Goal: Information Seeking & Learning: Learn about a topic

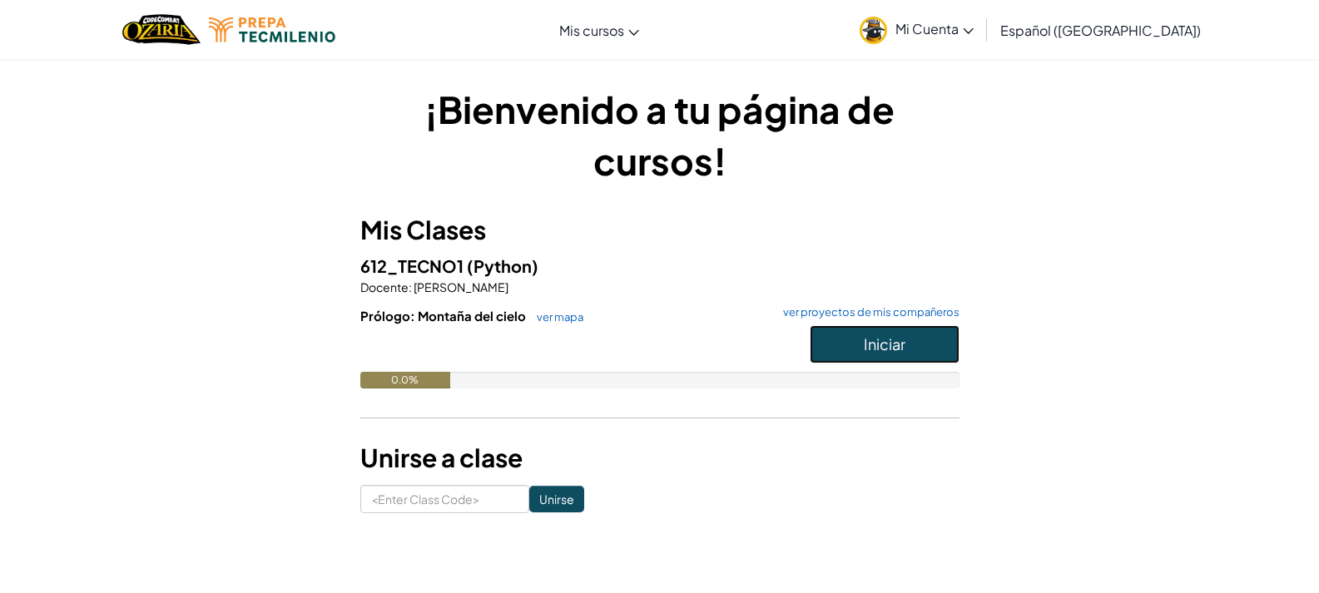
click at [856, 325] on button "Iniciar" at bounding box center [884, 344] width 150 height 38
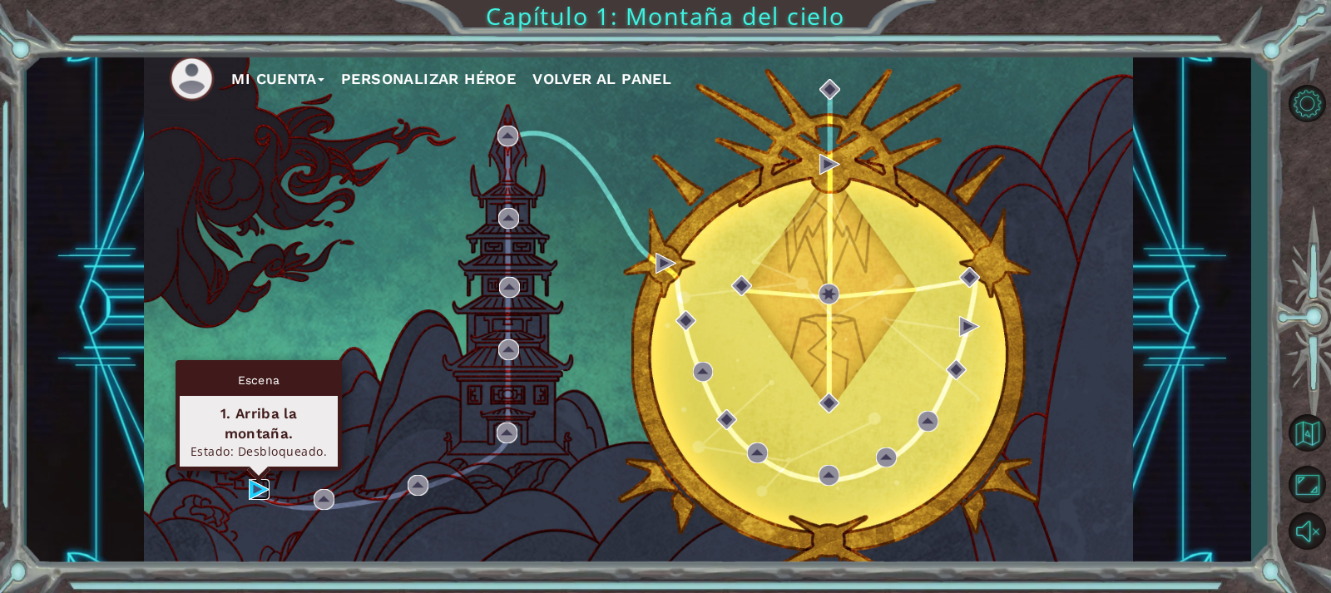
click at [261, 485] on img at bounding box center [259, 489] width 21 height 21
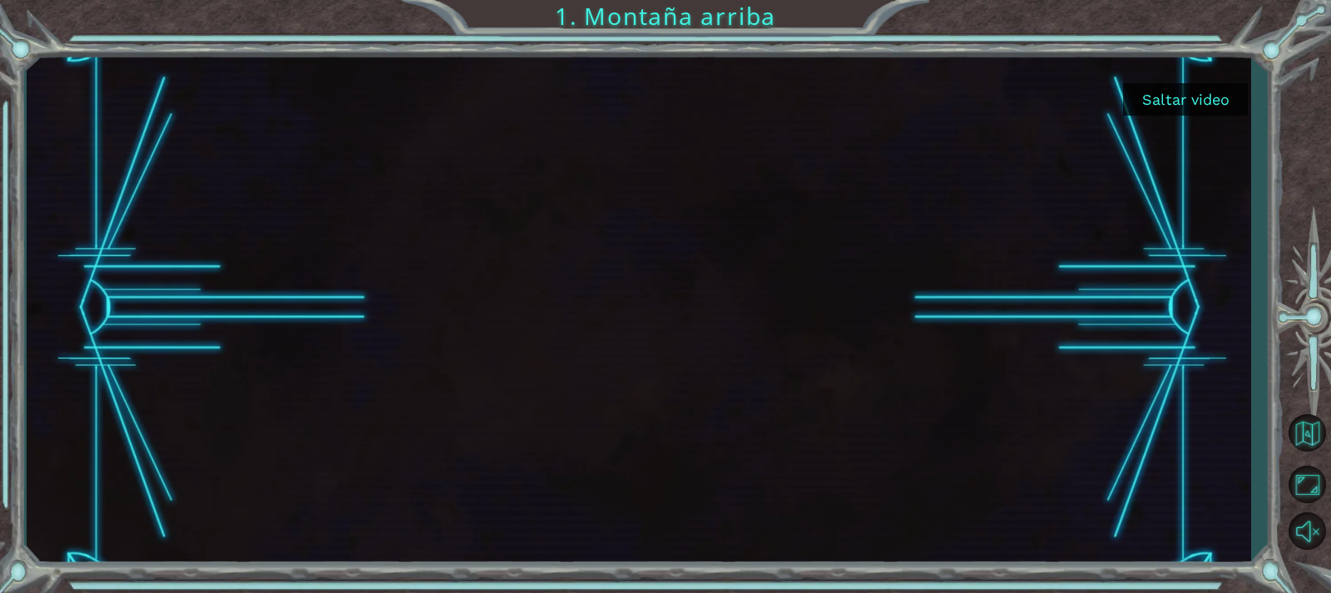
click at [1149, 82] on div at bounding box center [639, 308] width 1225 height 522
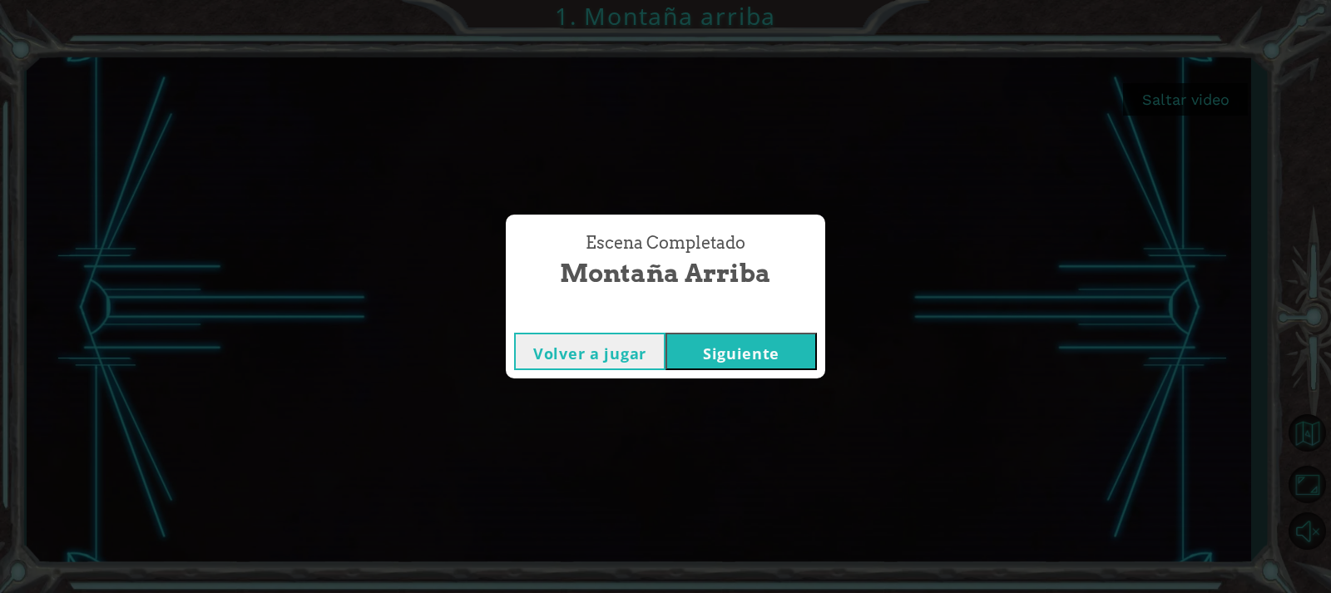
click at [653, 393] on div "Escena Completado Montaña arriba Volver a jugar [GEOGRAPHIC_DATA]" at bounding box center [665, 296] width 1331 height 593
click at [700, 354] on button "Siguiente" at bounding box center [741, 351] width 151 height 37
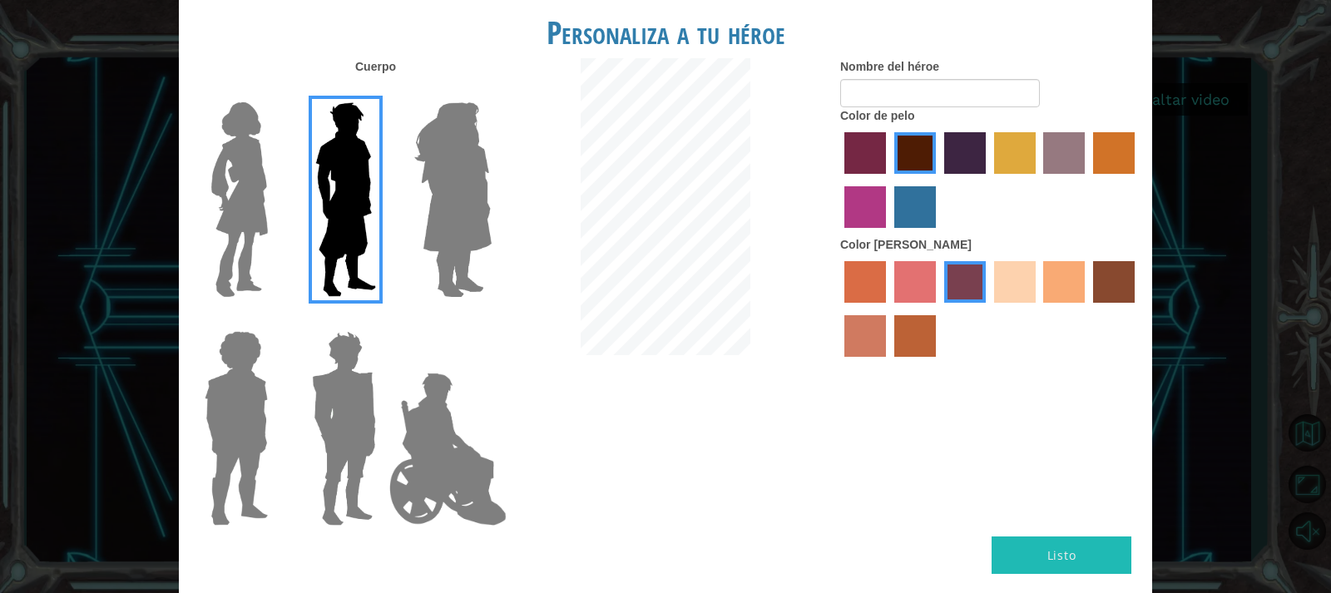
click at [463, 236] on img at bounding box center [453, 200] width 91 height 208
click at [491, 92] on input "Hero Amethyst" at bounding box center [491, 92] width 0 height 0
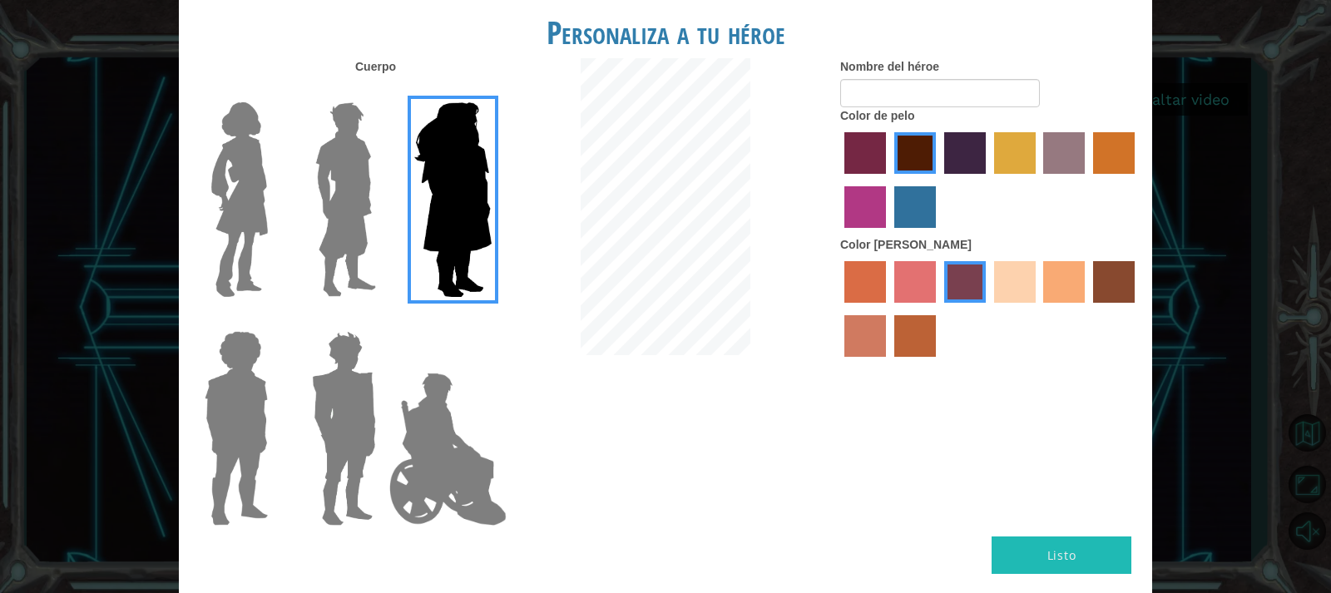
click at [247, 216] on img at bounding box center [240, 200] width 70 height 208
click at [275, 92] on input "Hero Connie" at bounding box center [275, 92] width 0 height 0
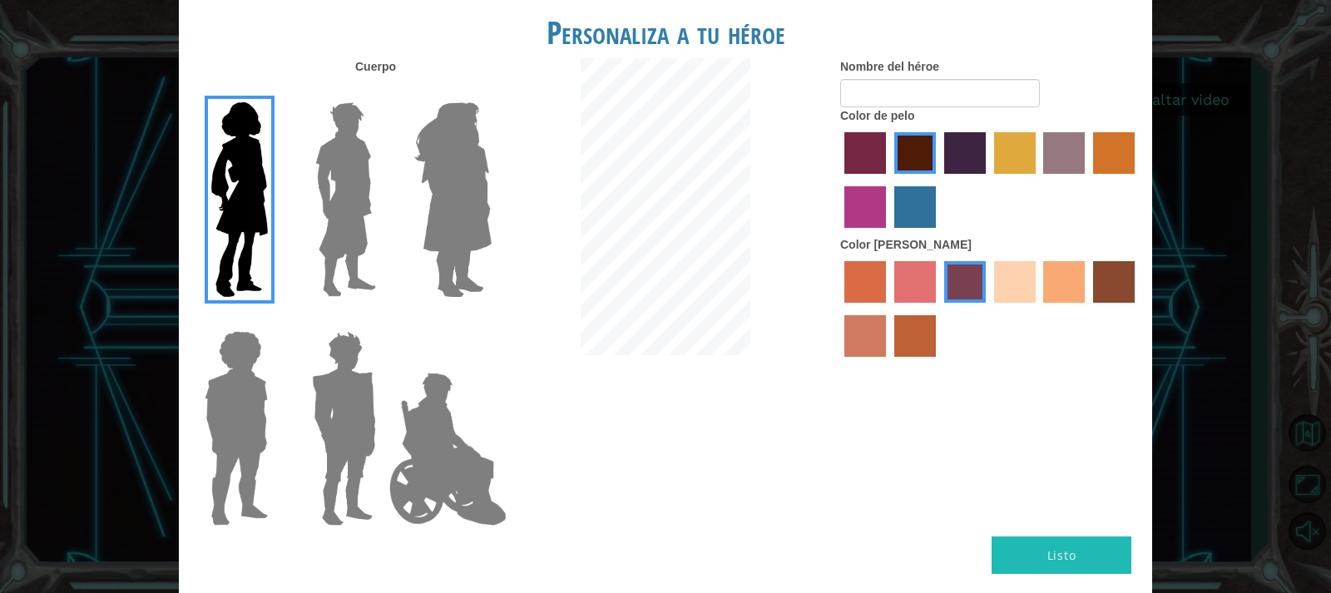
click at [363, 369] on img at bounding box center [343, 428] width 77 height 208
click at [383, 320] on input "Hero Garnet" at bounding box center [383, 320] width 0 height 0
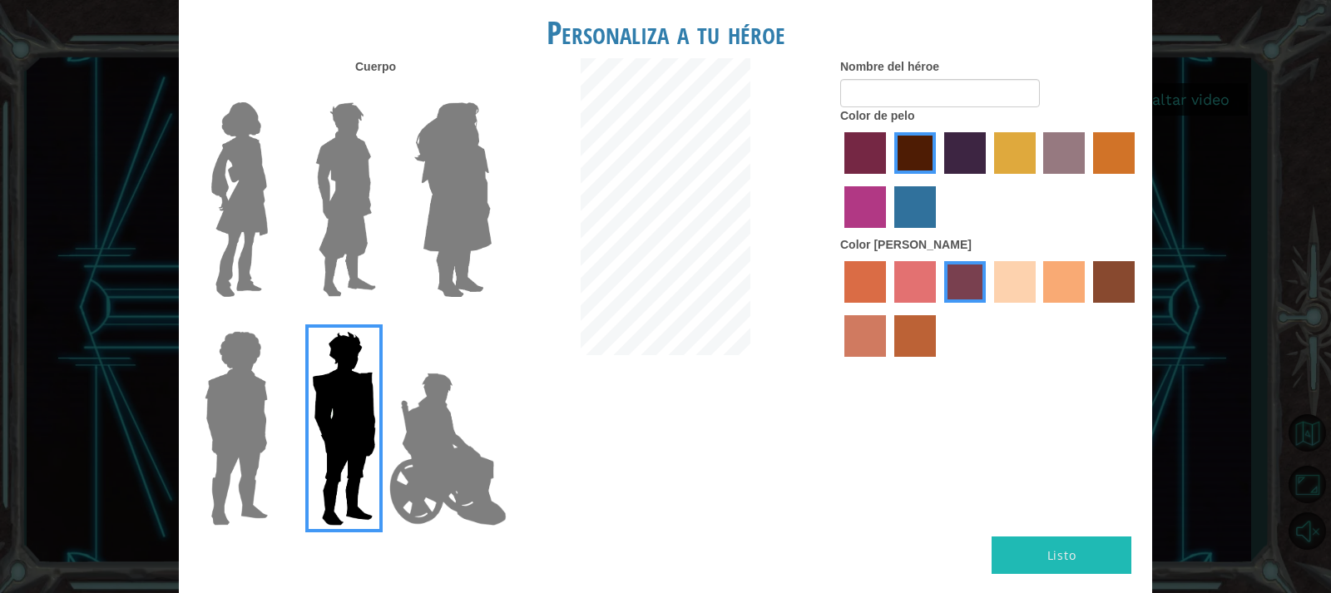
click at [438, 409] on img at bounding box center [448, 449] width 131 height 166
click at [491, 320] on input "Hero Jamie" at bounding box center [491, 320] width 0 height 0
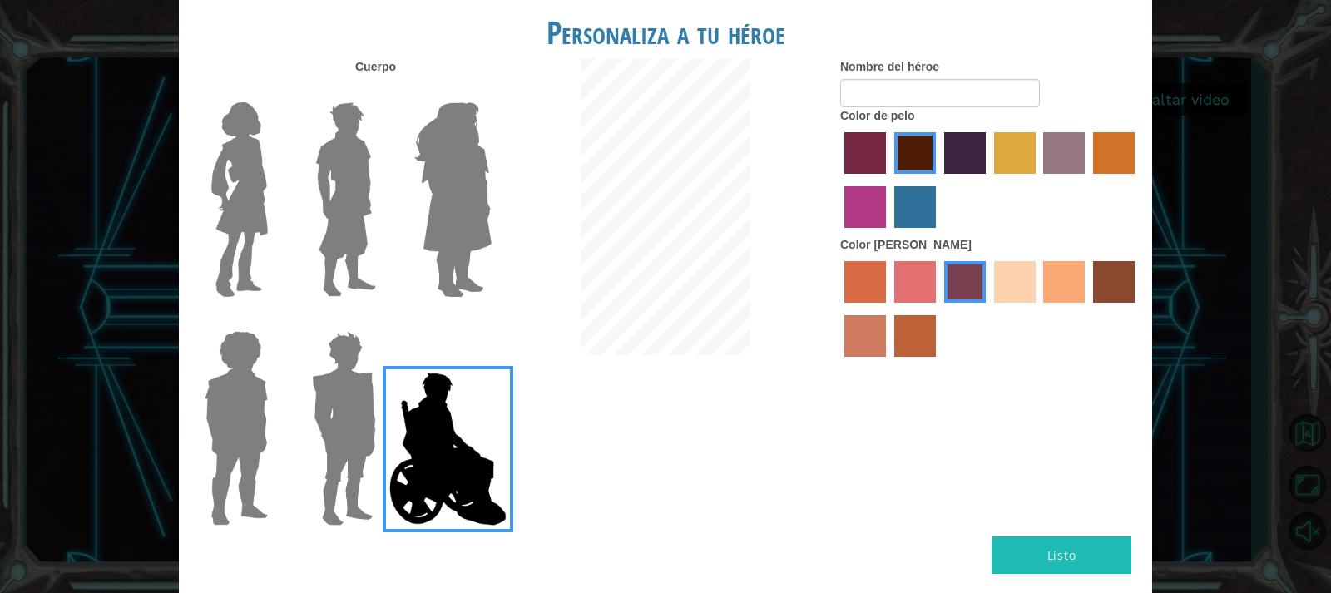
drag, startPoint x: 193, startPoint y: 383, endPoint x: 204, endPoint y: 374, distance: 13.6
click at [192, 383] on label at bounding box center [232, 428] width 83 height 208
click at [275, 320] on input "Hero Steven" at bounding box center [275, 320] width 0 height 0
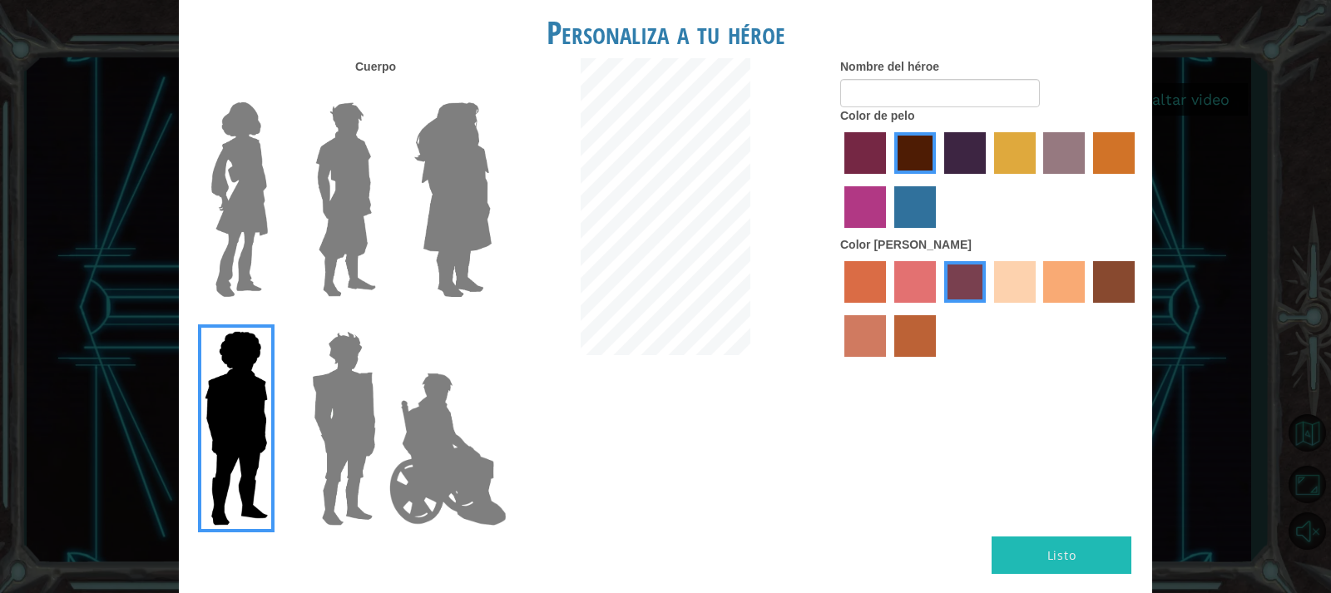
click at [238, 178] on img at bounding box center [240, 200] width 70 height 208
click at [275, 92] on input "Hero Connie" at bounding box center [275, 92] width 0 height 0
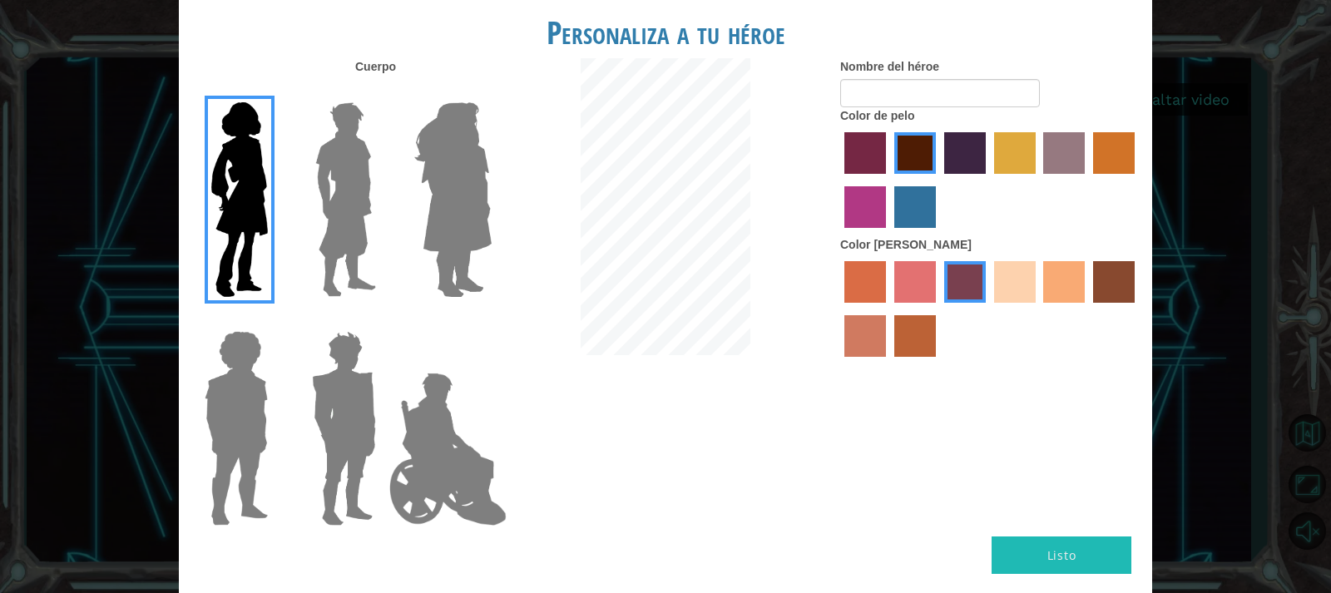
click at [447, 173] on img at bounding box center [453, 200] width 91 height 208
click at [491, 92] on input "Hero Amethyst" at bounding box center [491, 92] width 0 height 0
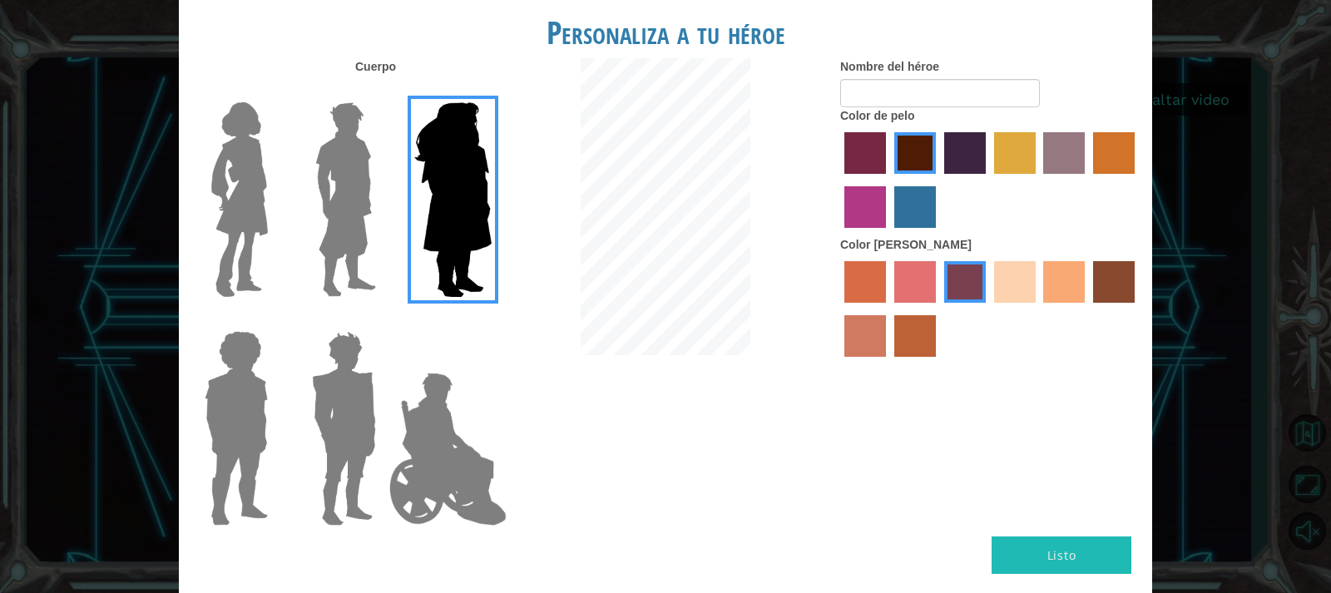
click at [252, 190] on img at bounding box center [240, 200] width 70 height 208
click at [275, 92] on input "Hero Connie" at bounding box center [275, 92] width 0 height 0
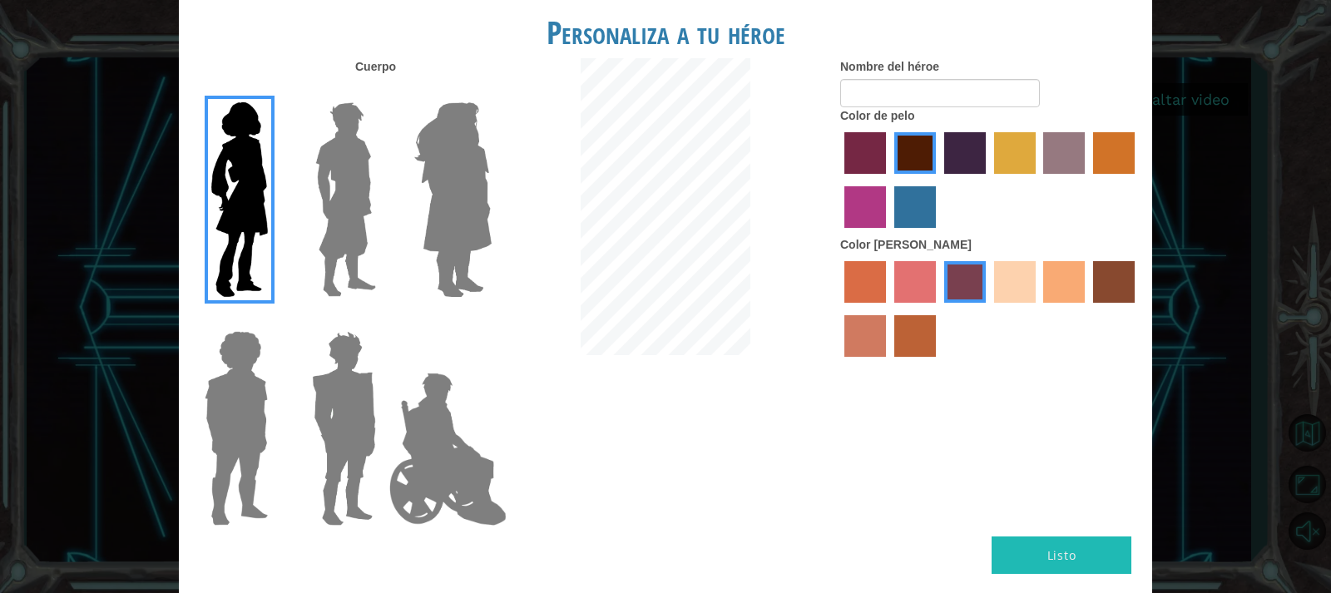
click at [1013, 280] on label "sandy beach skin color" at bounding box center [1015, 282] width 42 height 42
click at [988, 309] on input "sandy beach skin color" at bounding box center [988, 309] width 0 height 0
click at [1044, 285] on label "tacao skin color" at bounding box center [1064, 282] width 42 height 42
click at [1038, 309] on input "tacao skin color" at bounding box center [1038, 309] width 0 height 0
click at [1097, 283] on label "karma skin color" at bounding box center [1114, 282] width 42 height 42
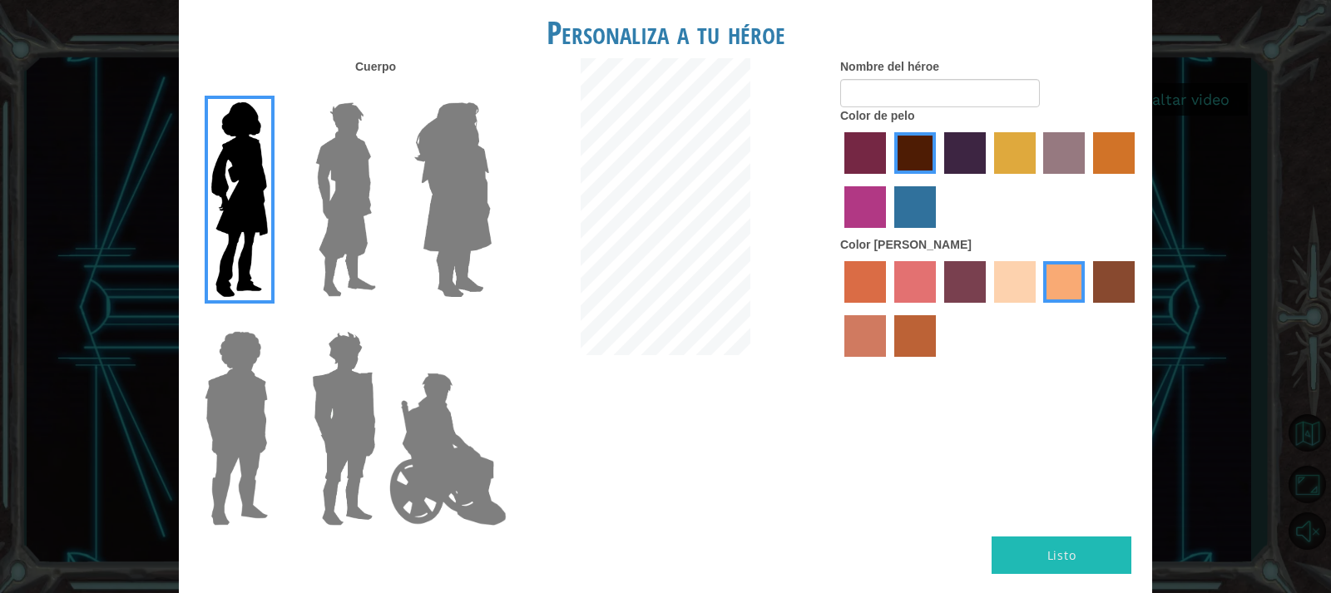
click at [1087, 309] on input "karma skin color" at bounding box center [1087, 309] width 0 height 0
click at [1077, 283] on label "tacao skin color" at bounding box center [1064, 282] width 42 height 42
click at [1038, 309] on input "tacao skin color" at bounding box center [1038, 309] width 0 height 0
click at [963, 156] on label "hot purple hair color" at bounding box center [965, 153] width 42 height 42
click at [938, 180] on input "hot purple hair color" at bounding box center [938, 180] width 0 height 0
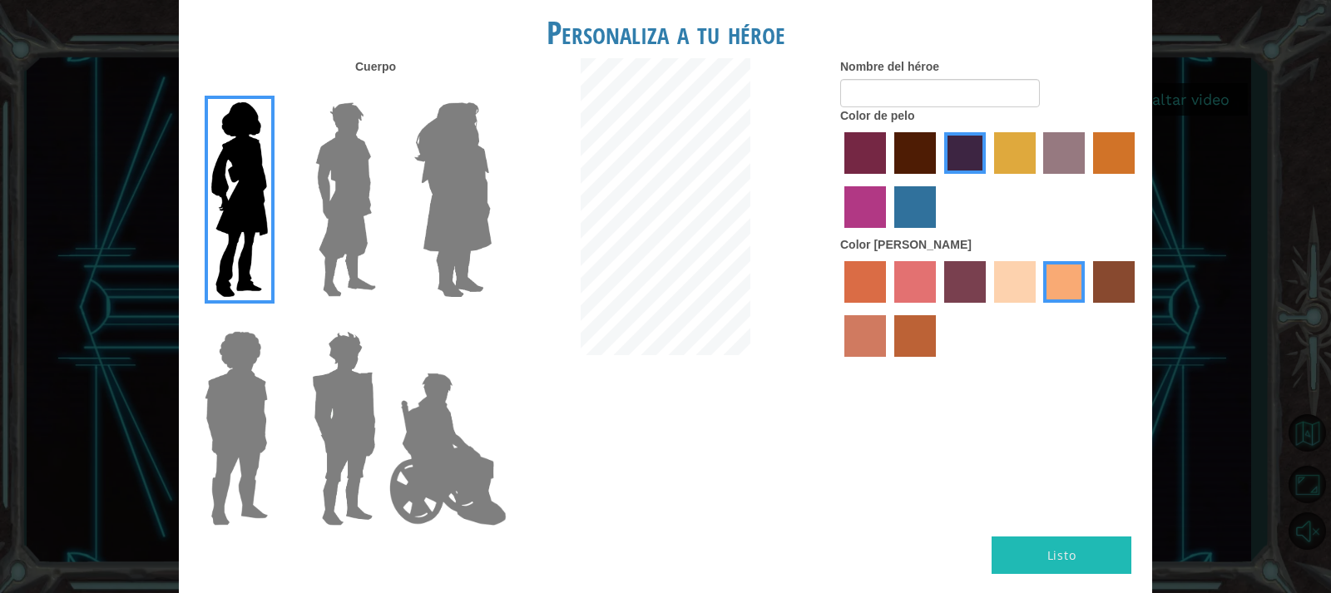
click at [902, 152] on label "maroon hair color" at bounding box center [915, 153] width 42 height 42
click at [889, 180] on input "maroon hair color" at bounding box center [889, 180] width 0 height 0
click at [1032, 150] on label "tulip tree hair color" at bounding box center [1015, 153] width 42 height 42
click at [988, 180] on input "tulip tree hair color" at bounding box center [988, 180] width 0 height 0
click at [1054, 153] on label "bazaar hair color" at bounding box center [1064, 153] width 42 height 42
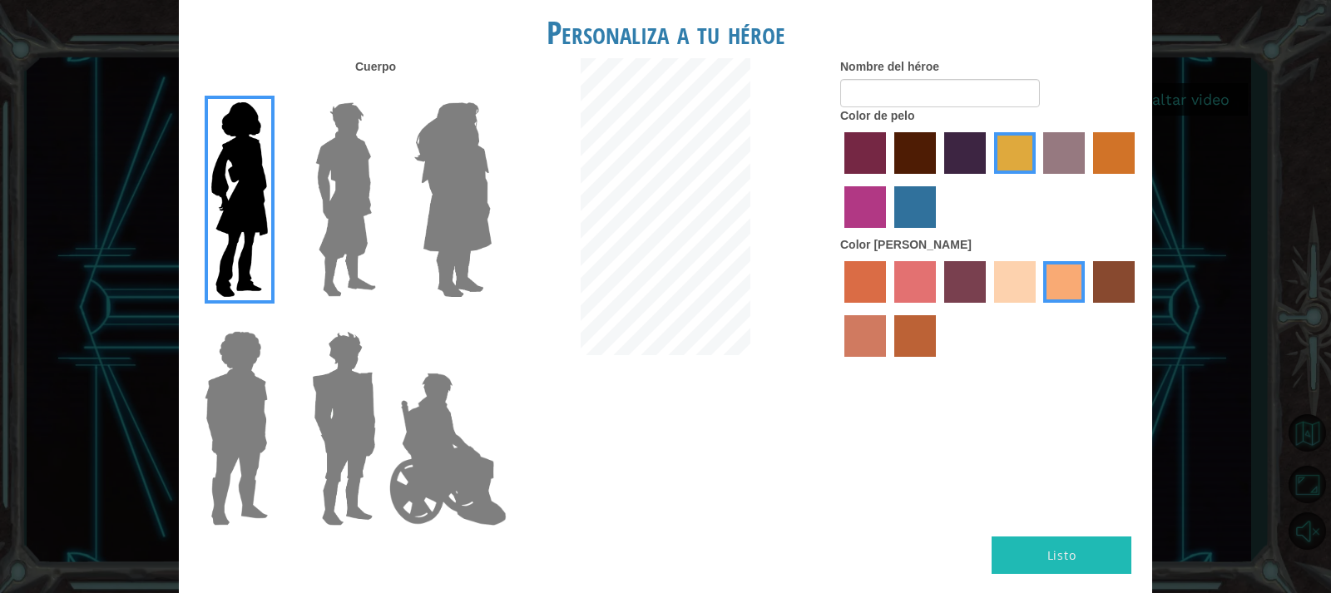
click at [1038, 180] on input "bazaar hair color" at bounding box center [1038, 180] width 0 height 0
click at [1097, 154] on label "gold drop hair color" at bounding box center [1114, 153] width 42 height 42
click at [1087, 180] on input "gold drop hair color" at bounding box center [1087, 180] width 0 height 0
click at [924, 161] on label "maroon hair color" at bounding box center [915, 153] width 42 height 42
click at [889, 180] on input "maroon hair color" at bounding box center [889, 180] width 0 height 0
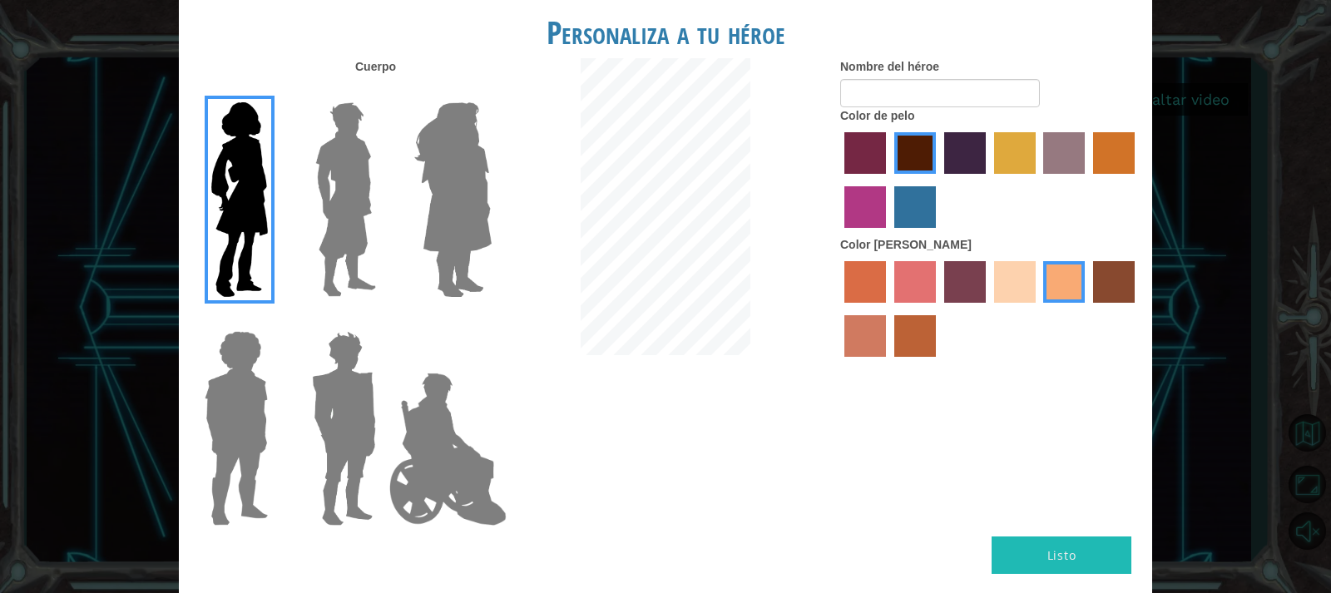
click at [859, 145] on label "paprika hair color" at bounding box center [865, 153] width 42 height 42
click at [839, 180] on input "paprika hair color" at bounding box center [839, 180] width 0 height 0
click at [948, 141] on label "hot purple hair color" at bounding box center [965, 153] width 42 height 42
click at [938, 180] on input "hot purple hair color" at bounding box center [938, 180] width 0 height 0
click at [1072, 553] on button "Listo" at bounding box center [1062, 555] width 140 height 37
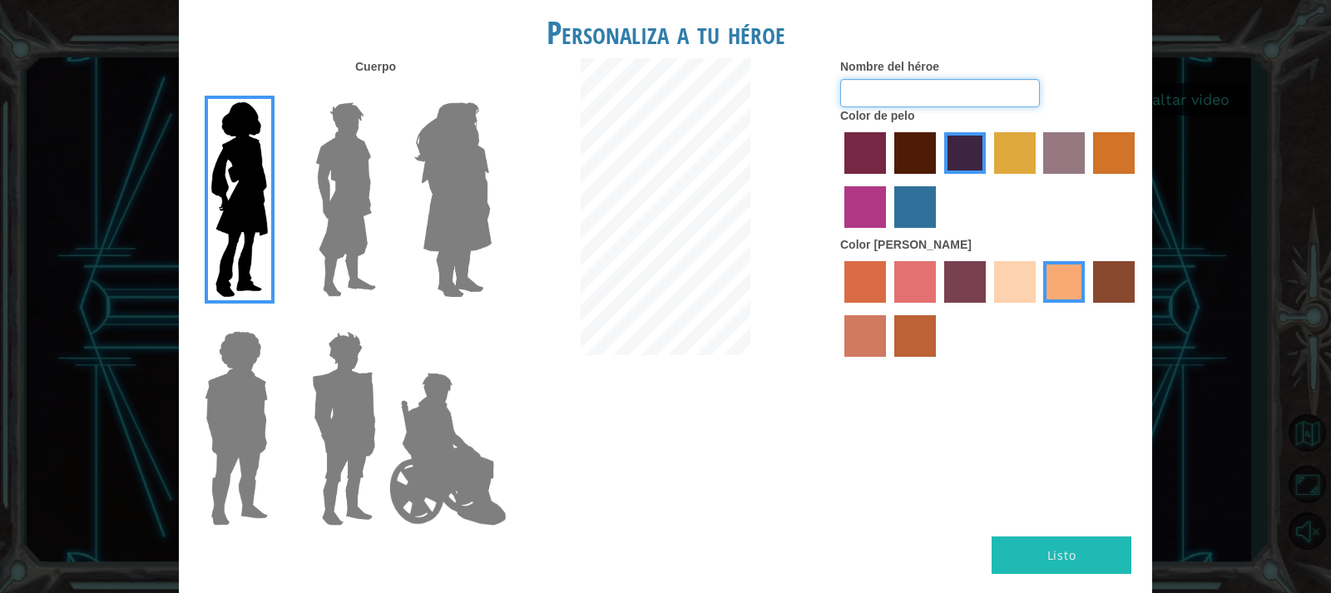
click at [921, 89] on input "Nombre del héroe" at bounding box center [940, 93] width 200 height 28
type input "p"
type input "Morita"
click at [1010, 552] on button "Listo" at bounding box center [1062, 555] width 140 height 37
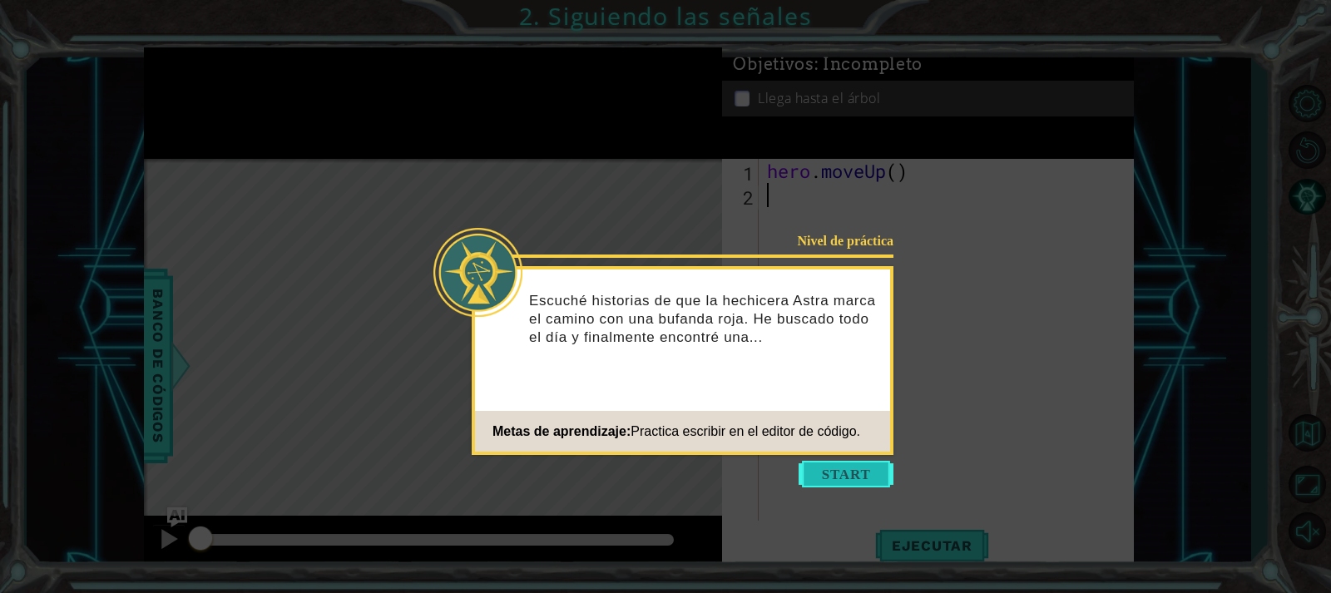
click at [844, 473] on button "Start" at bounding box center [846, 474] width 95 height 27
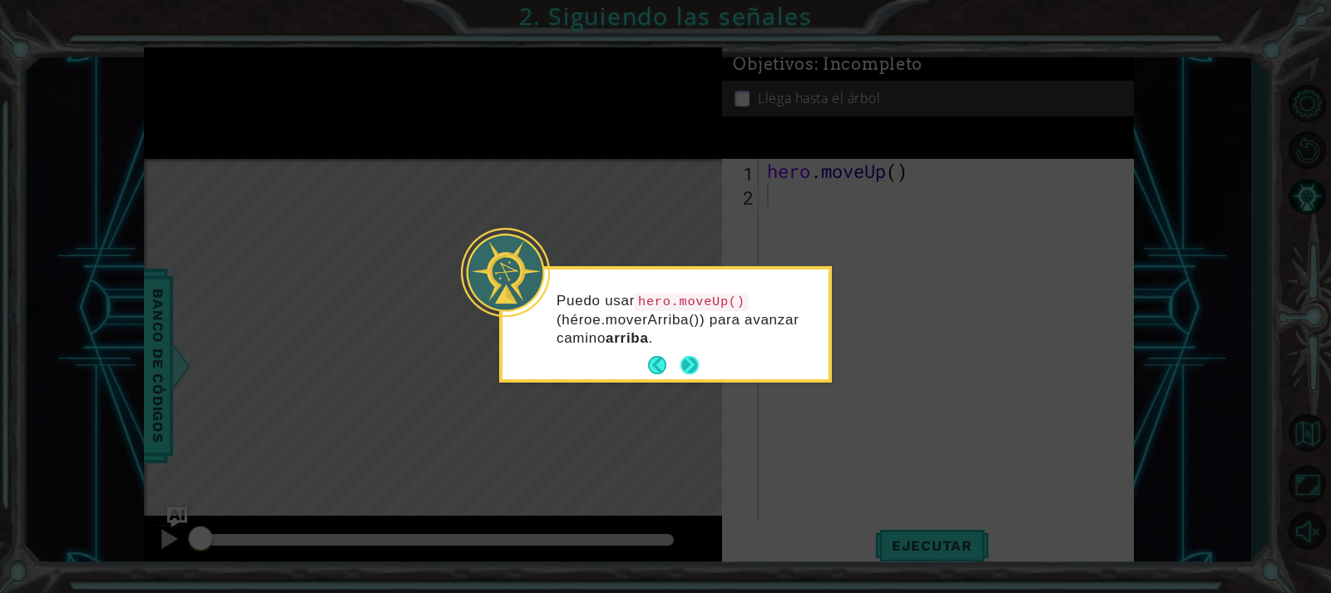
click at [695, 371] on button "Next" at bounding box center [690, 366] width 28 height 28
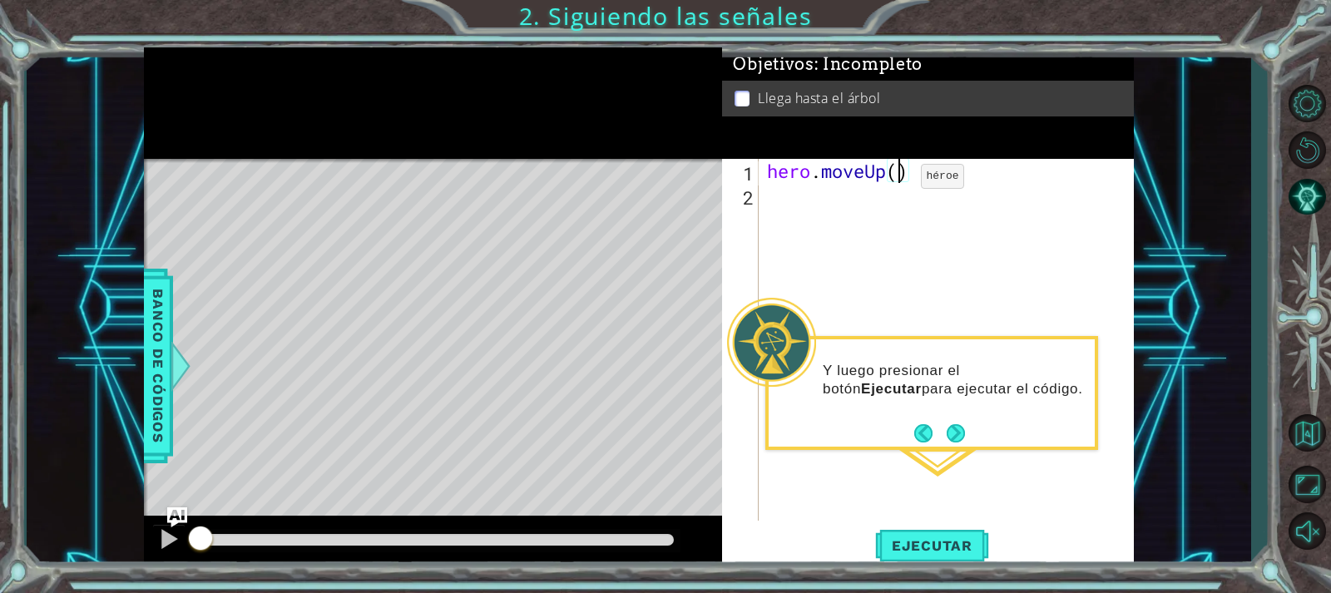
click at [896, 181] on div "hero . moveUp ( )" at bounding box center [951, 364] width 374 height 410
type textarea "hero.moveUp(2)"
click at [936, 552] on span "Ejecutar" at bounding box center [932, 545] width 114 height 17
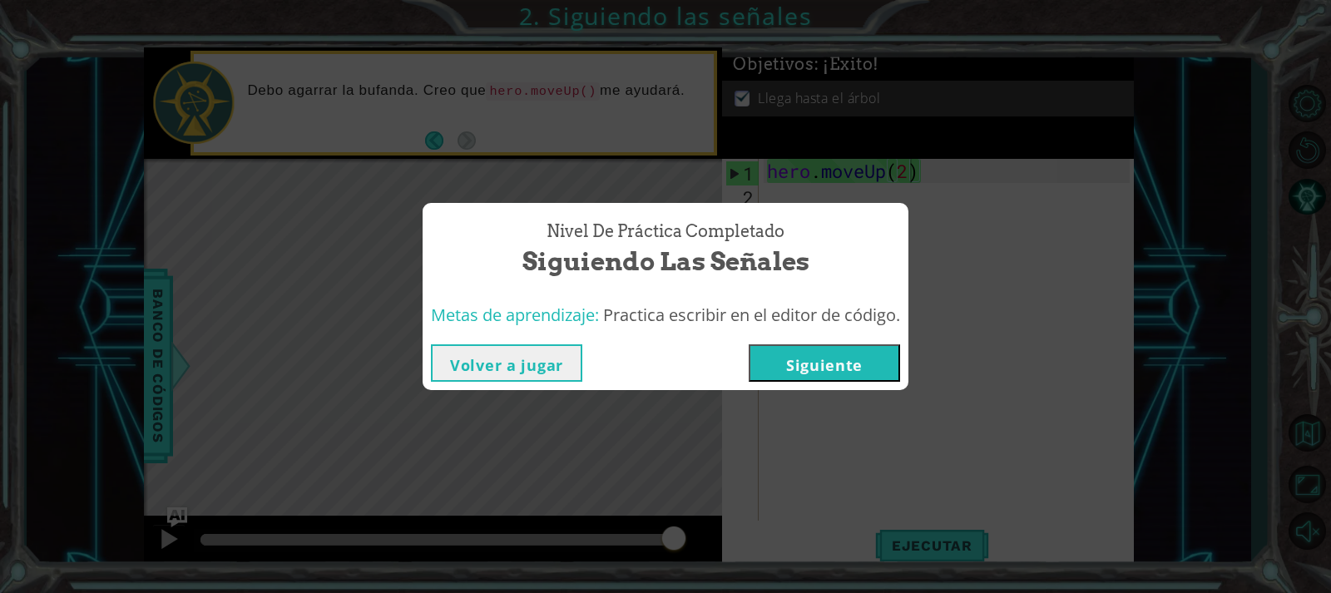
click at [813, 353] on button "Siguiente" at bounding box center [824, 362] width 151 height 37
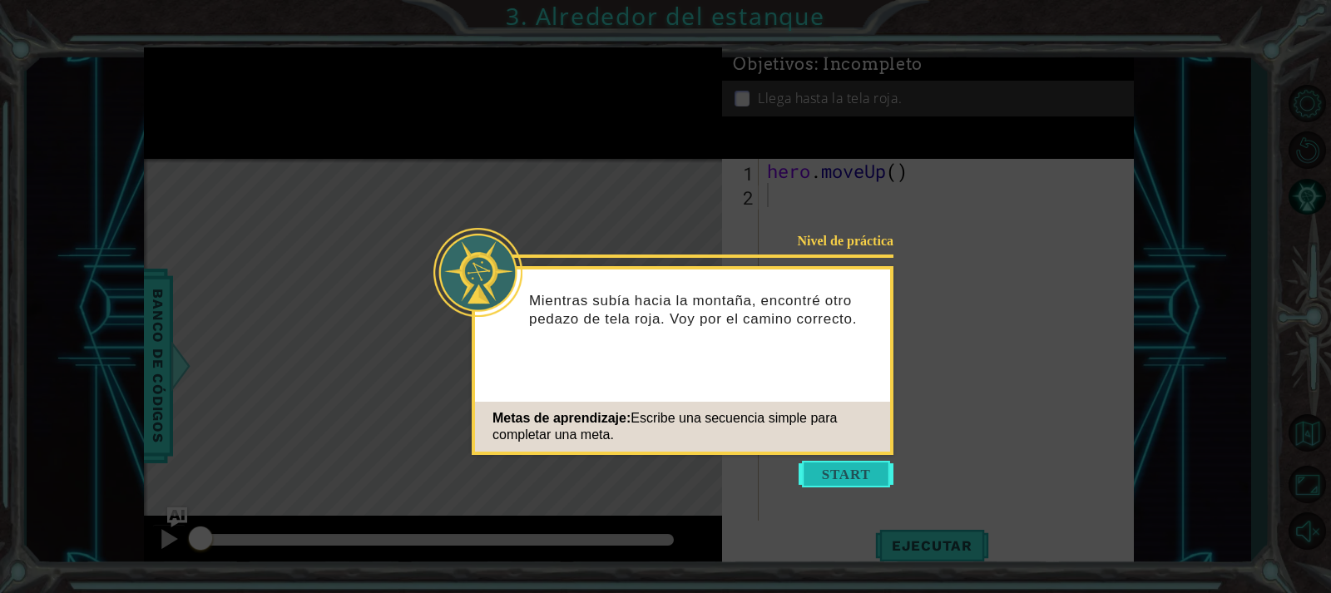
click at [869, 468] on button "Start" at bounding box center [846, 474] width 95 height 27
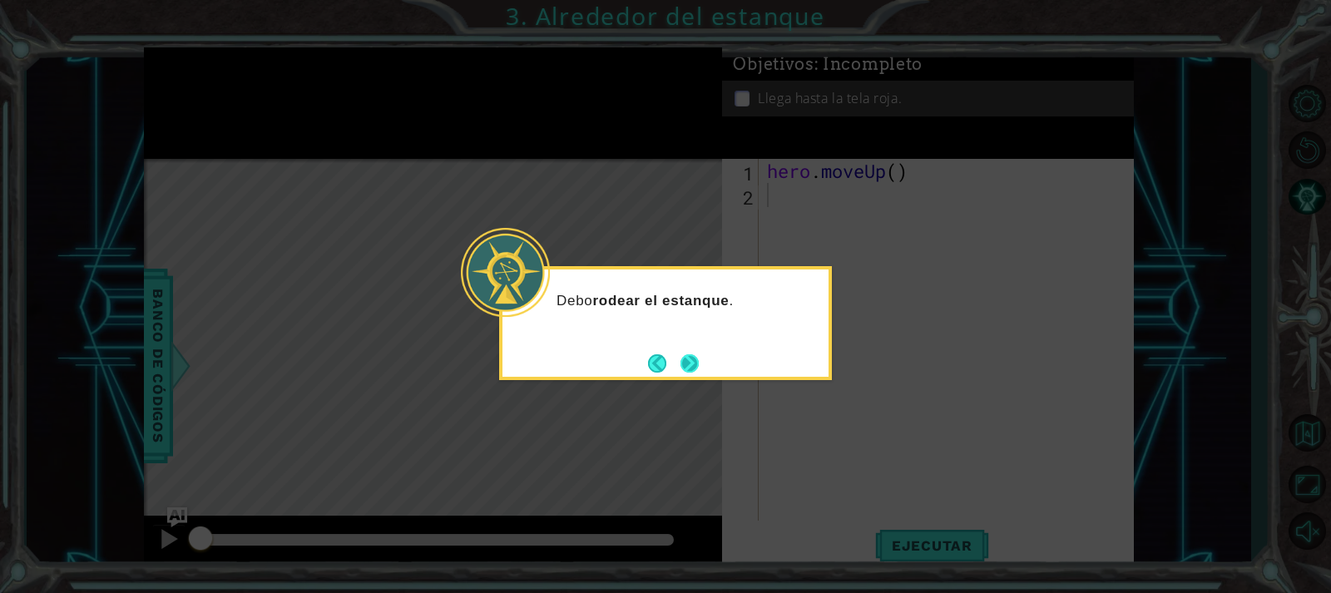
click at [691, 363] on button "Next" at bounding box center [689, 363] width 27 height 27
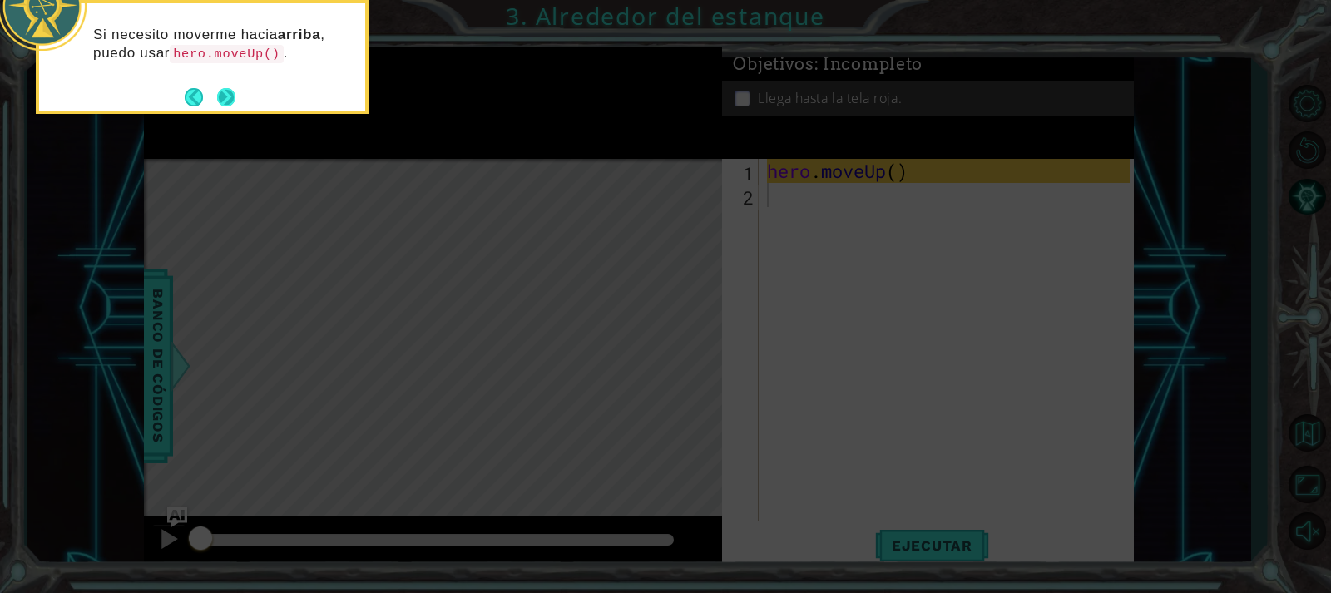
click at [230, 101] on button "Next" at bounding box center [226, 97] width 22 height 22
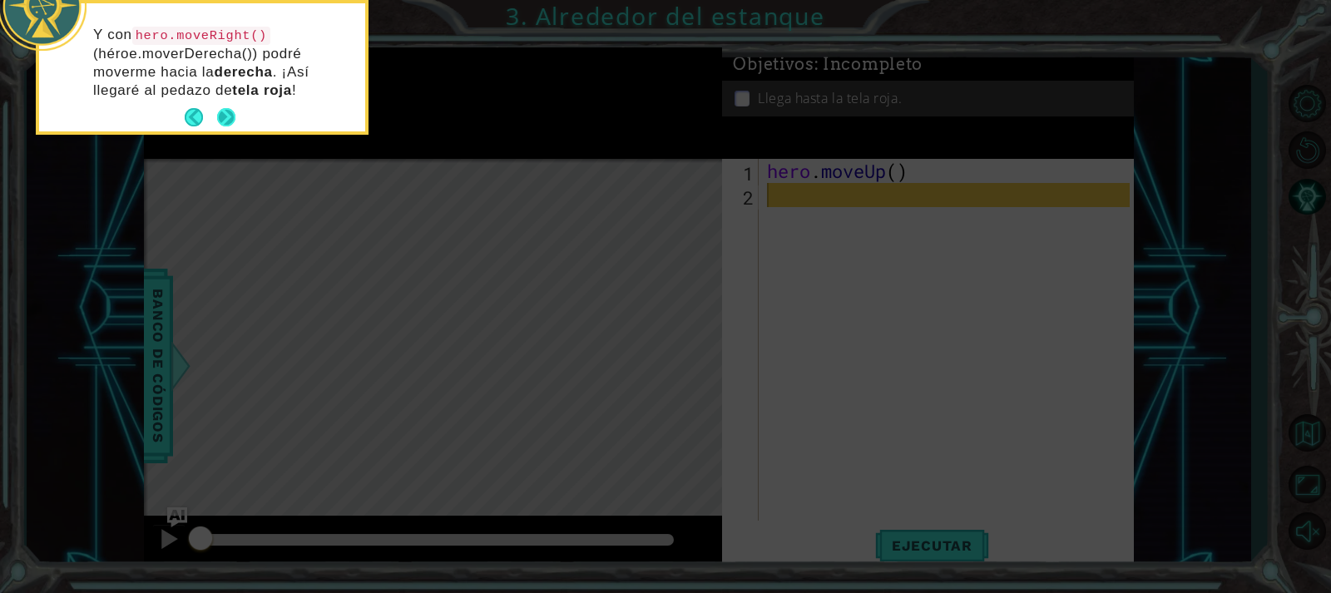
click at [227, 112] on button "Next" at bounding box center [226, 117] width 21 height 21
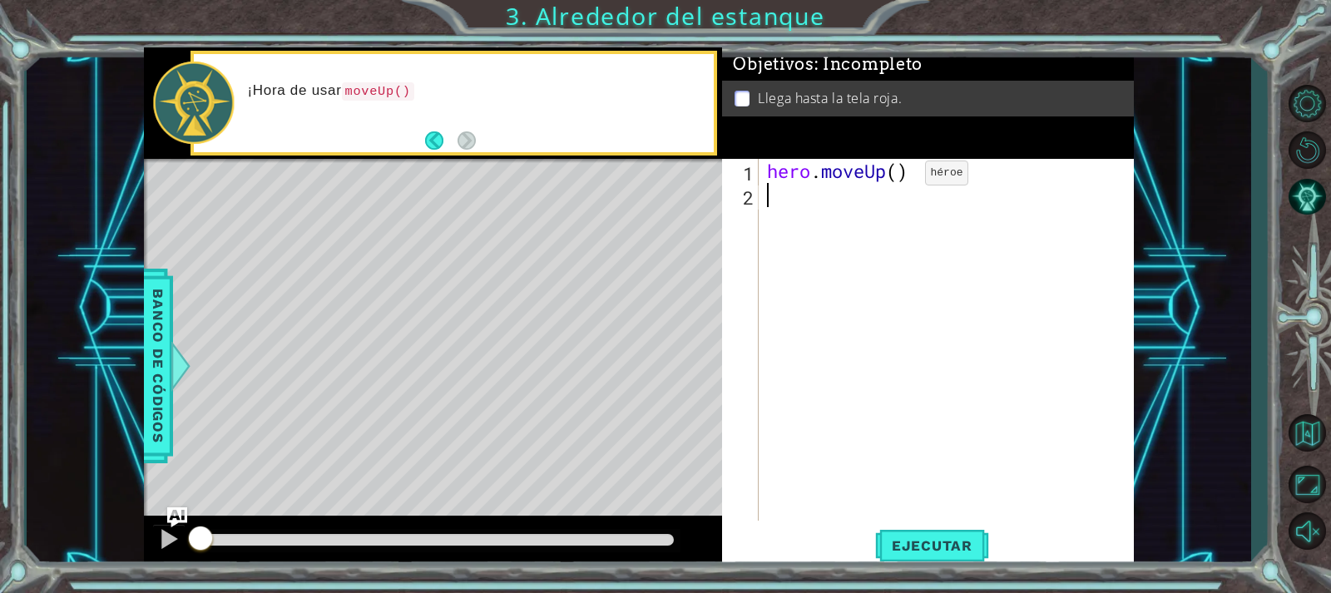
click at [900, 177] on div "hero . moveUp ( )" at bounding box center [951, 364] width 374 height 410
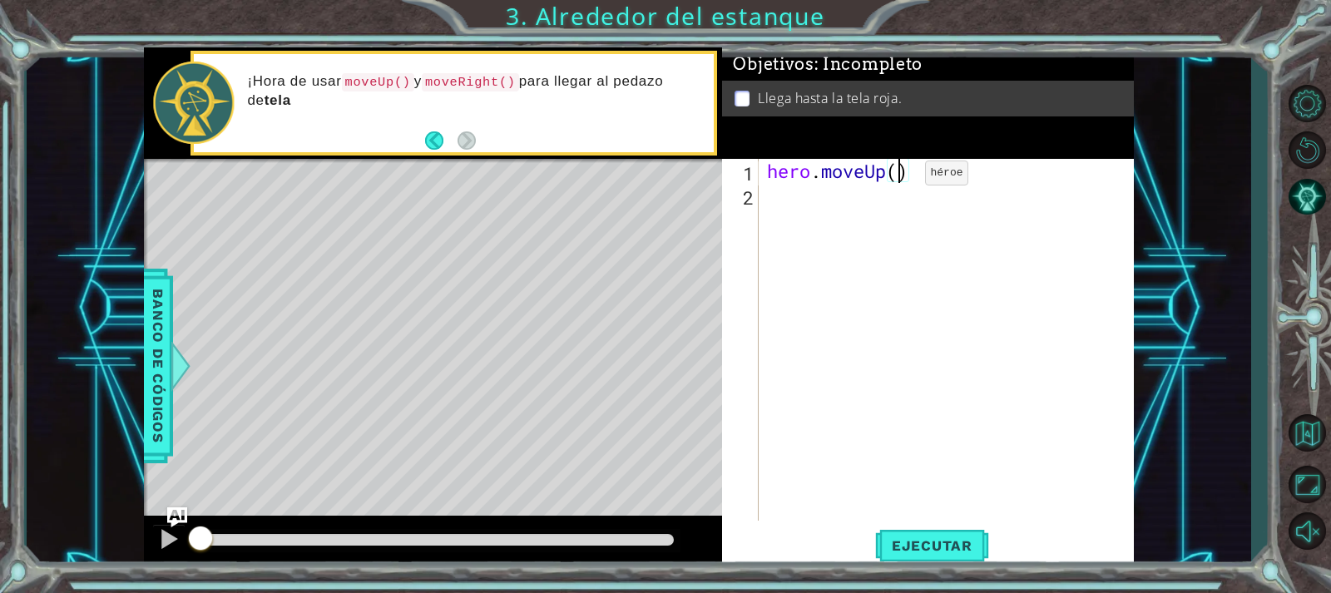
type textarea "hero.moveUp(2)"
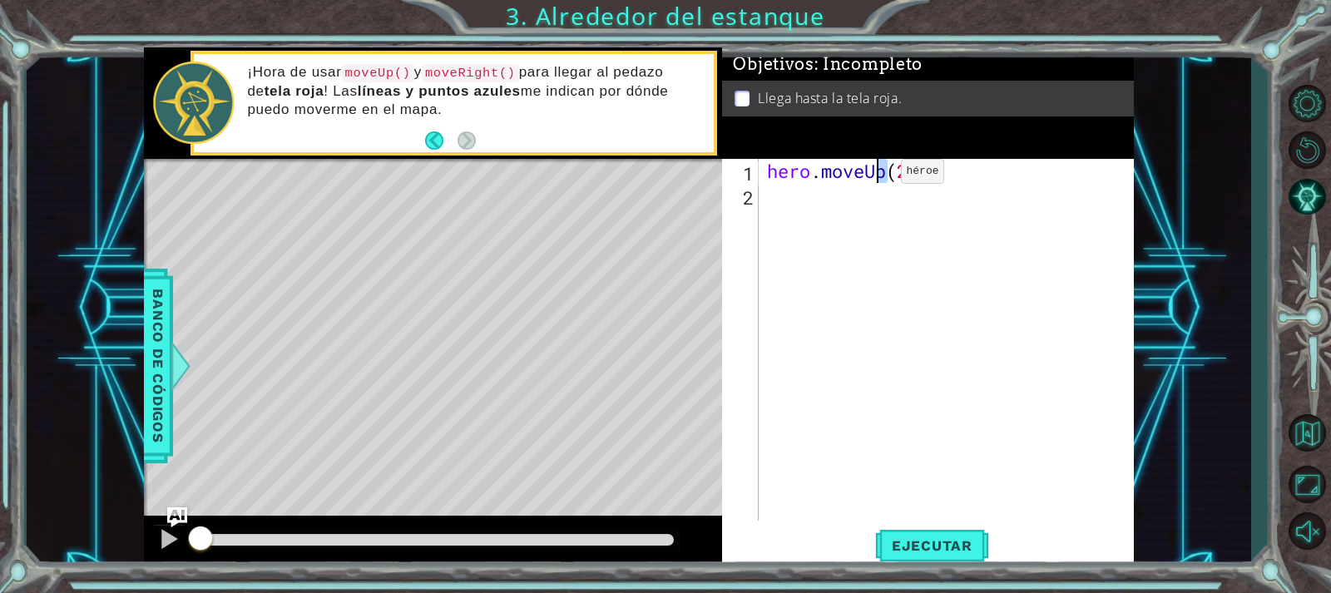
drag, startPoint x: 885, startPoint y: 166, endPoint x: 876, endPoint y: 176, distance: 12.9
click at [876, 176] on div "hero . moveUp ( 2 )" at bounding box center [951, 364] width 374 height 410
click at [839, 197] on div "hero . moveUp ( 2 )" at bounding box center [951, 364] width 374 height 410
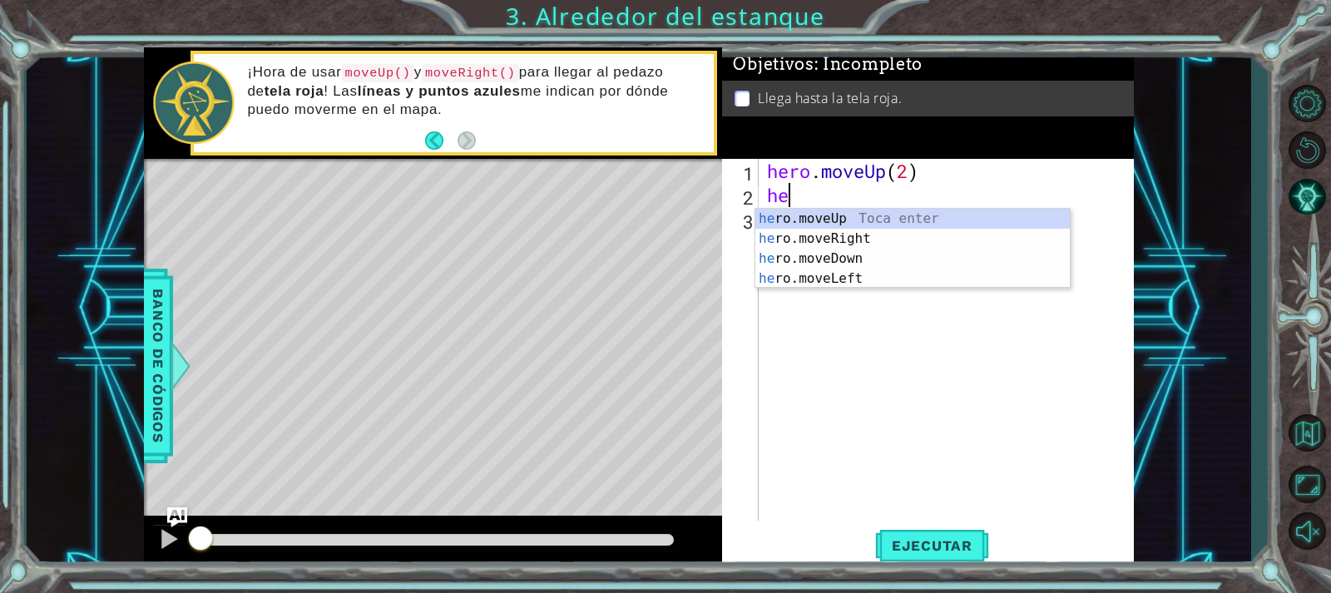
type textarea "hero"
click at [839, 242] on div "hero .moveUp Toca enter hero .moveRight Toca enter hero .moveDown Toca enter he…" at bounding box center [912, 269] width 314 height 120
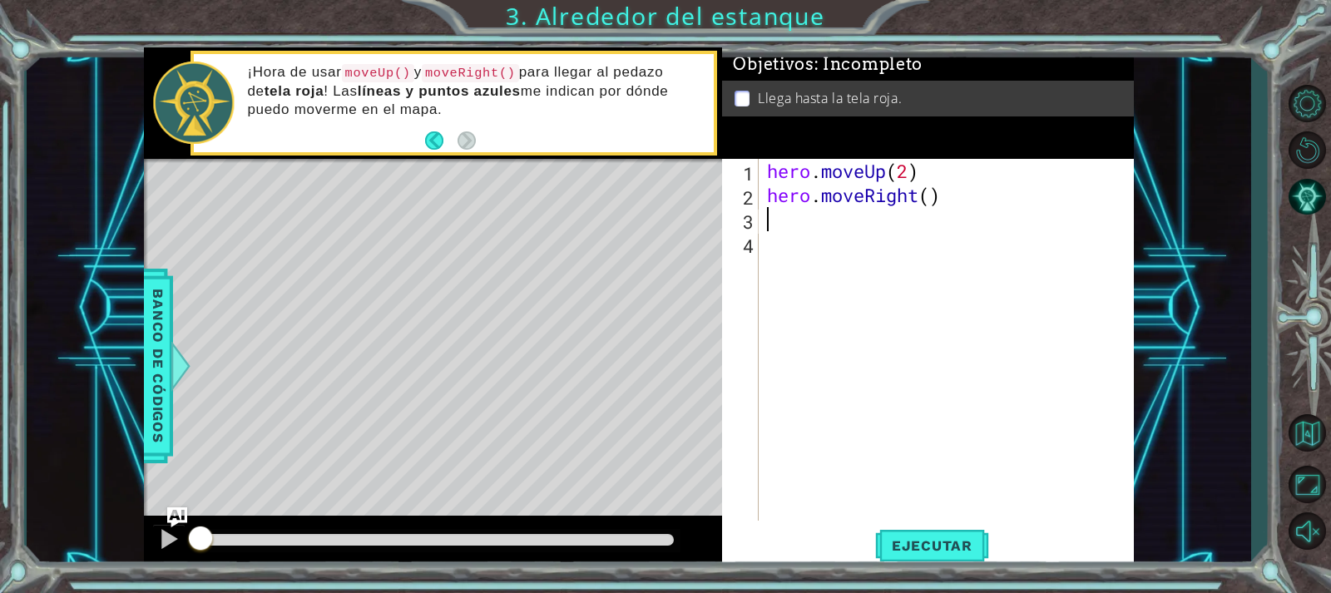
type textarea "h"
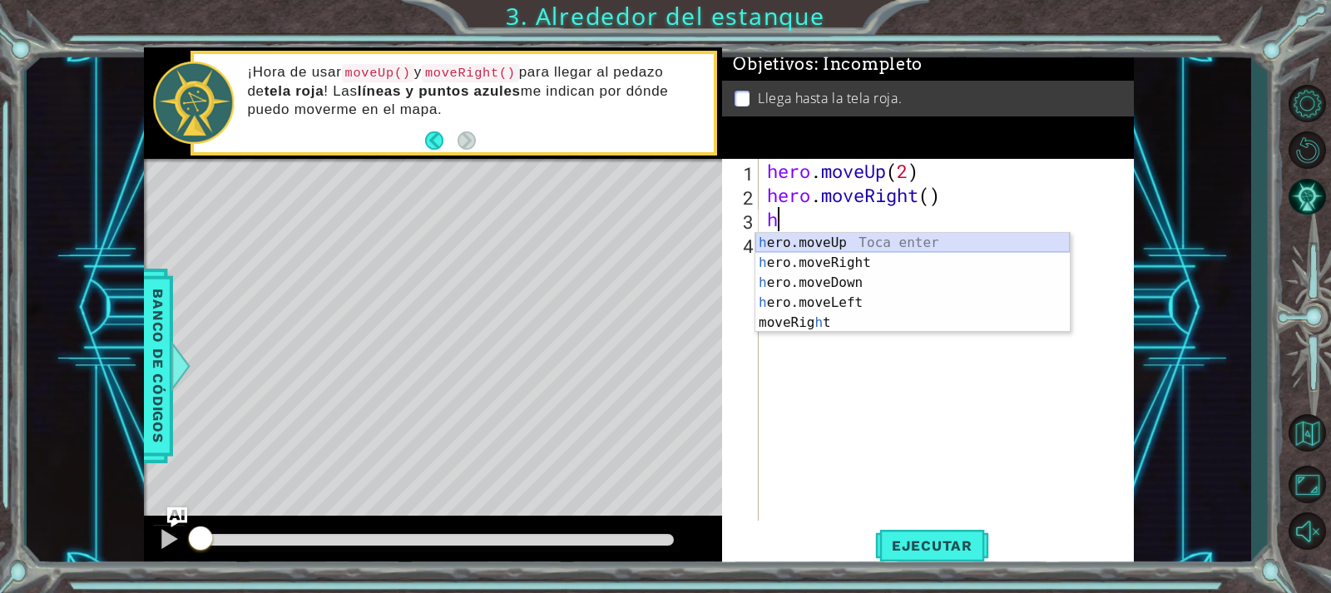
click at [844, 236] on div "h ero.moveUp Toca enter h ero.moveRight Toca enter h ero.moveDown Toca enter h …" at bounding box center [912, 303] width 314 height 140
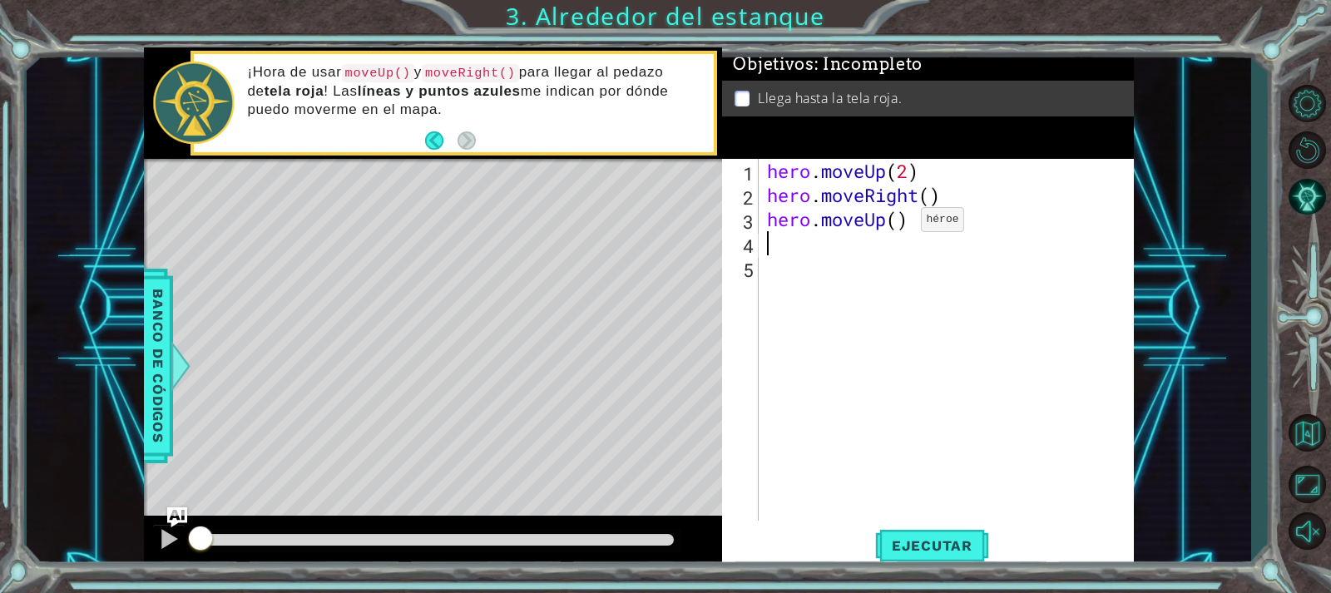
click at [896, 224] on div "hero . moveUp ( 2 ) hero . moveRight ( ) hero . moveUp ( )" at bounding box center [951, 364] width 374 height 410
type textarea "hero.moveUp(2)"
click at [949, 536] on button "Ejecutar" at bounding box center [932, 545] width 114 height 41
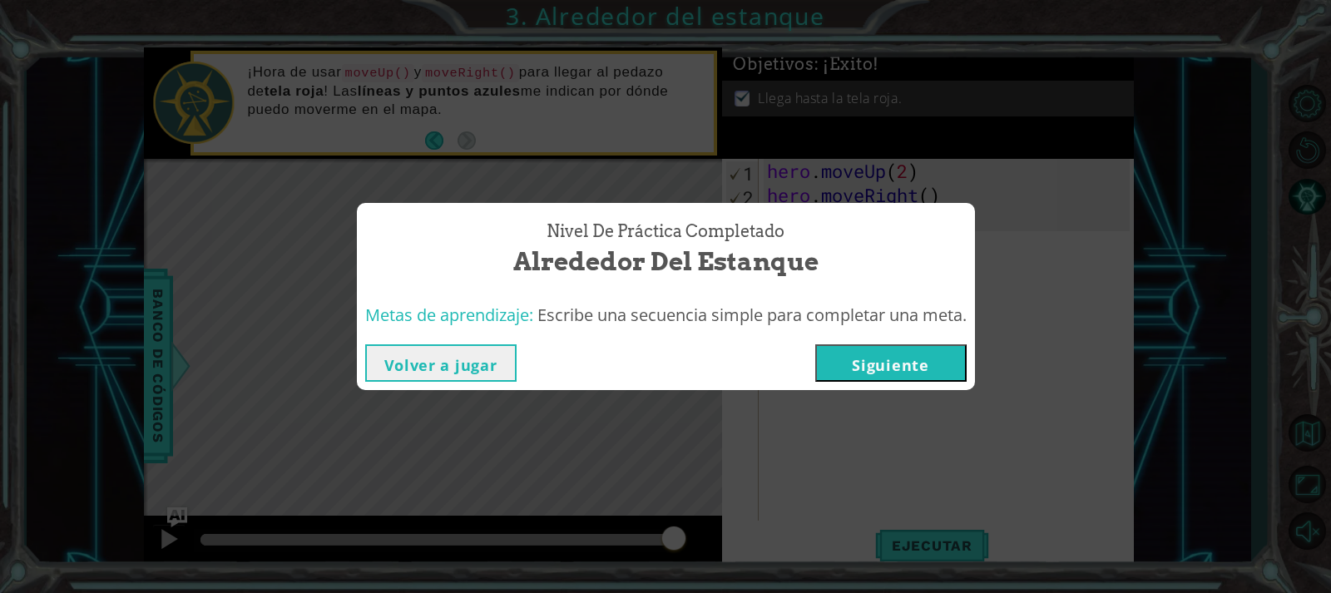
click at [919, 372] on button "Siguiente" at bounding box center [890, 362] width 151 height 37
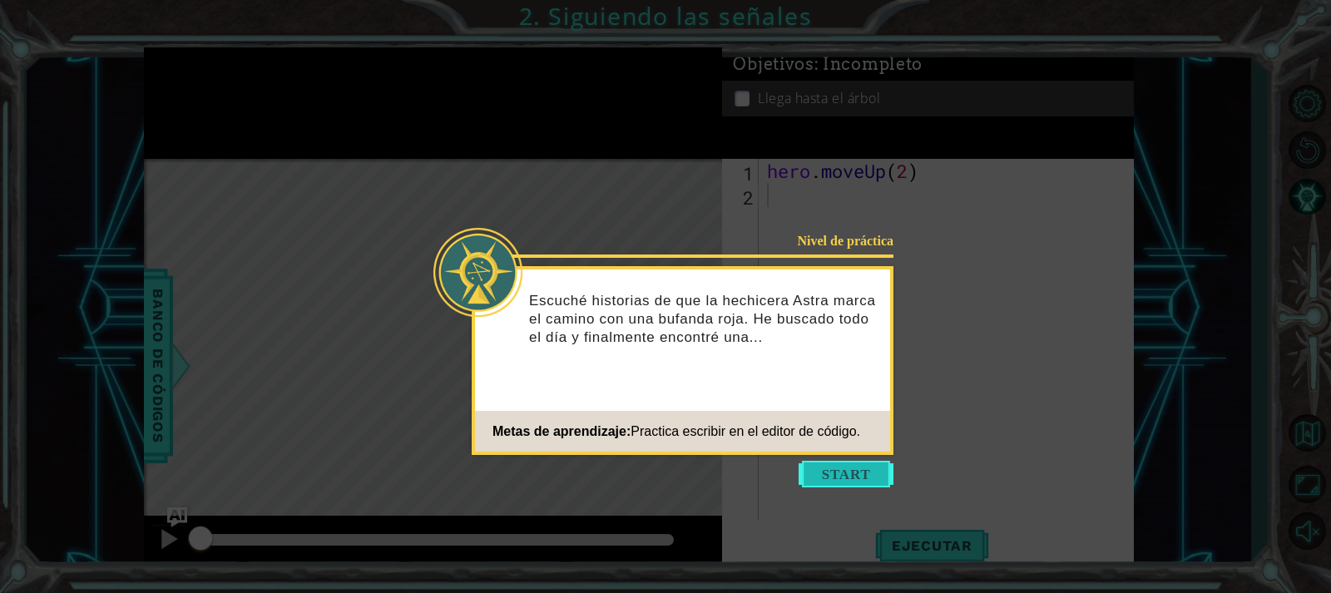
click at [881, 465] on button "Start" at bounding box center [846, 474] width 95 height 27
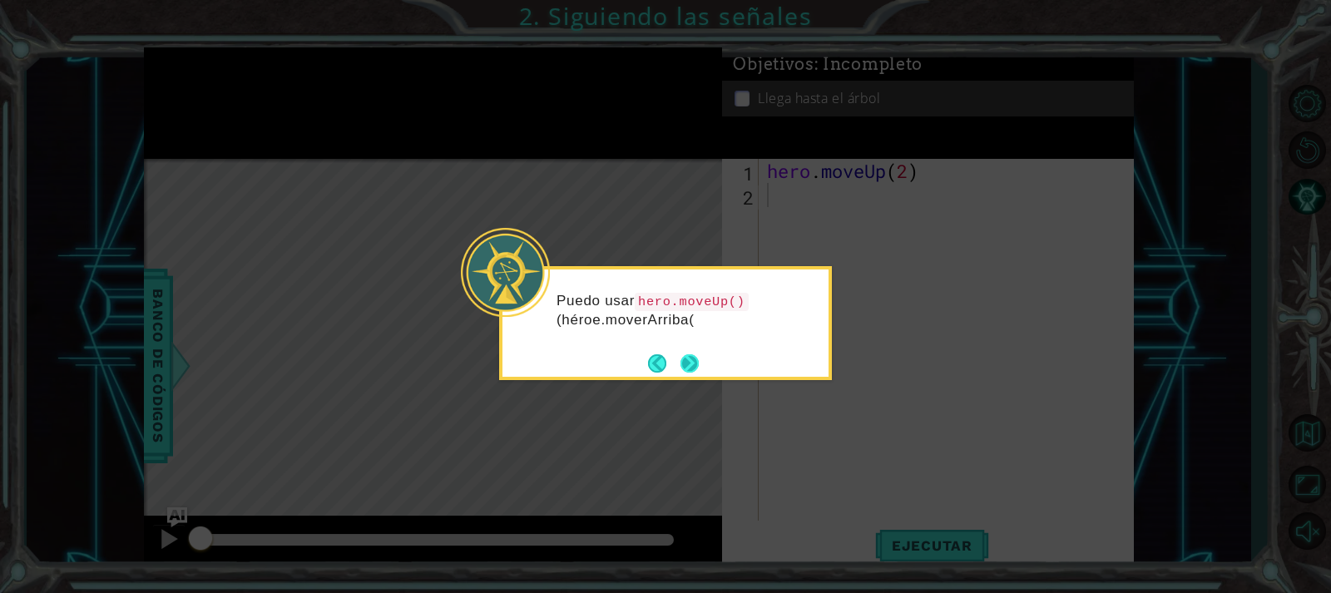
click at [691, 365] on button "Next" at bounding box center [689, 362] width 23 height 23
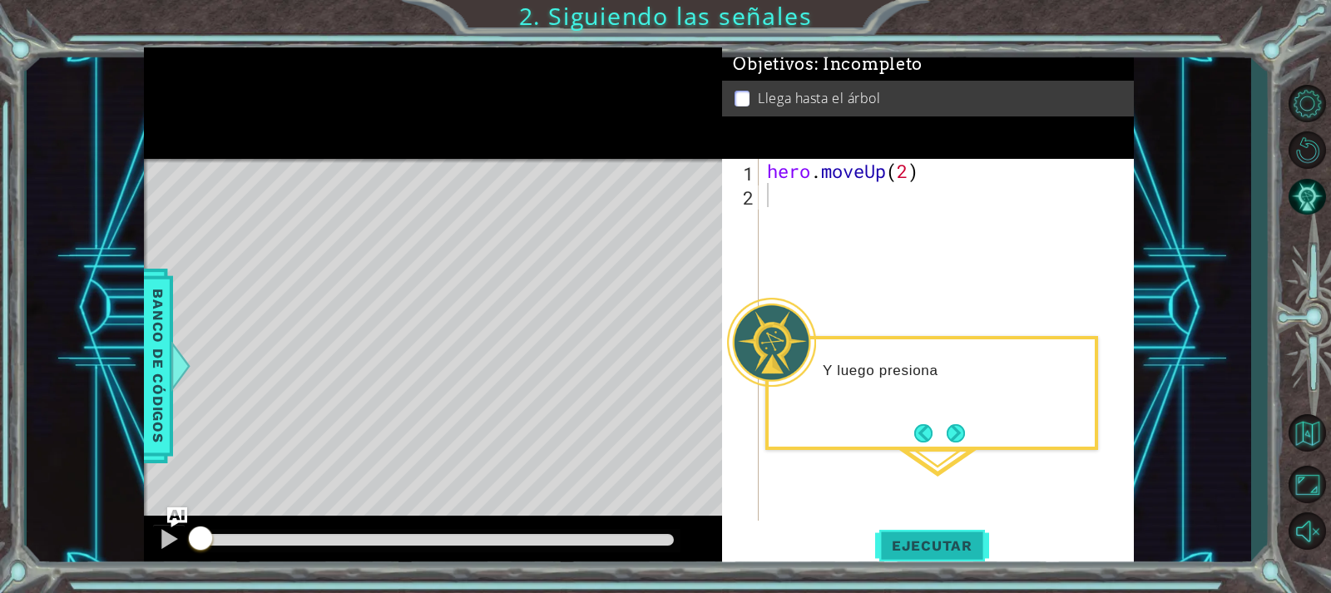
click at [945, 547] on span "Ejecutar" at bounding box center [932, 545] width 114 height 17
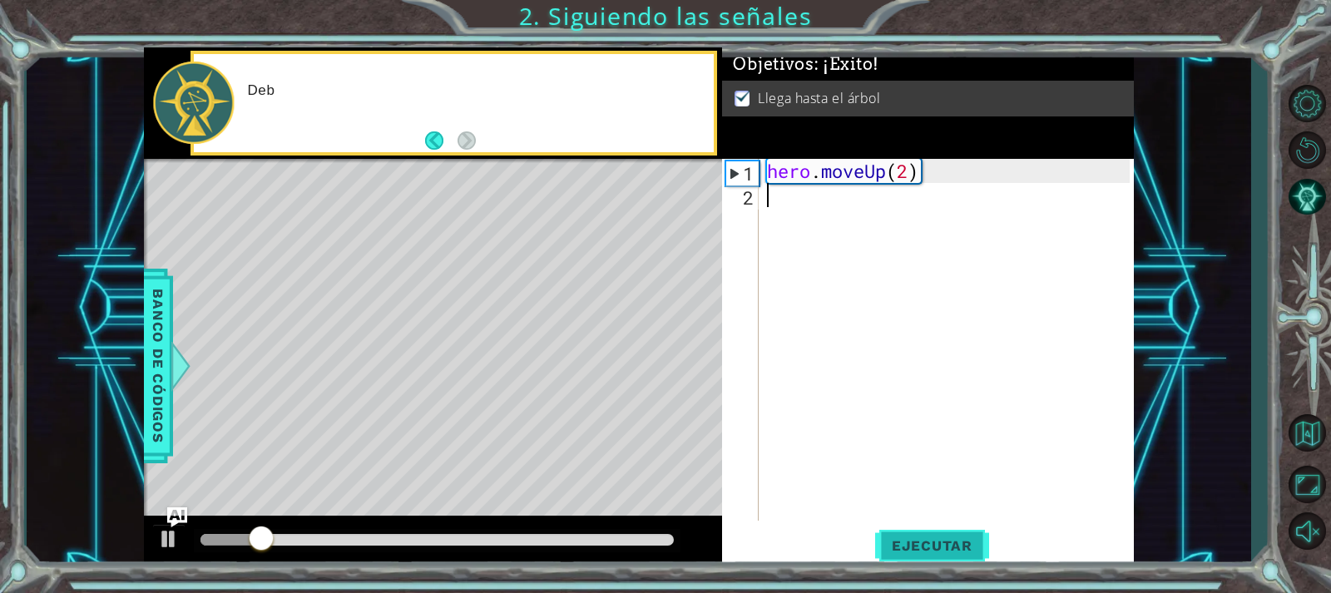
click at [946, 546] on span "Ejecutar" at bounding box center [932, 545] width 114 height 17
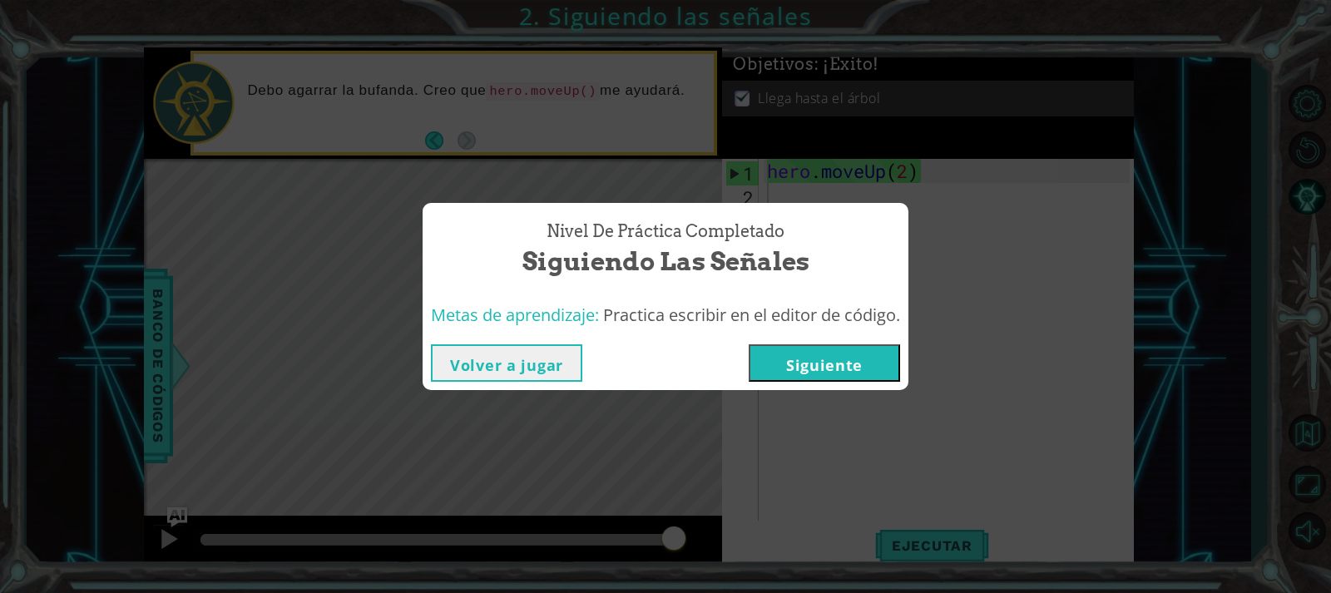
click at [794, 346] on button "Siguiente" at bounding box center [824, 362] width 151 height 37
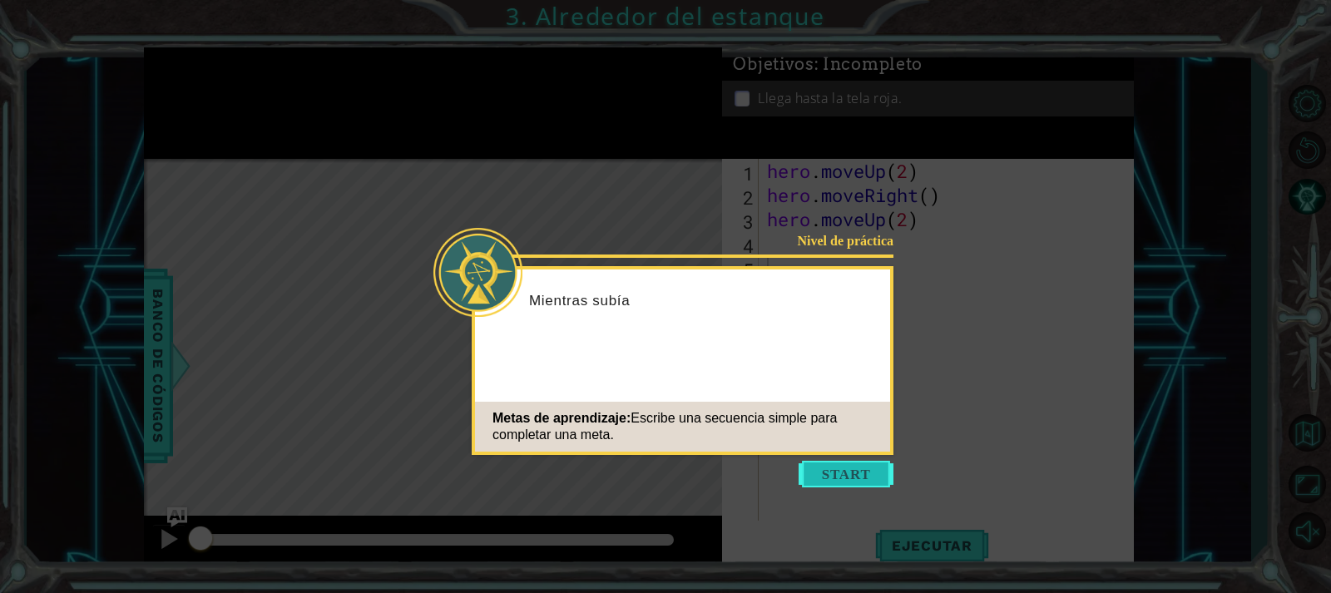
click at [864, 483] on button "Start" at bounding box center [846, 474] width 95 height 27
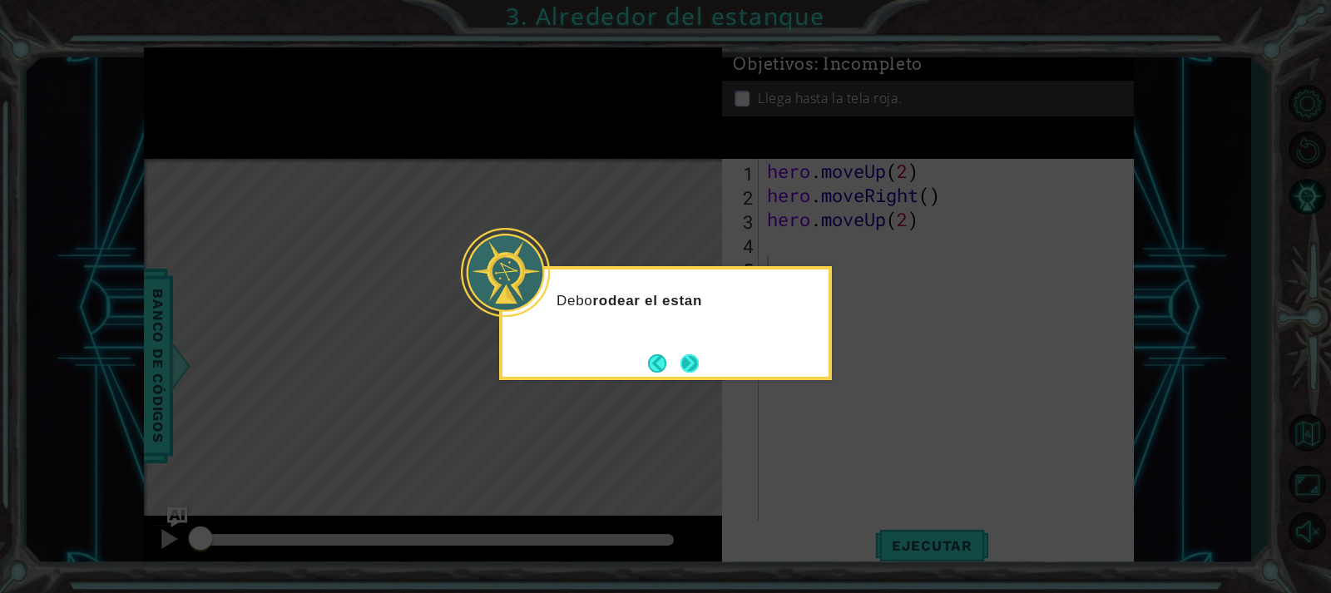
click at [678, 358] on button "Next" at bounding box center [689, 362] width 23 height 23
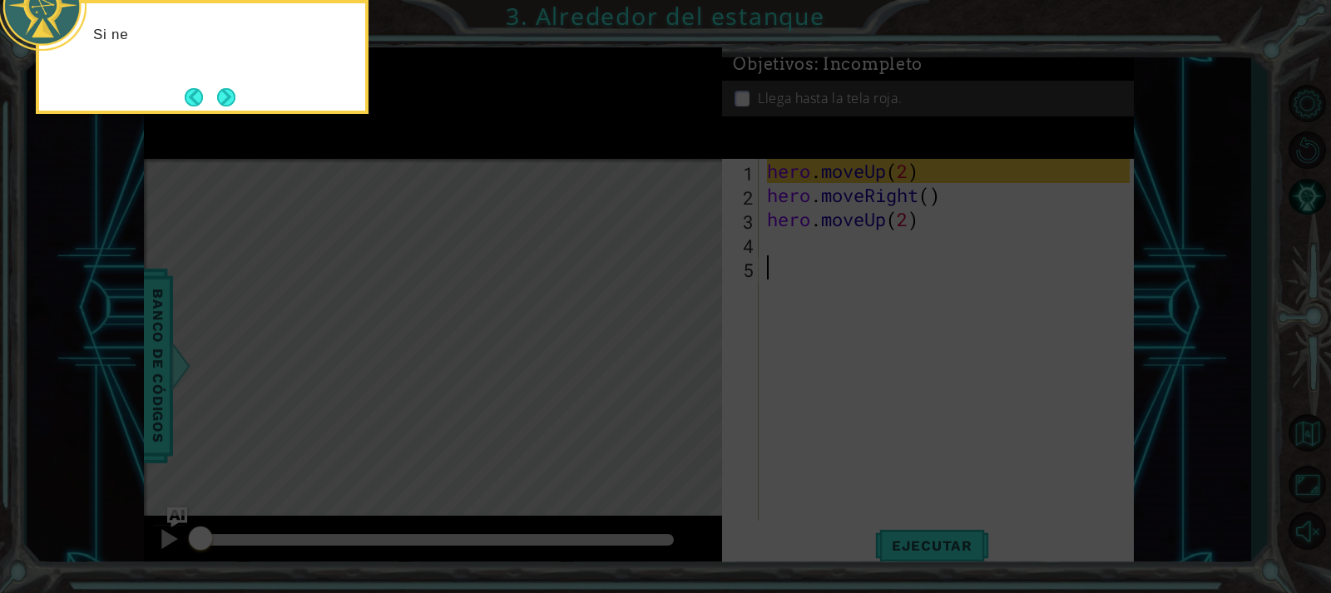
click at [927, 540] on icon at bounding box center [665, 88] width 1331 height 1009
click at [225, 104] on button "Next" at bounding box center [226, 96] width 29 height 29
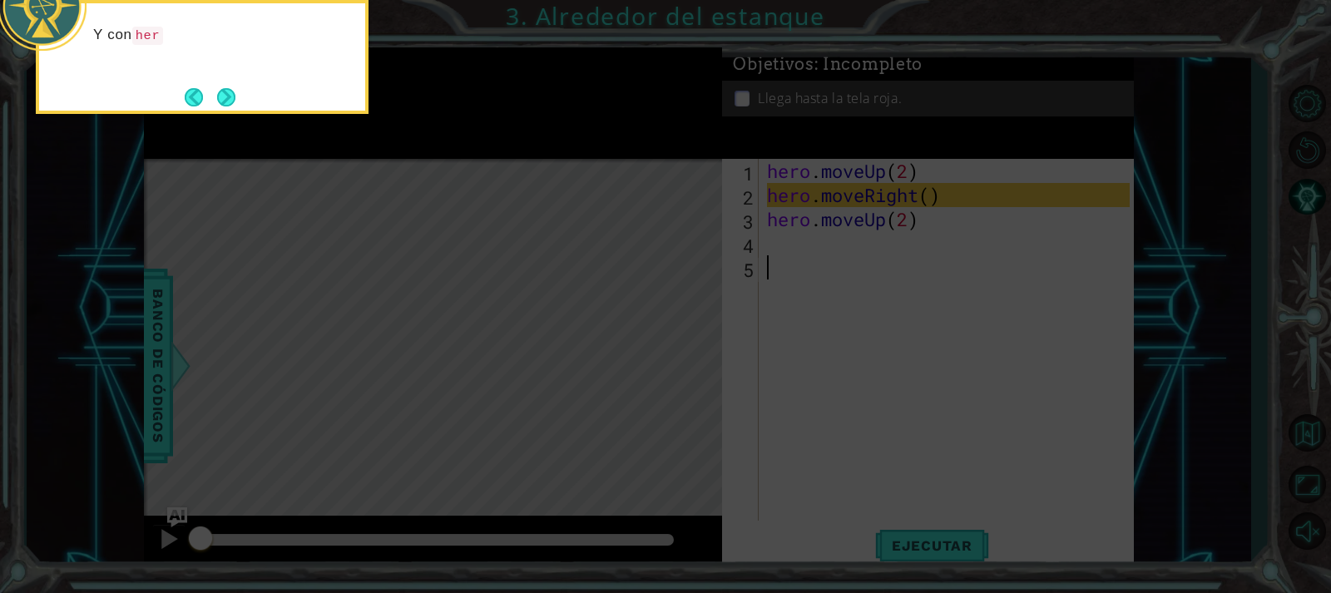
drag, startPoint x: 180, startPoint y: 78, endPoint x: 199, endPoint y: 83, distance: 19.8
click at [185, 80] on div "Y con her" at bounding box center [202, 57] width 333 height 114
click at [231, 120] on icon at bounding box center [665, 88] width 1331 height 1009
click at [225, 88] on button "Next" at bounding box center [226, 97] width 28 height 28
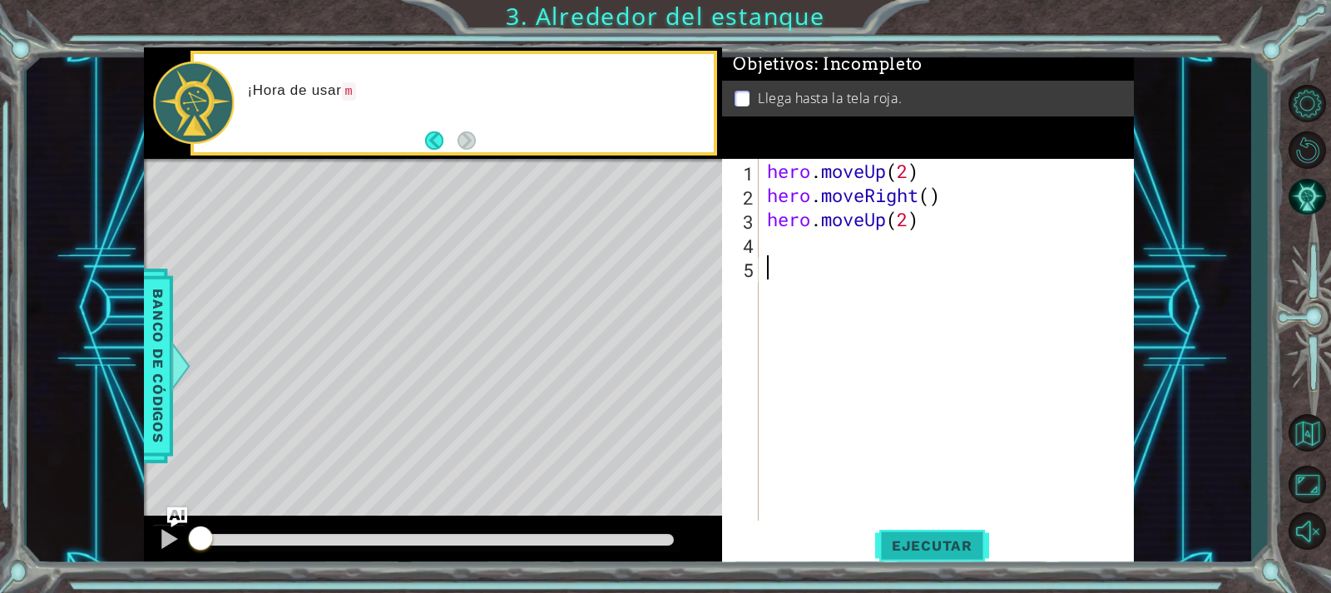
click at [910, 544] on span "Ejecutar" at bounding box center [932, 545] width 114 height 17
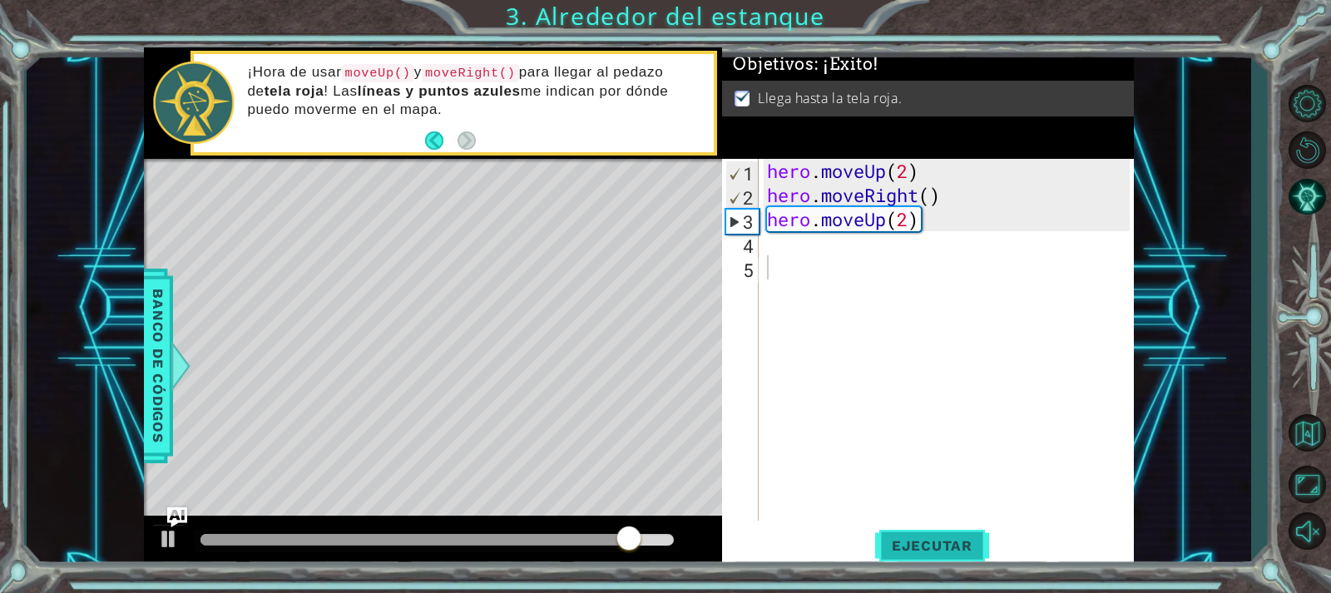
click at [924, 549] on span "Ejecutar" at bounding box center [932, 545] width 114 height 17
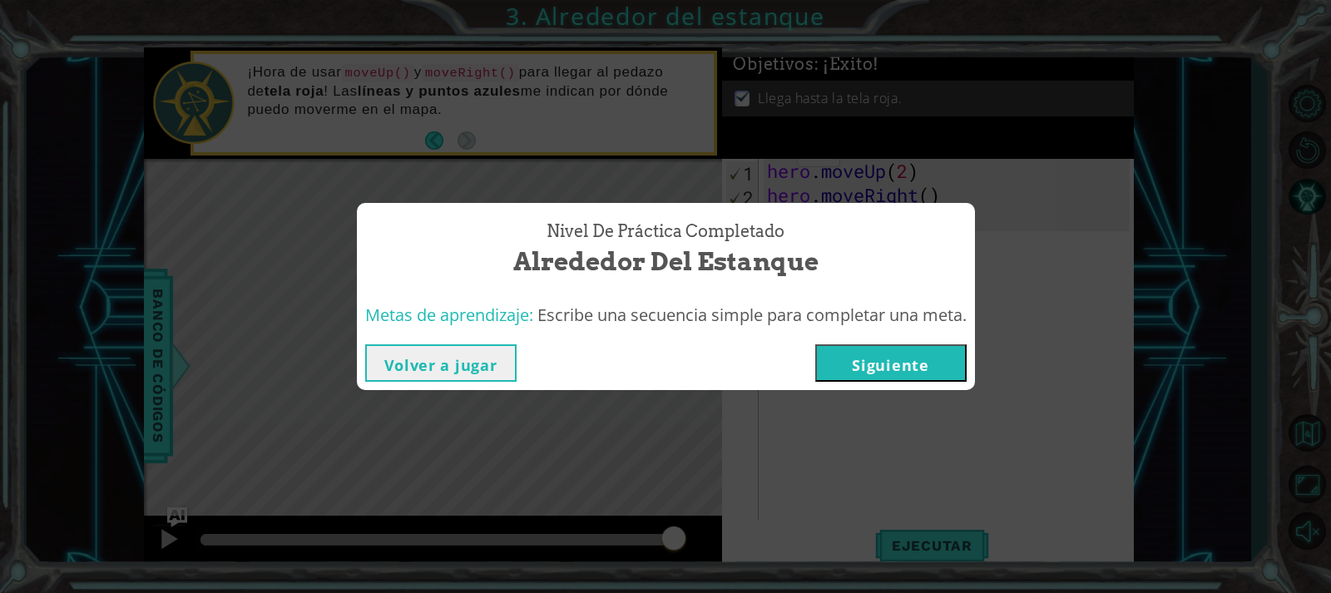
click at [918, 362] on button "Siguiente" at bounding box center [890, 362] width 151 height 37
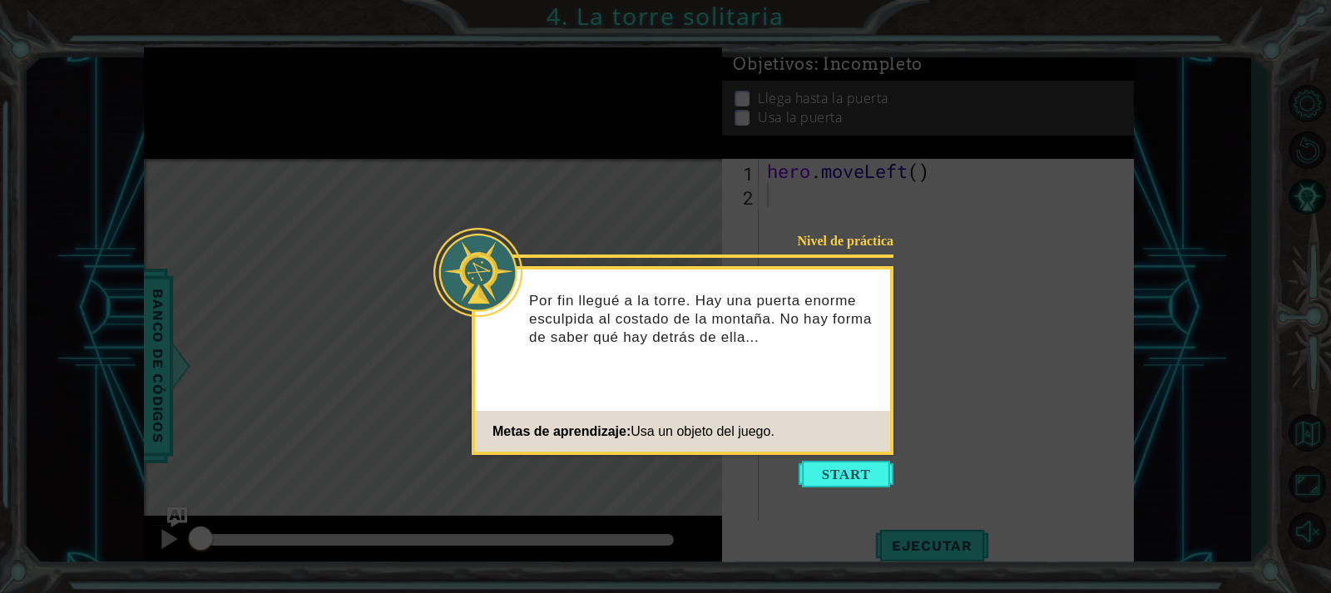
click at [849, 458] on icon at bounding box center [665, 296] width 1331 height 593
click at [844, 474] on button "Start" at bounding box center [846, 474] width 95 height 27
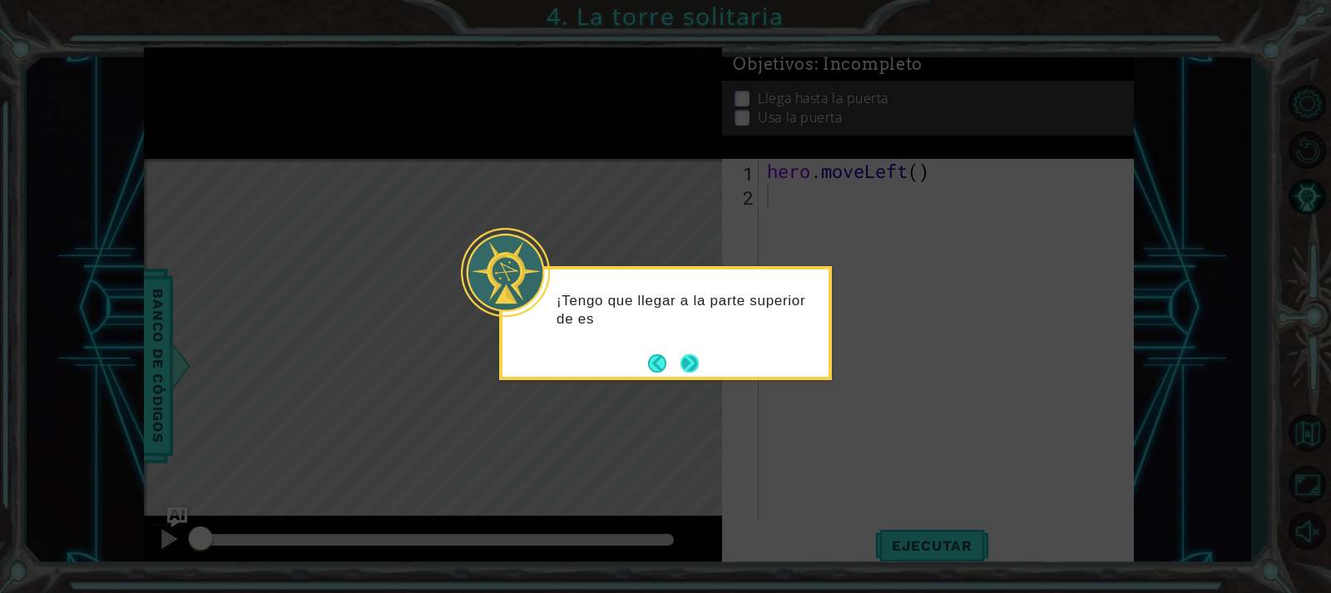
click at [695, 359] on button "Next" at bounding box center [690, 363] width 28 height 28
click at [695, 359] on button "Next" at bounding box center [689, 363] width 31 height 31
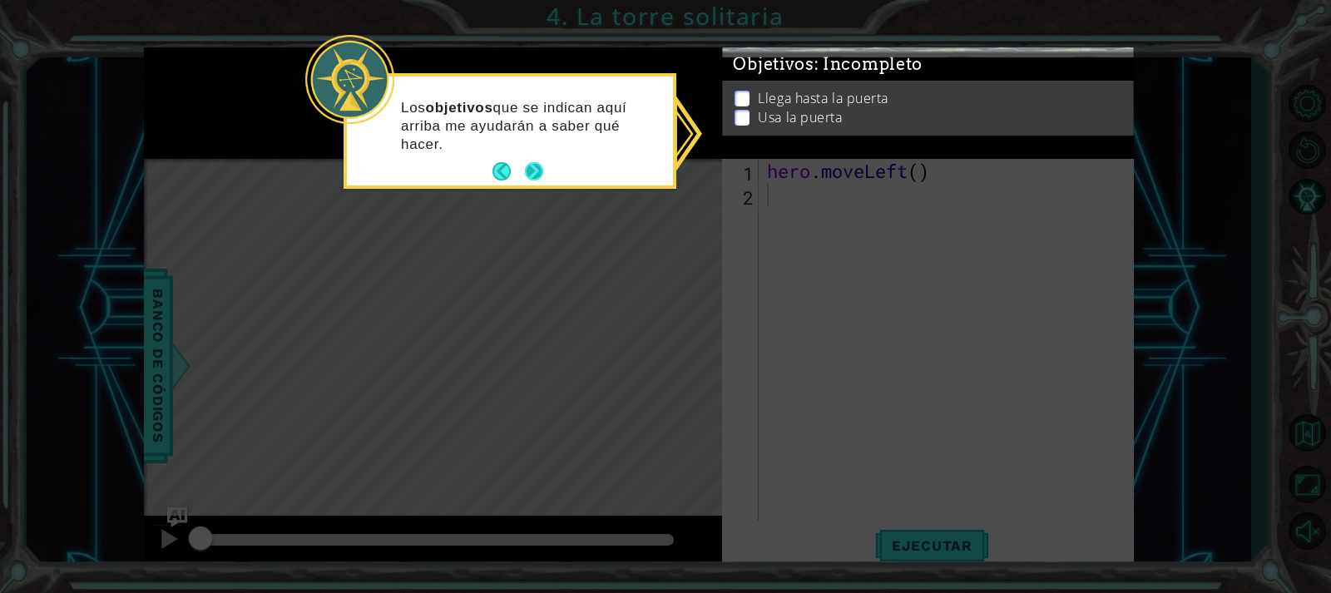
click at [530, 166] on button "Next" at bounding box center [534, 172] width 25 height 25
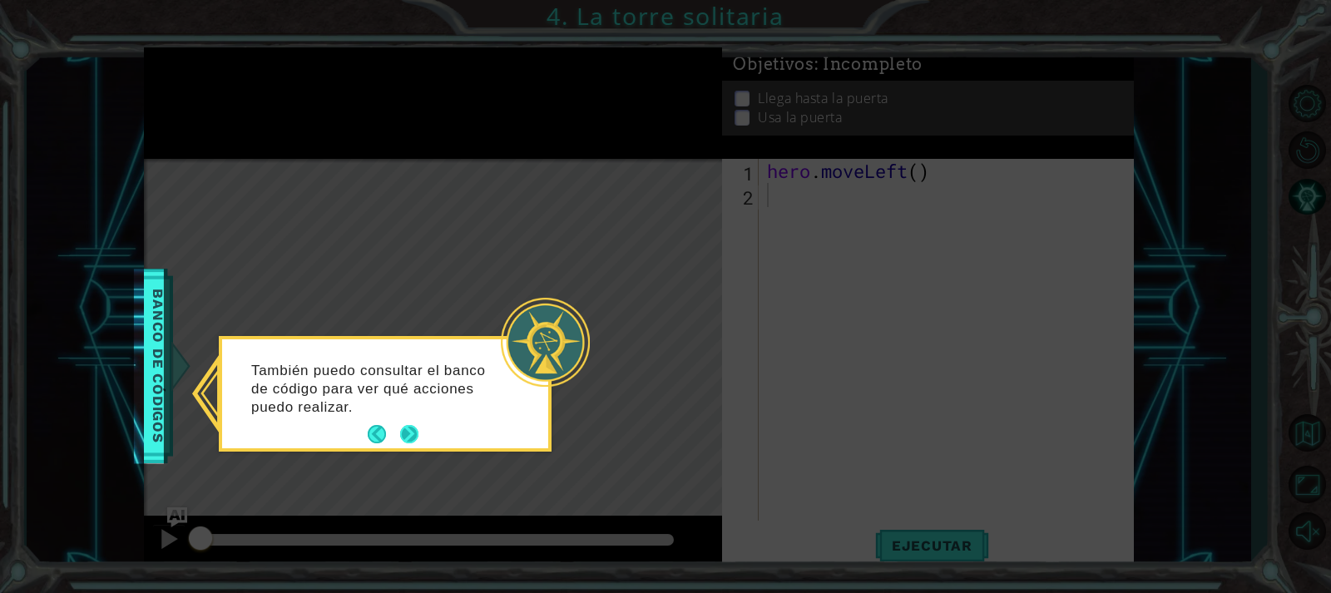
click at [412, 432] on button "Next" at bounding box center [409, 435] width 20 height 20
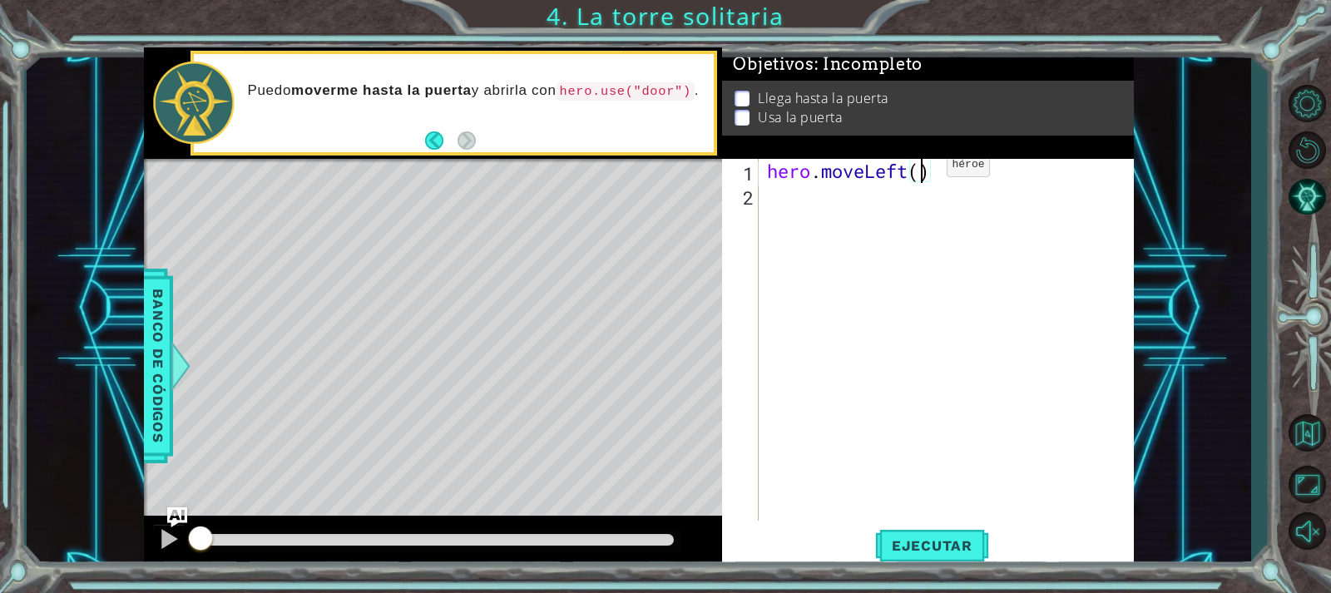
click at [922, 169] on div "hero . moveLeft ( )" at bounding box center [951, 364] width 374 height 410
type textarea "hero.moveLeft(2)"
click at [829, 196] on div "hero . moveLeft ( 2 )" at bounding box center [951, 364] width 374 height 410
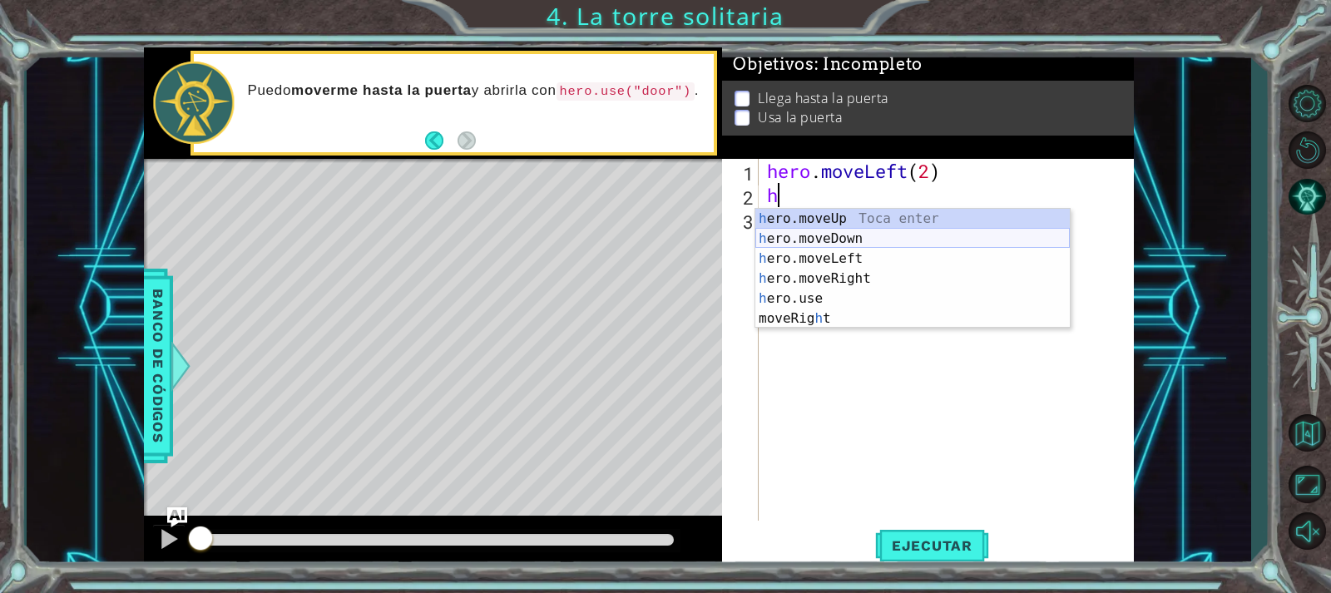
type textarea "he"
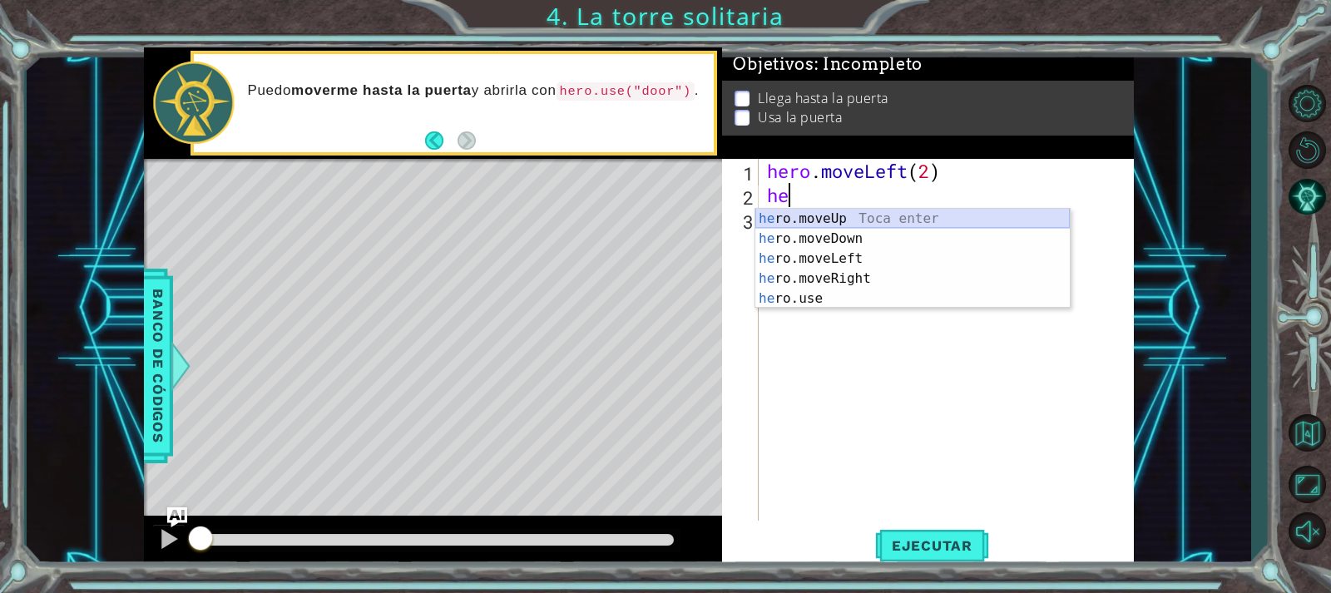
click at [866, 210] on div "he ro.moveUp Toca enter he ro.moveDown Toca enter he ro.moveLeft Toca enter he …" at bounding box center [912, 279] width 314 height 140
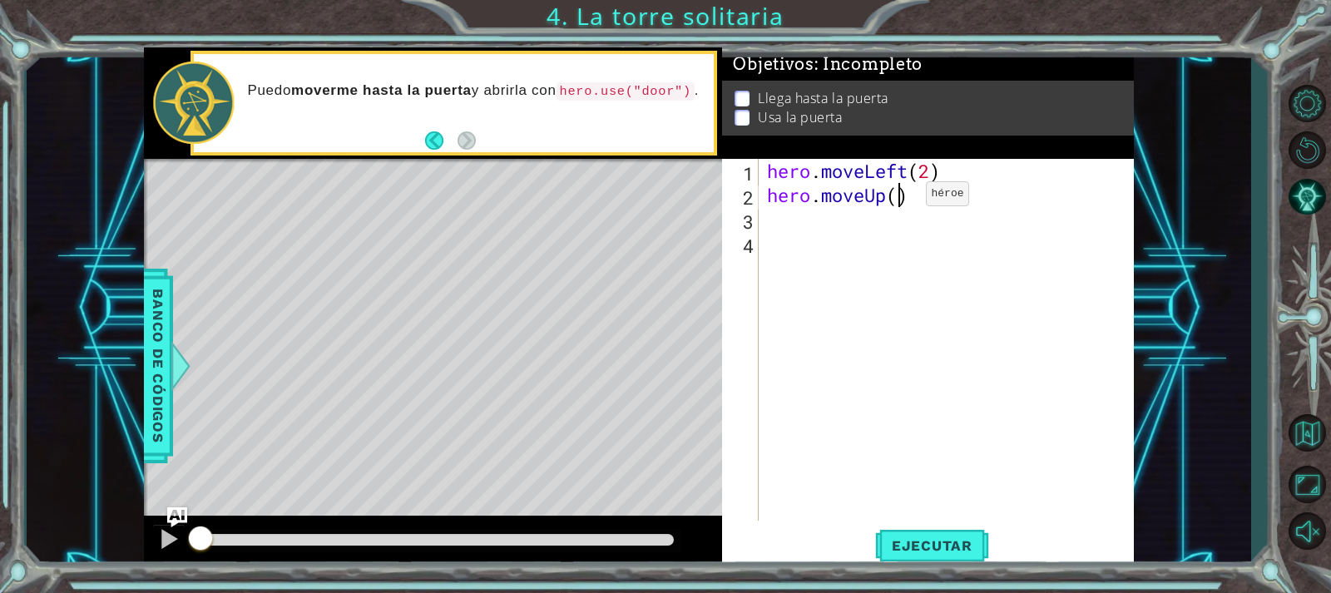
click at [901, 198] on div "hero . moveLeft ( 2 ) hero . moveUp ( )" at bounding box center [951, 364] width 374 height 410
type textarea "hero.moveUp(2)"
click at [844, 223] on div "hero . moveLeft ( 2 ) hero . moveUp ( 2 )" at bounding box center [951, 364] width 374 height 410
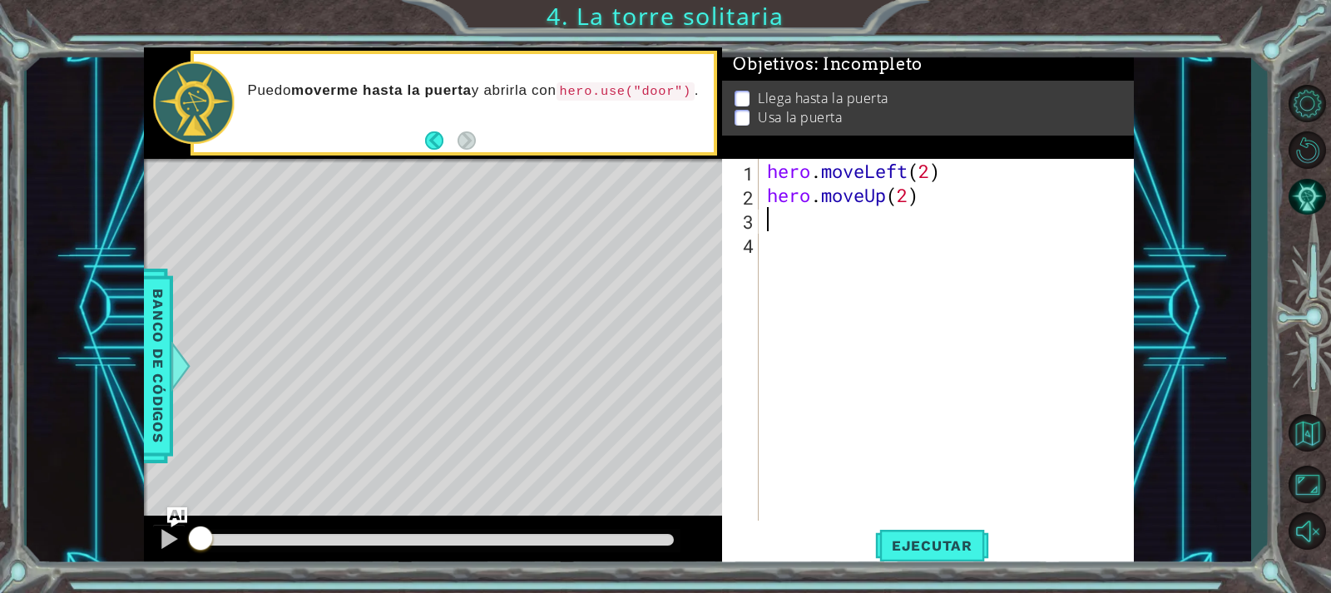
type textarea "m"
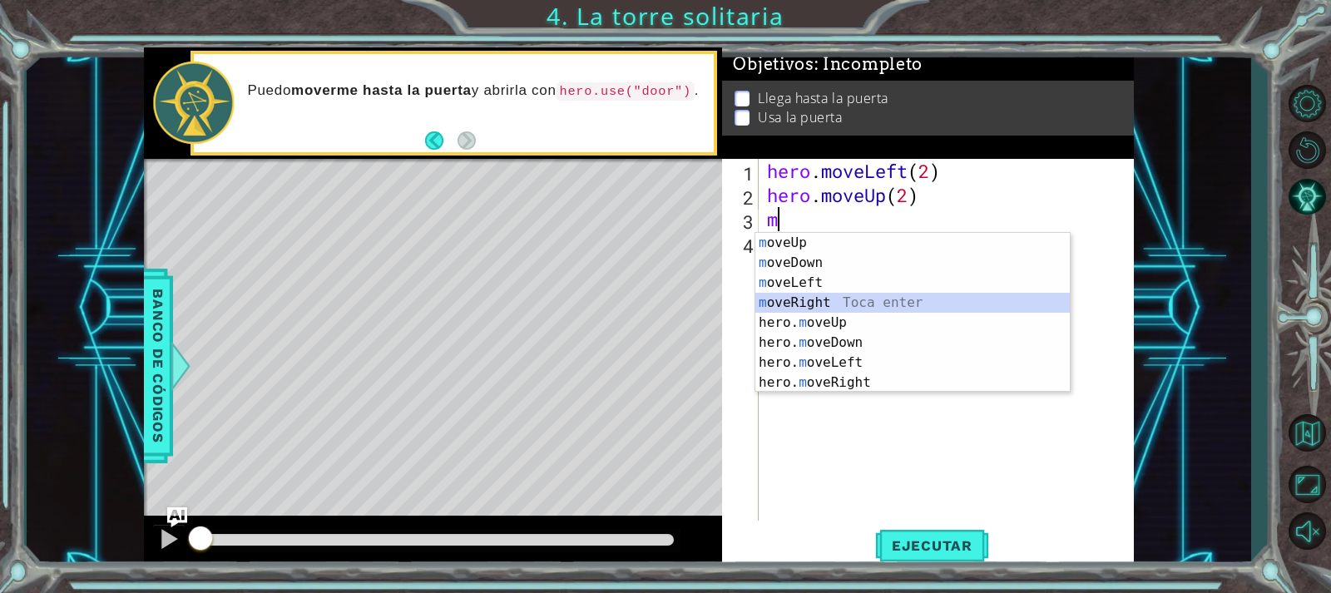
click at [853, 300] on div "m oveUp Toca enter m oveDown Toca enter m oveLeft Toca enter m oveRight Toca en…" at bounding box center [912, 333] width 314 height 200
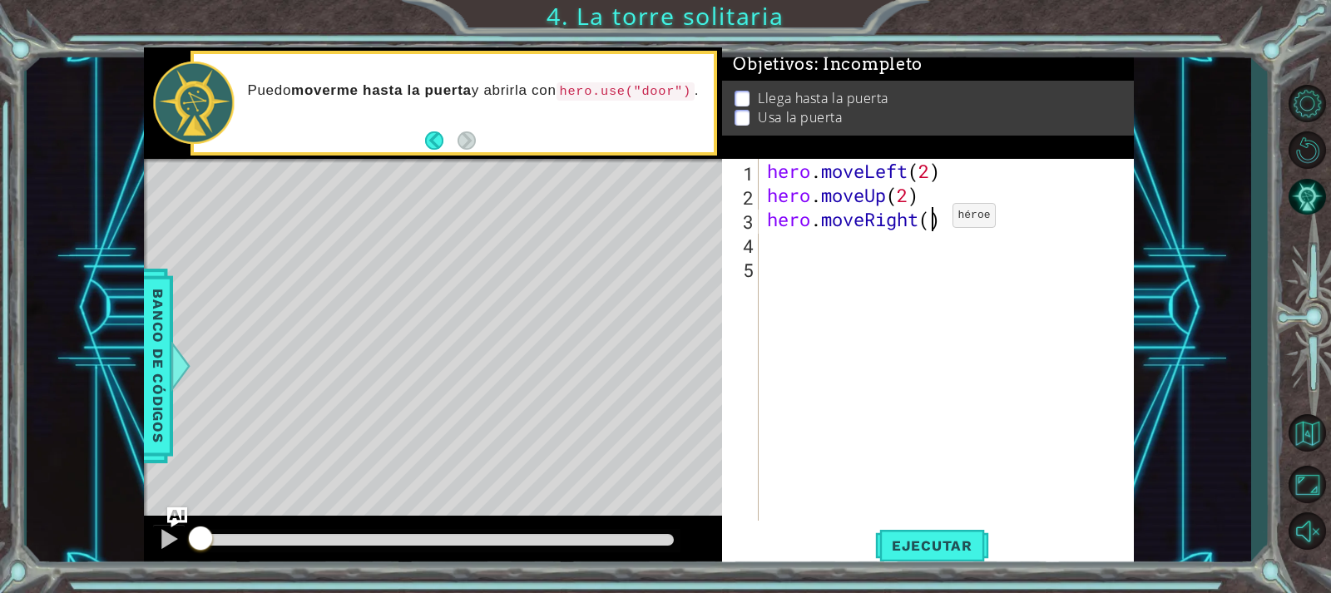
click at [928, 220] on div "hero . moveLeft ( 2 ) hero . moveUp ( 2 ) hero . moveRight ( )" at bounding box center [951, 364] width 374 height 410
type textarea "hero.moveRight(2)"
click at [845, 251] on div "hero . moveLeft ( 2 ) hero . moveUp ( 2 ) hero . moveRight ( 2 )" at bounding box center [951, 364] width 374 height 410
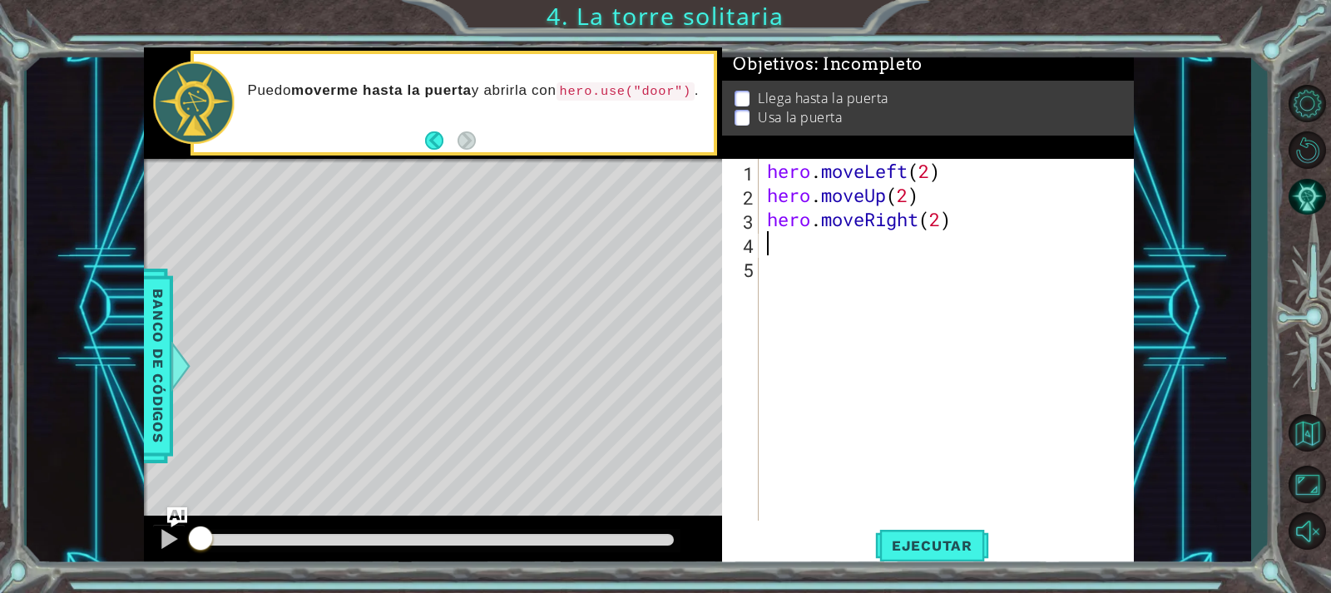
type textarea "m"
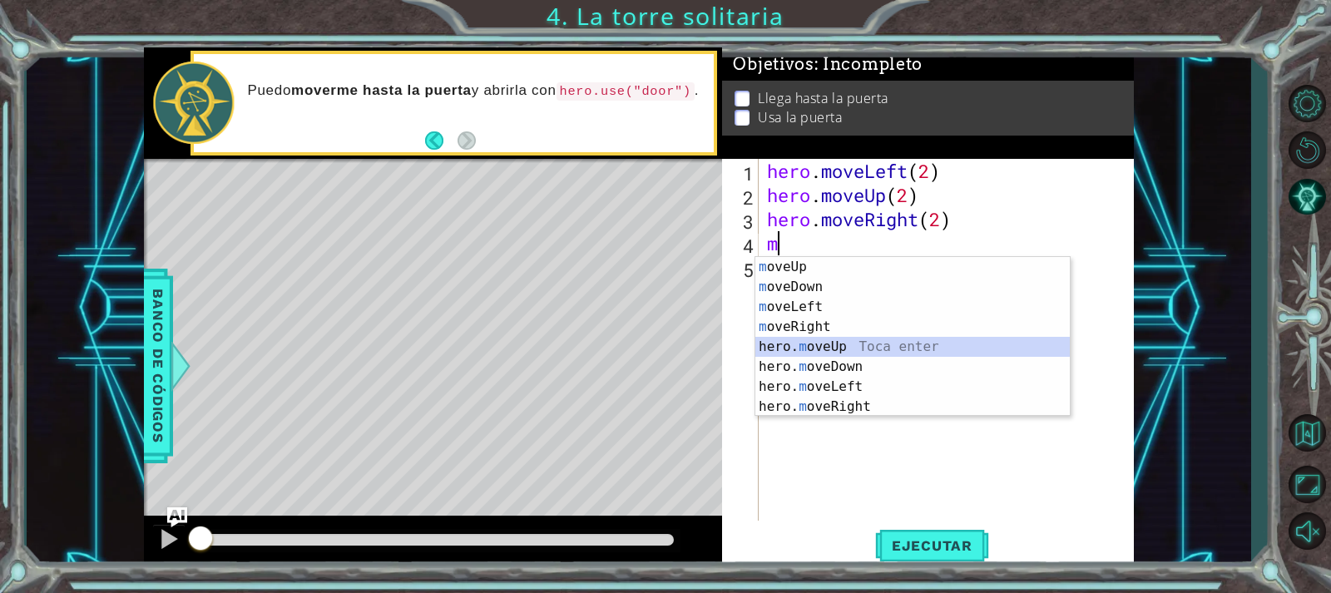
click at [849, 348] on div "m oveUp Toca enter m oveDown Toca enter m oveLeft Toca enter m oveRight Toca en…" at bounding box center [912, 357] width 314 height 200
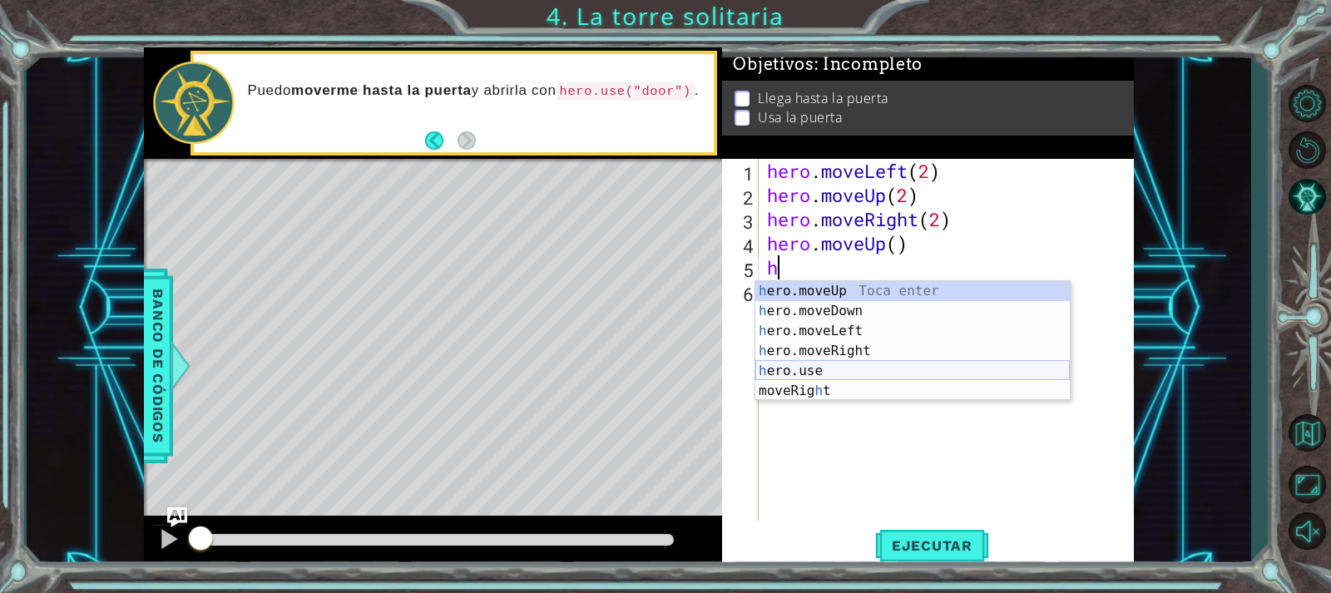
click at [848, 367] on div "h ero.moveUp Toca enter h ero.moveDown Toca enter h ero.moveLeft Toca enter h e…" at bounding box center [912, 361] width 314 height 160
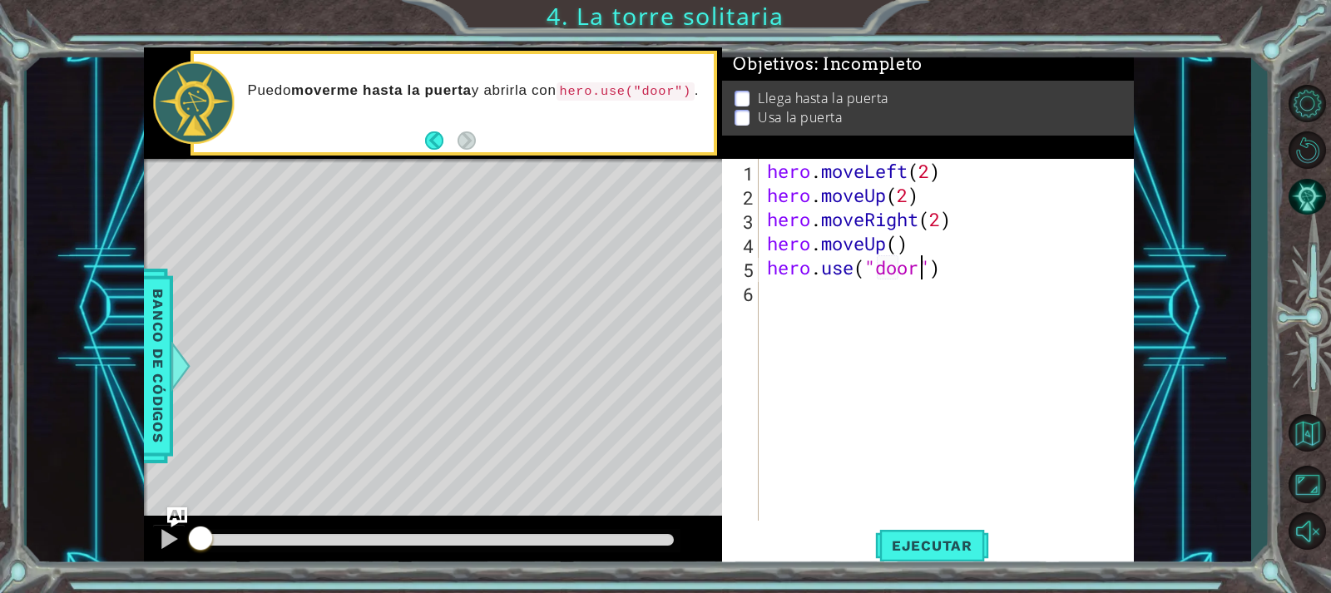
scroll to position [0, 7]
click at [932, 540] on span "Ejecutar" at bounding box center [932, 545] width 114 height 17
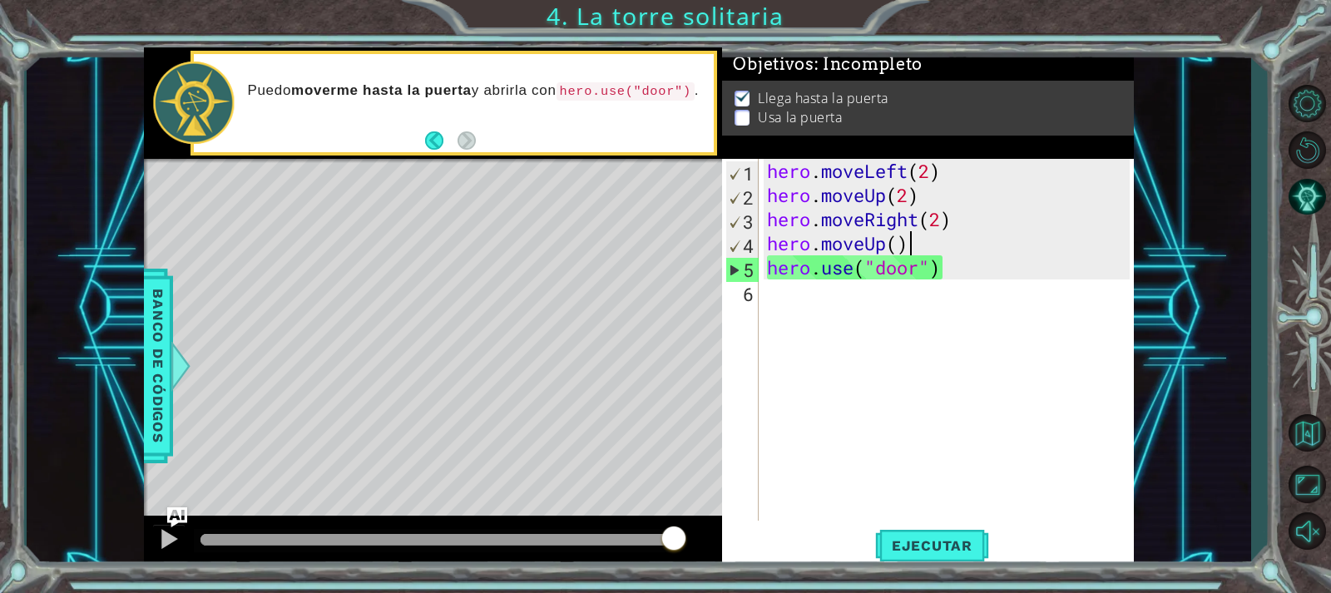
click at [922, 242] on div "hero . moveLeft ( 2 ) hero . moveUp ( 2 ) hero . moveRight ( 2 ) hero . moveUp …" at bounding box center [951, 364] width 374 height 410
type textarea "hero.moveUp()"
drag, startPoint x: 923, startPoint y: 240, endPoint x: 770, endPoint y: 250, distance: 152.6
click at [770, 250] on div "hero . moveLeft ( 2 ) hero . moveUp ( 2 ) hero . moveRight ( 2 ) hero . moveUp …" at bounding box center [951, 364] width 374 height 410
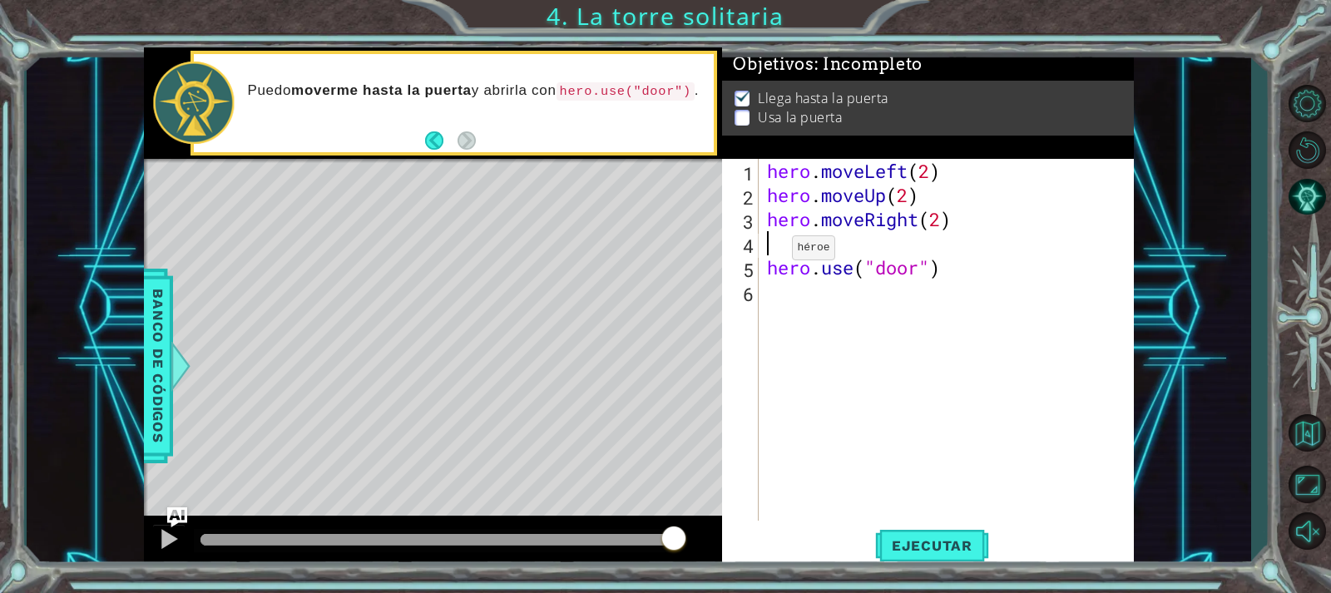
scroll to position [0, 0]
type textarea "hero.moveRight(2)"
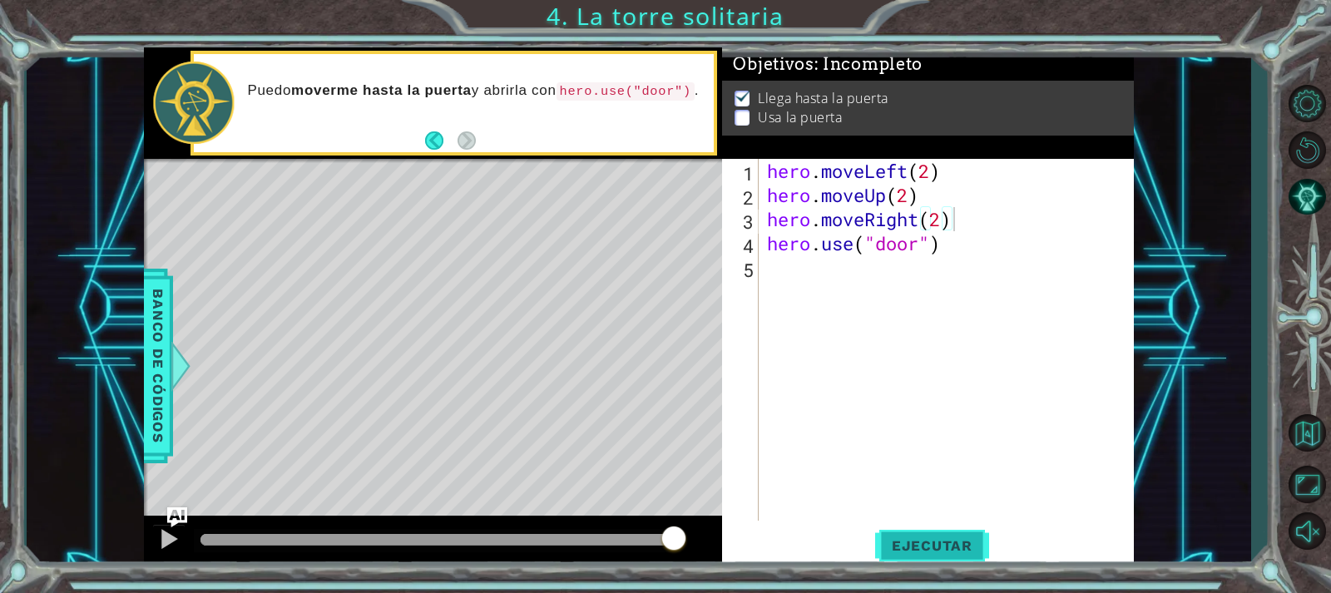
click at [929, 547] on span "Ejecutar" at bounding box center [932, 545] width 114 height 17
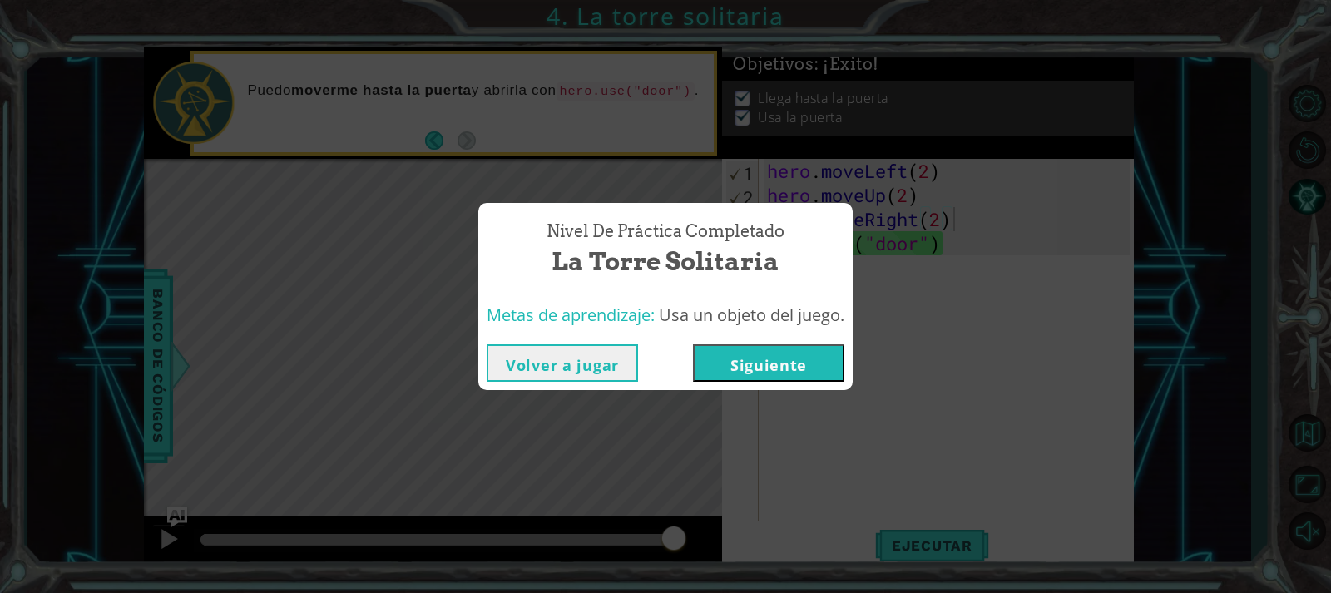
click at [820, 368] on button "Siguiente" at bounding box center [768, 362] width 151 height 37
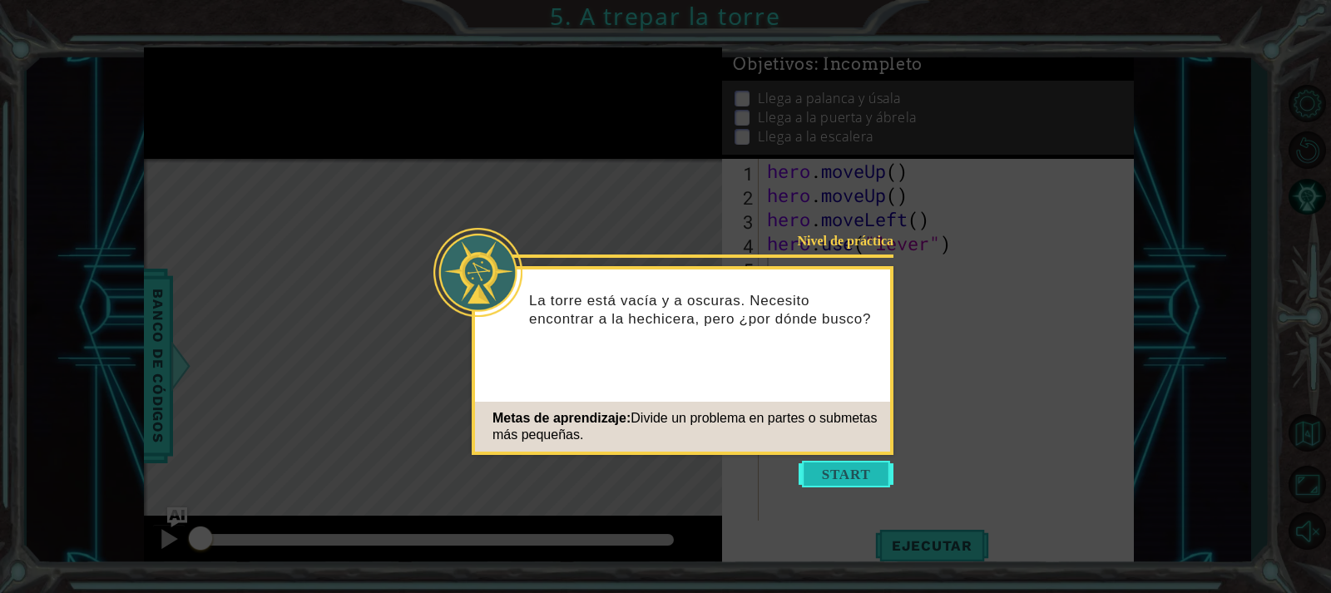
click at [859, 470] on button "Start" at bounding box center [846, 474] width 95 height 27
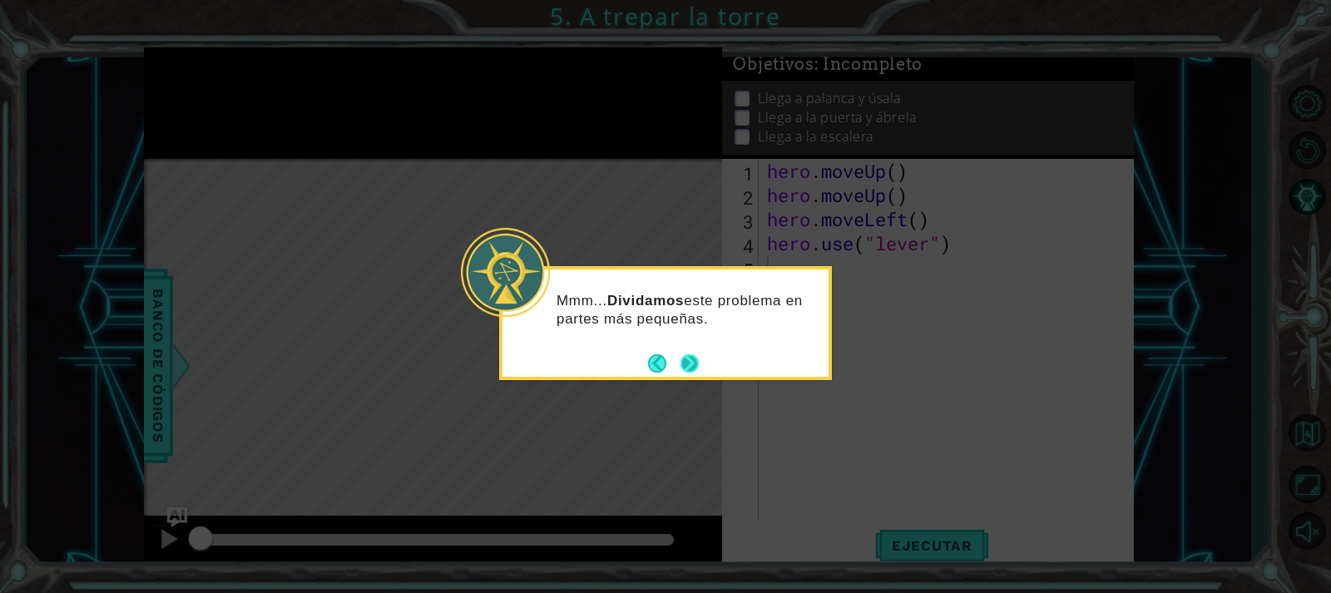
click at [690, 364] on button "Next" at bounding box center [689, 363] width 24 height 24
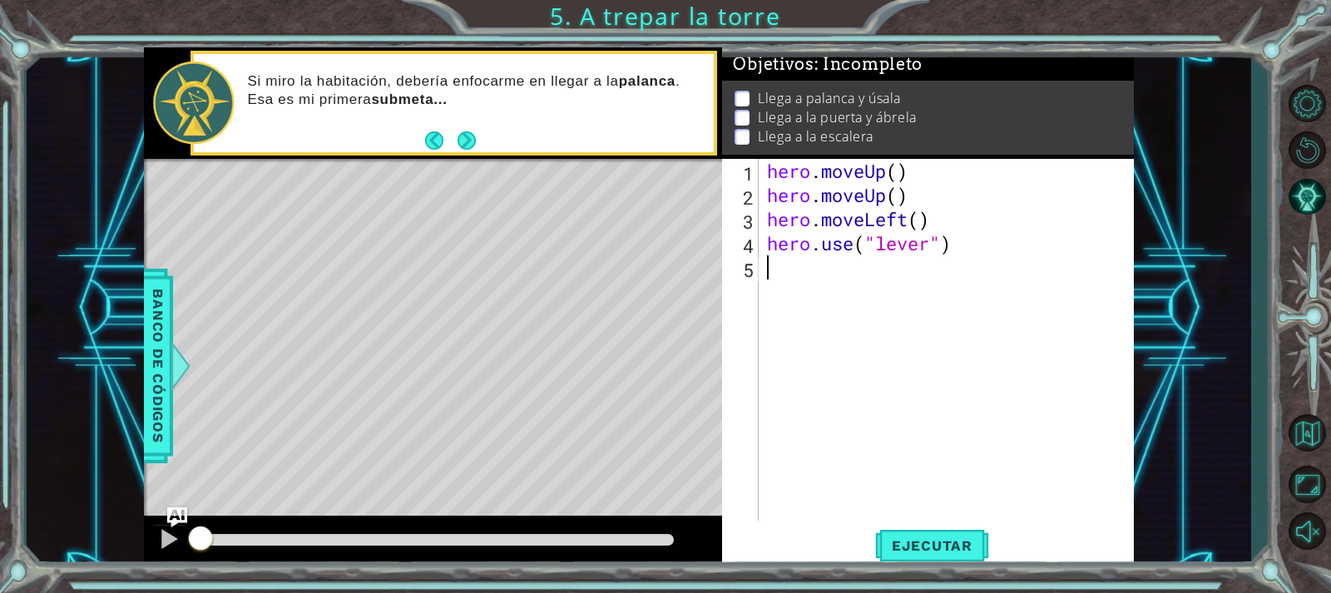
type textarea "h"
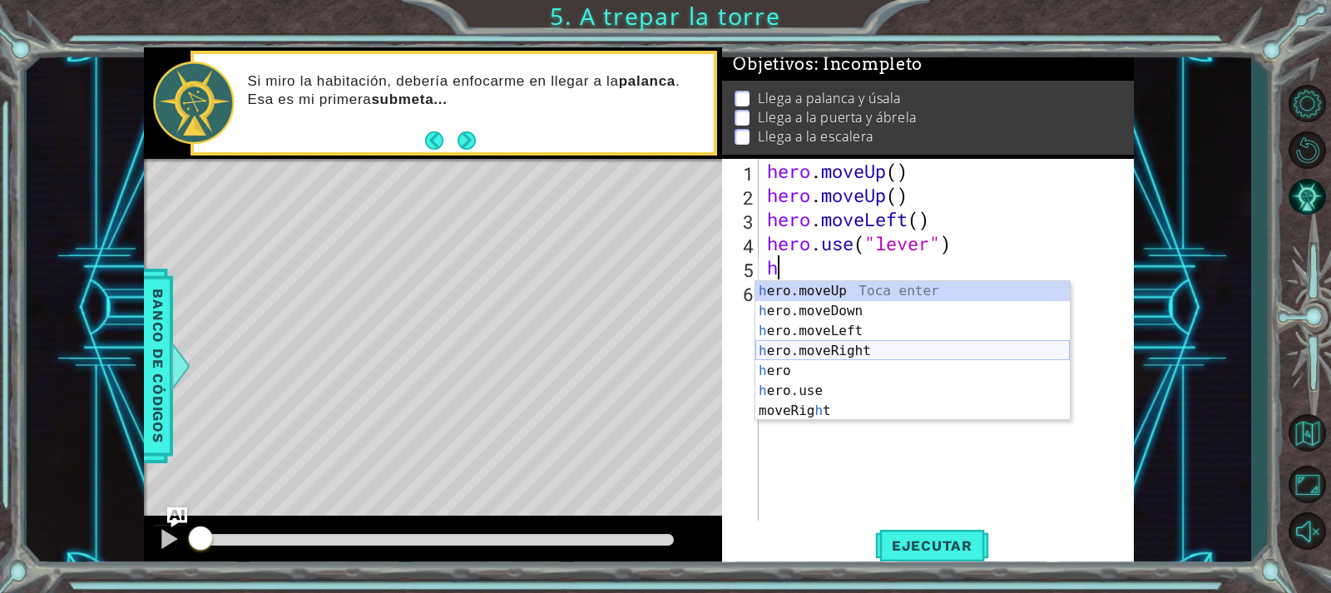
click at [853, 355] on div "h ero.moveUp Toca enter h ero.moveDown Toca enter h ero.moveLeft Toca enter h e…" at bounding box center [912, 371] width 314 height 180
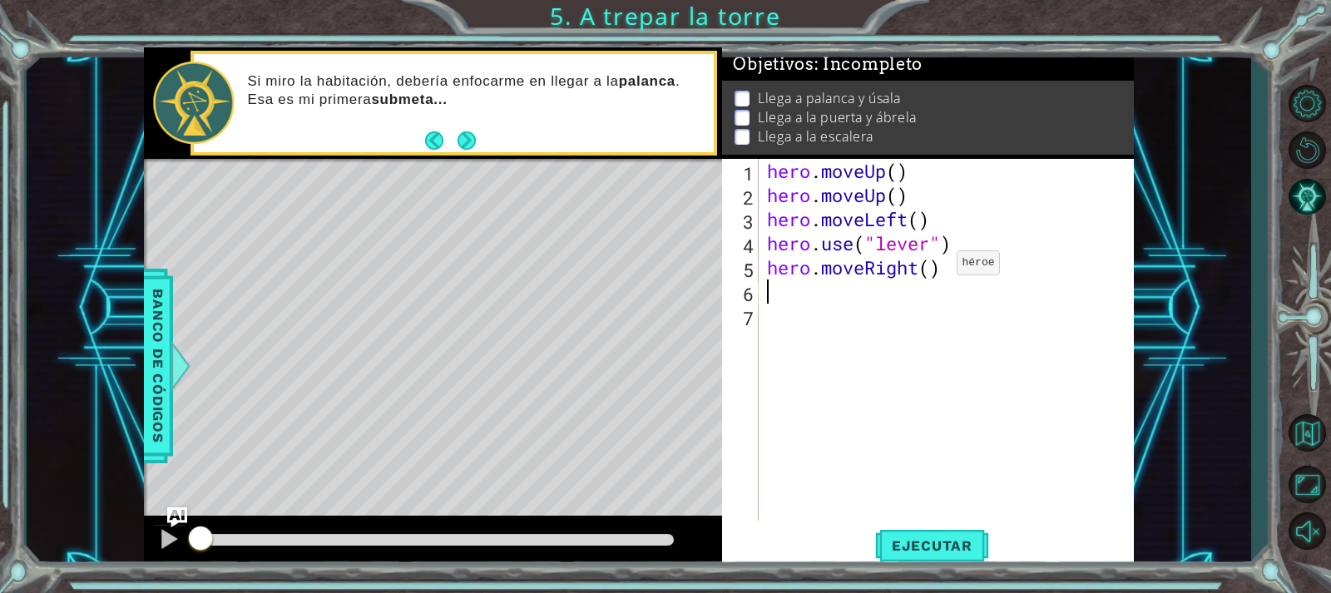
click at [930, 265] on div "hero . moveUp ( ) hero . moveUp ( ) hero . moveLeft ( ) hero . use ( "lever" ) …" at bounding box center [951, 364] width 374 height 410
type textarea "hero.moveRight(3)"
click at [794, 299] on div "hero . moveUp ( ) hero . moveUp ( ) hero . moveLeft ( ) hero . use ( "lever" ) …" at bounding box center [951, 364] width 374 height 410
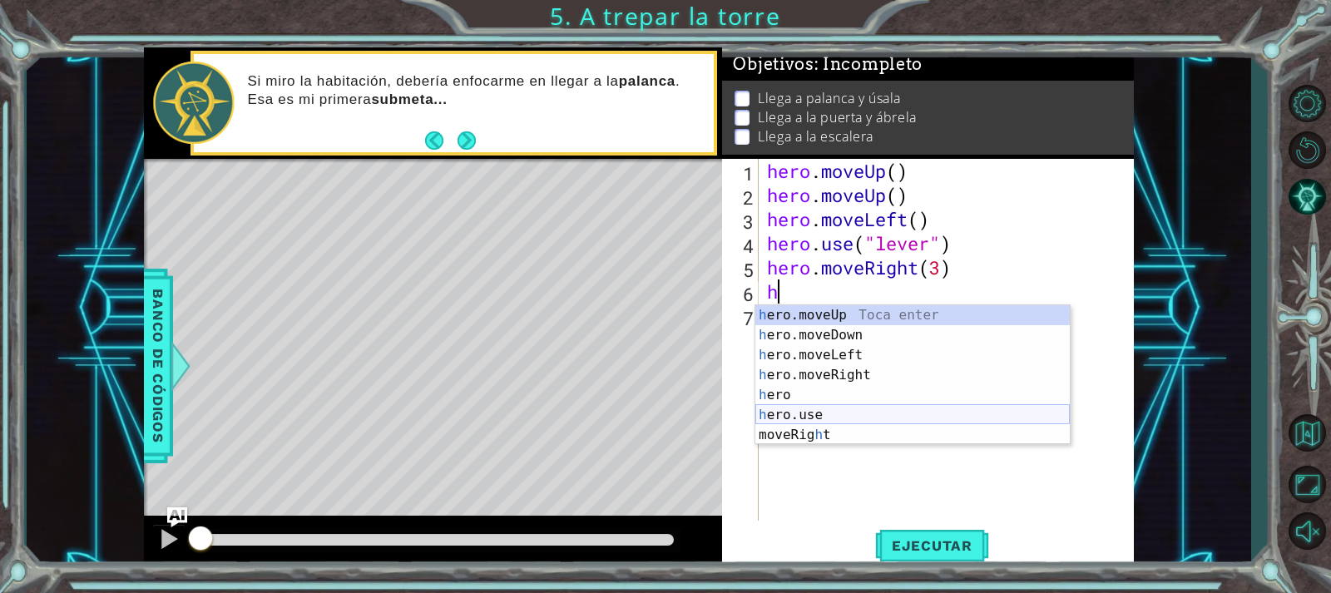
click at [894, 413] on div "h ero.moveUp Toca enter h ero.moveDown Toca enter h ero.moveLeft Toca enter h e…" at bounding box center [912, 395] width 314 height 180
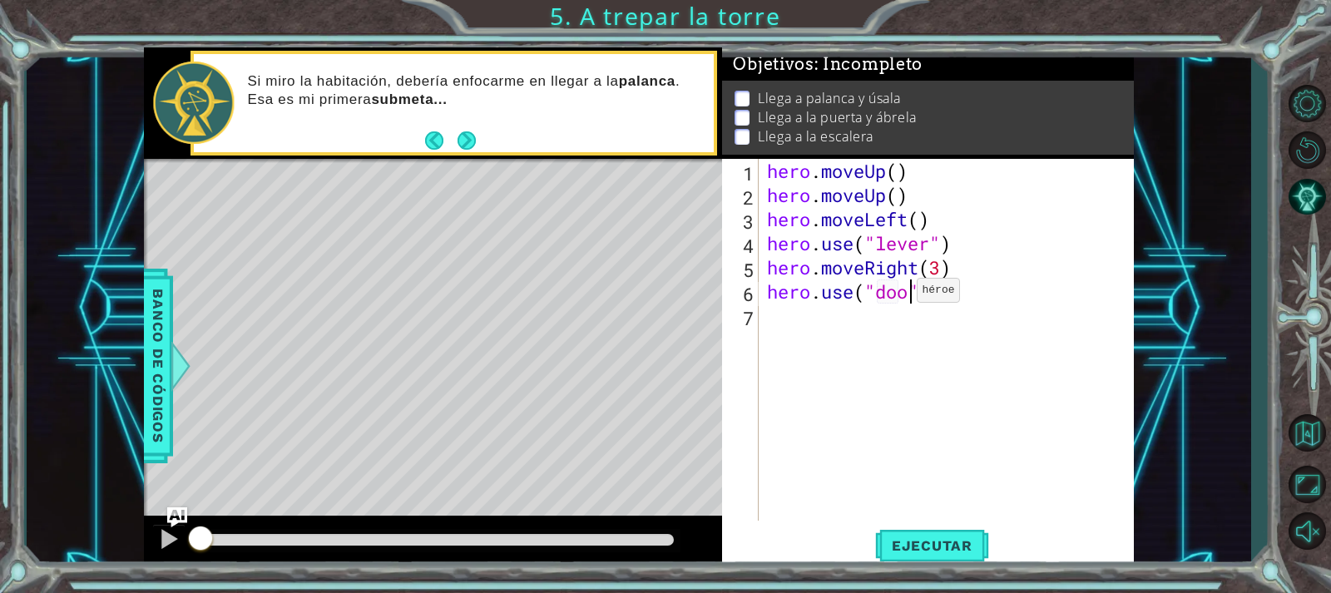
scroll to position [0, 7]
type textarea "hero.use("door")"
click at [976, 541] on span "Ejecutar" at bounding box center [932, 545] width 114 height 17
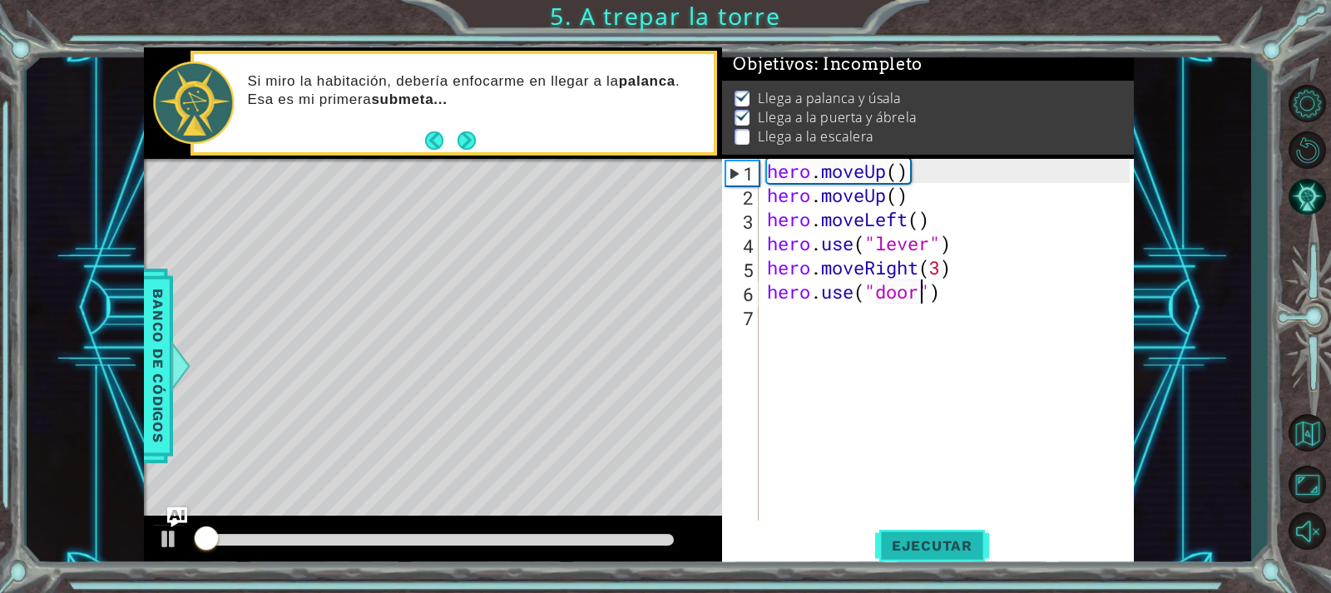
scroll to position [8, 0]
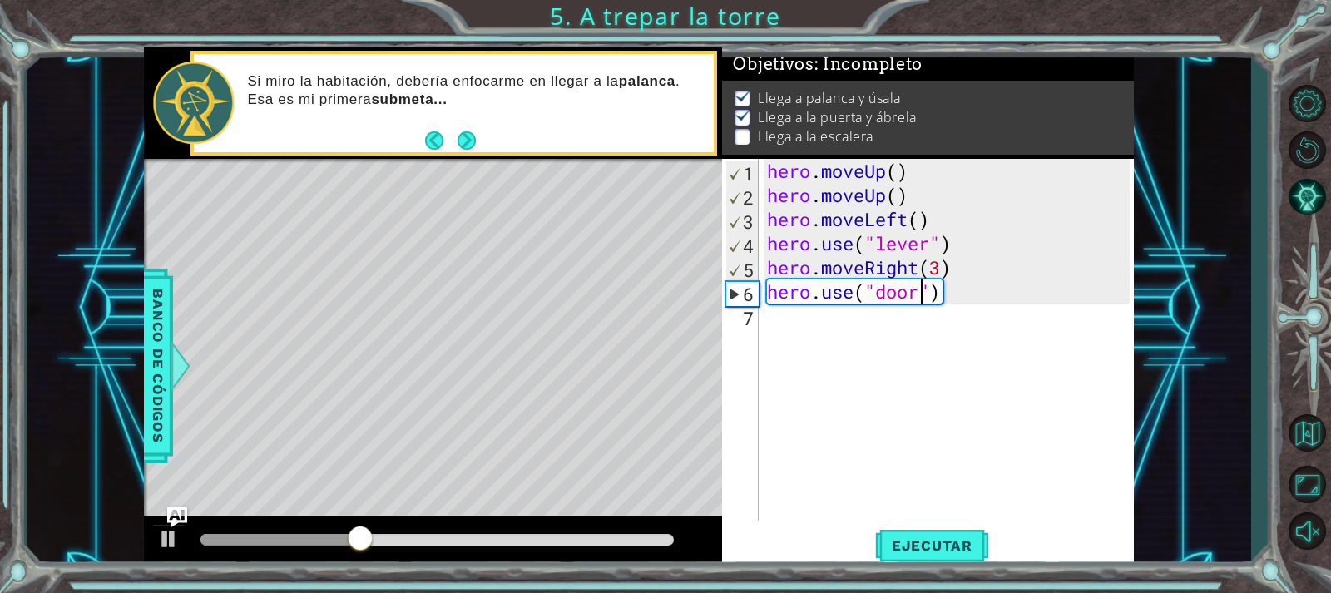
click at [825, 321] on div "hero . moveUp ( ) hero . moveUp ( ) hero . moveLeft ( ) hero . use ( "lever" ) …" at bounding box center [951, 364] width 374 height 410
type textarea "h"
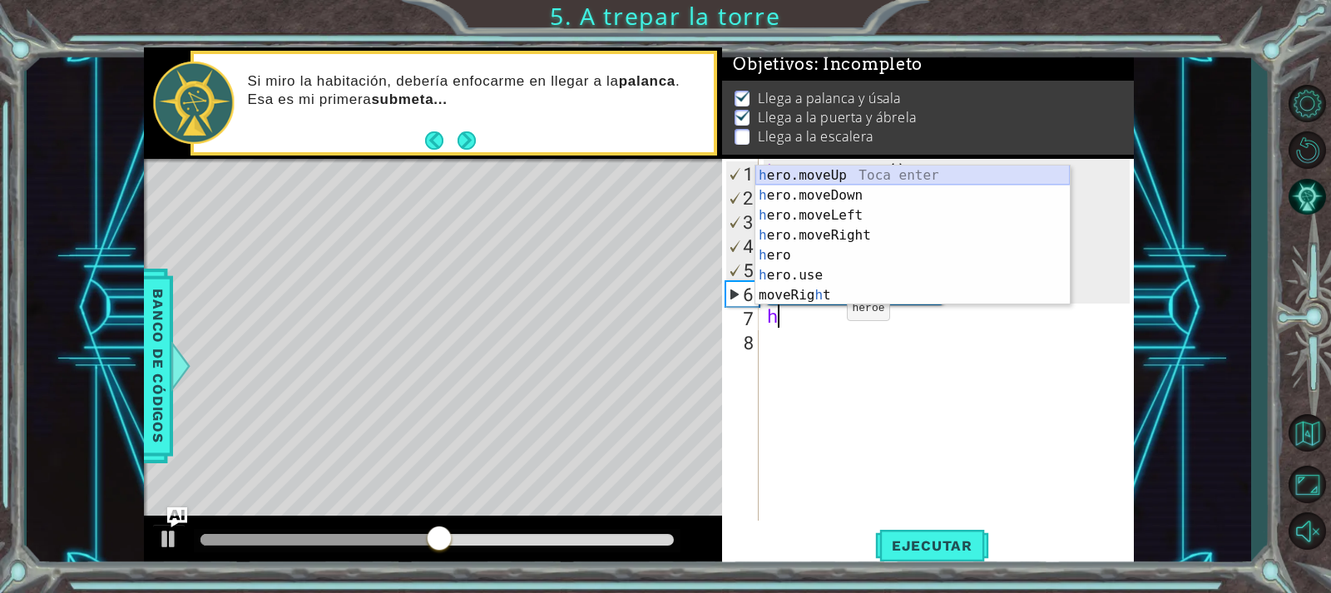
click at [875, 178] on div "h ero.moveUp Toca enter h ero.moveDown Toca enter h ero.moveLeft Toca enter h e…" at bounding box center [912, 256] width 314 height 180
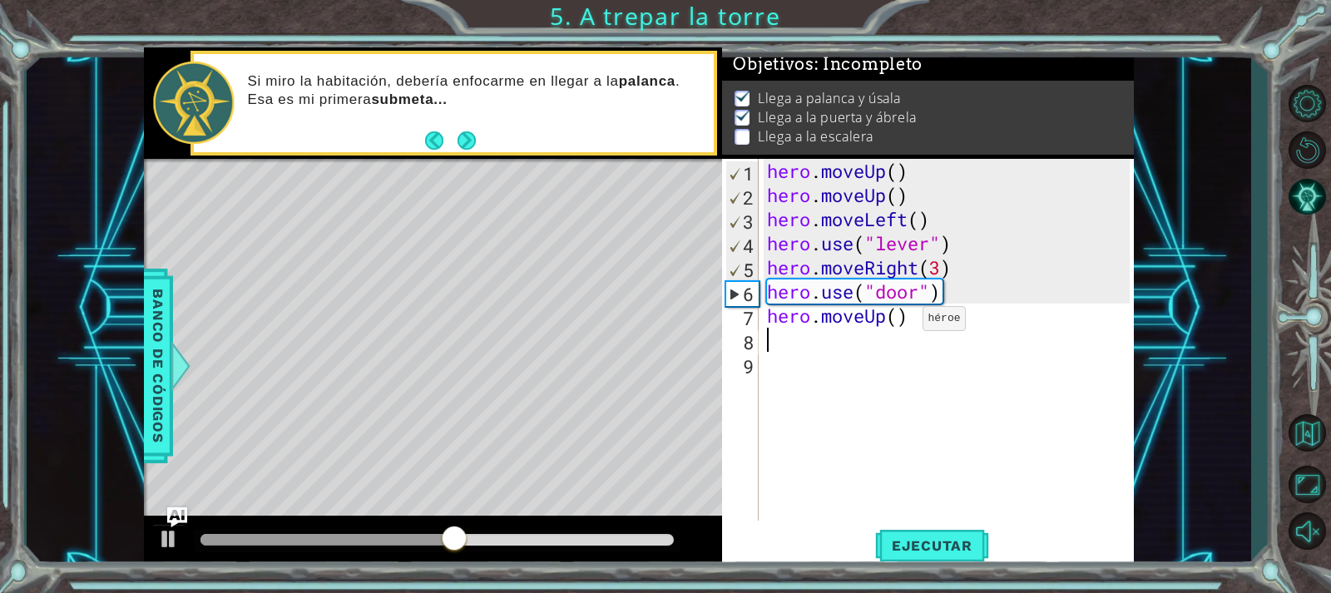
click at [898, 323] on div "hero . moveUp ( ) hero . moveUp ( ) hero . moveLeft ( ) hero . use ( "lever" ) …" at bounding box center [951, 364] width 374 height 410
type textarea "hero.moveUp(2)"
click at [871, 354] on div "hero . moveUp ( ) hero . moveUp ( ) hero . moveLeft ( ) hero . use ( "lever" ) …" at bounding box center [951, 364] width 374 height 410
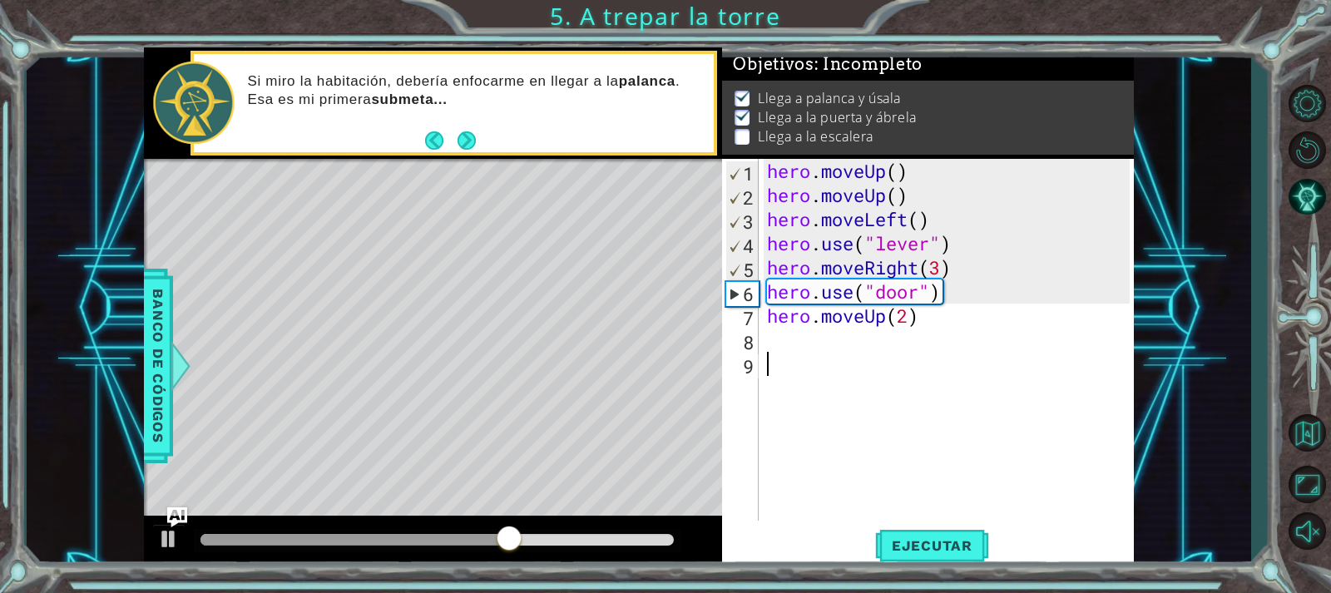
click at [828, 347] on div "hero . moveUp ( ) hero . moveUp ( ) hero . moveLeft ( ) hero . use ( "lever" ) …" at bounding box center [951, 364] width 374 height 410
type textarea "h"
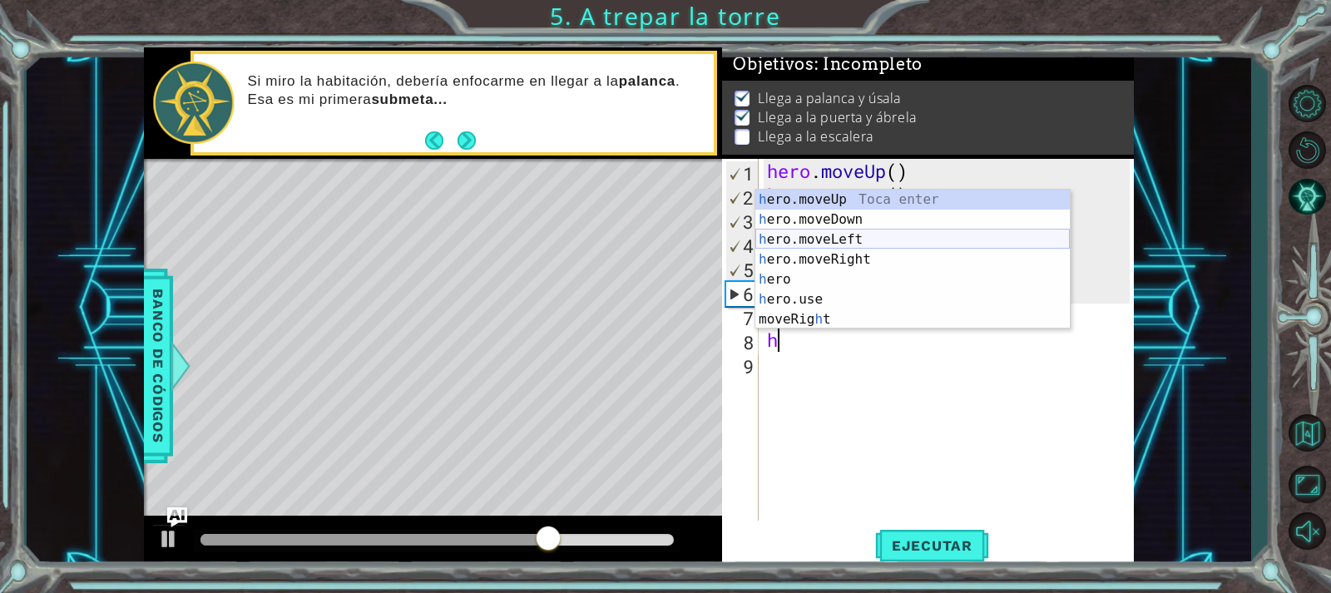
click at [833, 236] on div "h ero.moveUp Toca enter h ero.moveDown Toca enter h ero.moveLeft Toca enter h e…" at bounding box center [912, 280] width 314 height 180
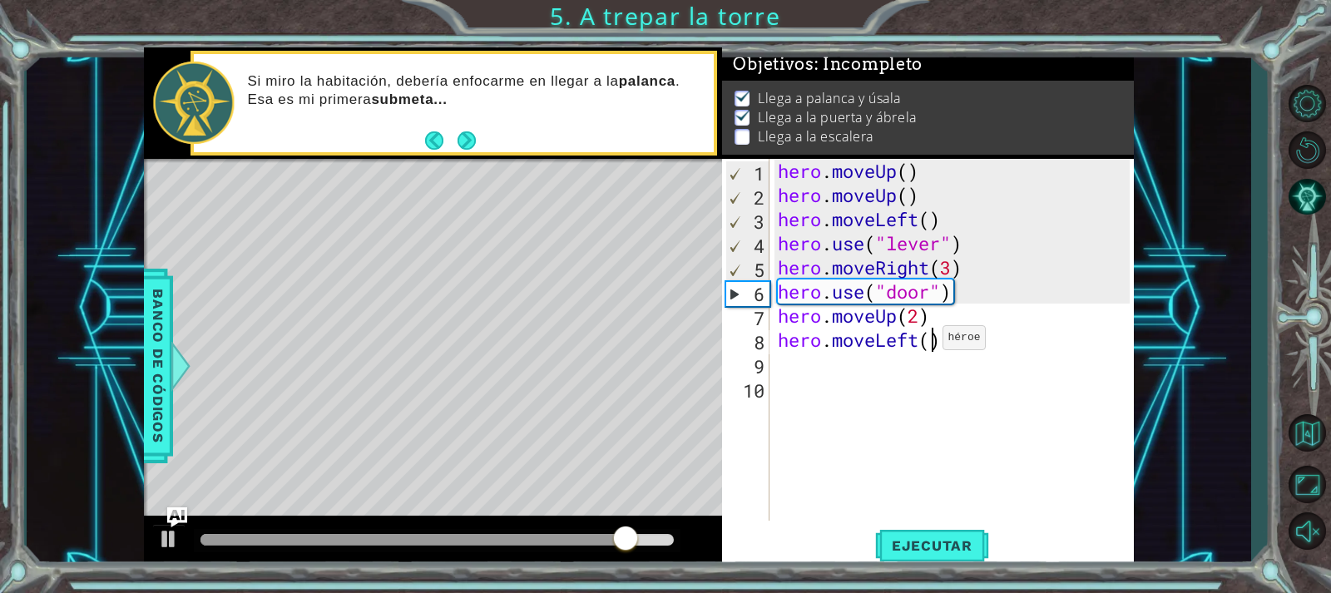
click at [928, 342] on div "hero . moveUp ( ) hero . moveUp ( ) hero . moveLeft ( ) hero . use ( "lever" ) …" at bounding box center [957, 364] width 364 height 410
type textarea "hero.moveLeft(3)"
click at [934, 555] on button "Ejecutar" at bounding box center [932, 545] width 114 height 41
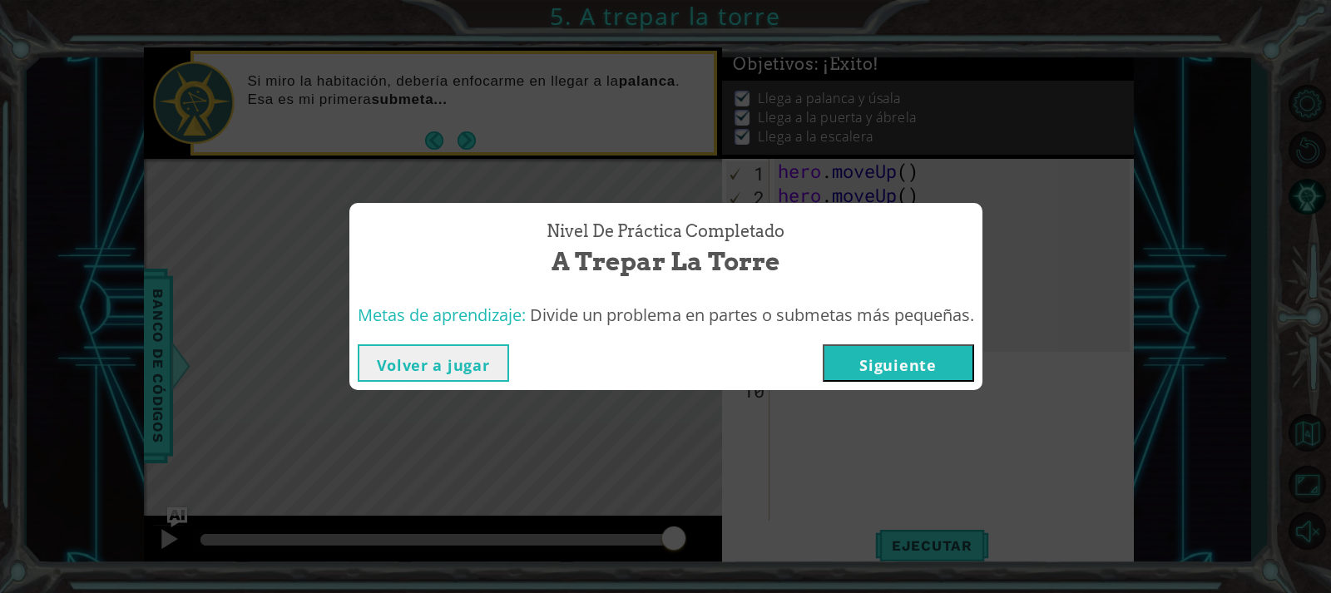
click at [905, 370] on button "Siguiente" at bounding box center [898, 362] width 151 height 37
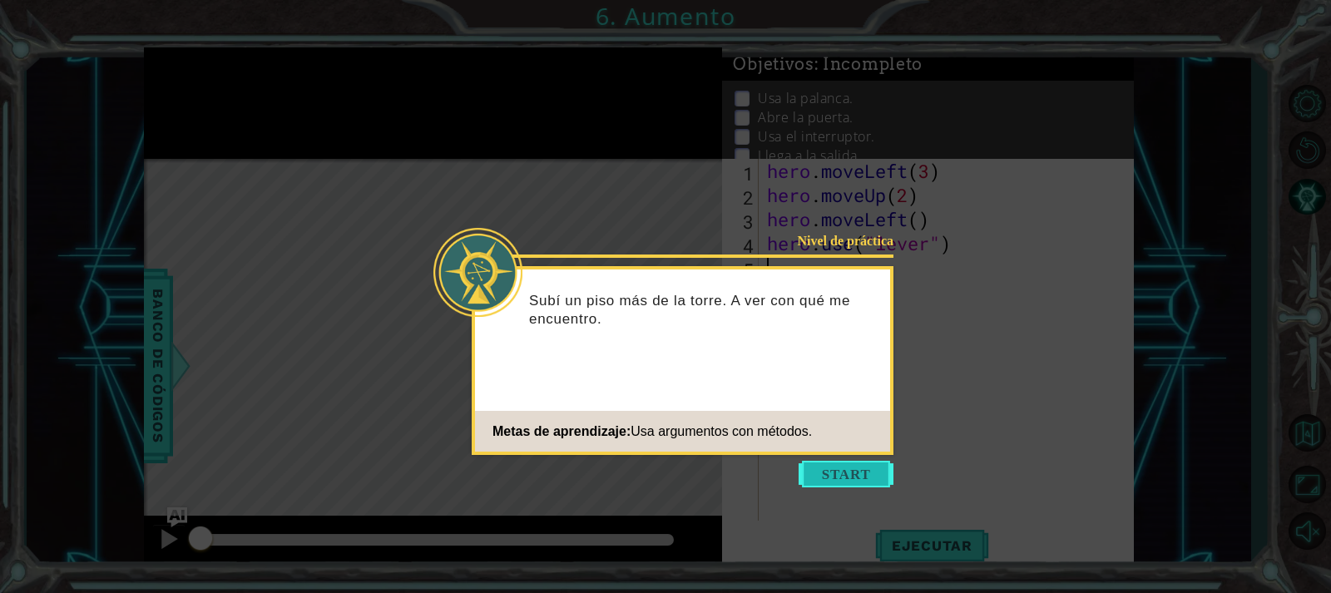
click at [855, 475] on button "Start" at bounding box center [846, 474] width 95 height 27
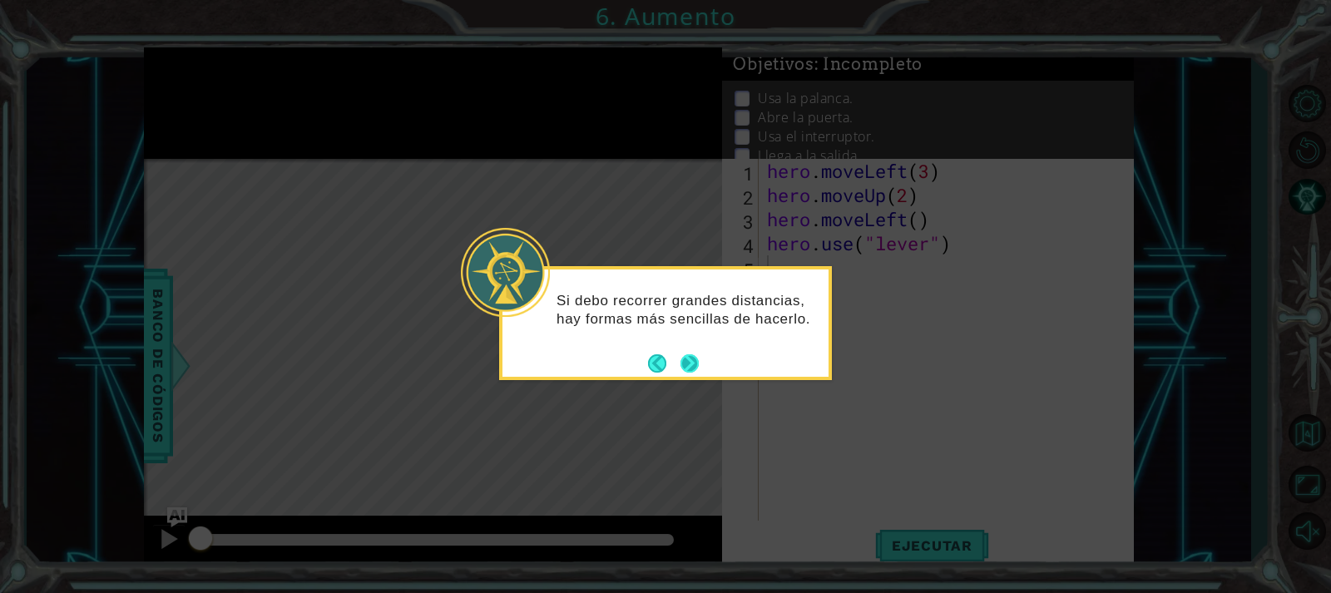
click at [690, 359] on button "Next" at bounding box center [690, 364] width 22 height 22
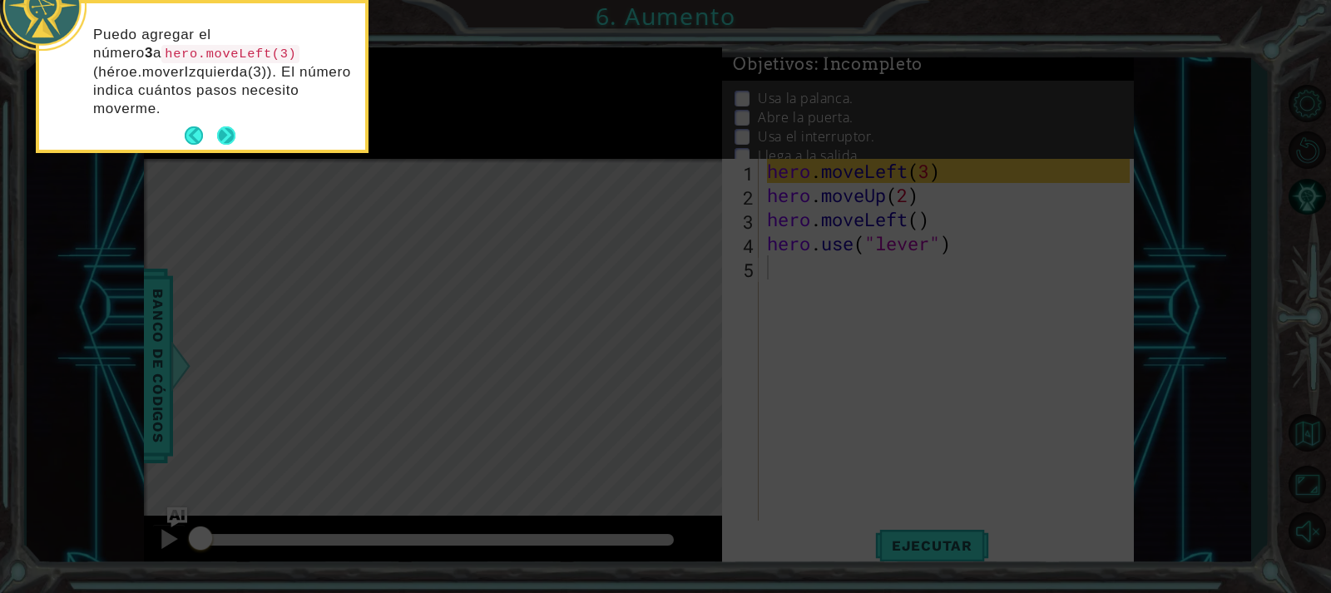
click at [228, 135] on button "Next" at bounding box center [225, 136] width 21 height 21
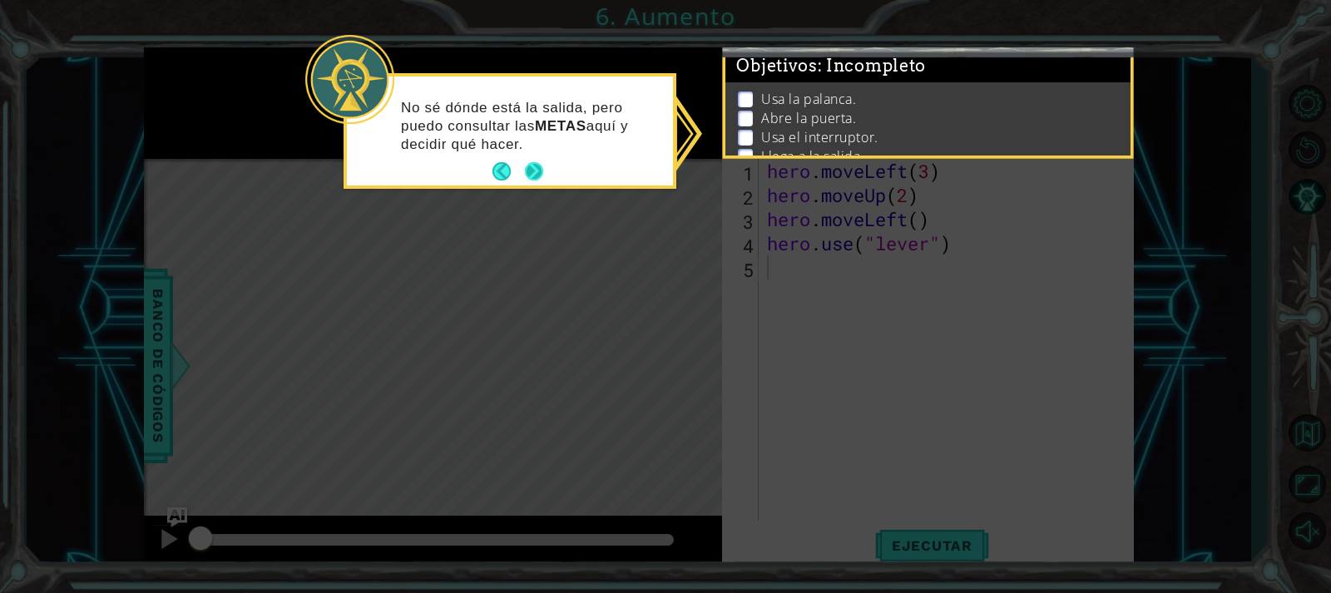
click at [538, 163] on button "Next" at bounding box center [534, 172] width 22 height 22
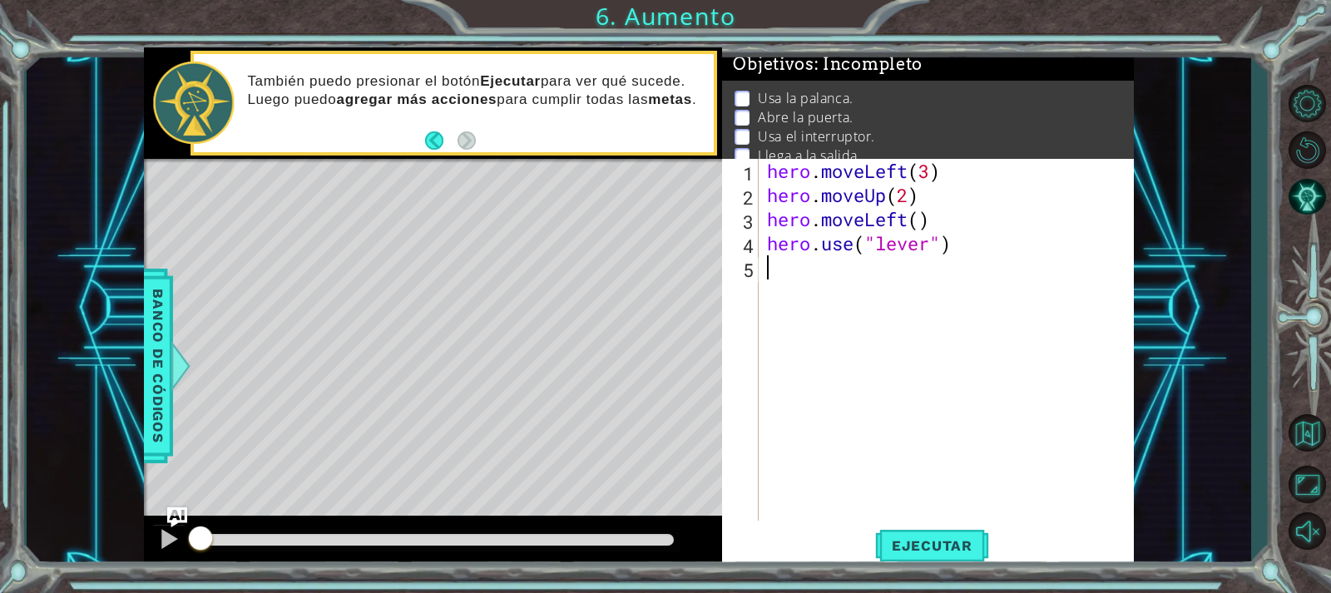
click at [770, 273] on div "hero . moveLeft ( 3 ) hero . moveUp ( 2 ) hero . moveLeft ( ) hero . use ( "lev…" at bounding box center [951, 364] width 374 height 410
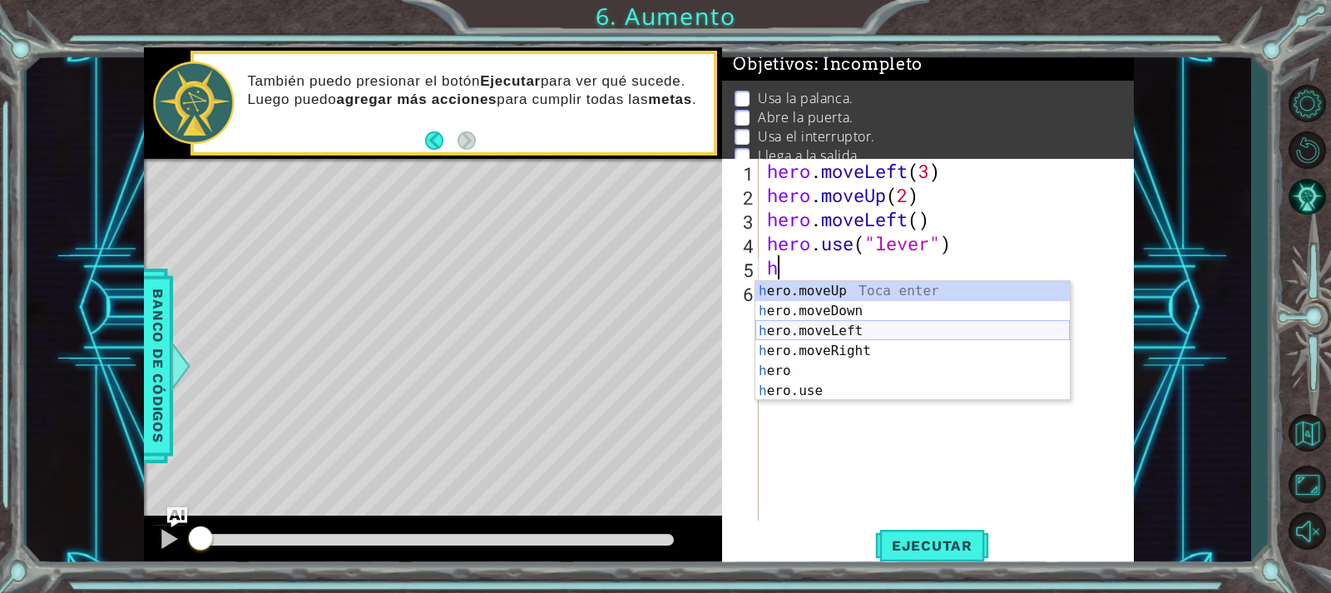
click at [816, 335] on div "h ero.moveUp Toca enter h ero.moveDown Toca enter h ero.moveLeft Toca enter h e…" at bounding box center [912, 361] width 314 height 160
type textarea "hero.moveLeft(1)"
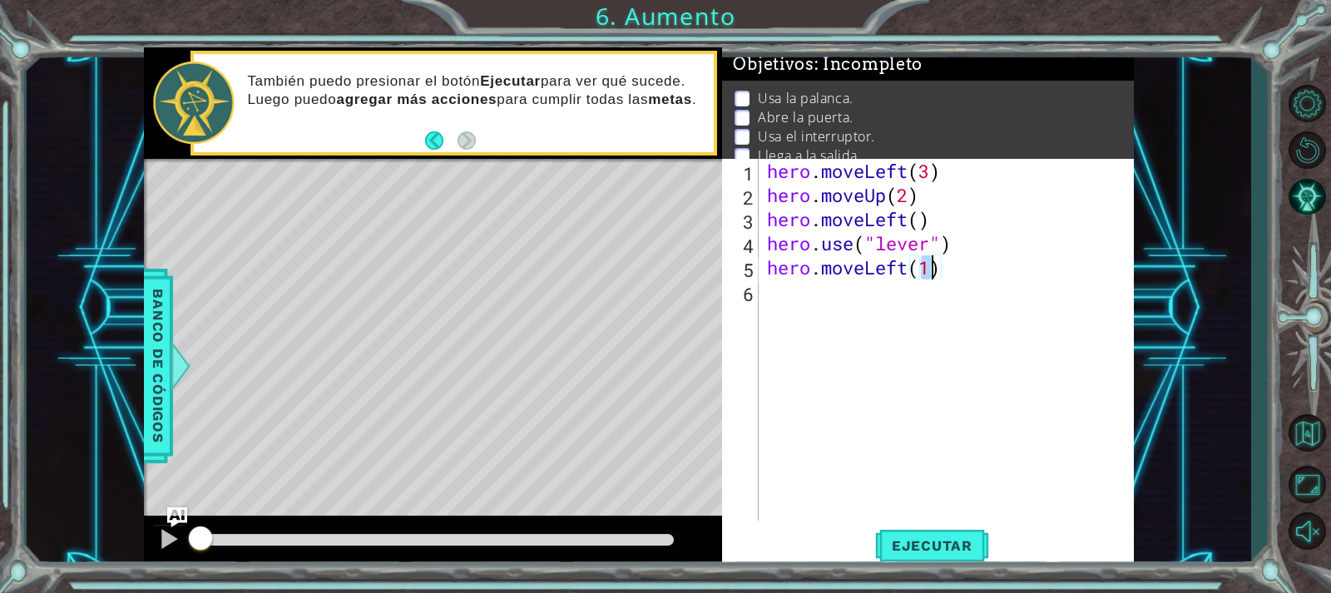
click at [845, 298] on div "hero . moveLeft ( 3 ) hero . moveUp ( 2 ) hero . moveLeft ( ) hero . use ( "lev…" at bounding box center [951, 364] width 374 height 410
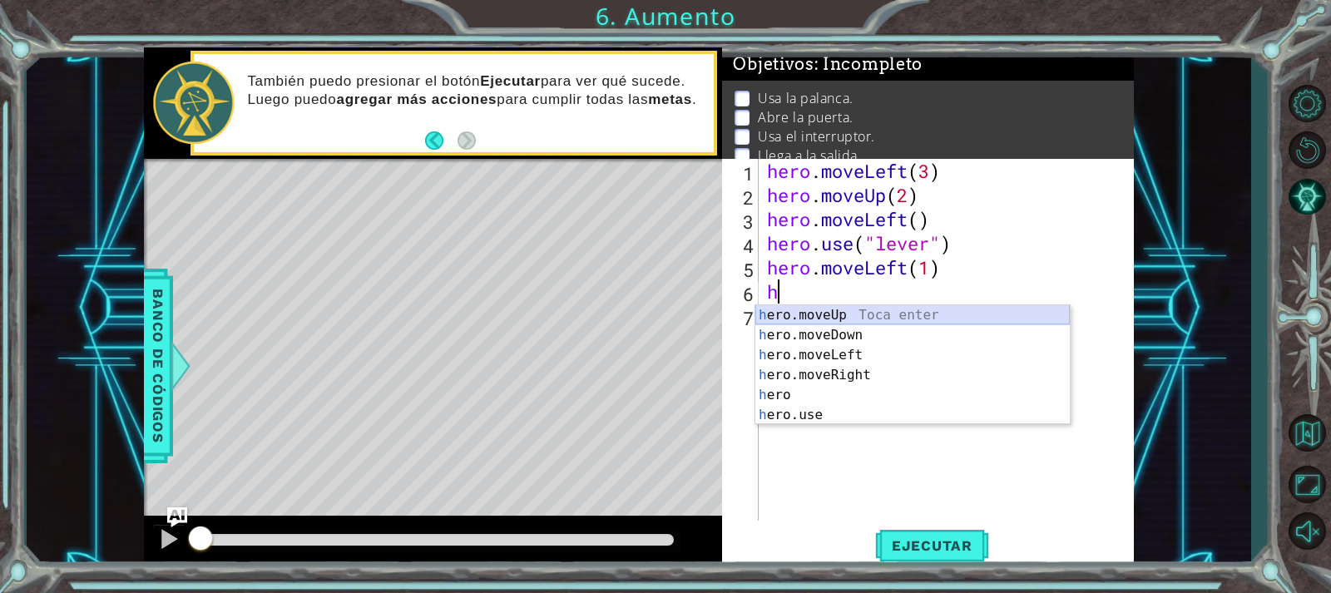
click at [860, 310] on div "h ero.moveUp Toca enter h ero.moveDown Toca enter h ero.moveLeft Toca enter h e…" at bounding box center [912, 385] width 314 height 160
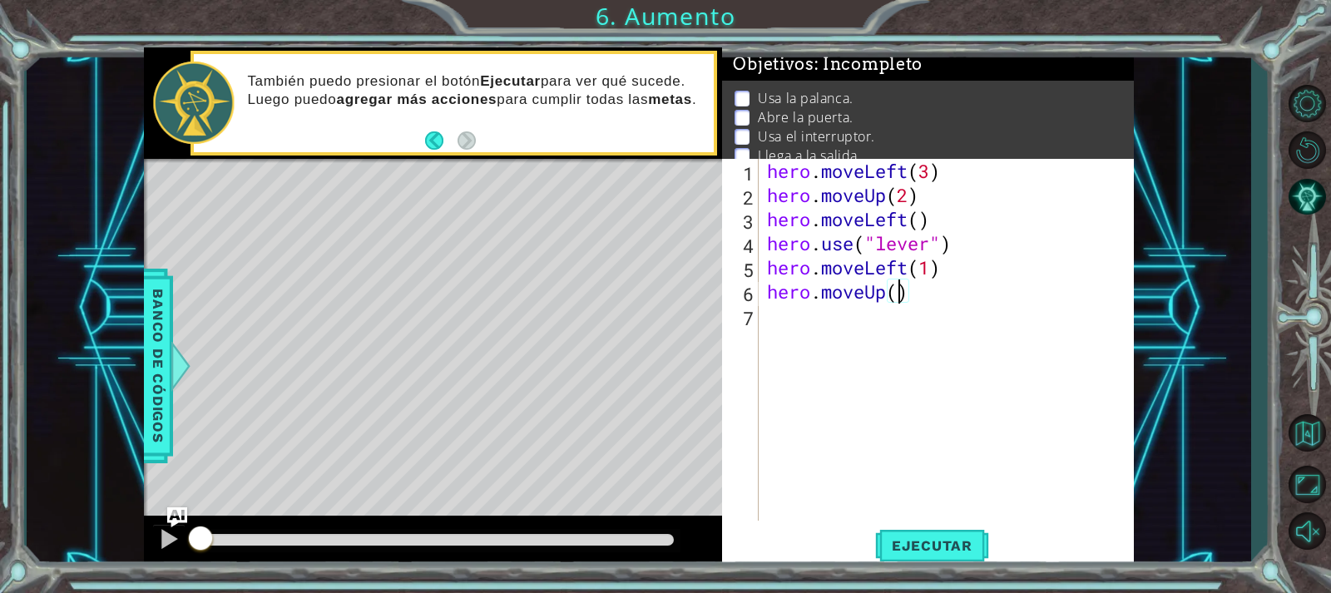
type textarea "hero.moveUp(2)"
click at [837, 343] on div "hero . moveLeft ( 3 ) hero . moveUp ( 2 ) hero . moveLeft ( ) hero . use ( "lev…" at bounding box center [951, 364] width 374 height 410
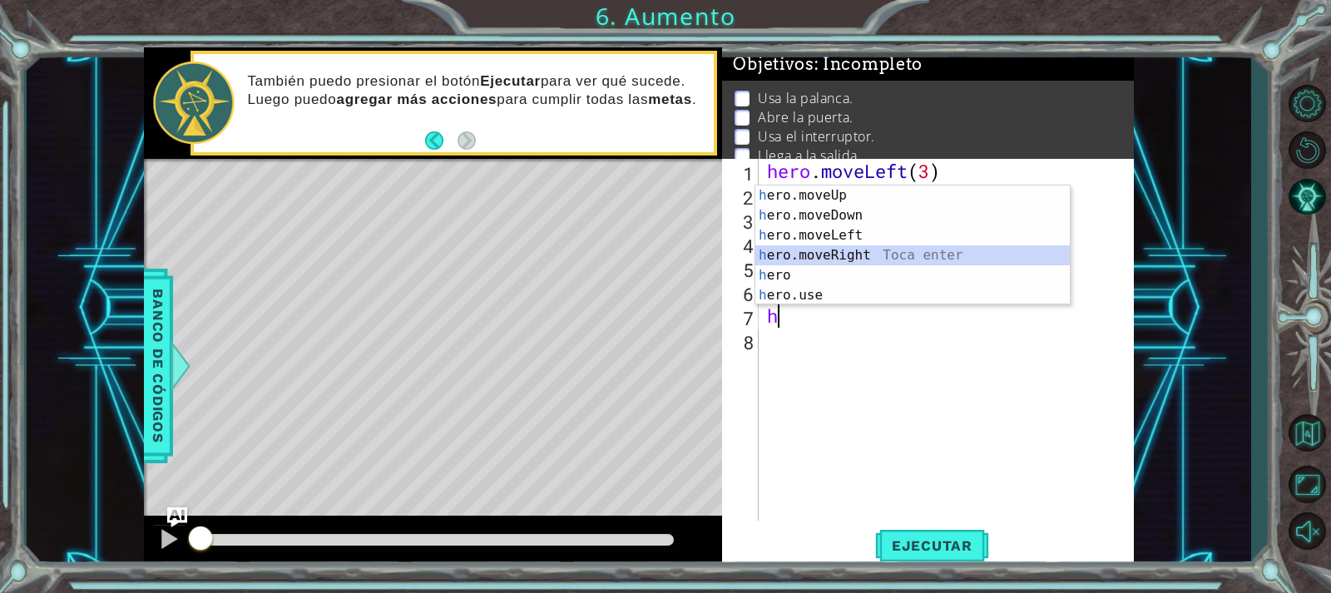
click at [860, 257] on div "h ero.moveUp Toca enter h ero.moveDown Toca enter h ero.moveLeft Toca enter h e…" at bounding box center [912, 266] width 314 height 160
type textarea "hero.moveRight(1)"
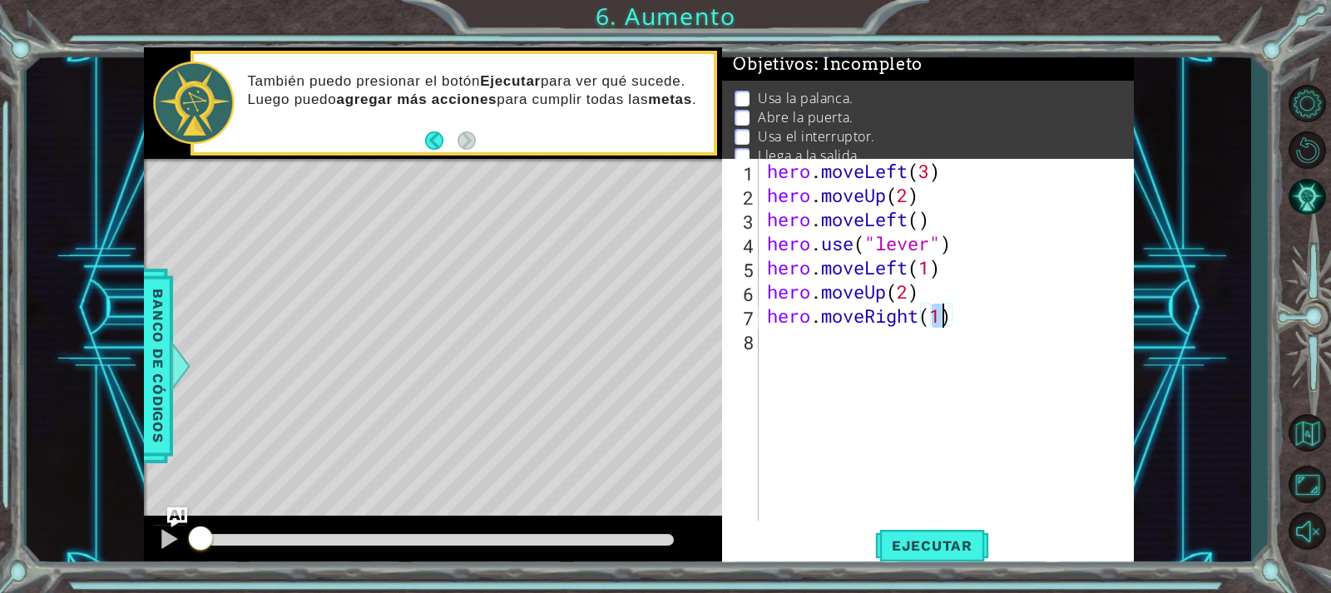
click at [863, 348] on div "hero . moveLeft ( 3 ) hero . moveUp ( 2 ) hero . moveLeft ( ) hero . use ( "lev…" at bounding box center [951, 364] width 374 height 410
click at [895, 548] on span "Ejecutar" at bounding box center [932, 545] width 114 height 17
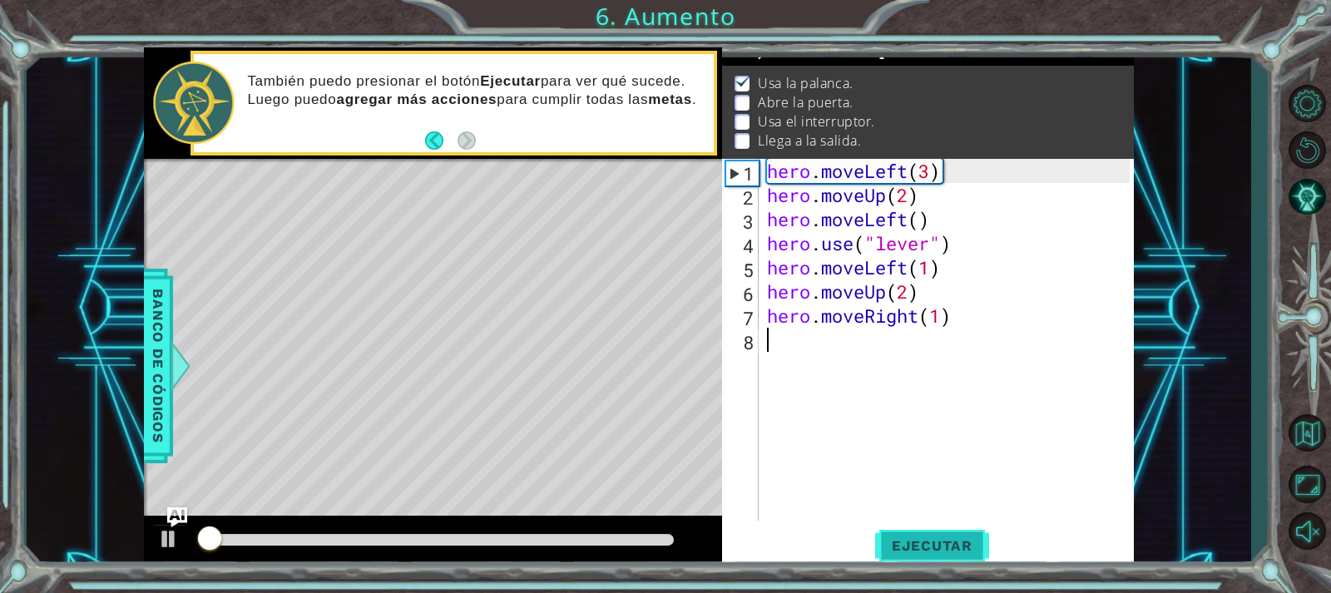
scroll to position [18, 0]
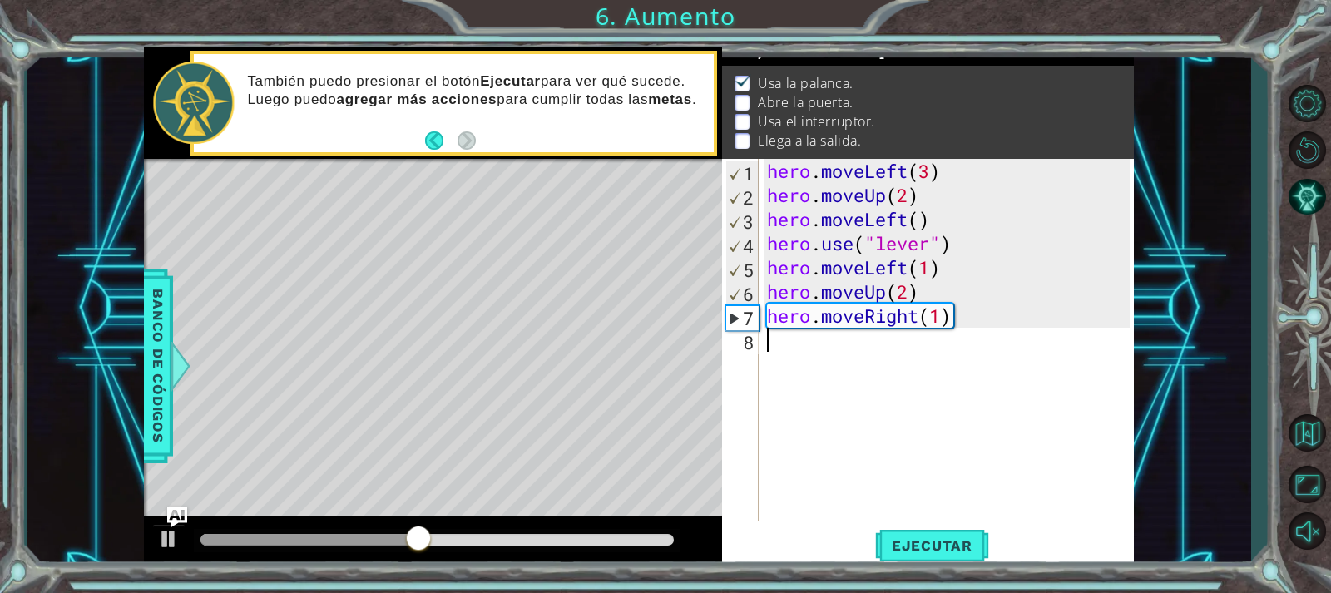
click at [928, 299] on div "hero . moveLeft ( 3 ) hero . moveUp ( 2 ) hero . moveLeft ( ) hero . use ( "lev…" at bounding box center [951, 364] width 374 height 410
click at [953, 268] on div "hero . moveLeft ( 3 ) hero . moveUp ( 2 ) hero . moveLeft ( ) hero . use ( "lev…" at bounding box center [951, 364] width 374 height 410
type textarea "hero.moveLeft(1)"
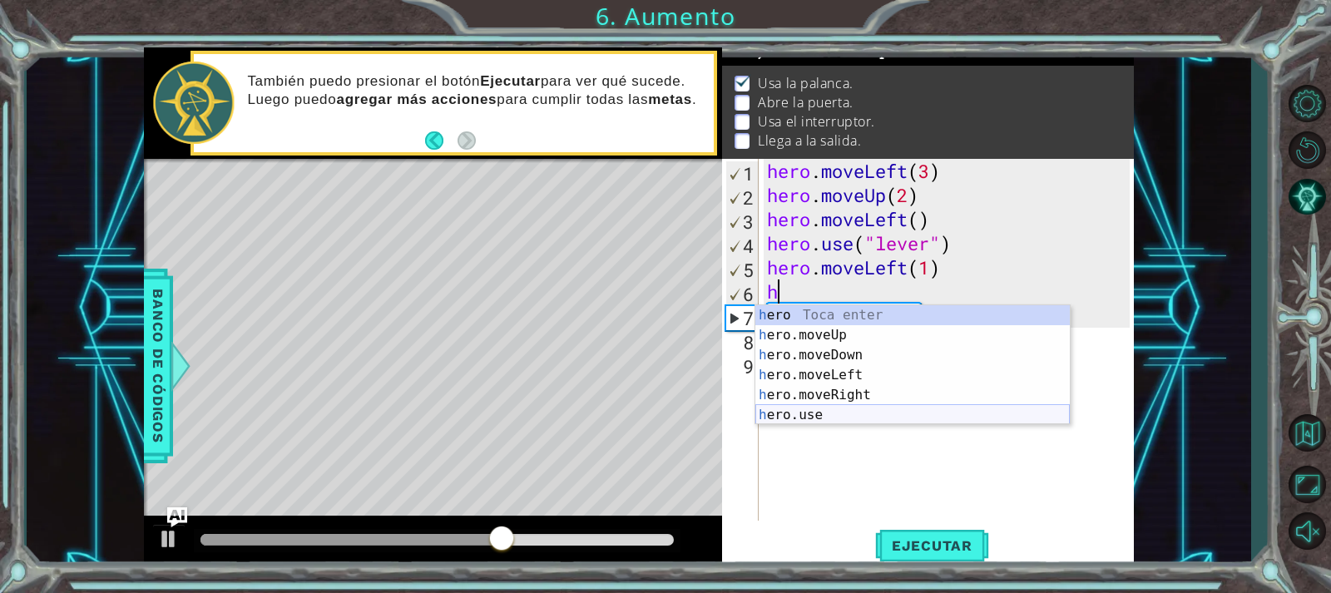
click at [860, 422] on div "h ero Toca enter h ero.moveUp Toca enter h ero.moveDown Toca enter h ero.moveLe…" at bounding box center [912, 385] width 314 height 160
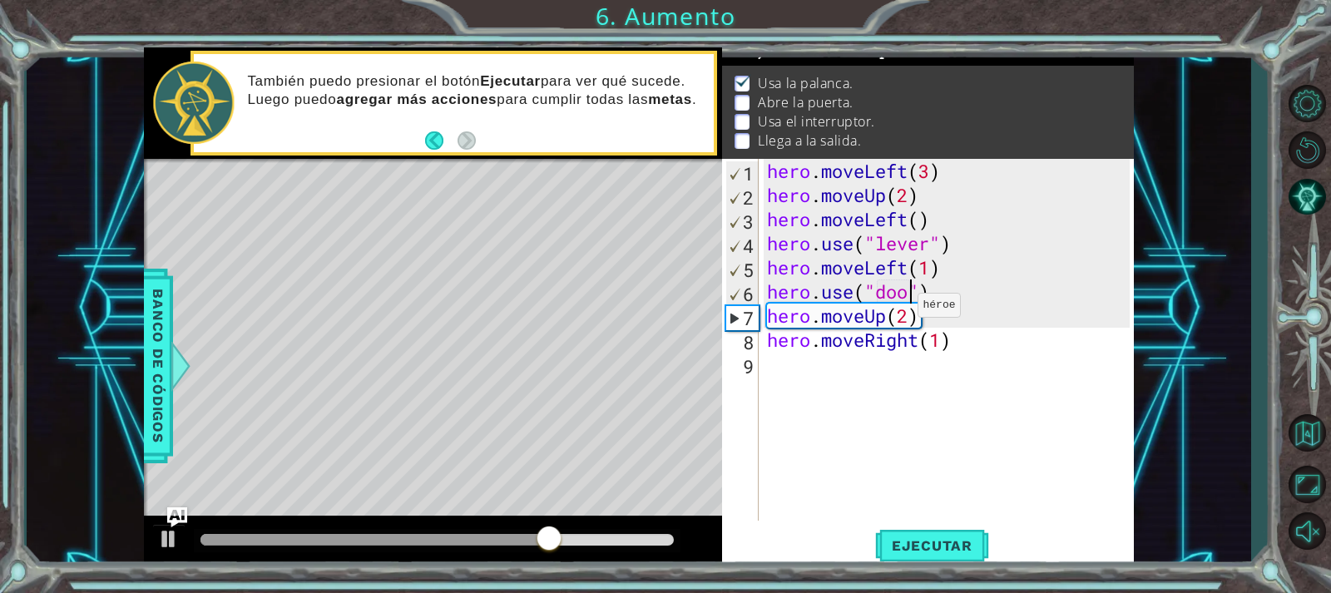
scroll to position [0, 7]
click at [918, 547] on span "Ejecutar" at bounding box center [932, 545] width 114 height 17
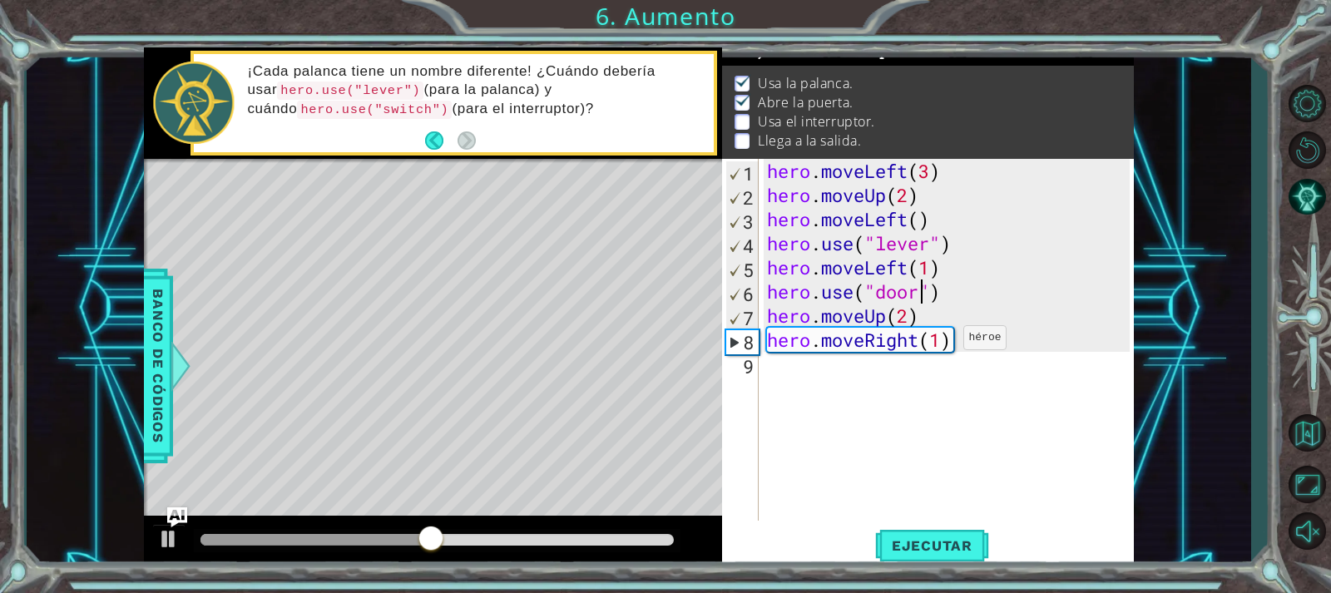
click at [943, 340] on div "hero . moveLeft ( 3 ) hero . moveUp ( 2 ) hero . moveLeft ( ) hero . use ( "lev…" at bounding box center [951, 364] width 374 height 410
type textarea "hero.moveRight(2)"
click at [832, 375] on div "hero . moveLeft ( 3 ) hero . moveUp ( 2 ) hero . moveLeft ( ) hero . use ( "lev…" at bounding box center [951, 364] width 374 height 410
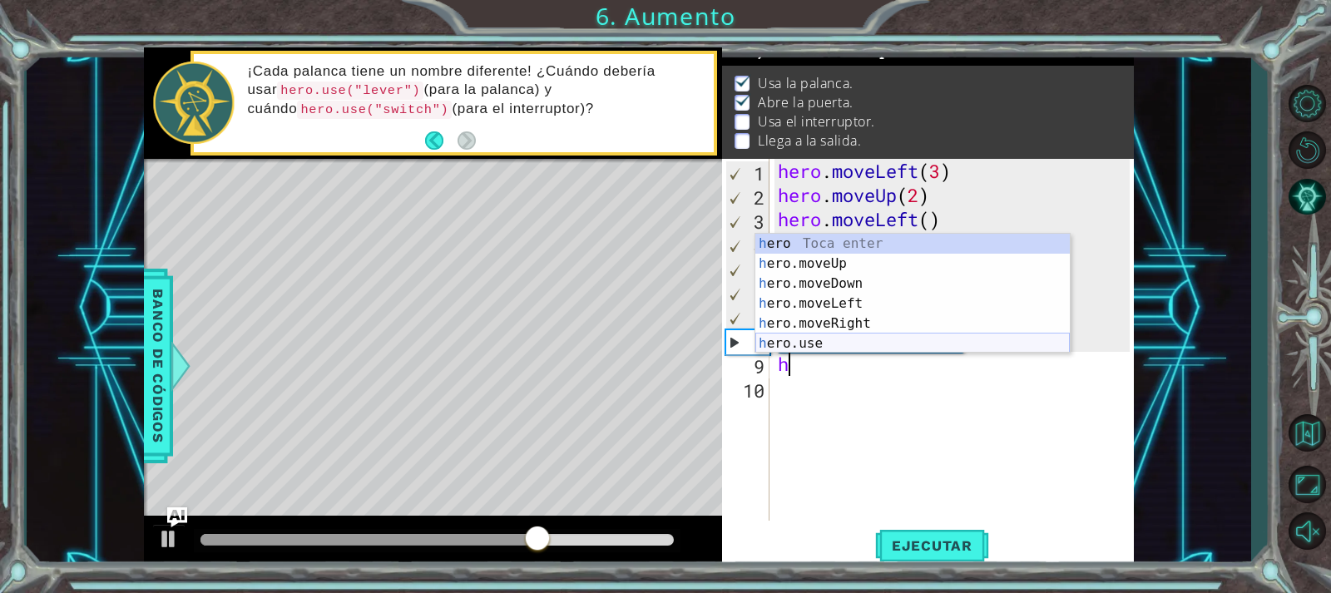
click at [838, 340] on div "h ero Toca enter h ero.moveUp Toca enter h ero.moveDown Toca enter h ero.moveLe…" at bounding box center [912, 314] width 314 height 160
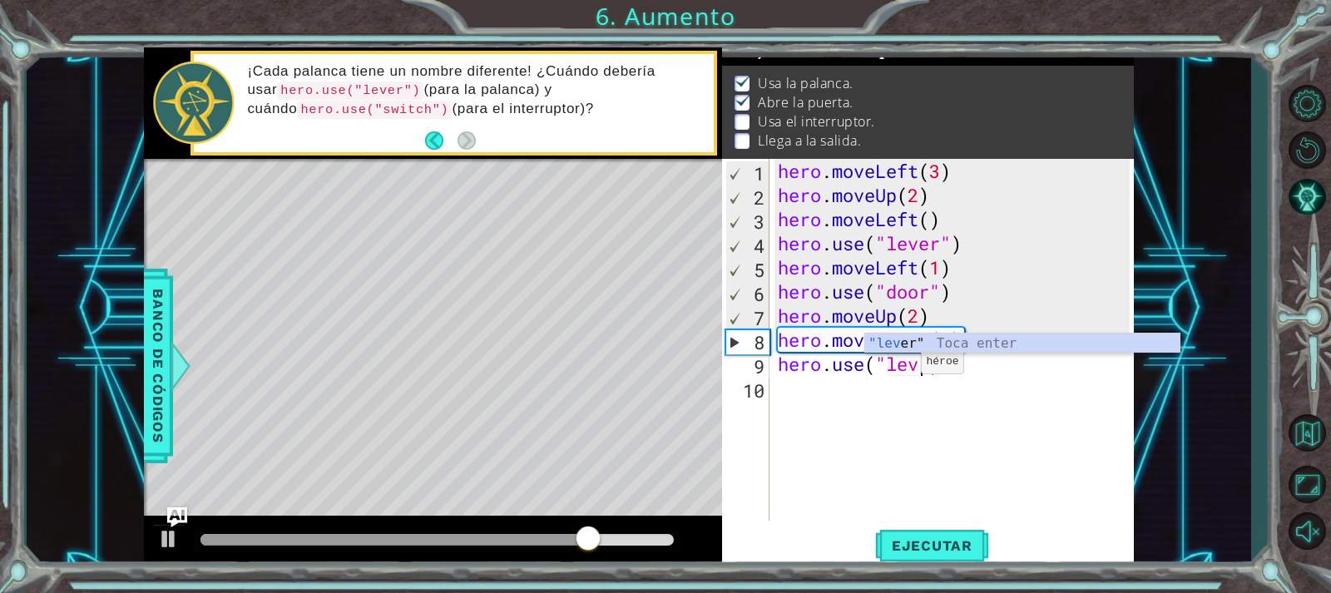
scroll to position [0, 7]
type textarea "hero.use("lever")"
click at [858, 389] on div "hero . moveLeft ( 3 ) hero . moveUp ( 2 ) hero . moveLeft ( ) hero . use ( "lev…" at bounding box center [957, 364] width 364 height 410
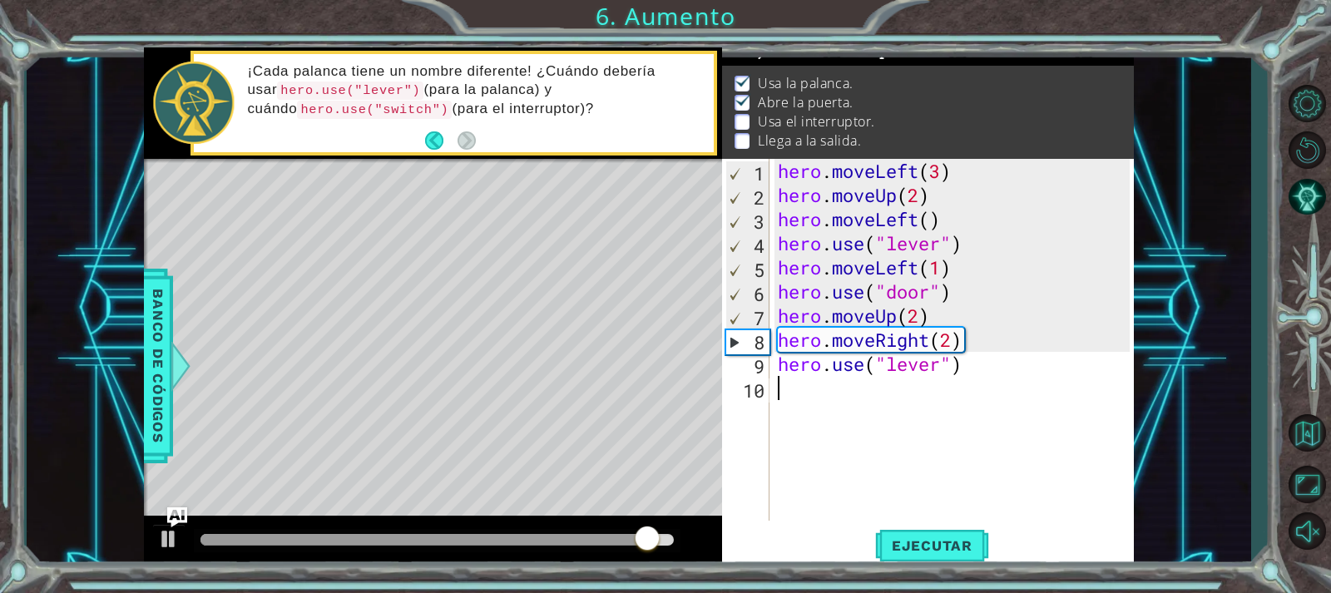
scroll to position [0, 0]
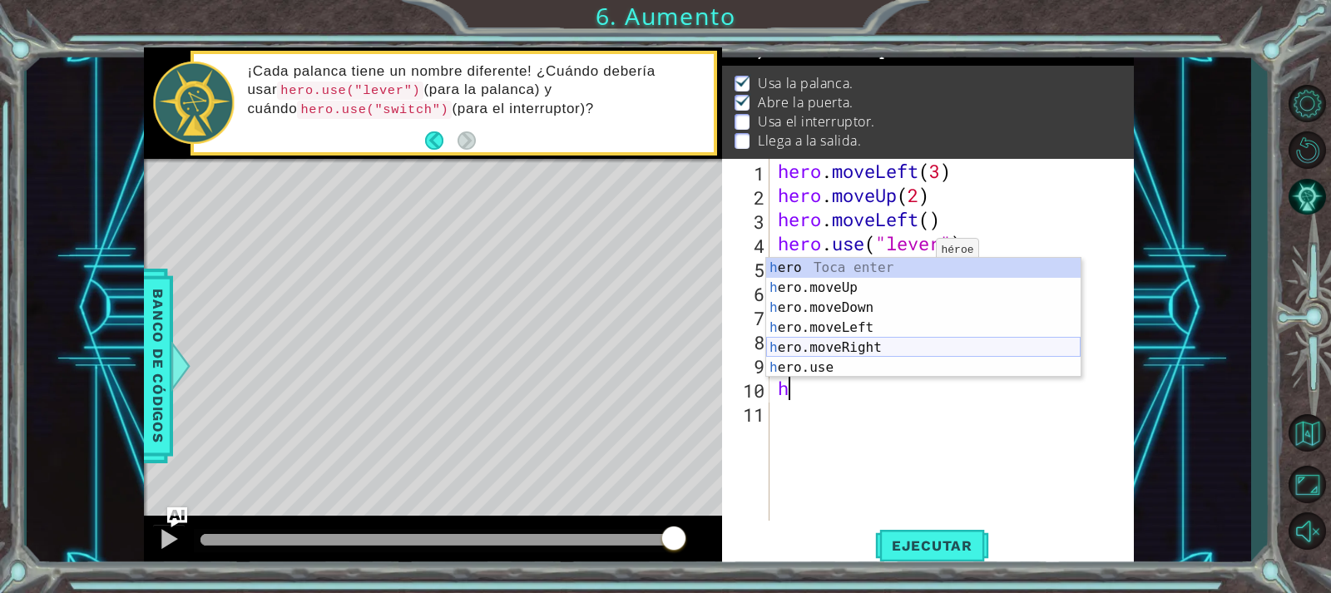
click at [909, 344] on div "h ero Toca enter h ero.moveUp Toca enter h ero.moveDown Toca enter h ero.moveLe…" at bounding box center [923, 338] width 314 height 160
type textarea "hero.moveRight(1)"
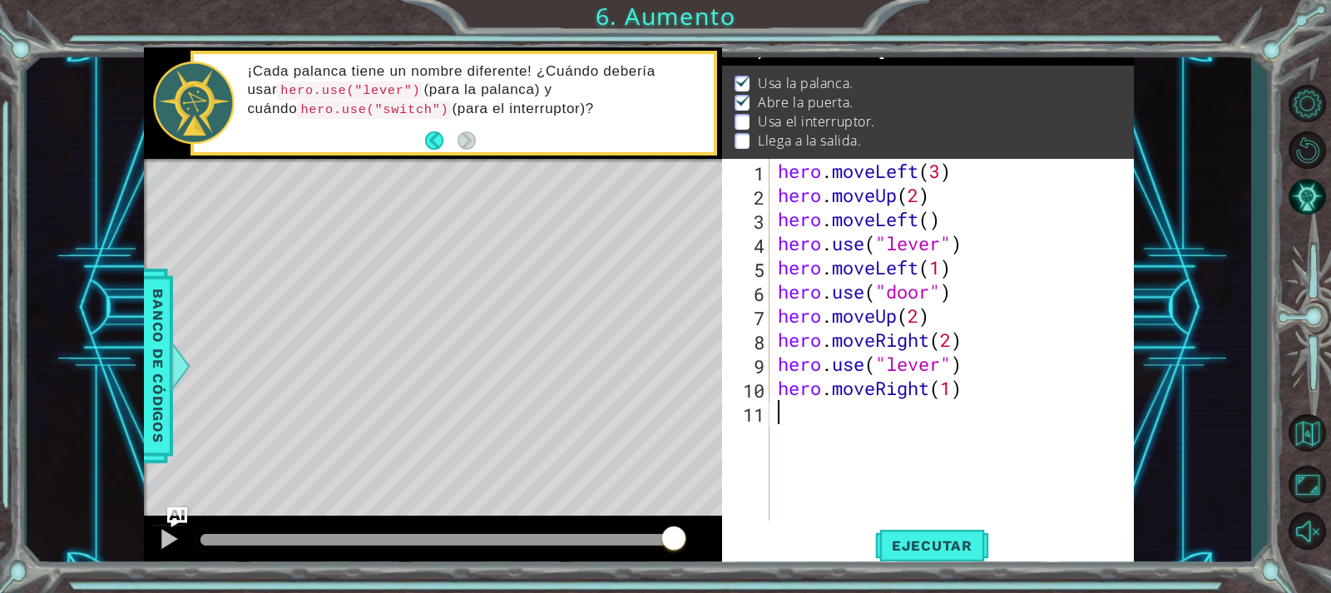
click at [864, 415] on div "hero . moveLeft ( 3 ) hero . moveUp ( 2 ) hero . moveLeft ( ) hero . use ( "lev…" at bounding box center [957, 364] width 364 height 410
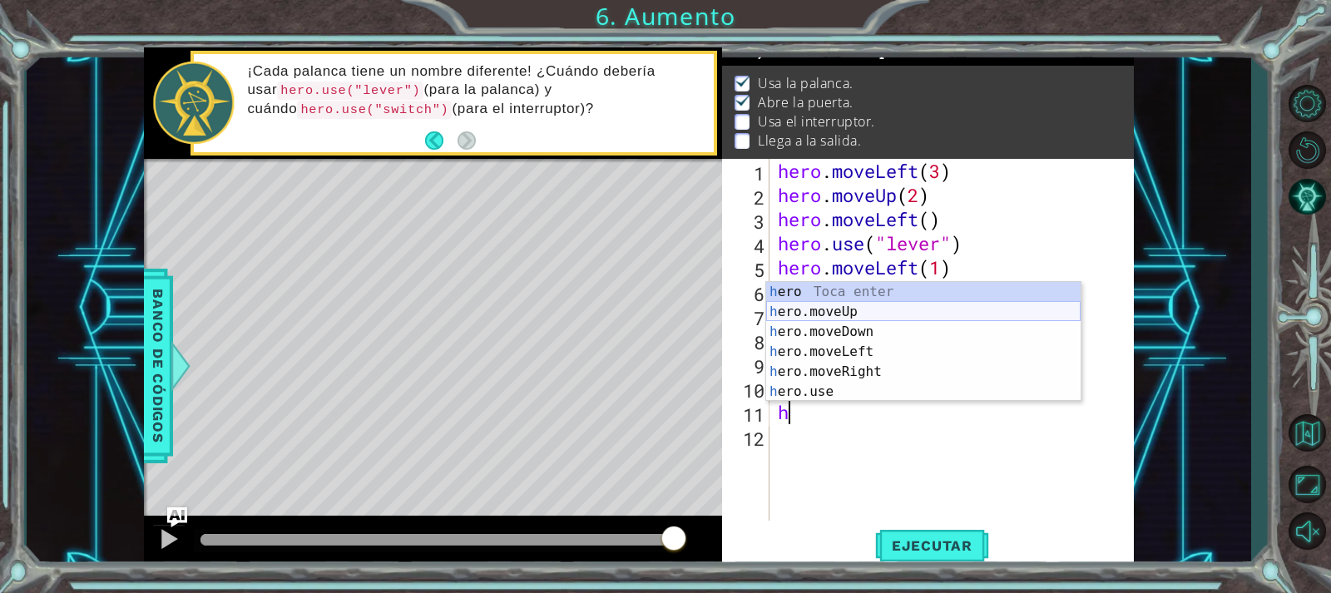
click at [868, 309] on div "h ero Toca enter h ero.moveUp Toca enter h ero.moveDown Toca enter h ero.moveLe…" at bounding box center [923, 362] width 314 height 160
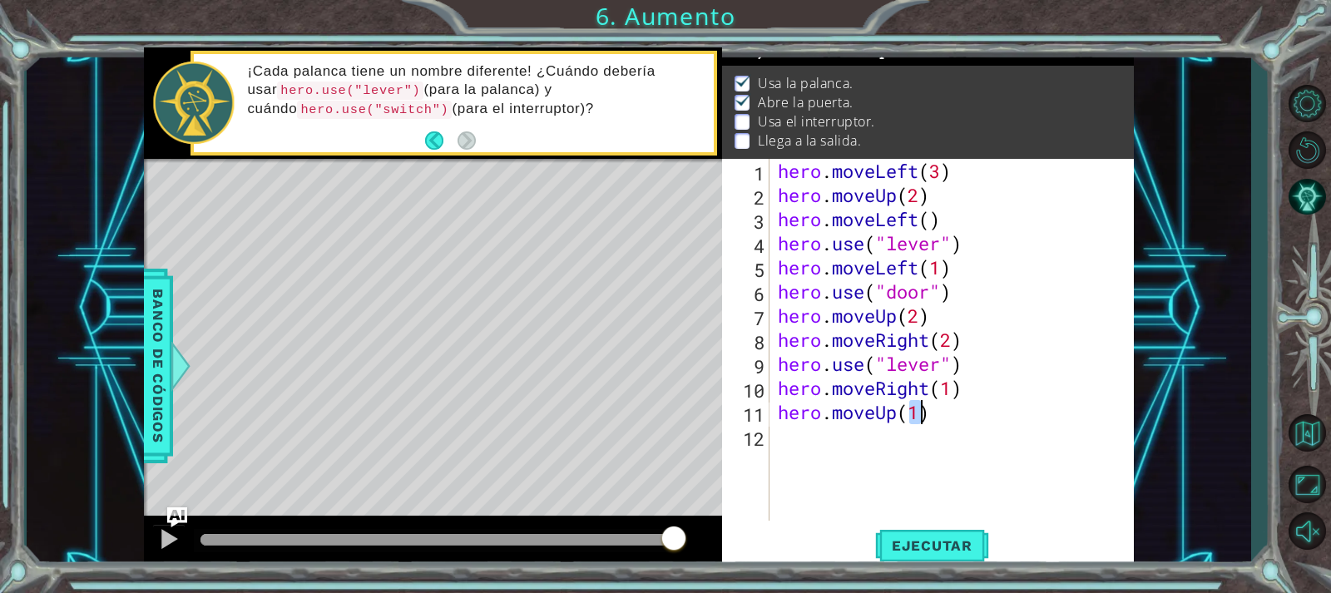
type textarea "hero.moveUp(1)"
click at [841, 443] on div "hero . moveLeft ( 3 ) hero . moveUp ( 2 ) hero . moveLeft ( ) hero . use ( "lev…" at bounding box center [957, 364] width 364 height 410
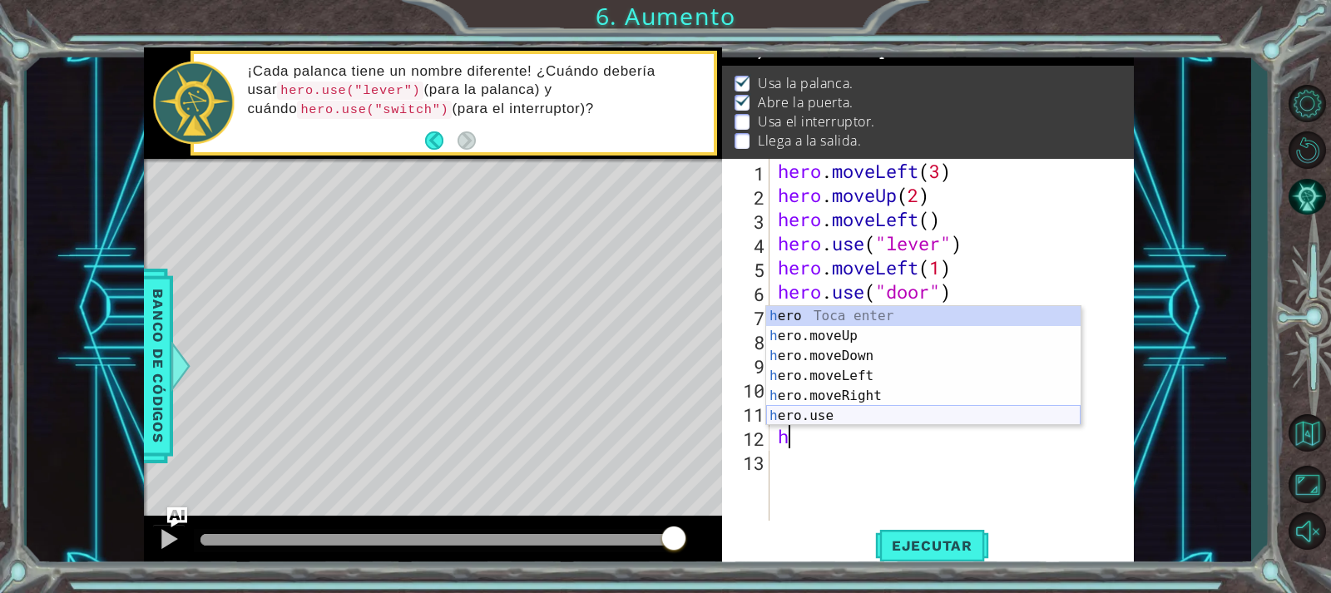
click at [838, 414] on div "h ero Toca enter h ero.moveUp Toca enter h ero.moveDown Toca enter h ero.moveLe…" at bounding box center [923, 386] width 314 height 160
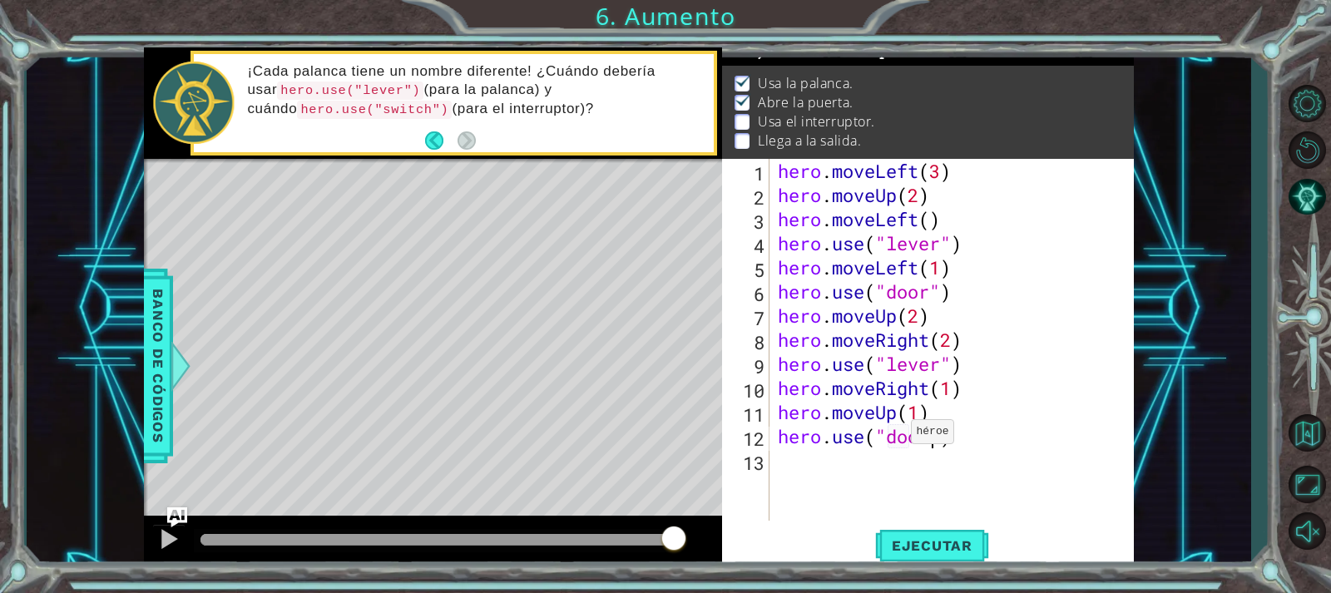
scroll to position [0, 7]
click at [923, 545] on span "Ejecutar" at bounding box center [932, 545] width 114 height 17
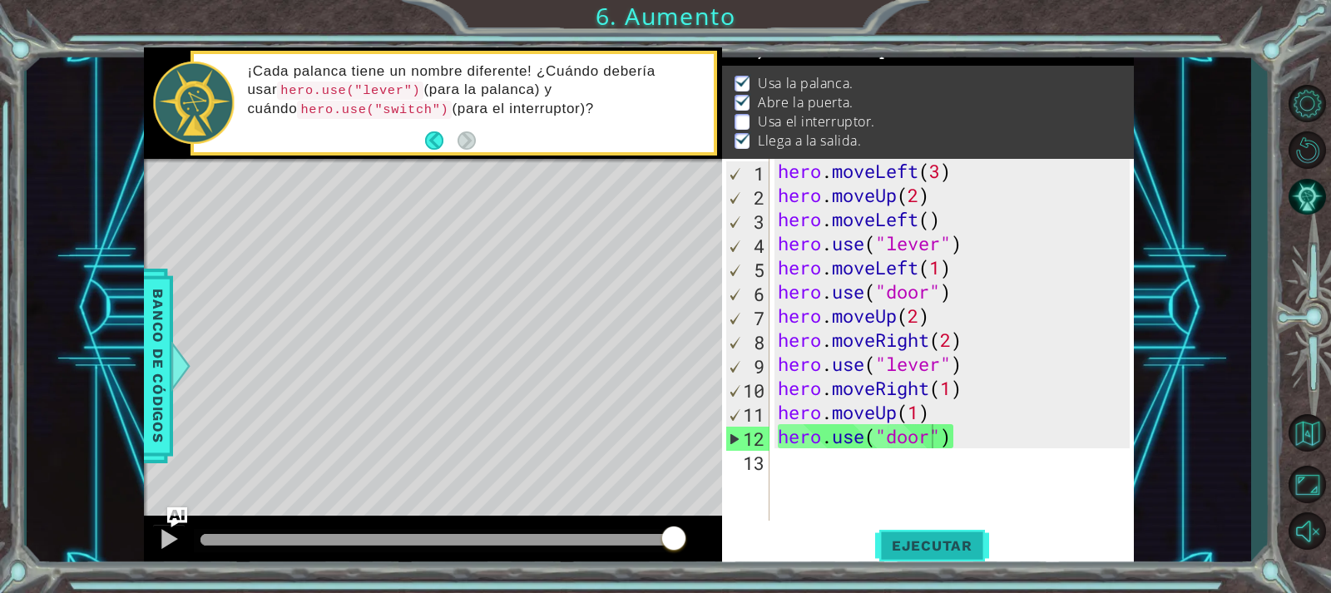
click at [883, 549] on span "Ejecutar" at bounding box center [932, 545] width 114 height 17
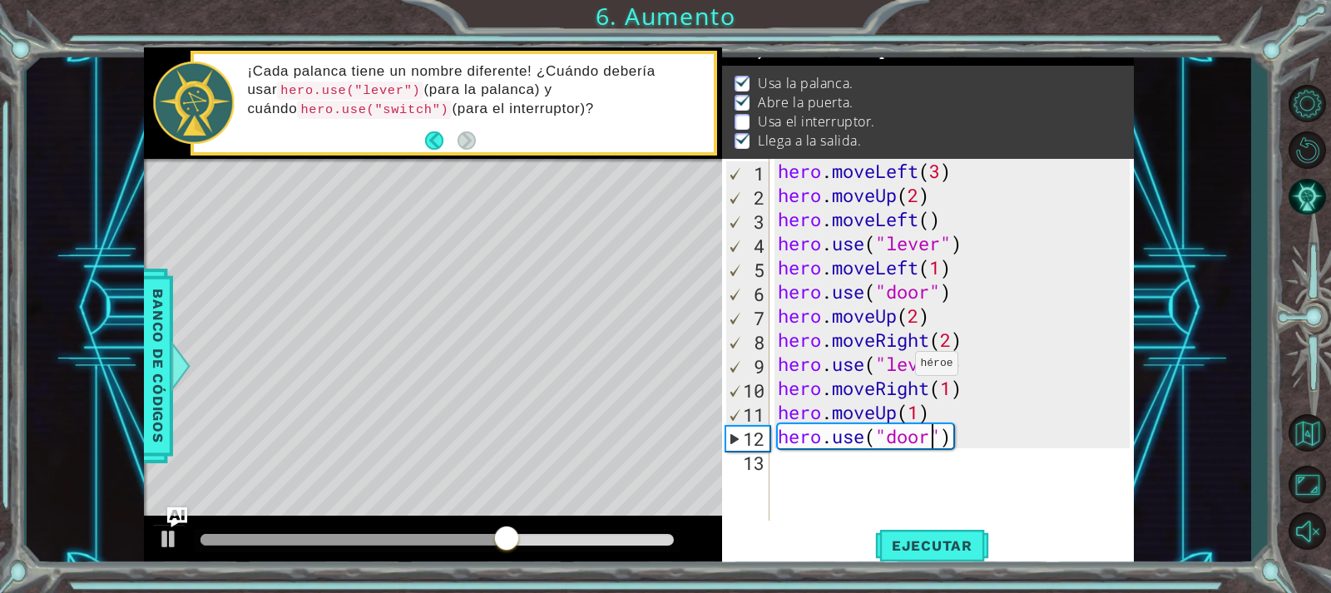
click at [901, 368] on div "hero . moveLeft ( 3 ) hero . moveUp ( 2 ) hero . moveLeft ( ) hero . use ( "lev…" at bounding box center [957, 364] width 364 height 410
type textarea "hero.use("switch")"
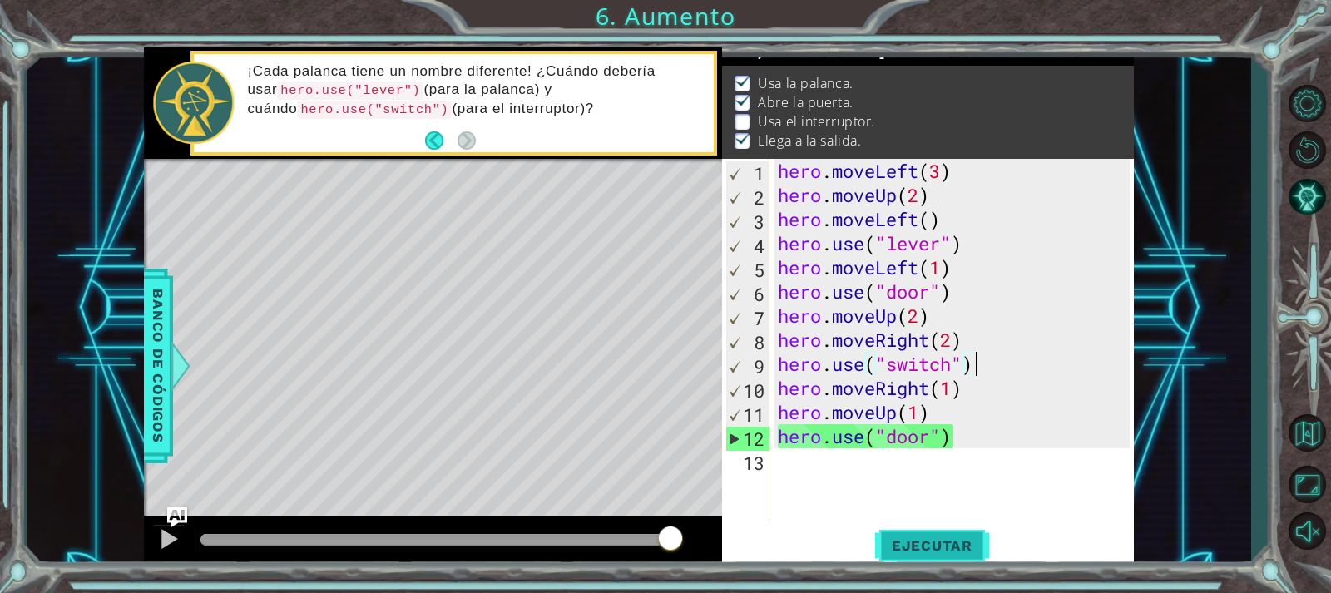
type textarea "hero.use("switch")"
click at [937, 536] on button "Ejecutar" at bounding box center [932, 545] width 114 height 41
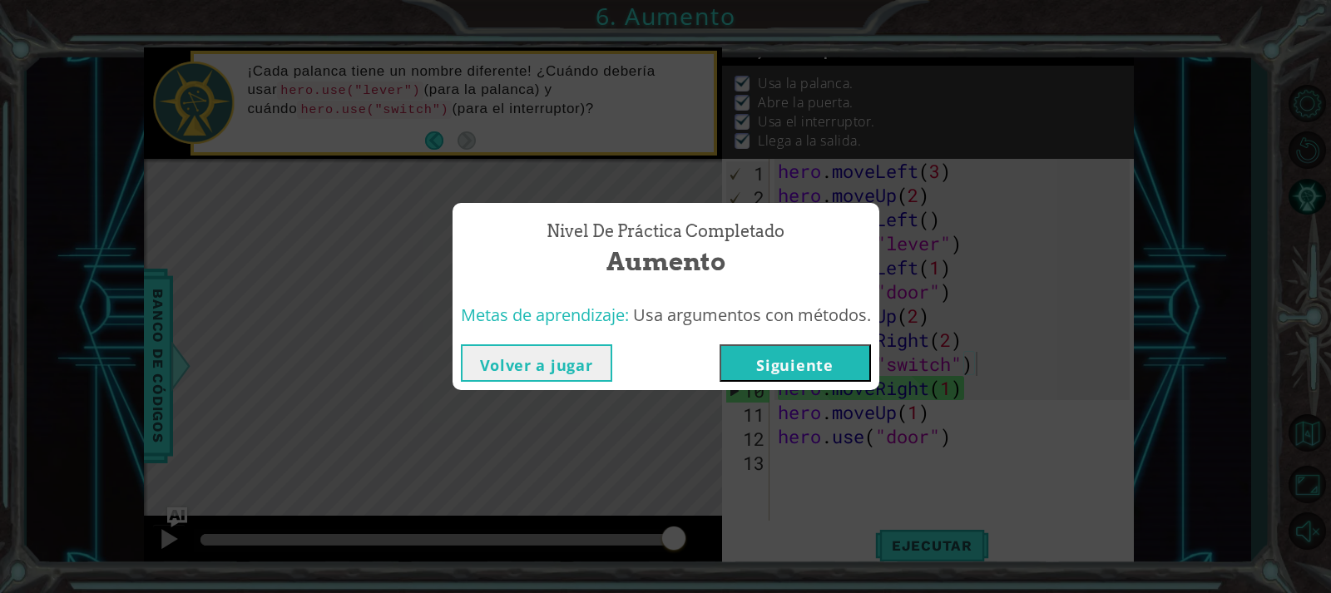
click at [775, 358] on button "Siguiente" at bounding box center [795, 362] width 151 height 37
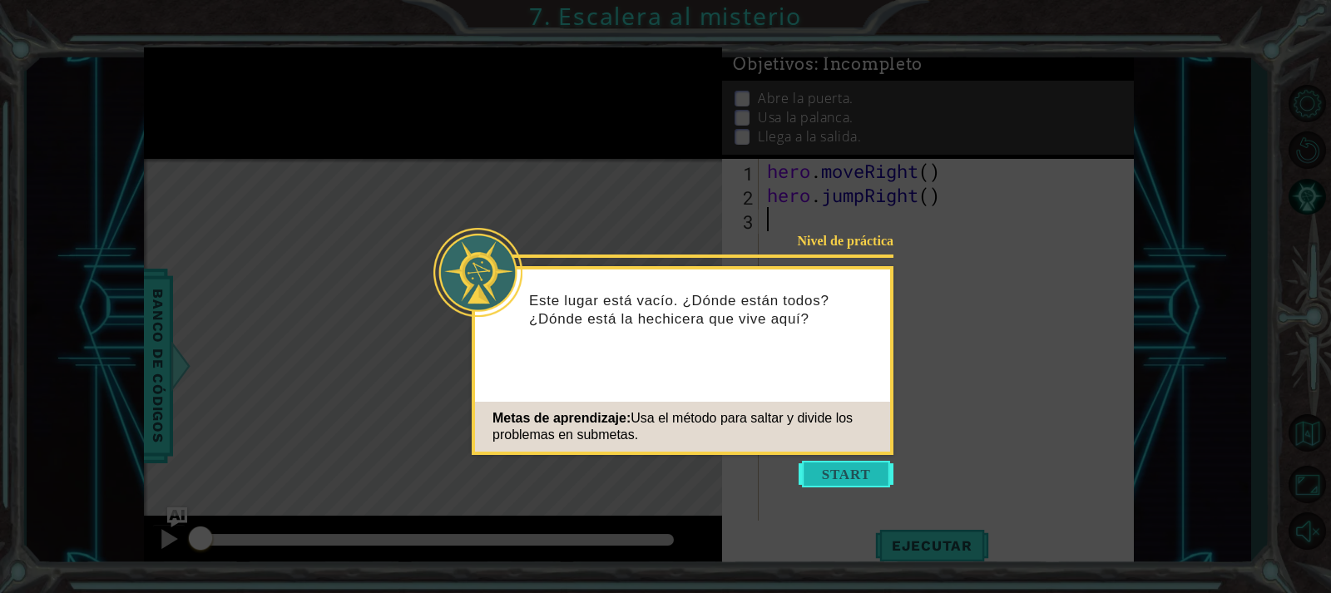
click at [814, 470] on button "Start" at bounding box center [846, 474] width 95 height 27
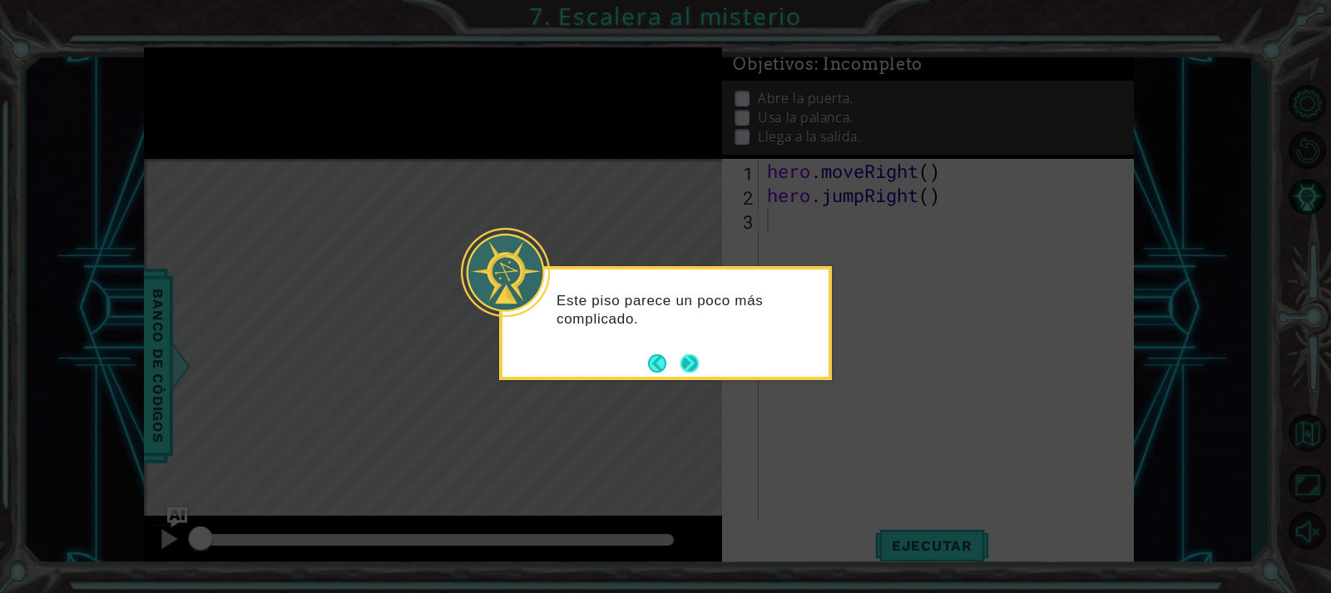
click at [686, 363] on button "Next" at bounding box center [689, 363] width 22 height 22
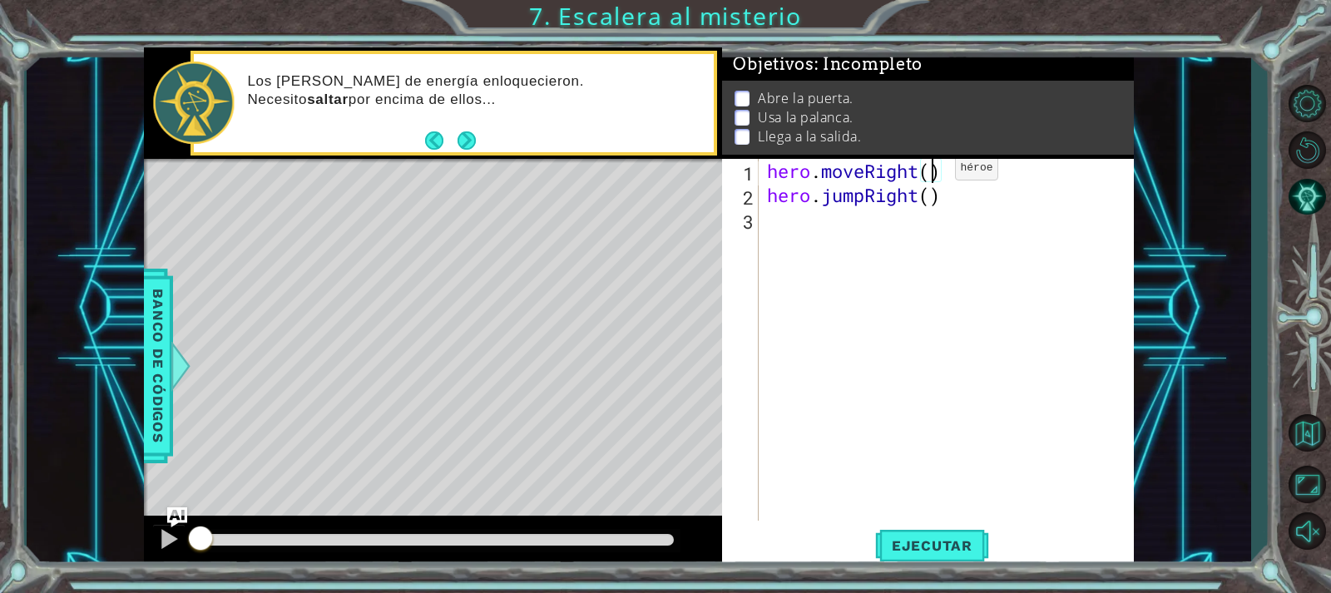
click at [930, 172] on div "hero . moveRight ( ) hero . jumpRight ( )" at bounding box center [951, 364] width 374 height 410
type textarea "hero.moveRight(1)"
click at [894, 233] on div "hero . moveRight ( 1 ) hero . jumpRight ( )" at bounding box center [951, 364] width 374 height 410
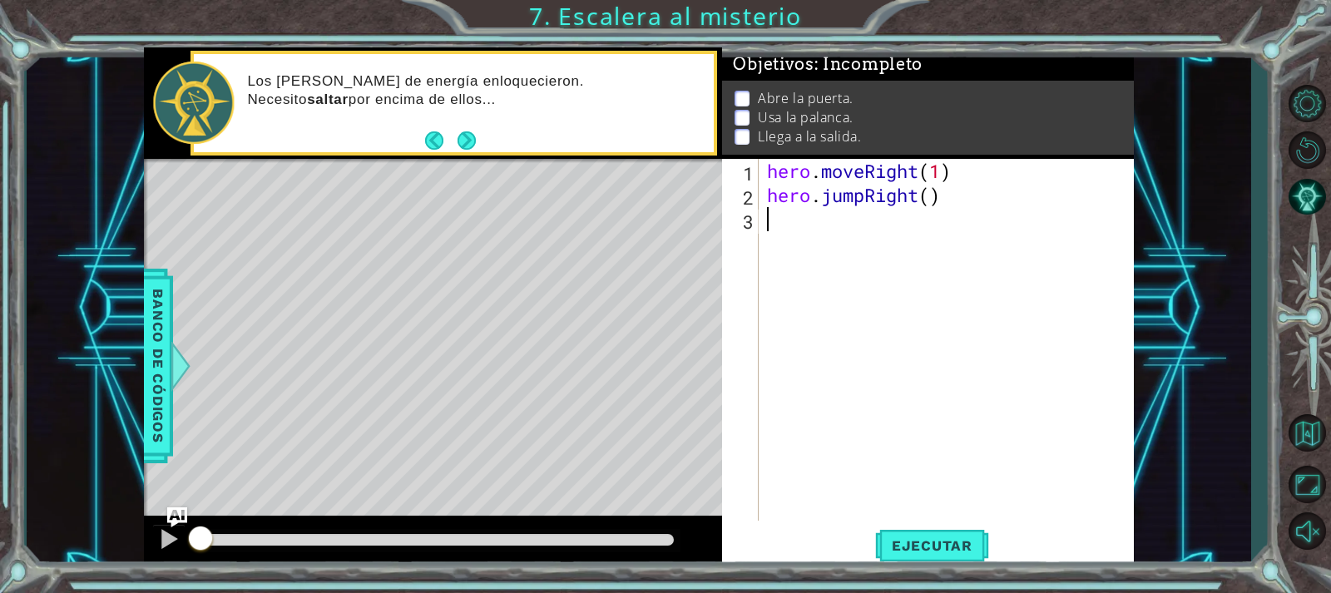
type textarea "h"
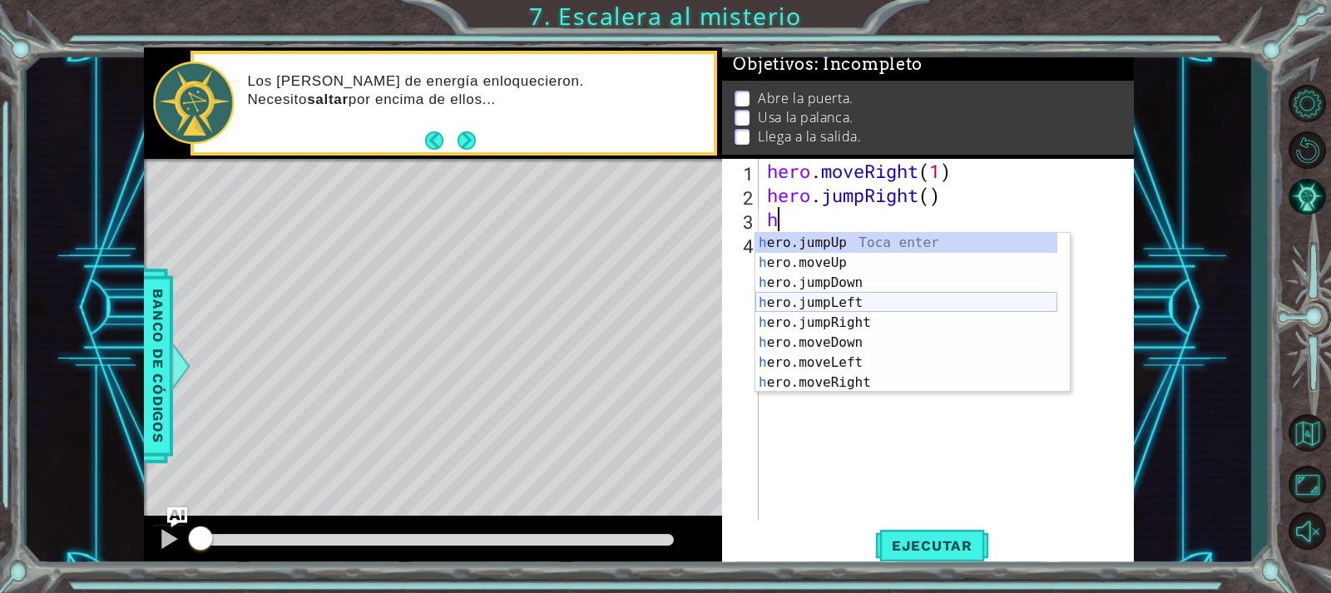
click at [894, 312] on div "h ero.jumpUp Toca enter h ero.moveUp Toca enter h ero.jumpDown Toca enter h ero…" at bounding box center [906, 333] width 302 height 200
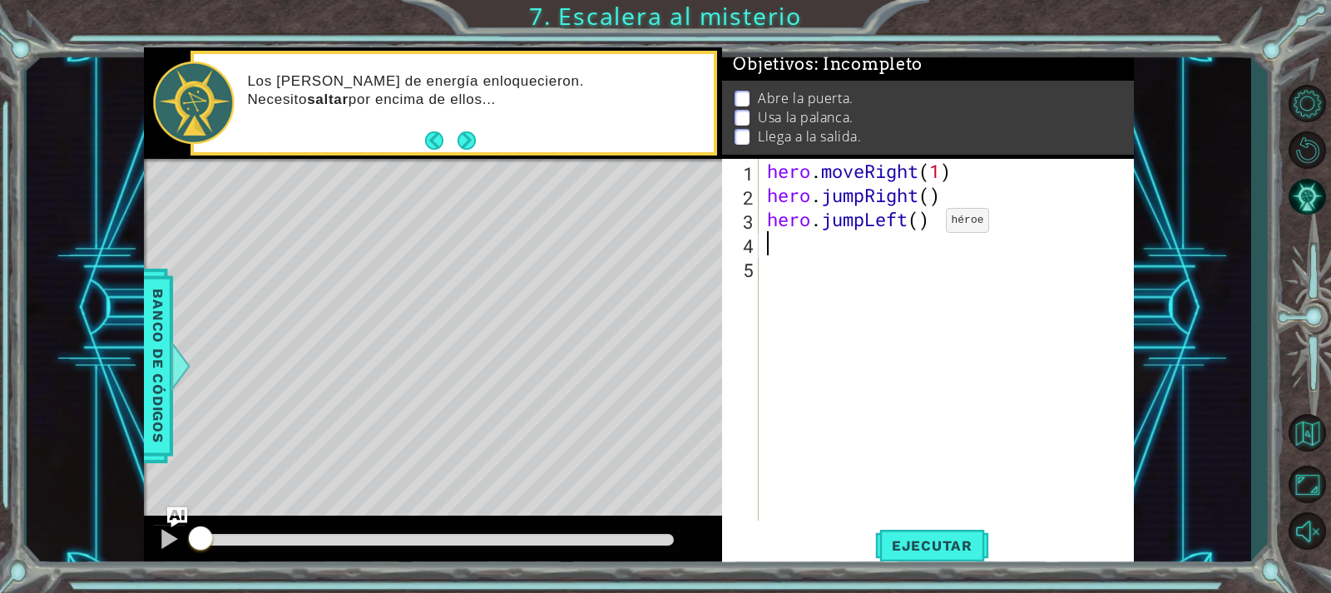
click at [921, 225] on div "hero . moveRight ( 1 ) hero . jumpRight ( ) hero . jumpLeft ( )" at bounding box center [951, 364] width 374 height 410
click at [871, 224] on div "hero . moveRight ( 1 ) hero . jumpRight ( ) hero . jumpLeft ( )" at bounding box center [951, 364] width 374 height 410
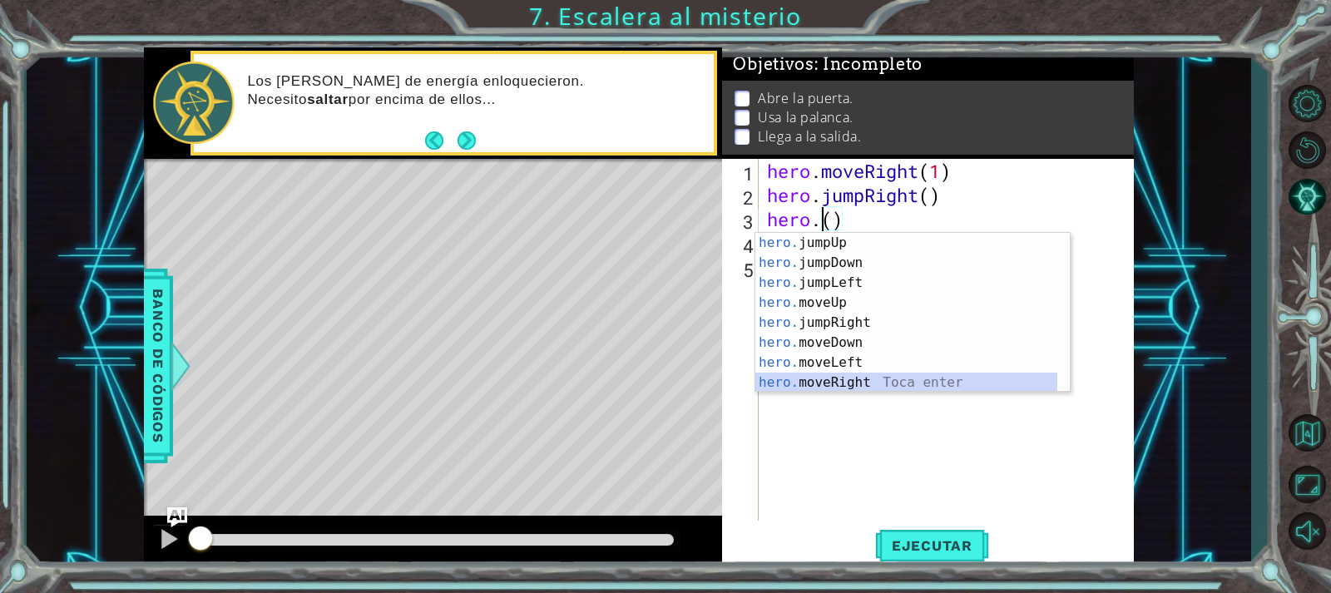
click at [867, 380] on div "hero. jumpUp Toca enter hero. jumpDown Toca enter hero. jumpLeft Toca enter her…" at bounding box center [906, 333] width 302 height 200
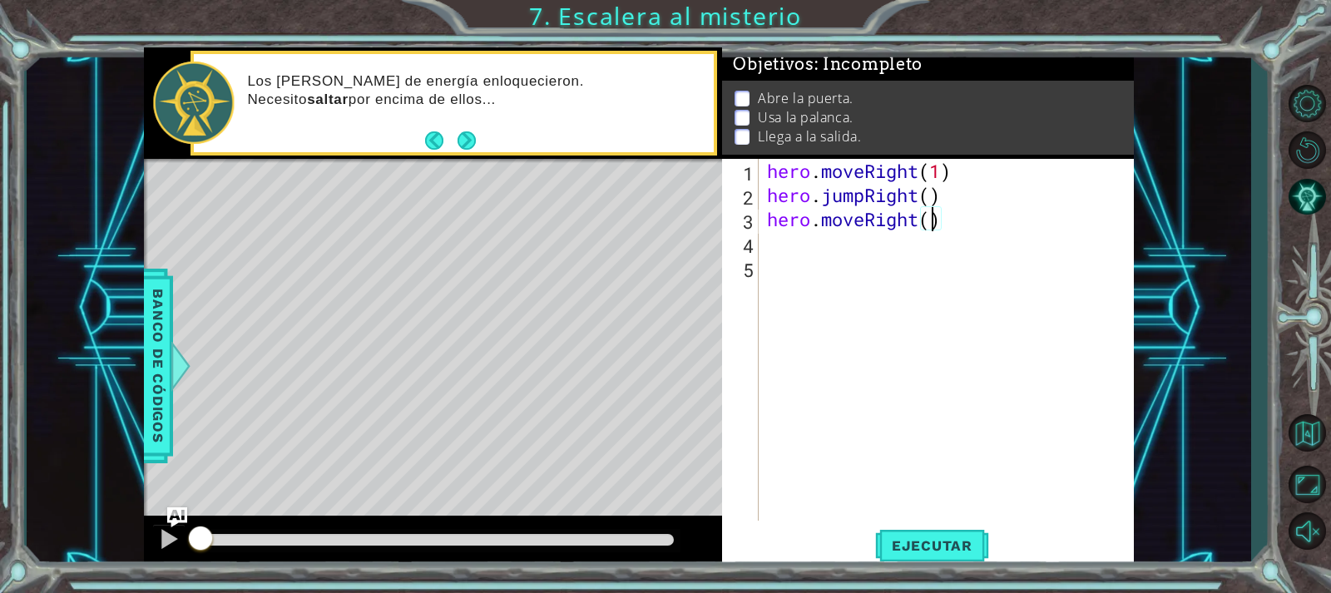
type textarea "hero.moveRight(2)"
click at [850, 251] on div "hero . moveRight ( 1 ) hero . jumpRight ( ) hero . moveRight ( 2 )" at bounding box center [951, 364] width 374 height 410
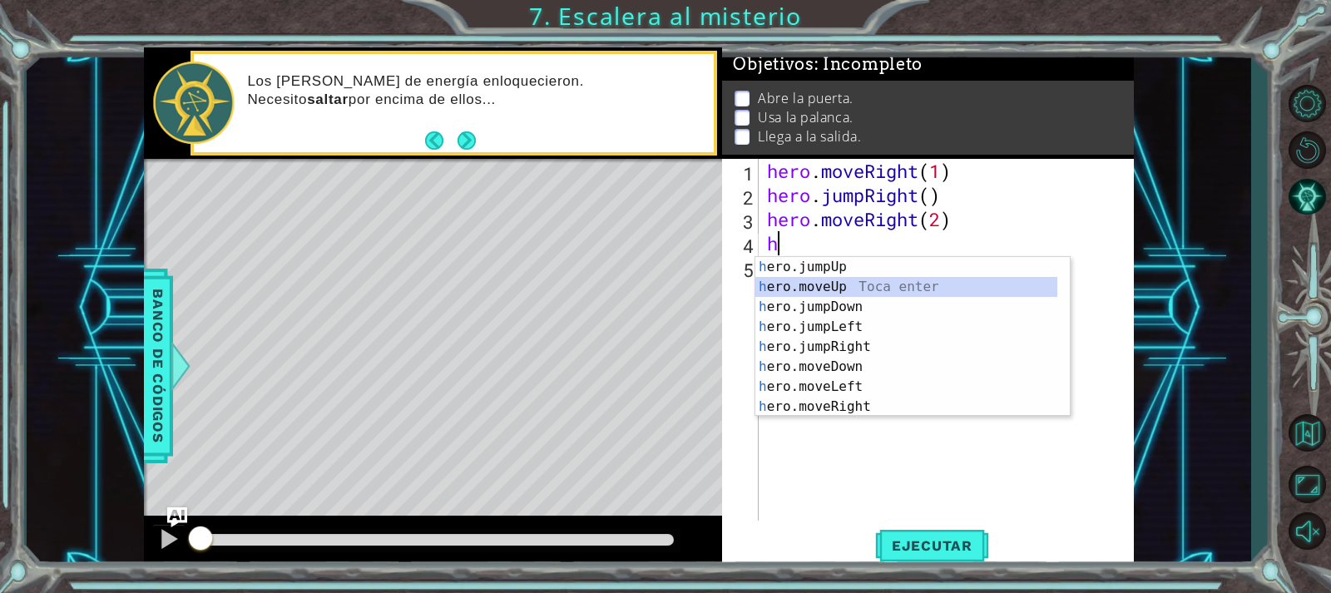
click at [844, 286] on div "h ero.jumpUp Toca enter h ero.moveUp Toca enter h ero.jumpDown Toca enter h ero…" at bounding box center [906, 357] width 302 height 200
type textarea "hero.moveUp(1)"
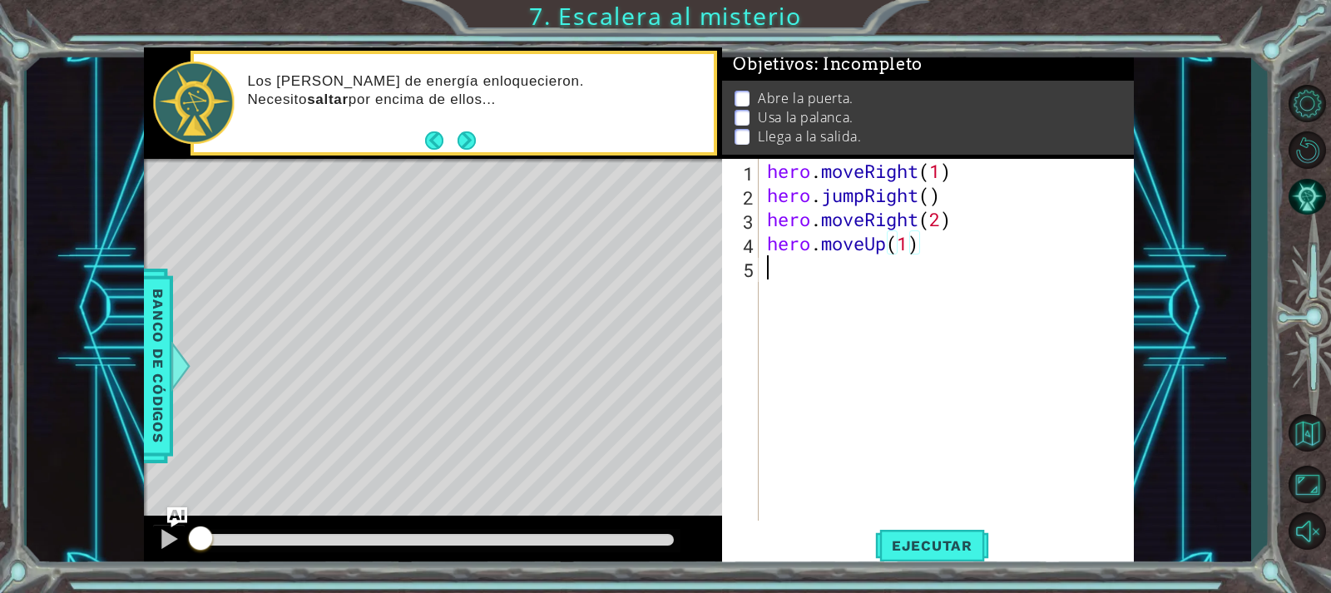
click at [858, 277] on div "hero . moveRight ( 1 ) hero . jumpRight ( ) hero . moveRight ( 2 ) hero . moveU…" at bounding box center [951, 364] width 374 height 410
click at [937, 542] on span "Ejecutar" at bounding box center [932, 545] width 114 height 17
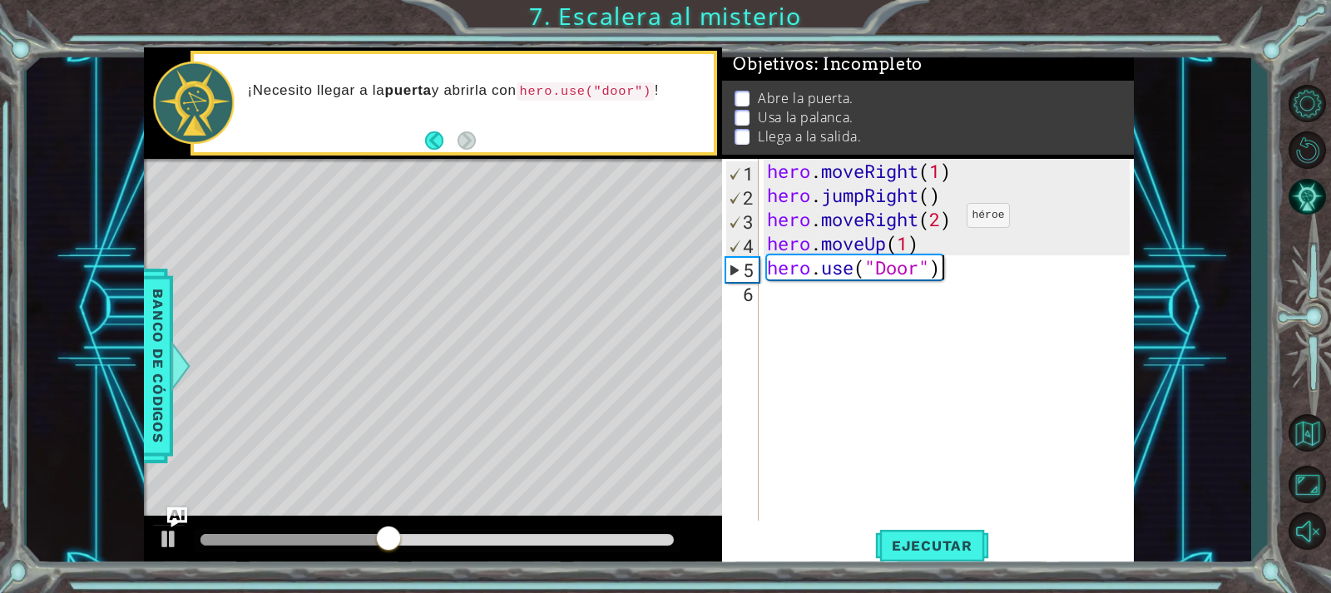
click at [941, 220] on div "hero . moveRight ( 1 ) hero . jumpRight ( ) hero . moveRight ( 2 ) hero . moveU…" at bounding box center [951, 364] width 374 height 410
click at [926, 545] on span "Ejecutar" at bounding box center [932, 545] width 114 height 17
click at [885, 265] on div "hero . moveRight ( 1 ) hero . jumpRight ( ) hero . moveRight ( 1 ) hero . moveU…" at bounding box center [951, 364] width 374 height 410
type textarea "hero.use("door")"
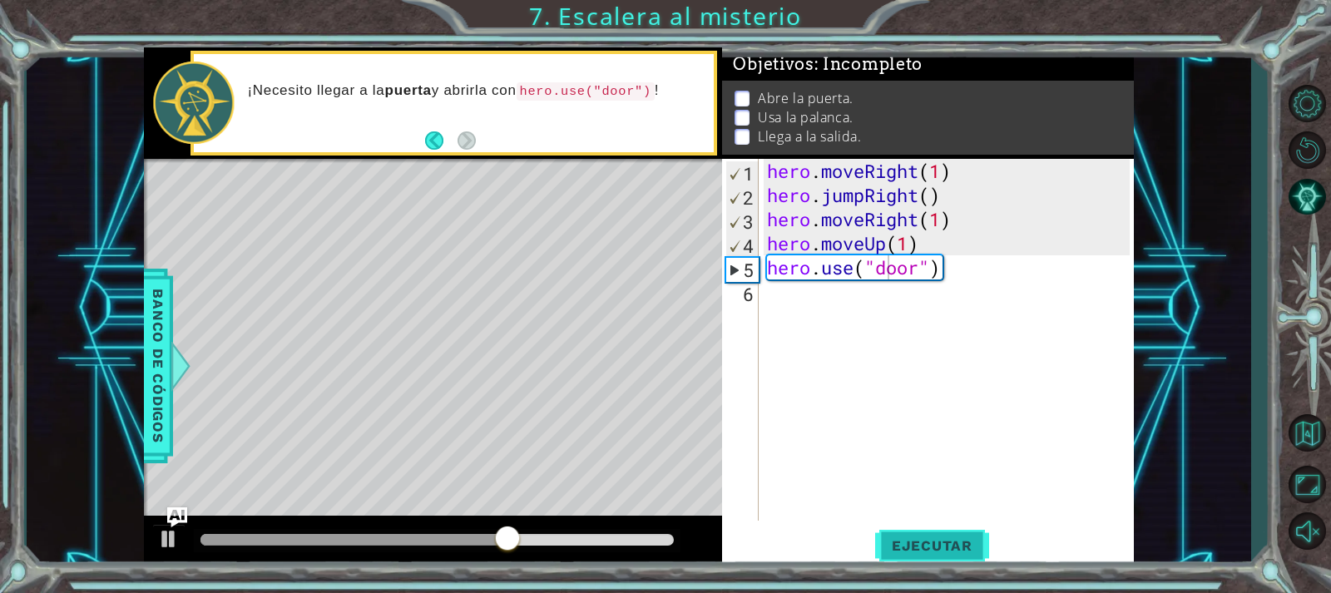
click at [948, 533] on button "Ejecutar" at bounding box center [932, 545] width 114 height 41
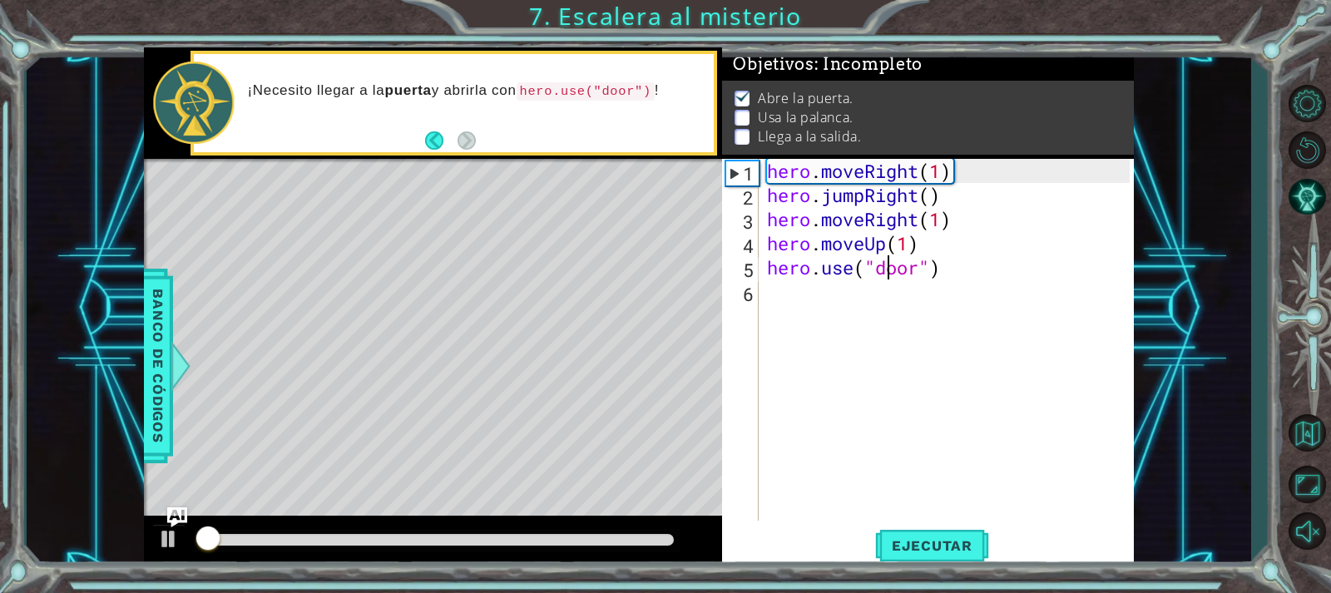
scroll to position [8, 0]
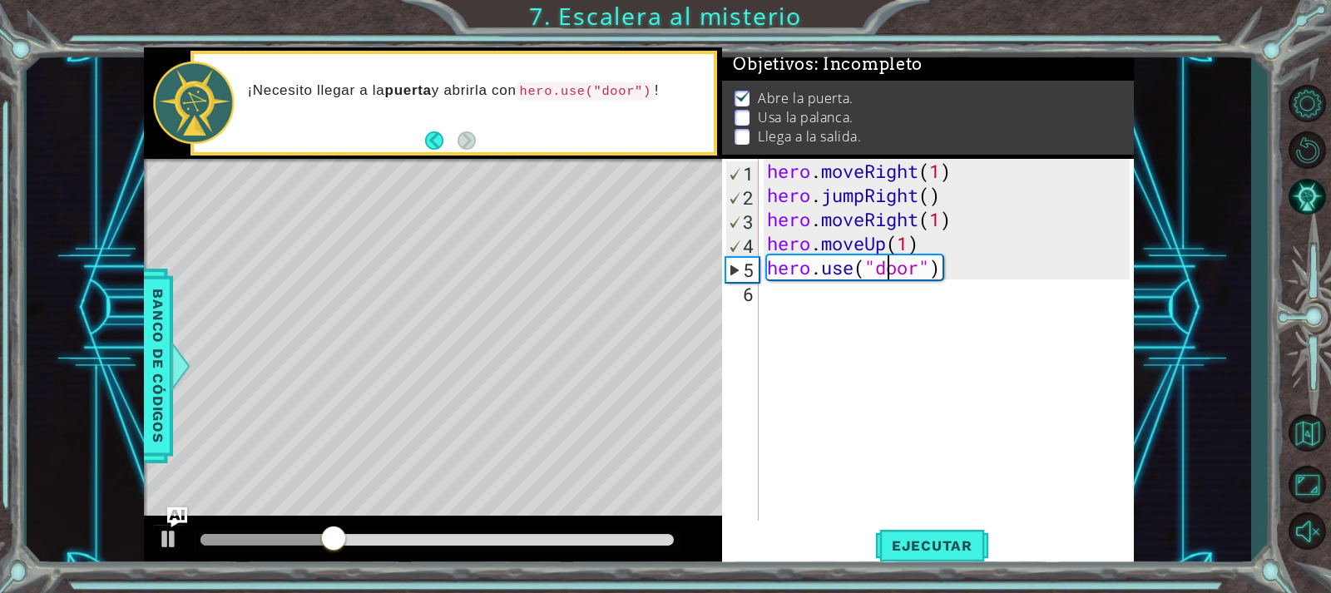
click at [808, 310] on div "hero . moveRight ( 1 ) hero . jumpRight ( ) hero . moveRight ( 1 ) hero . moveU…" at bounding box center [951, 364] width 374 height 410
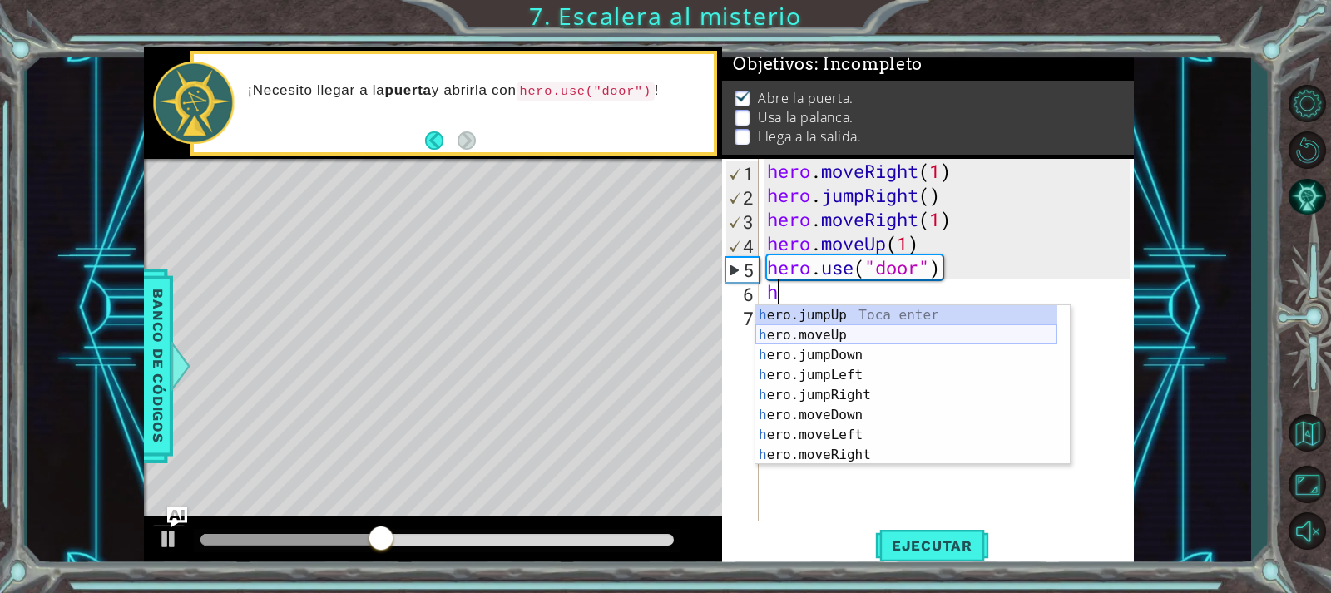
click at [855, 333] on div "h ero.jumpUp Toca enter h ero.moveUp Toca enter h ero.jumpDown Toca enter h ero…" at bounding box center [906, 405] width 302 height 200
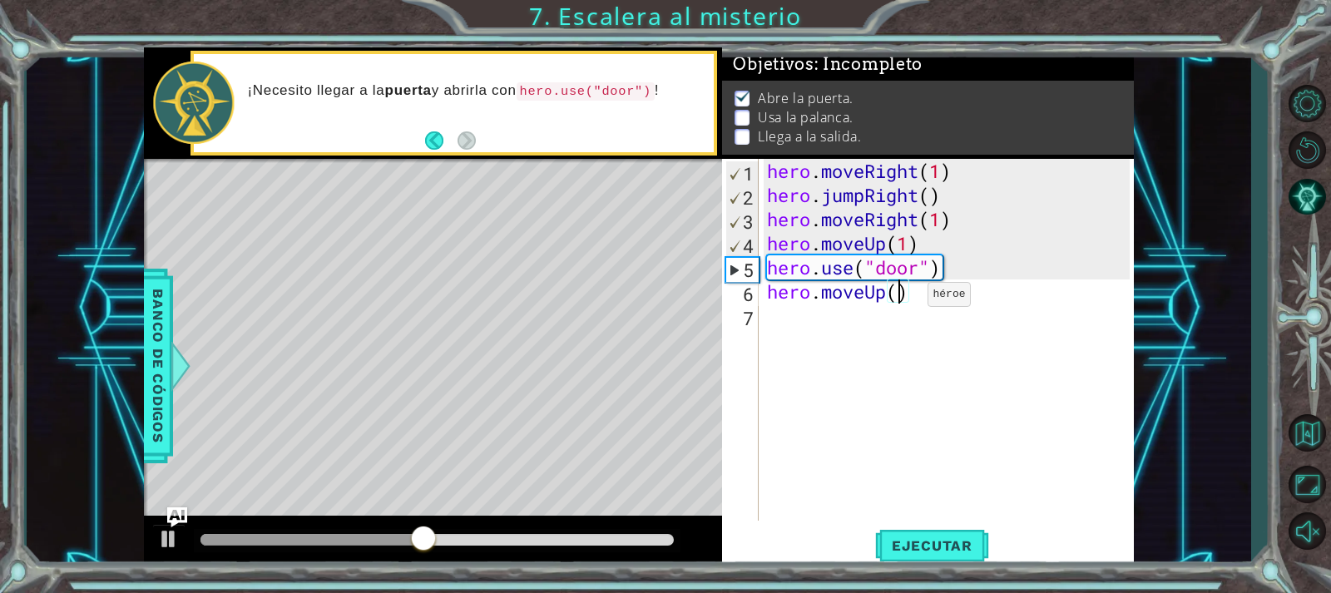
type textarea "hero.moveUp(2)"
click at [848, 329] on div "hero . moveRight ( 1 ) hero . jumpRight ( ) hero . moveRight ( 1 ) hero . moveU…" at bounding box center [951, 364] width 374 height 410
type textarea "h"
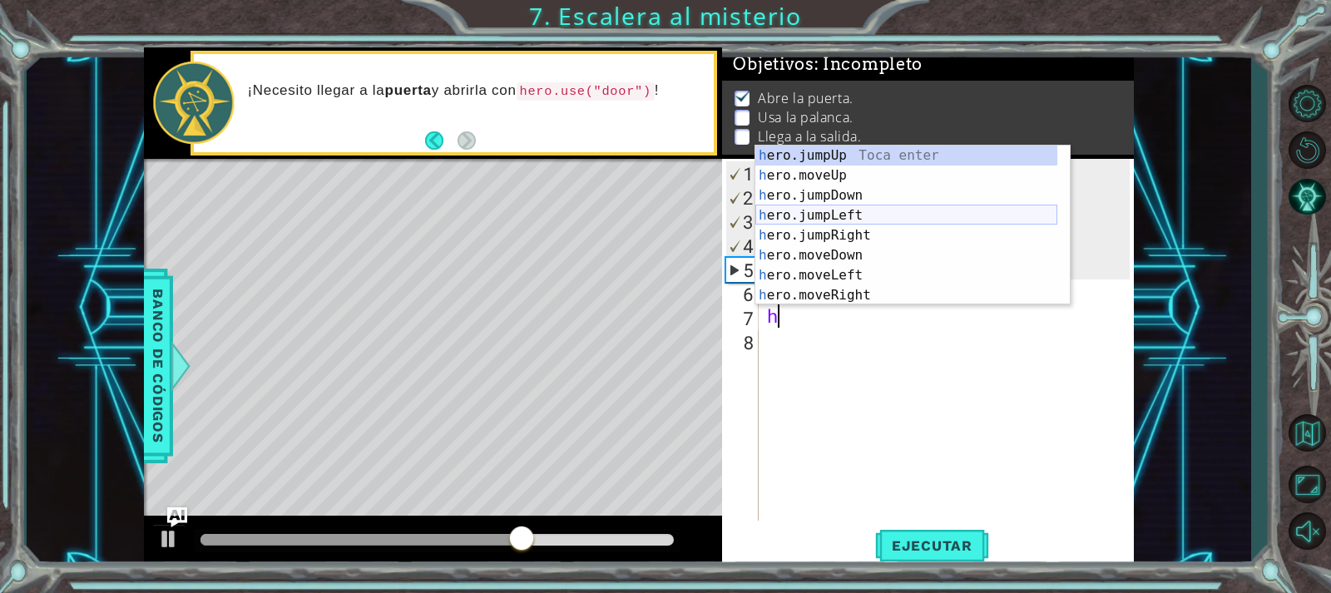
click at [791, 215] on div "h ero.jumpUp Toca enter h ero.moveUp Toca enter h ero.jumpDown Toca enter h ero…" at bounding box center [906, 246] width 302 height 200
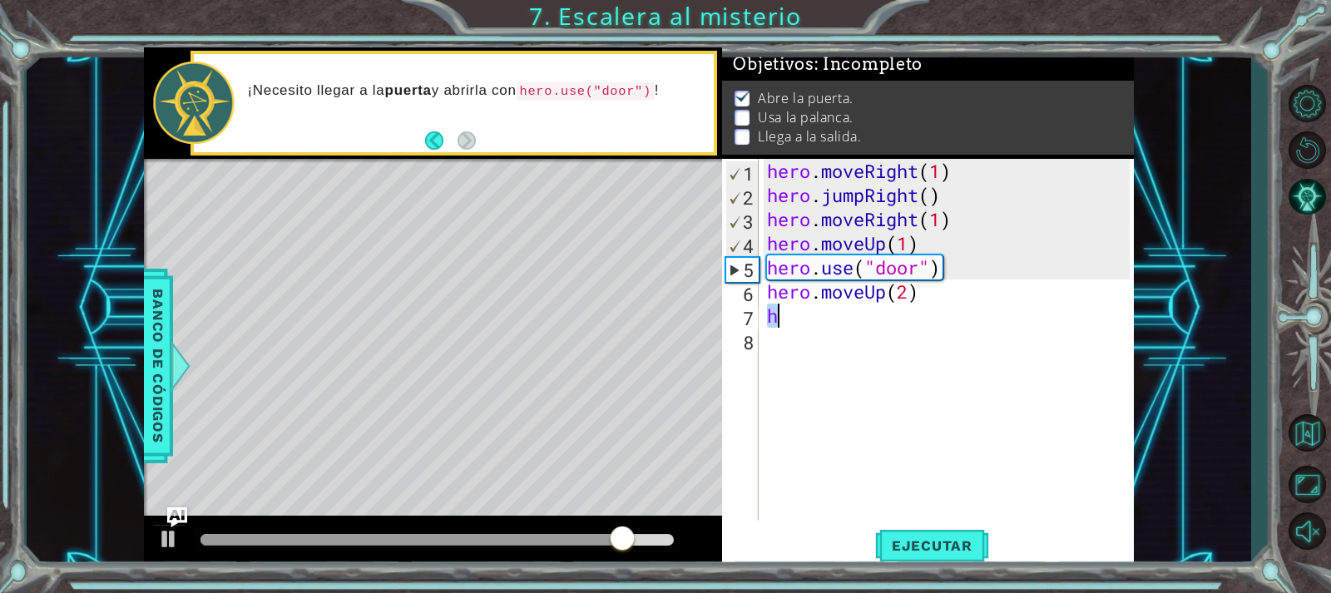
click at [775, 315] on div "hero . moveRight ( 1 ) hero . jumpRight ( ) hero . moveRight ( 1 ) hero . moveU…" at bounding box center [946, 340] width 365 height 362
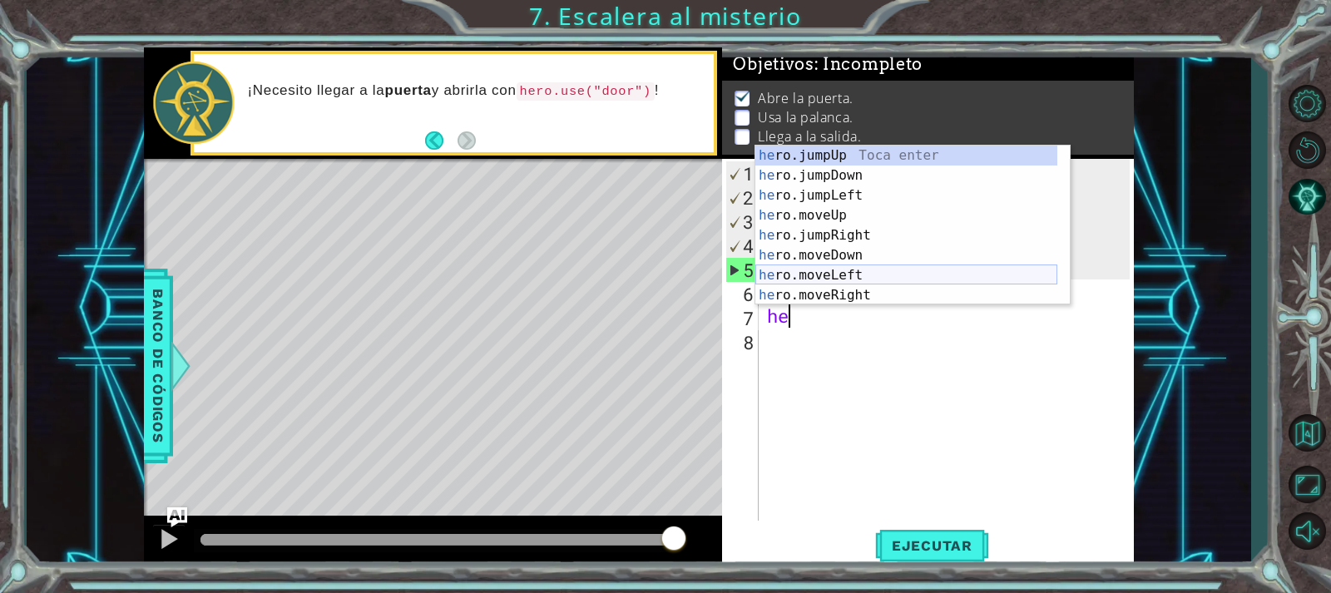
click at [865, 276] on div "he ro.jumpUp Toca enter he ro.jumpDown Toca enter he ro.jumpLeft Toca enter he …" at bounding box center [906, 246] width 302 height 200
type textarea "hero.moveLeft(1)"
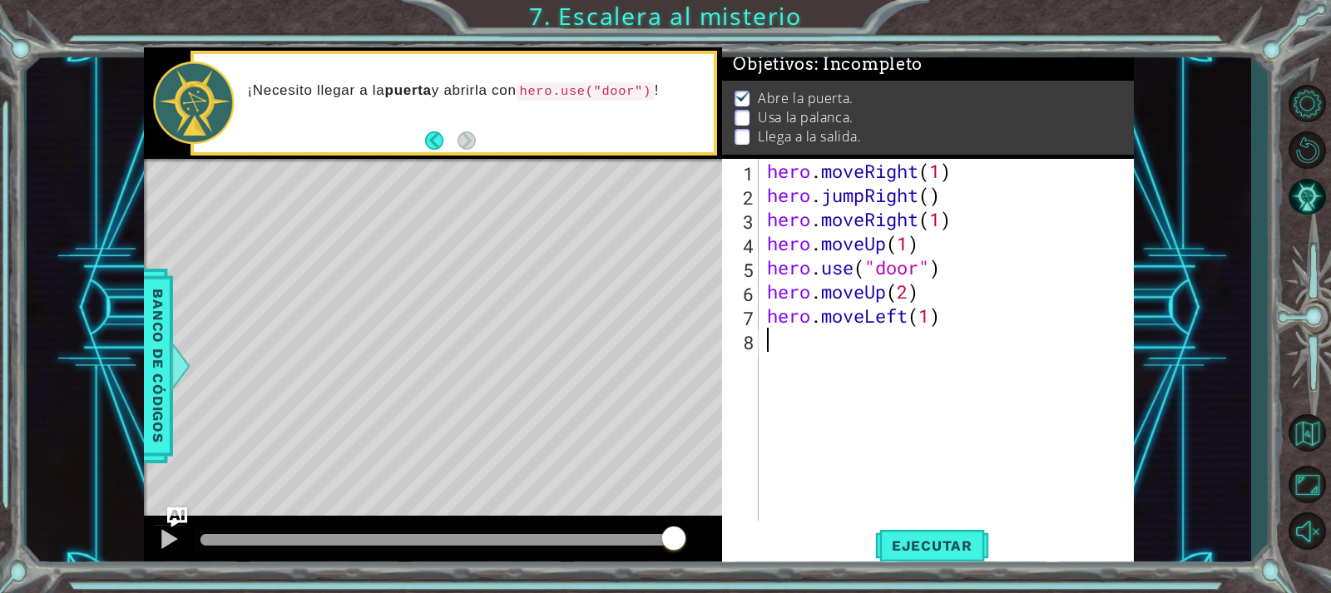
click at [902, 341] on div "hero . moveRight ( 1 ) hero . jumpRight ( ) hero . moveRight ( 1 ) hero . moveU…" at bounding box center [951, 364] width 374 height 410
type textarea "hero.use("lever")"
click at [930, 541] on span "Ejecutar" at bounding box center [932, 545] width 114 height 17
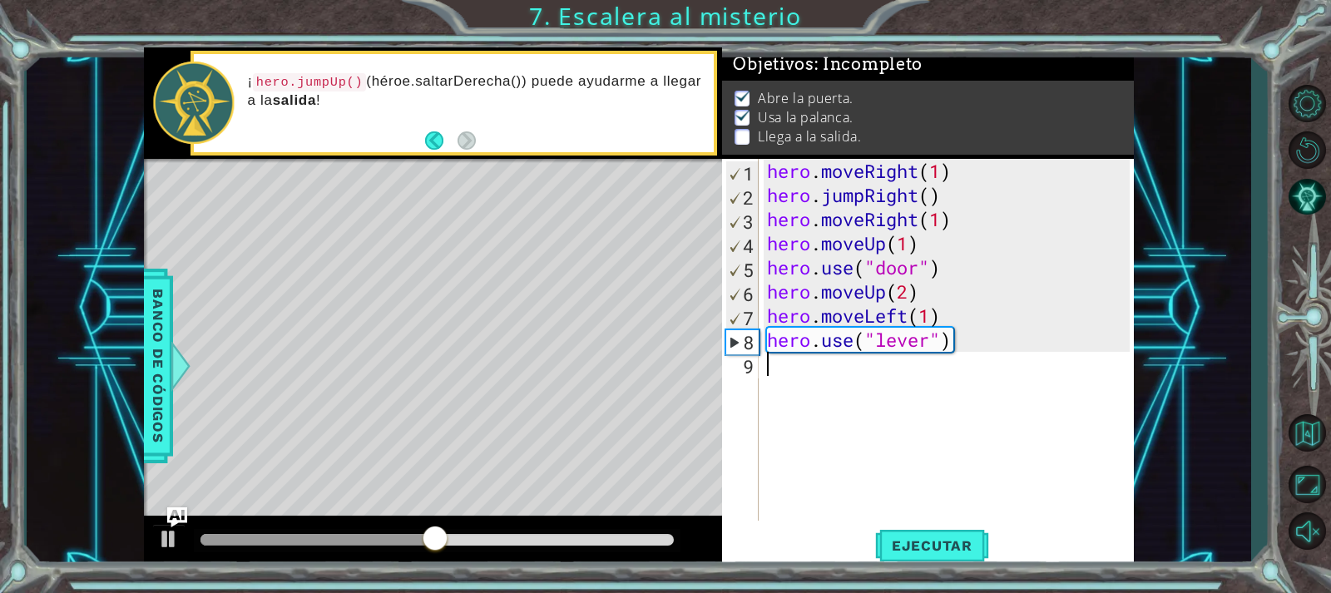
click at [847, 379] on div "hero . moveRight ( 1 ) hero . jumpRight ( ) hero . moveRight ( 1 ) hero . moveU…" at bounding box center [951, 364] width 374 height 410
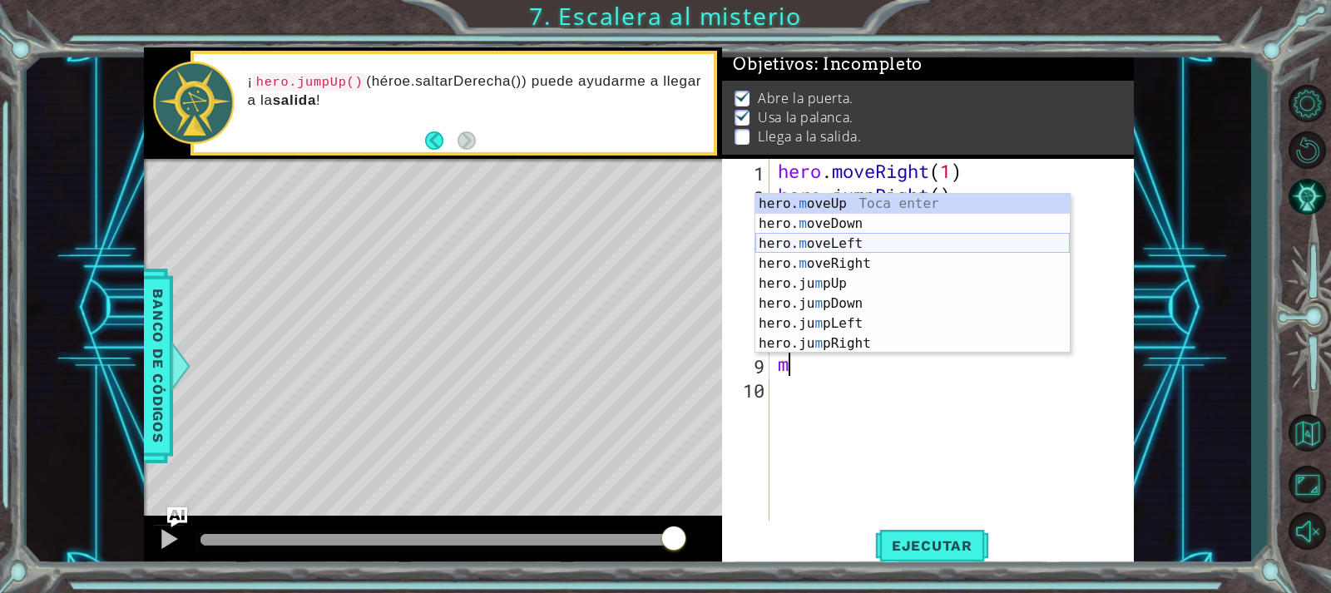
click at [861, 237] on div "hero. m oveUp Toca enter hero. m oveDown Toca enter hero. m oveLeft Toca enter …" at bounding box center [912, 294] width 314 height 200
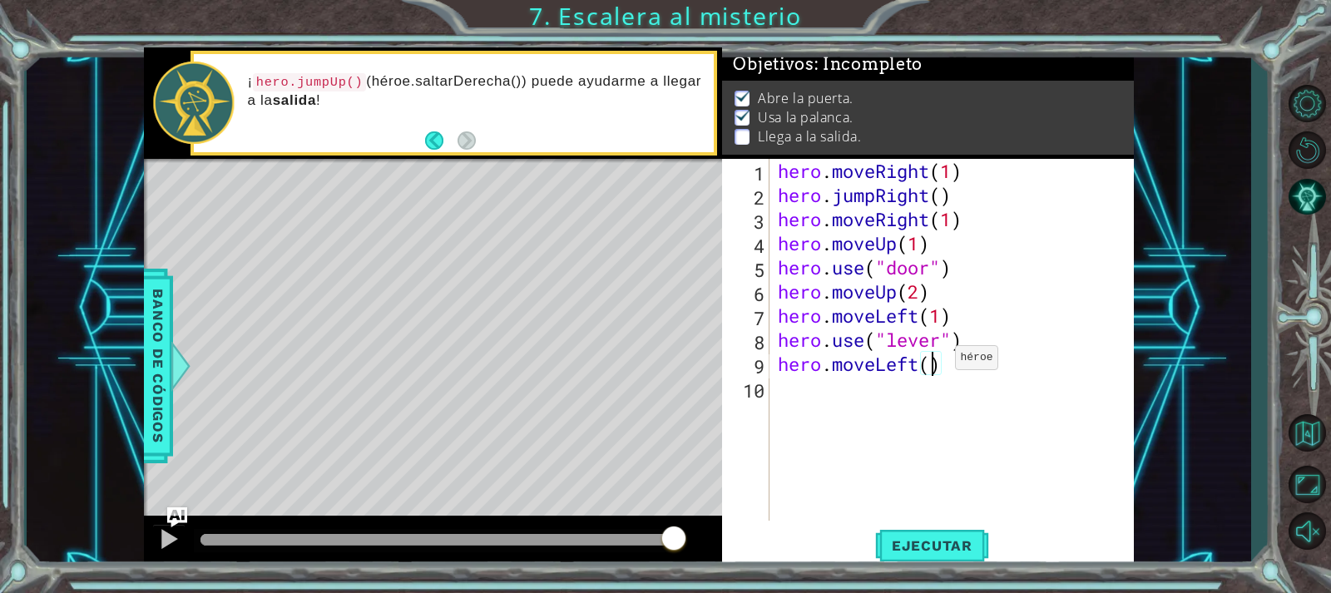
type textarea "hero.moveLeft(2)"
click at [923, 397] on div "hero . moveRight ( 1 ) hero . jumpRight ( ) hero . moveRight ( 1 ) hero . moveU…" at bounding box center [957, 364] width 364 height 410
type textarea "h"
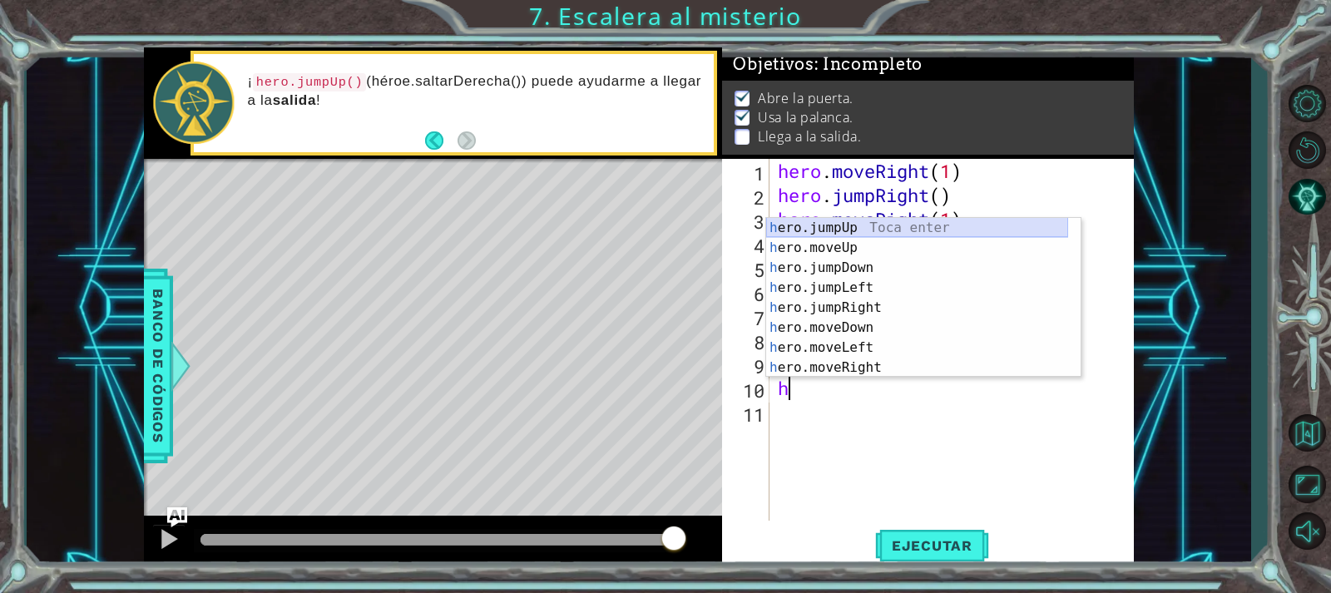
click at [860, 230] on div "h ero.jumpUp Toca enter h ero.moveUp Toca enter h ero.jumpDown Toca enter h ero…" at bounding box center [917, 318] width 302 height 200
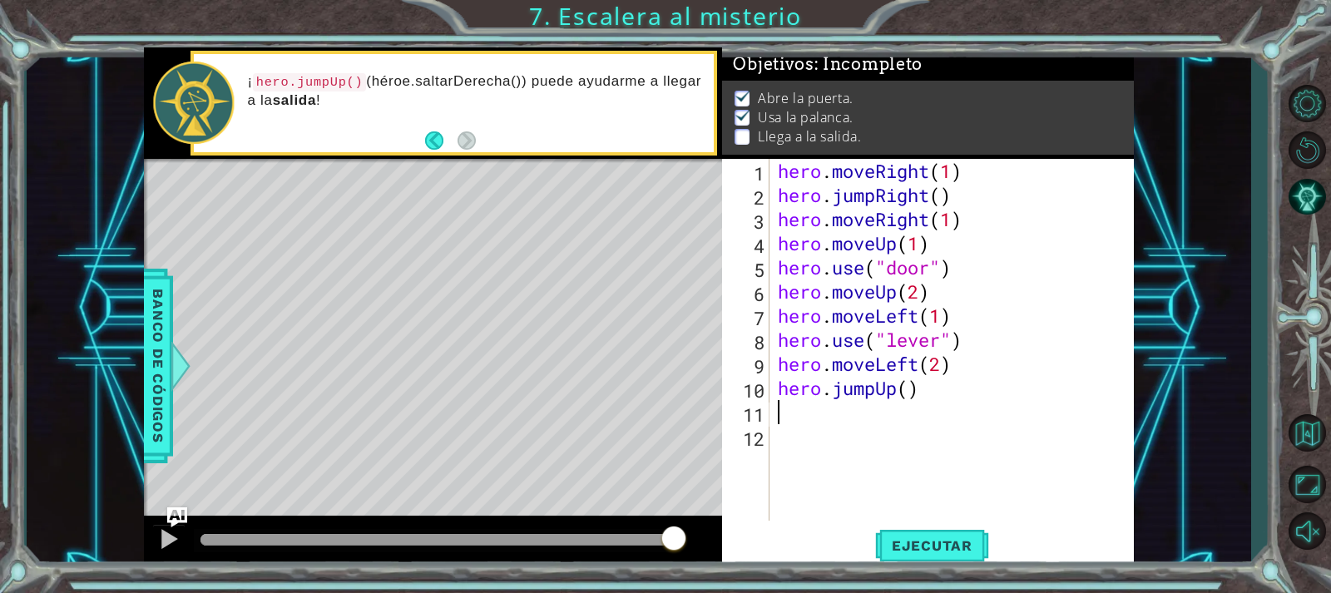
click at [835, 419] on div "hero . moveRight ( 1 ) hero . jumpRight ( ) hero . moveRight ( 1 ) hero . moveU…" at bounding box center [957, 364] width 364 height 410
type textarea "h"
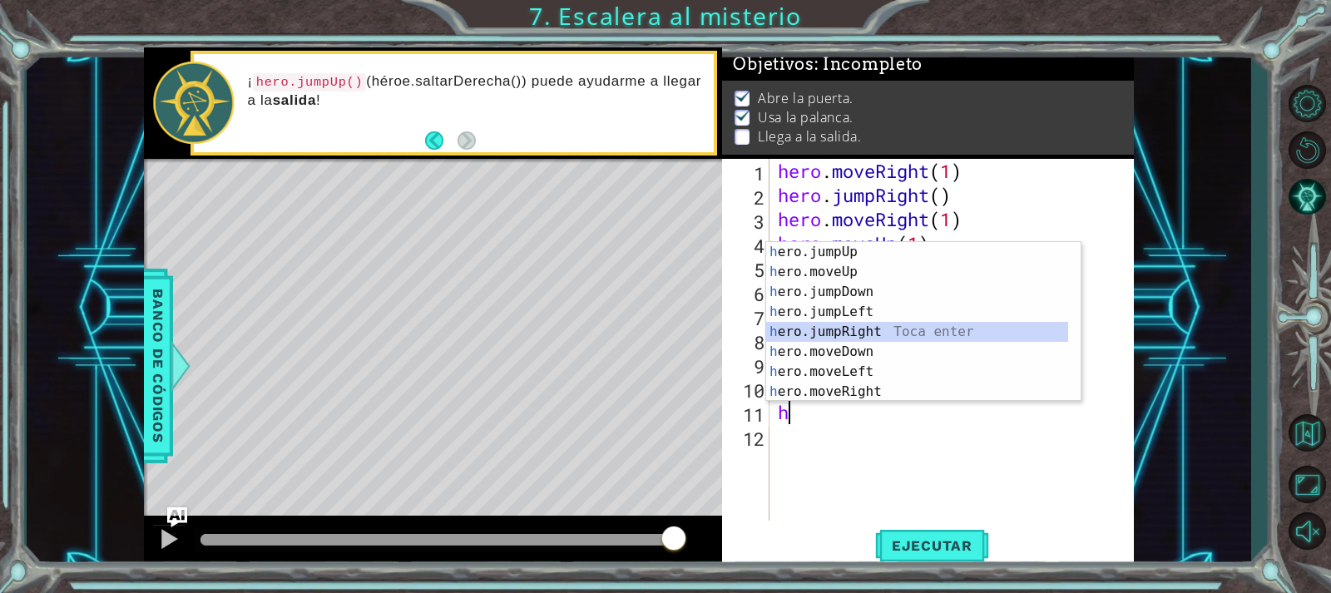
click at [878, 331] on div "h ero.jumpUp Toca enter h ero.moveUp Toca enter h ero.jumpDown Toca enter h ero…" at bounding box center [917, 342] width 302 height 200
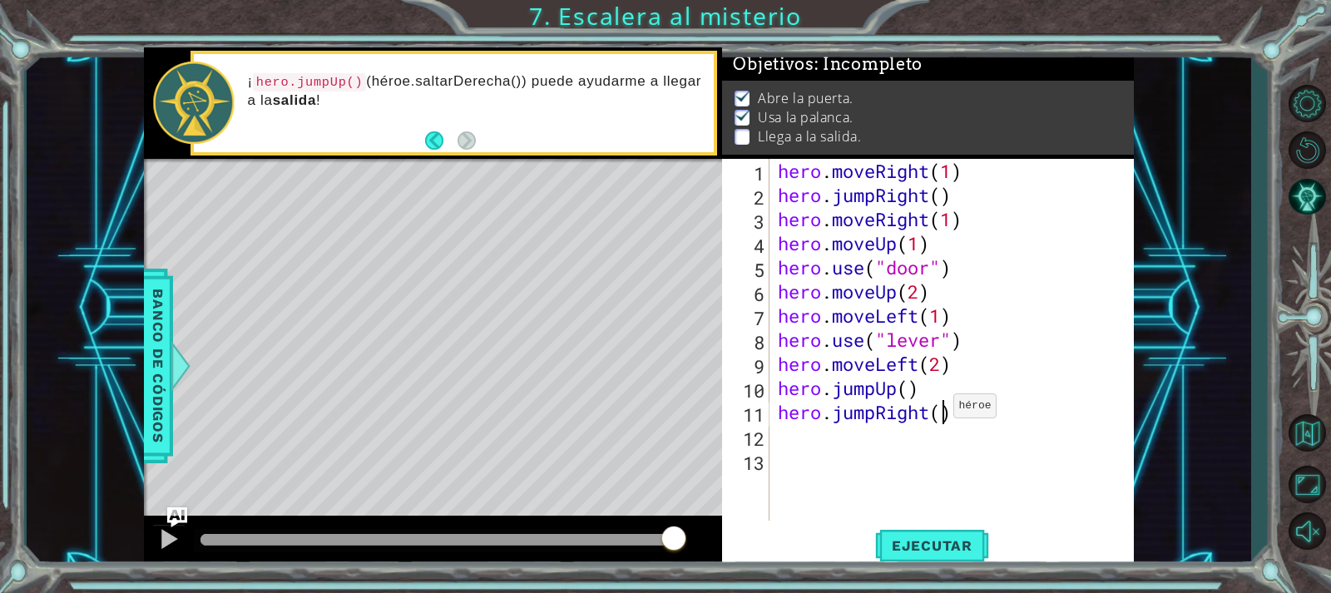
click at [939, 410] on div "hero . moveRight ( 1 ) hero . jumpRight ( ) hero . moveRight ( 1 ) hero . moveU…" at bounding box center [957, 364] width 364 height 410
type textarea "hero.jumpRight(2)"
click at [915, 527] on button "Ejecutar" at bounding box center [932, 545] width 114 height 41
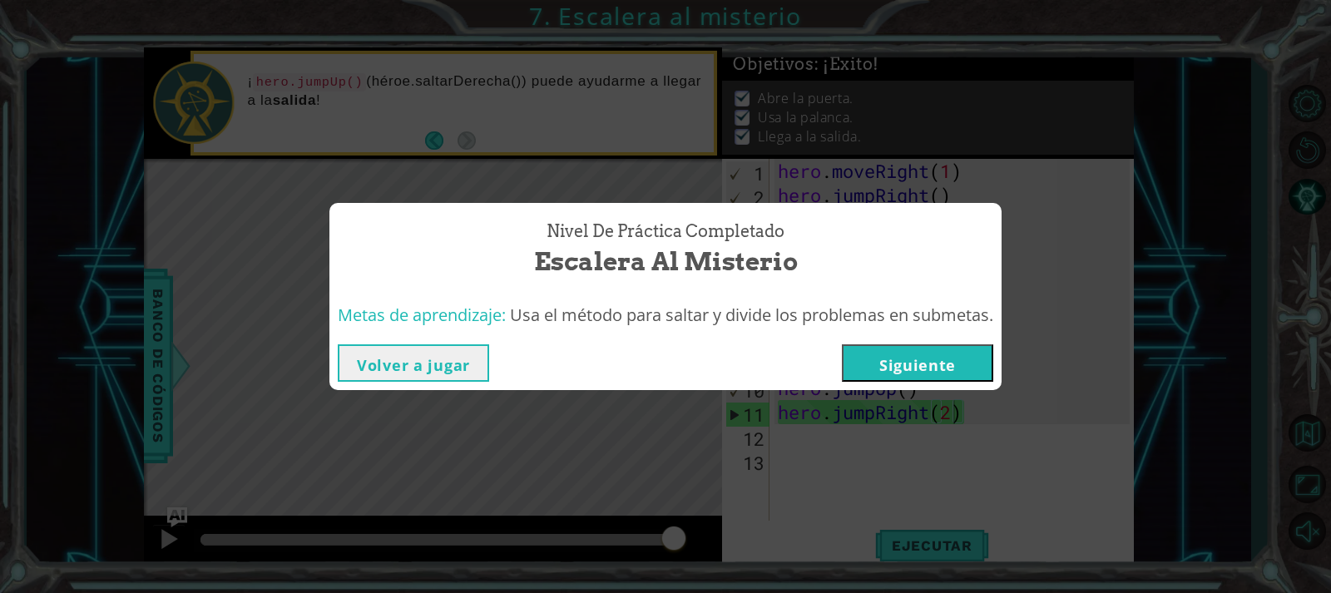
click at [927, 364] on button "Siguiente" at bounding box center [917, 362] width 151 height 37
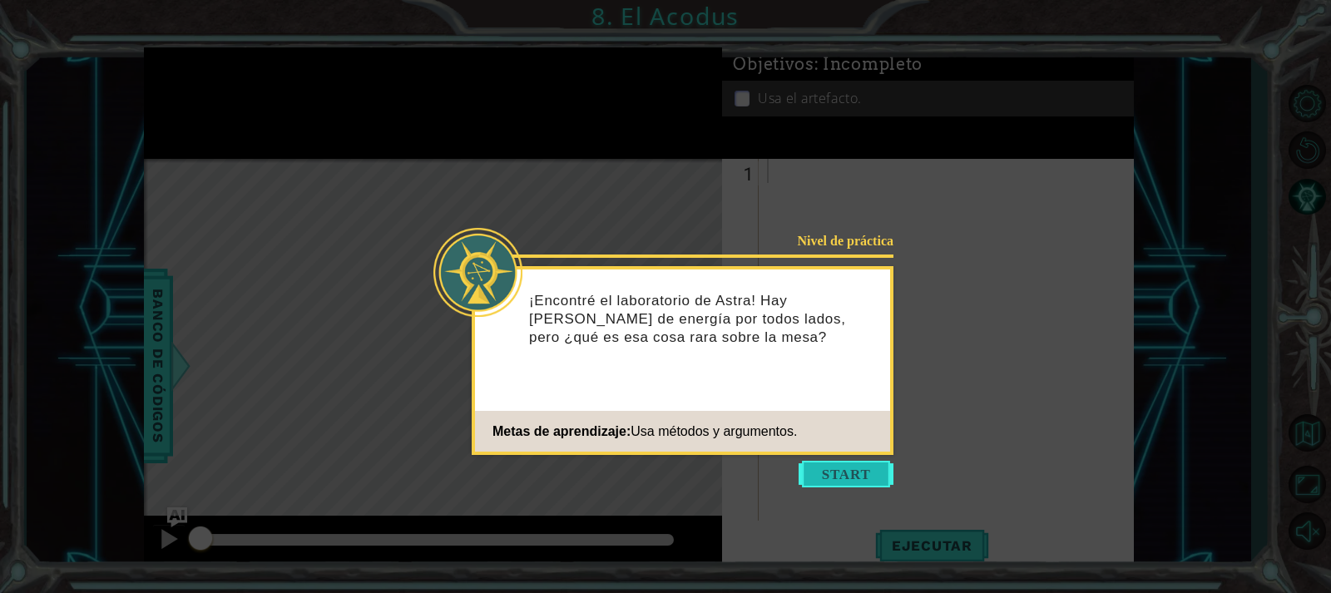
click at [846, 463] on button "Start" at bounding box center [846, 474] width 95 height 27
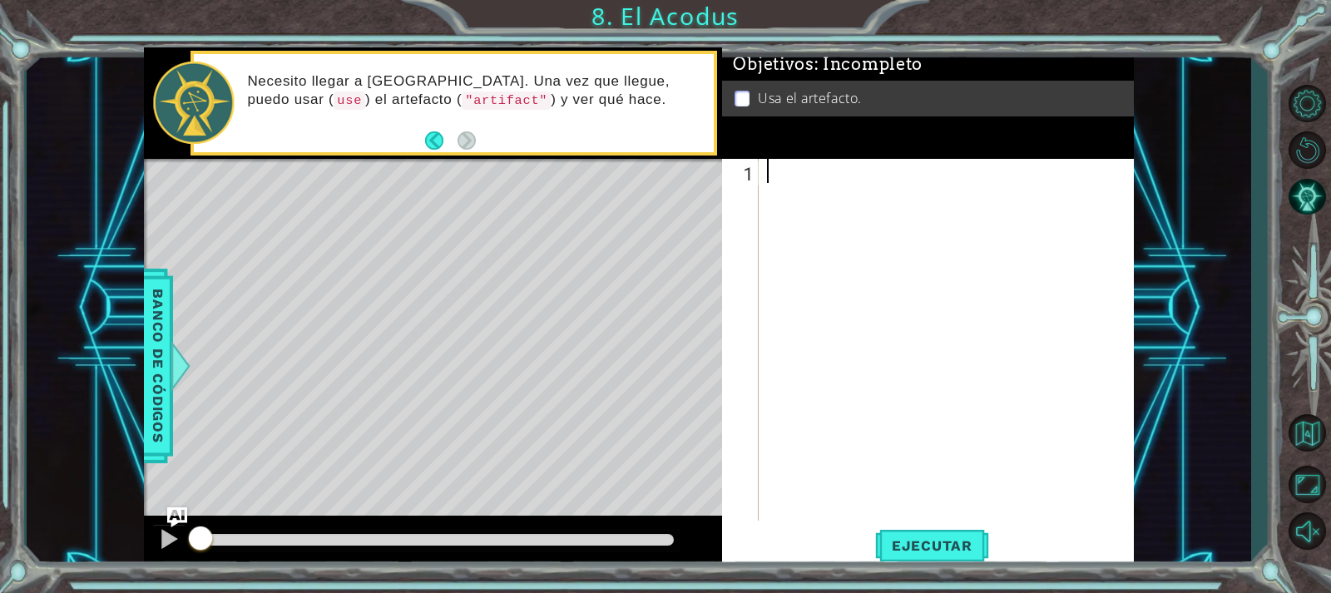
click at [847, 192] on div at bounding box center [951, 364] width 374 height 410
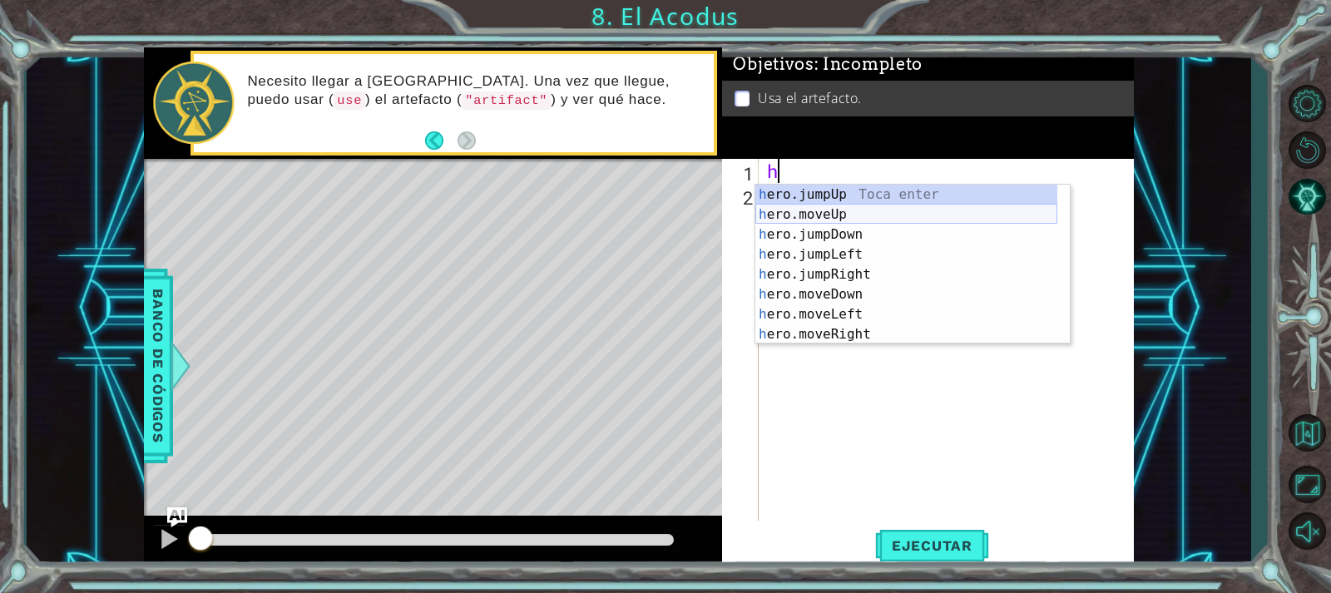
click at [855, 213] on div "h ero.jumpUp Toca enter h ero.moveUp Toca enter h ero.jumpDown Toca enter h ero…" at bounding box center [906, 285] width 302 height 200
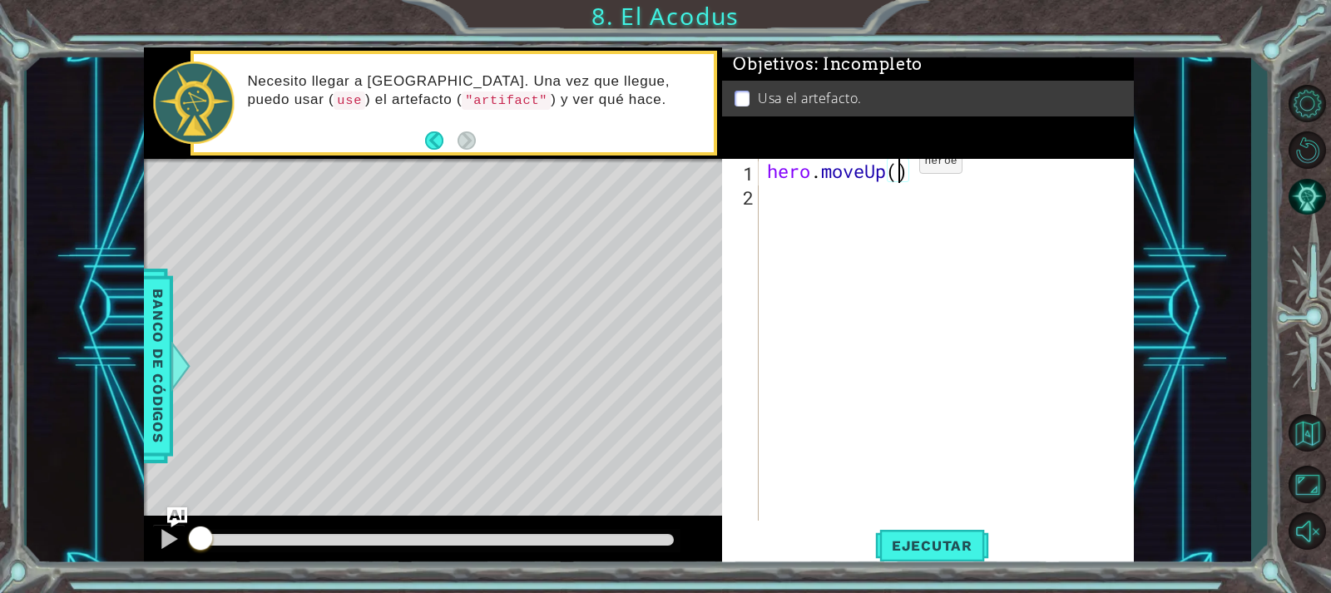
type textarea "hero.moveUp(2)"
click at [855, 206] on div "hero . moveUp ( 2 )" at bounding box center [951, 364] width 374 height 410
type textarea "h"
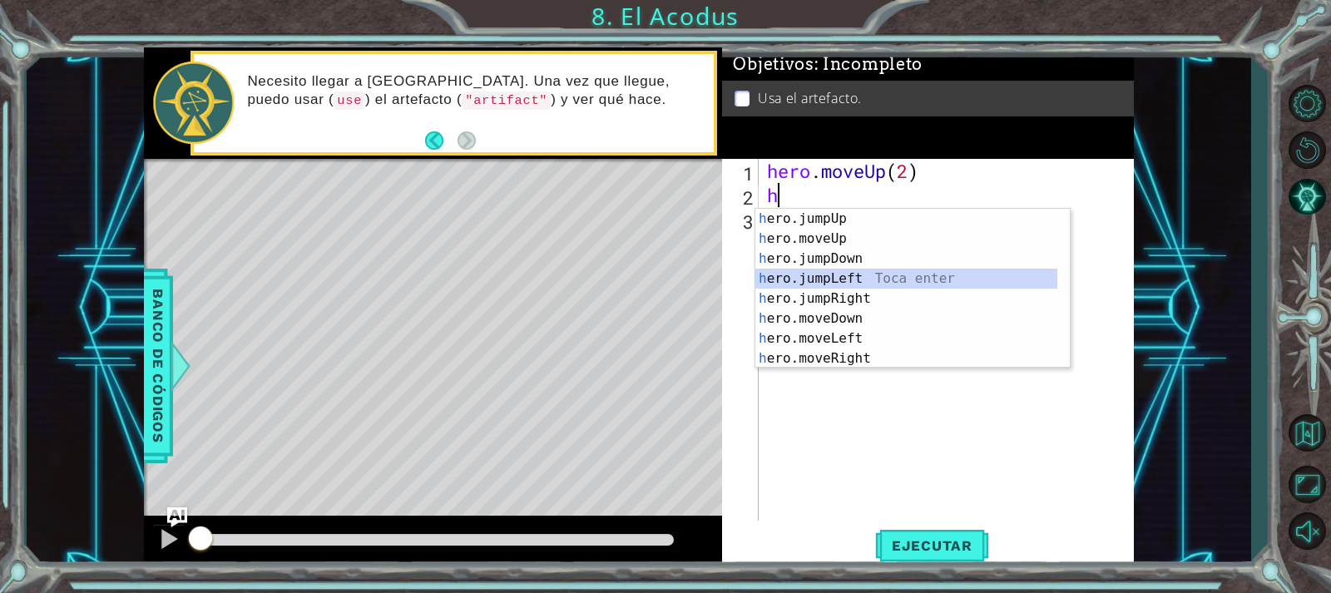
click at [882, 278] on div "h ero.jumpUp Toca enter h ero.moveUp Toca enter h ero.jumpDown Toca enter h ero…" at bounding box center [906, 309] width 302 height 200
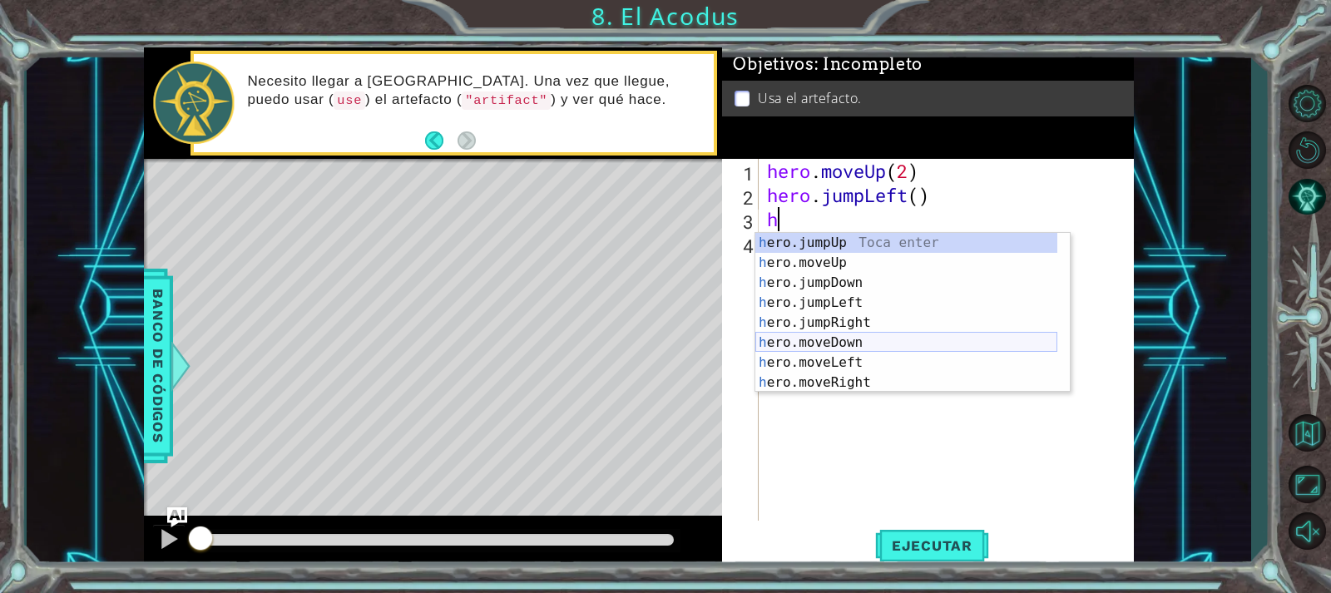
click at [859, 342] on div "h ero.jumpUp Toca enter h ero.moveUp Toca enter h ero.jumpDown Toca enter h ero…" at bounding box center [906, 333] width 302 height 200
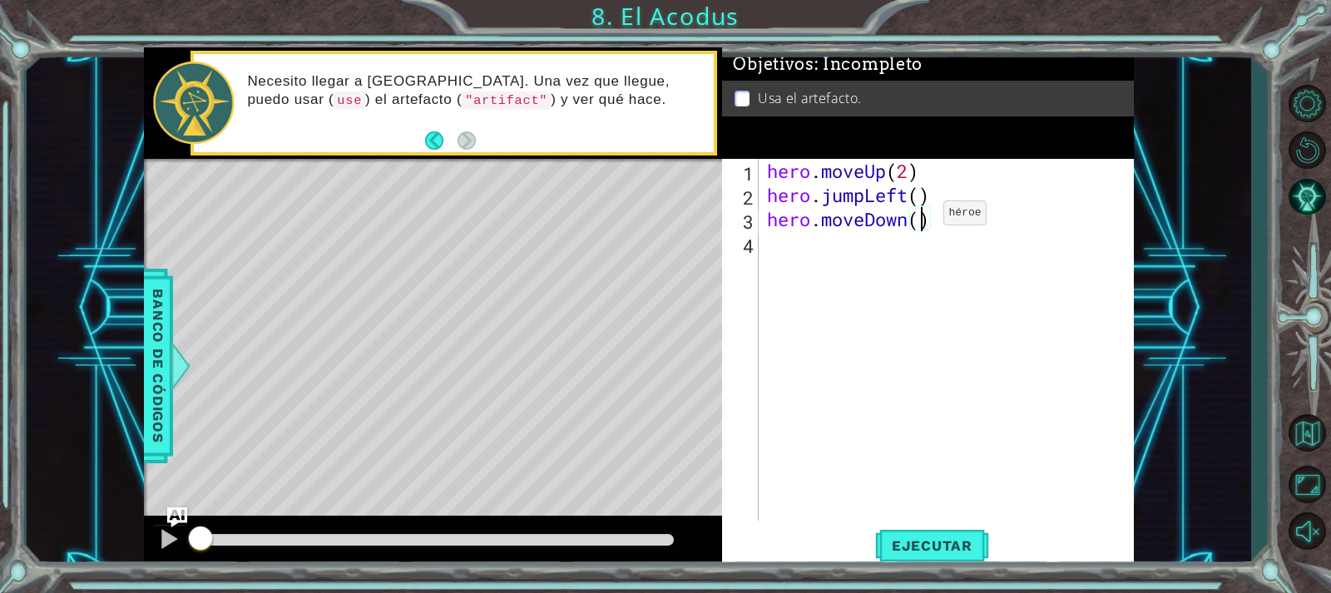
type textarea "hero.moveDown(2)"
click at [902, 264] on div "hero . moveUp ( 2 ) hero . jumpLeft ( ) hero . moveDown ( 2 )" at bounding box center [951, 364] width 374 height 410
type textarea "h"
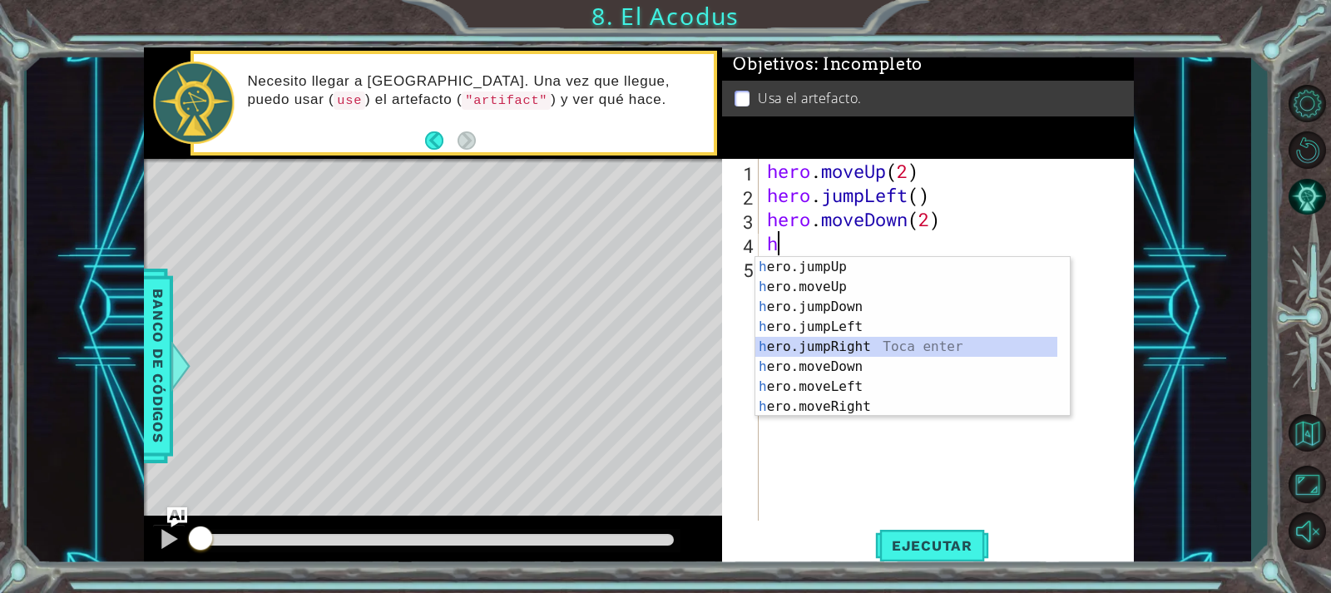
click at [893, 344] on div "h ero.jumpUp Toca enter h ero.moveUp Toca enter h ero.jumpDown Toca enter h ero…" at bounding box center [906, 357] width 302 height 200
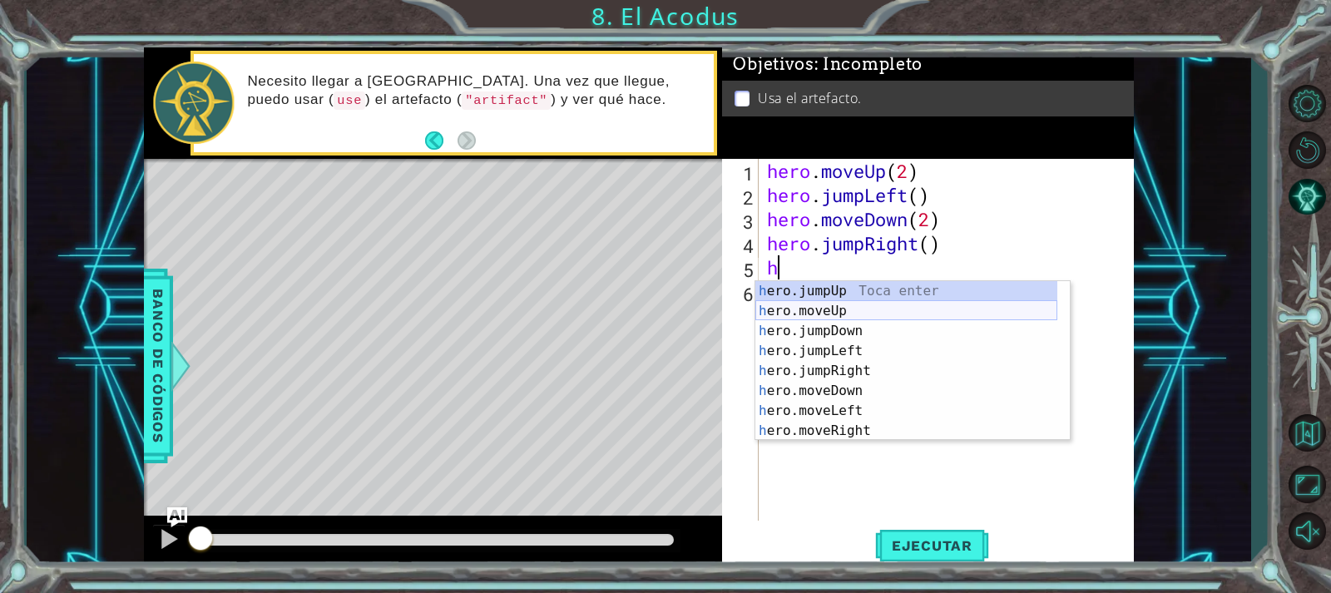
click at [875, 309] on div "h ero.jumpUp Toca enter h ero.moveUp Toca enter h ero.jumpDown Toca enter h ero…" at bounding box center [906, 381] width 302 height 200
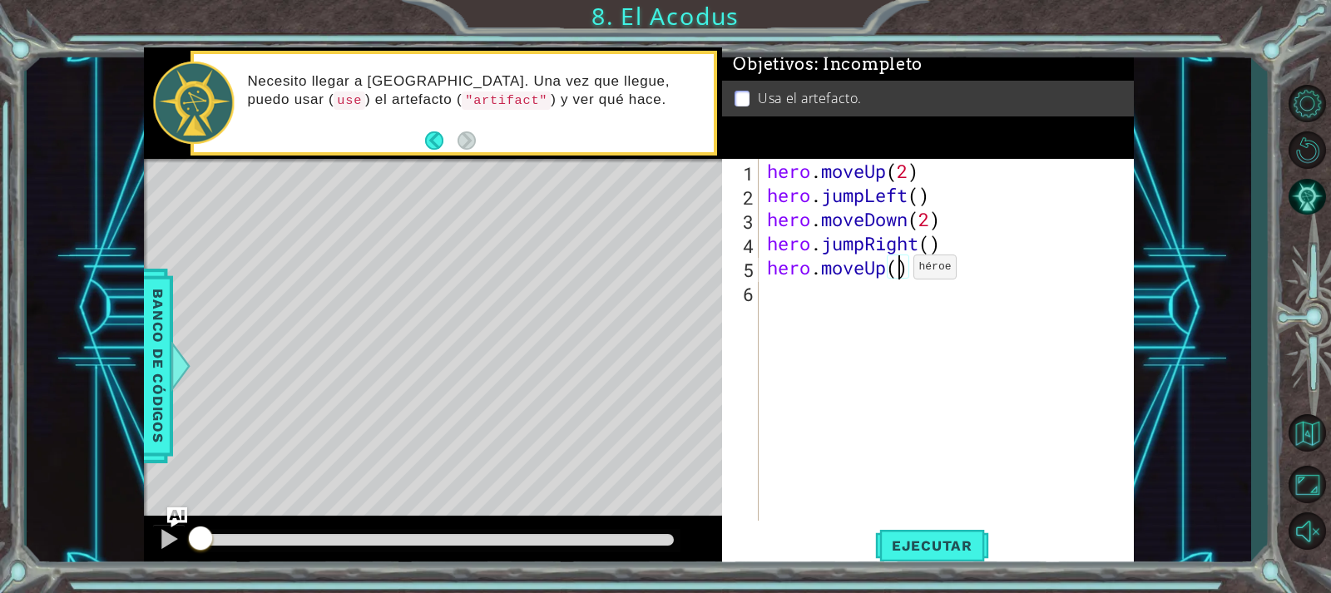
type textarea "hero.moveUp(2)"
click at [873, 305] on div "hero . moveUp ( 2 ) hero . jumpLeft ( ) hero . moveDown ( 2 ) hero . jumpRight …" at bounding box center [951, 364] width 374 height 410
type textarea "h"
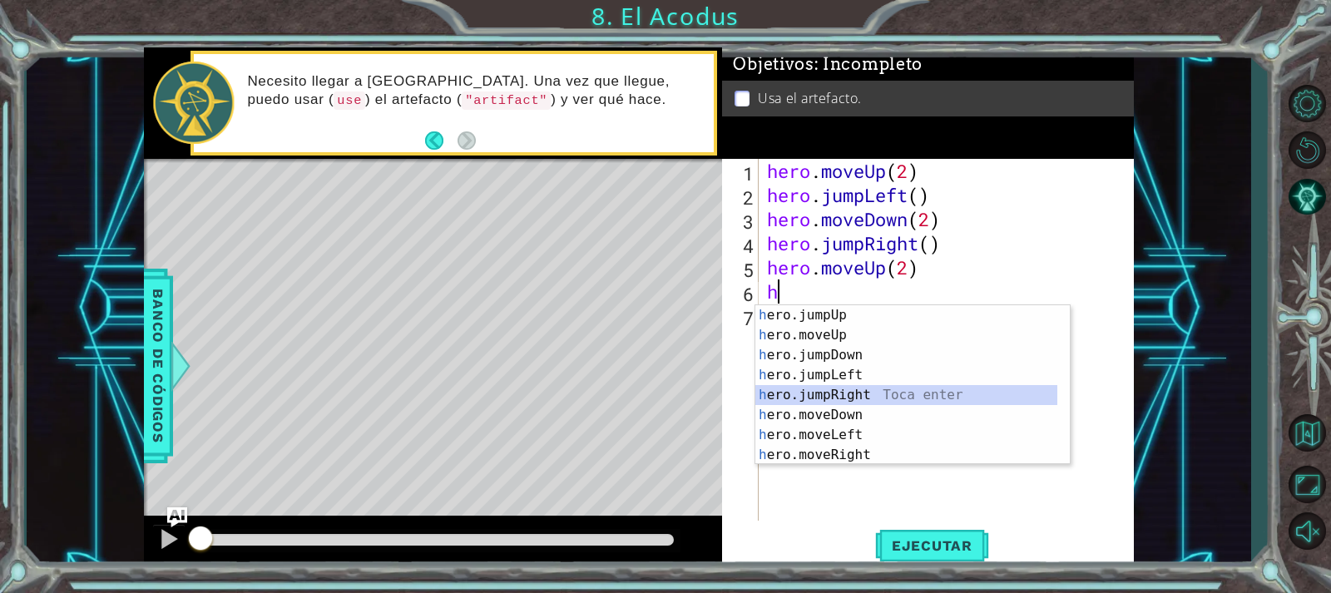
click at [873, 399] on div "h ero.jumpUp Toca enter h ero.moveUp Toca enter h ero.jumpDown Toca enter h ero…" at bounding box center [906, 405] width 302 height 200
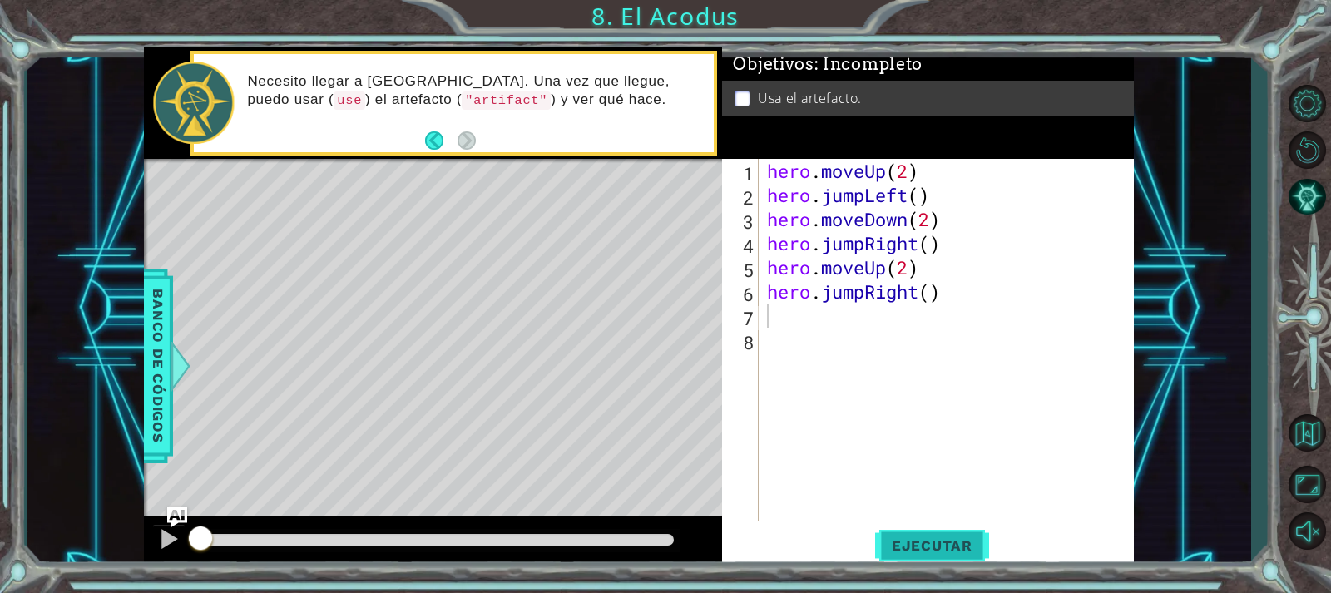
click at [903, 546] on span "Ejecutar" at bounding box center [932, 545] width 114 height 17
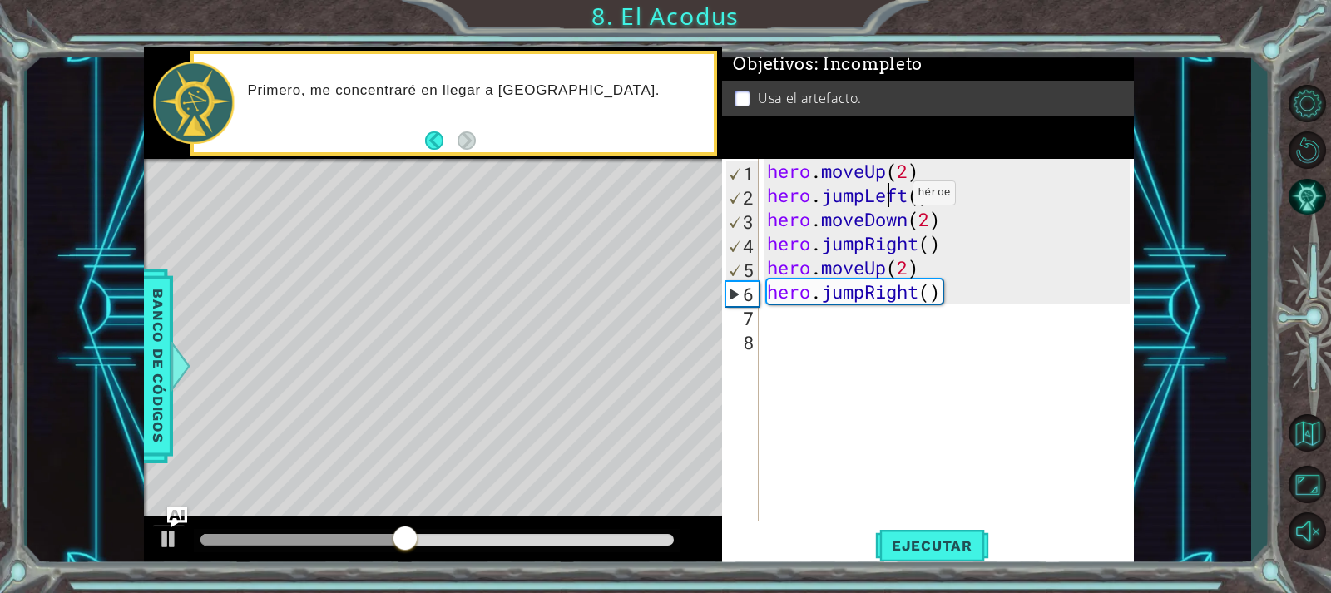
click at [888, 197] on div "hero . moveUp ( 2 ) hero . jumpLeft ( ) hero . moveDown ( 2 ) hero . jumpRight …" at bounding box center [951, 364] width 374 height 410
click at [908, 193] on div "hero . moveUp ( 2 ) hero . jumpLeft ( ) hero . moveDown ( 2 ) hero . jumpRight …" at bounding box center [951, 364] width 374 height 410
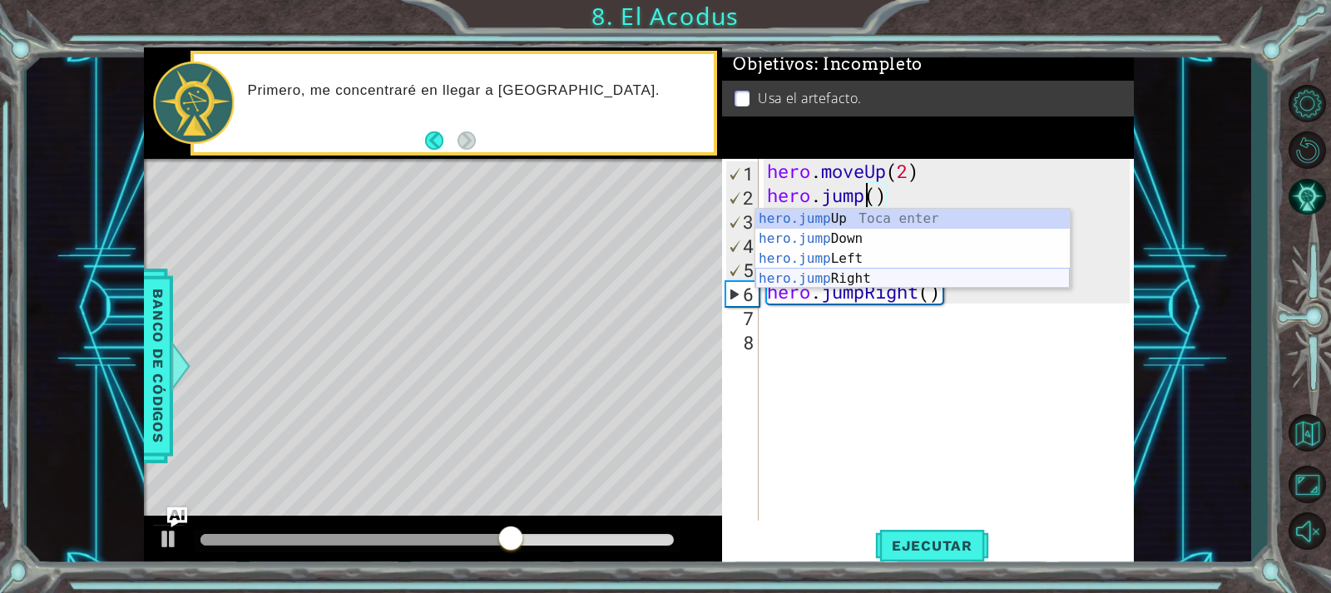
click at [857, 285] on div "hero.jump Up Toca enter hero.jump Down Toca enter hero.jump Left Toca enter her…" at bounding box center [912, 269] width 314 height 120
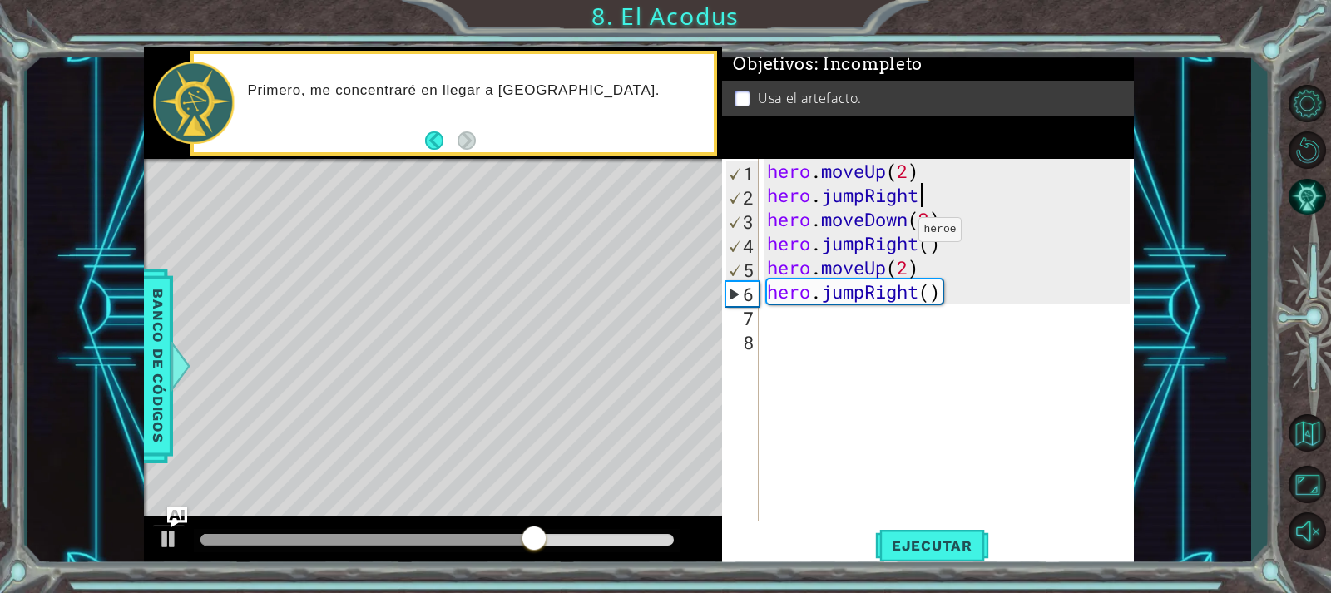
click at [893, 234] on div "hero . moveUp ( 2 ) hero . jumpRight hero . moveDown ( 2 ) hero . jumpRight ( )…" at bounding box center [951, 364] width 374 height 410
click at [893, 244] on div "hero . moveUp ( 2 ) hero . jumpRight hero . moveDown ( 2 ) hero . jumpRight ( )…" at bounding box center [951, 364] width 374 height 410
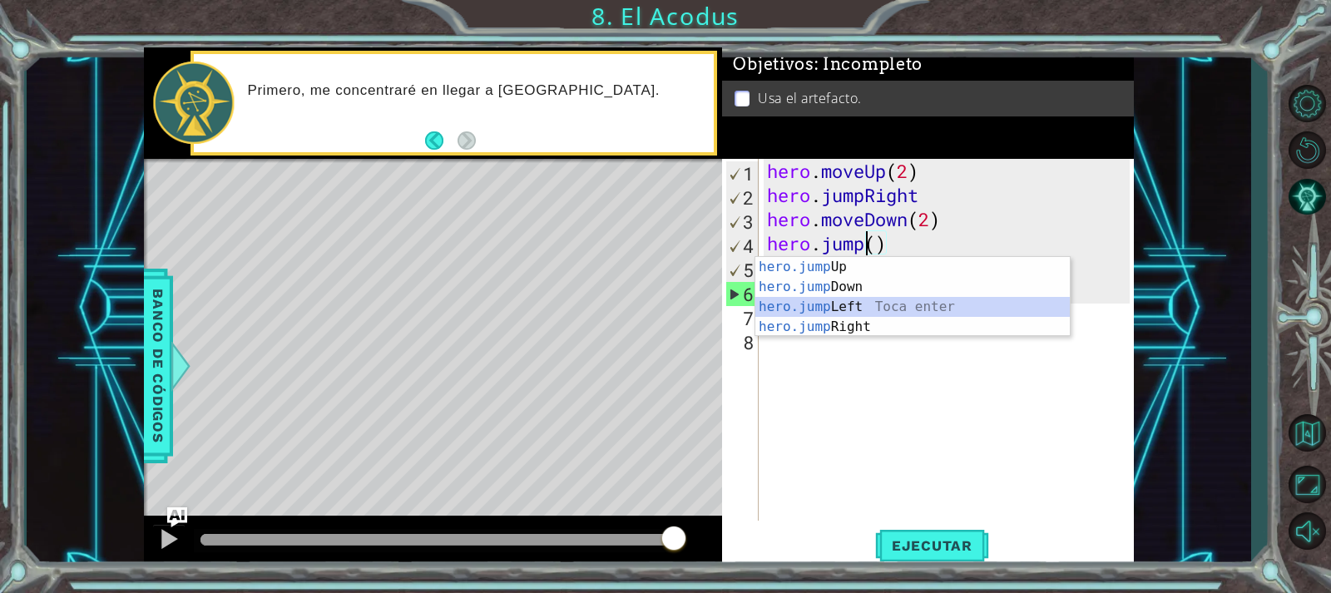
click at [892, 301] on div "hero.jump Up Toca enter hero.jump Down Toca enter hero.jump Left Toca enter her…" at bounding box center [912, 317] width 314 height 120
type textarea "hero.jumpLeft"
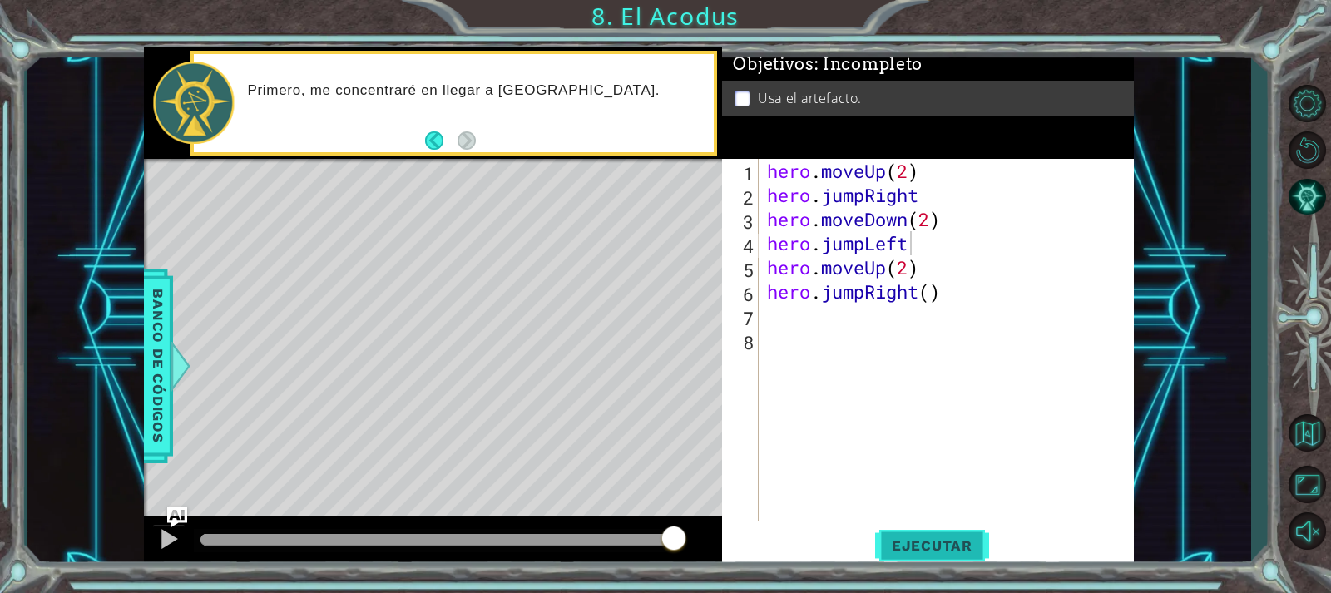
click at [906, 545] on span "Ejecutar" at bounding box center [932, 545] width 114 height 17
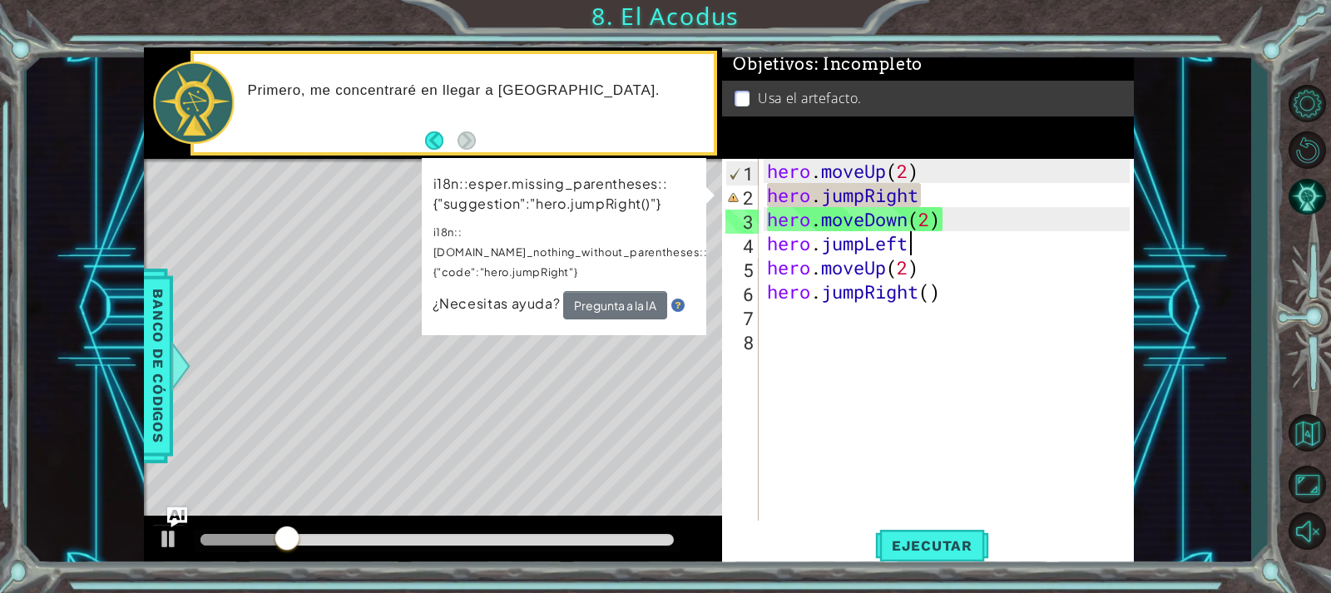
click at [631, 270] on td "i18n::esper.missing_parentheses::{"suggestion":"hero.jumpRight()"} i18n::[DOMAI…" at bounding box center [571, 232] width 276 height 118
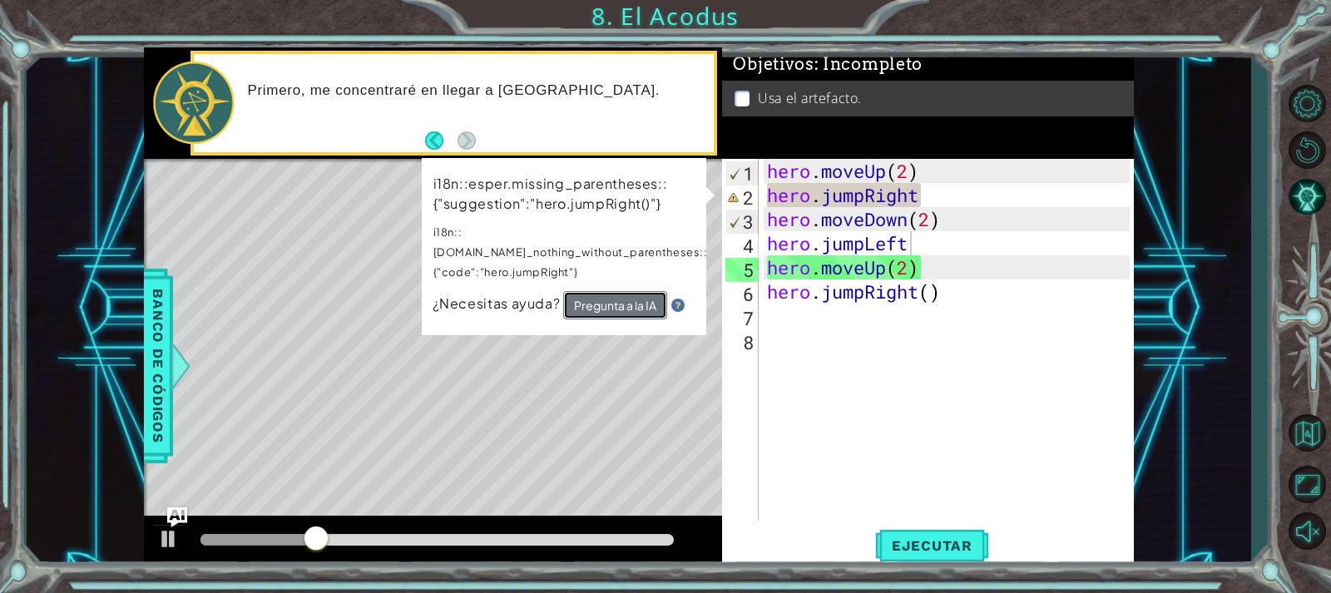
click at [631, 291] on button "Pregunta a la IA" at bounding box center [615, 305] width 104 height 28
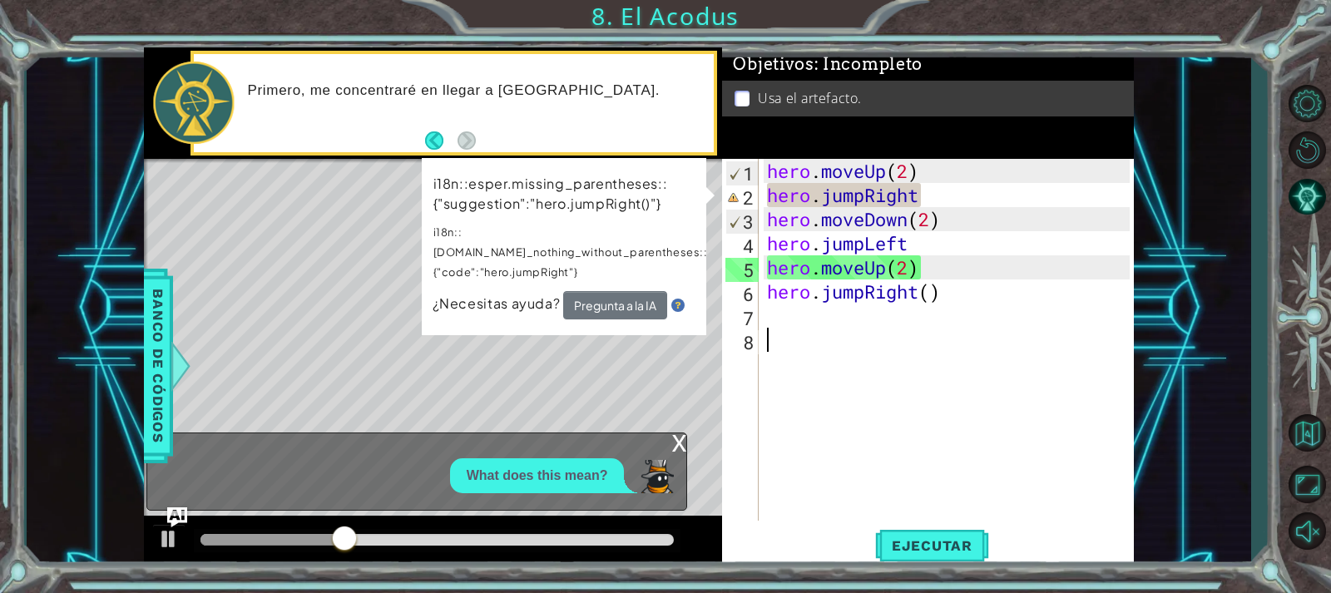
click at [794, 390] on div "hero . moveUp ( 2 ) hero . jumpRight hero . moveDown ( 2 ) hero . jumpLeft hero…" at bounding box center [951, 364] width 374 height 410
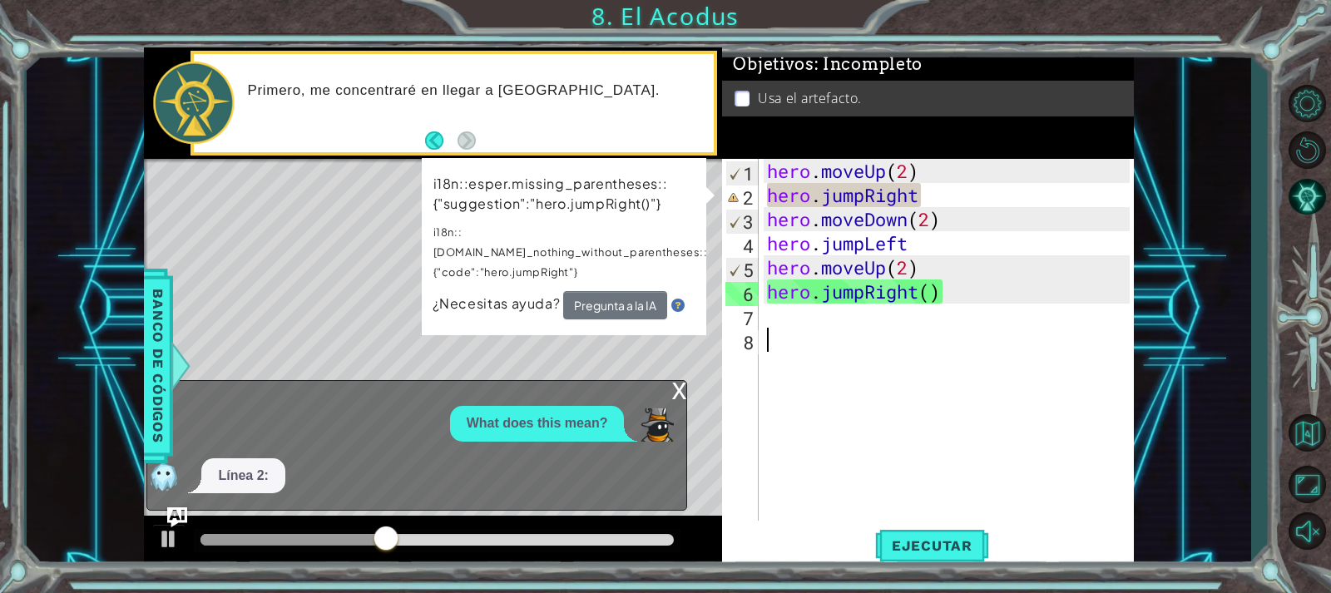
click at [895, 186] on div "hero . moveUp ( 2 ) hero . jumpRight hero . moveDown ( 2 ) hero . jumpLeft hero…" at bounding box center [951, 364] width 374 height 410
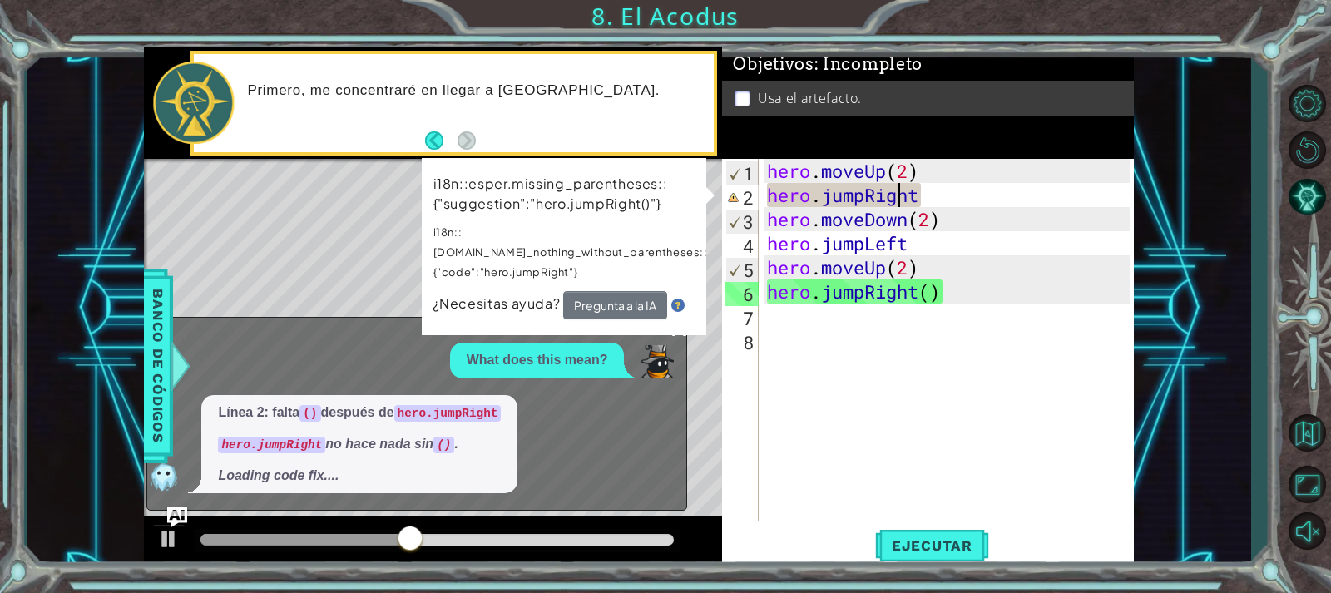
click at [864, 196] on div "hero . moveUp ( 2 ) hero . jumpRight hero . moveDown ( 2 ) hero . jumpLeft hero…" at bounding box center [951, 364] width 374 height 410
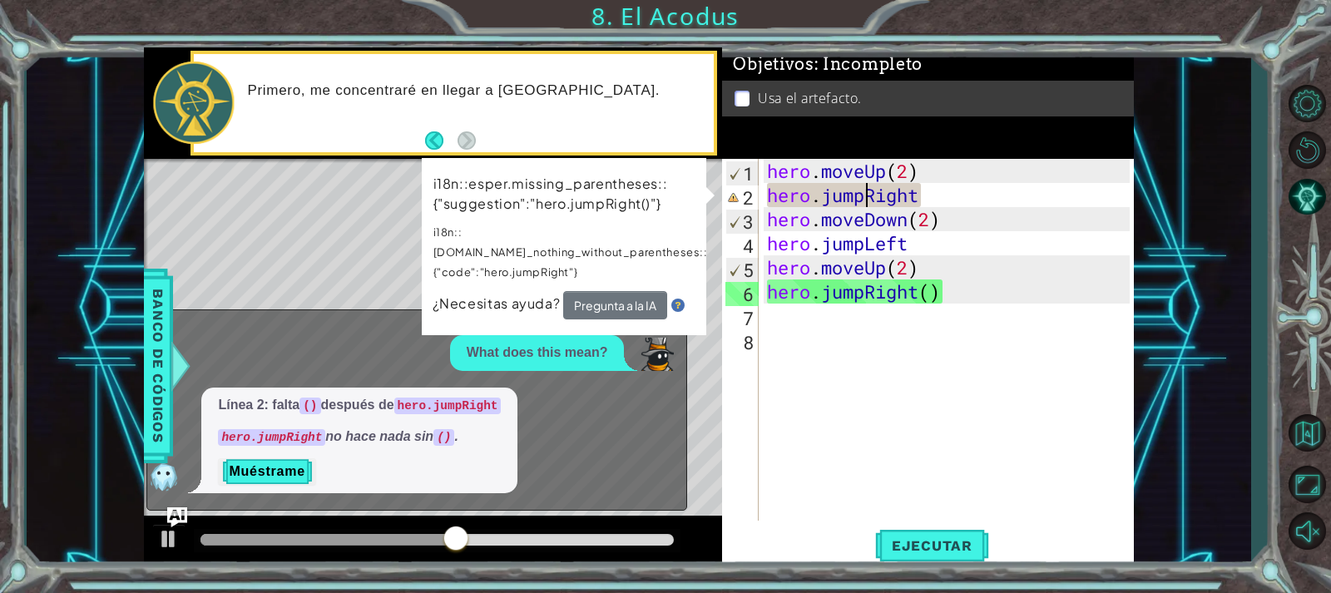
scroll to position [0, 6]
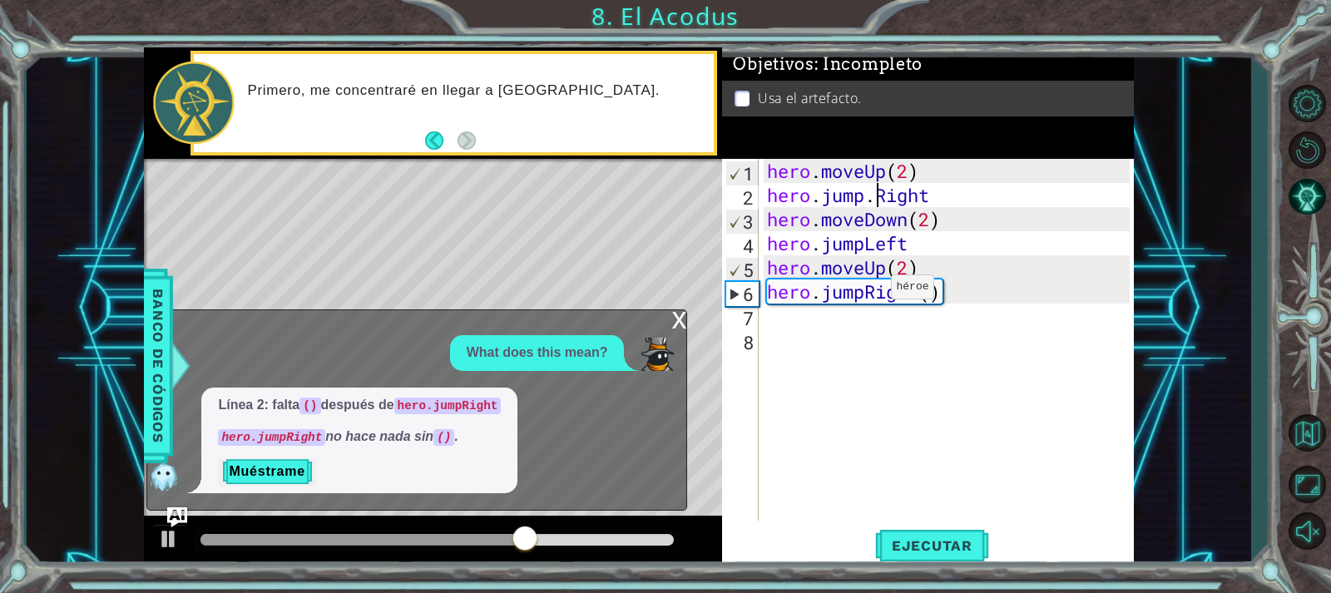
click at [866, 291] on div "hero . moveUp ( 2 ) hero . jump . Right hero . moveDown ( 2 ) hero . jumpLeft h…" at bounding box center [951, 364] width 374 height 410
click at [844, 194] on div "hero . moveUp ( 2 ) hero . jump . Right hero . moveDown ( 2 ) hero . jumpLeft h…" at bounding box center [951, 364] width 374 height 410
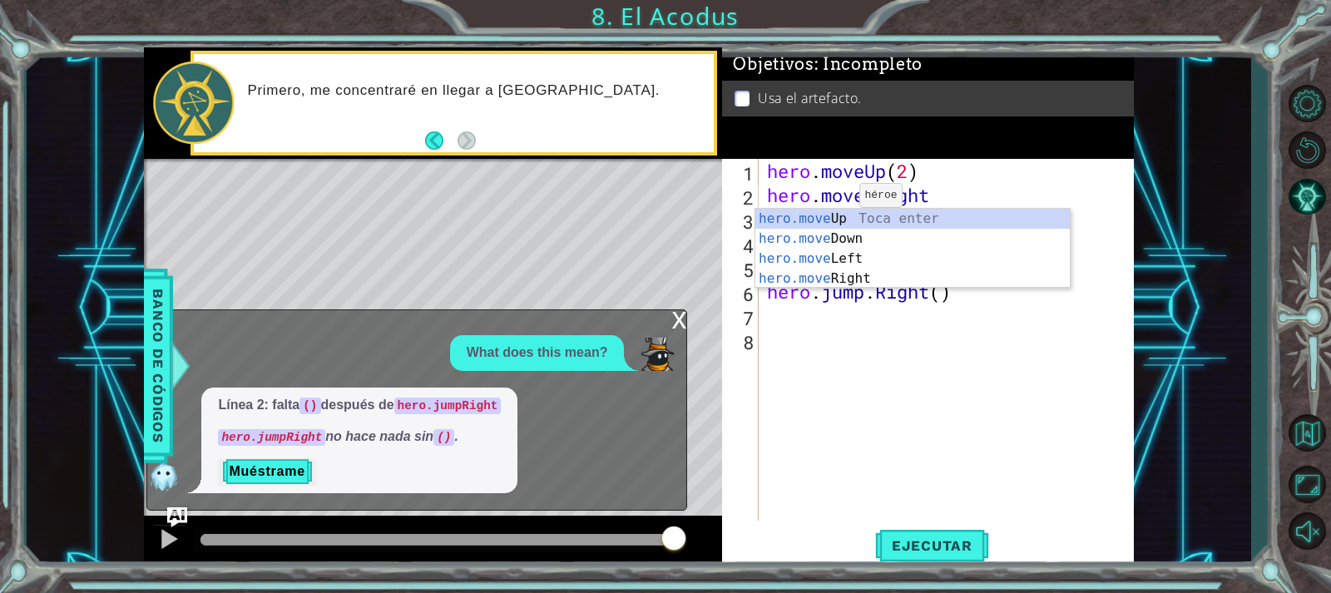
scroll to position [0, 5]
click at [926, 547] on span "Ejecutar" at bounding box center [932, 545] width 114 height 17
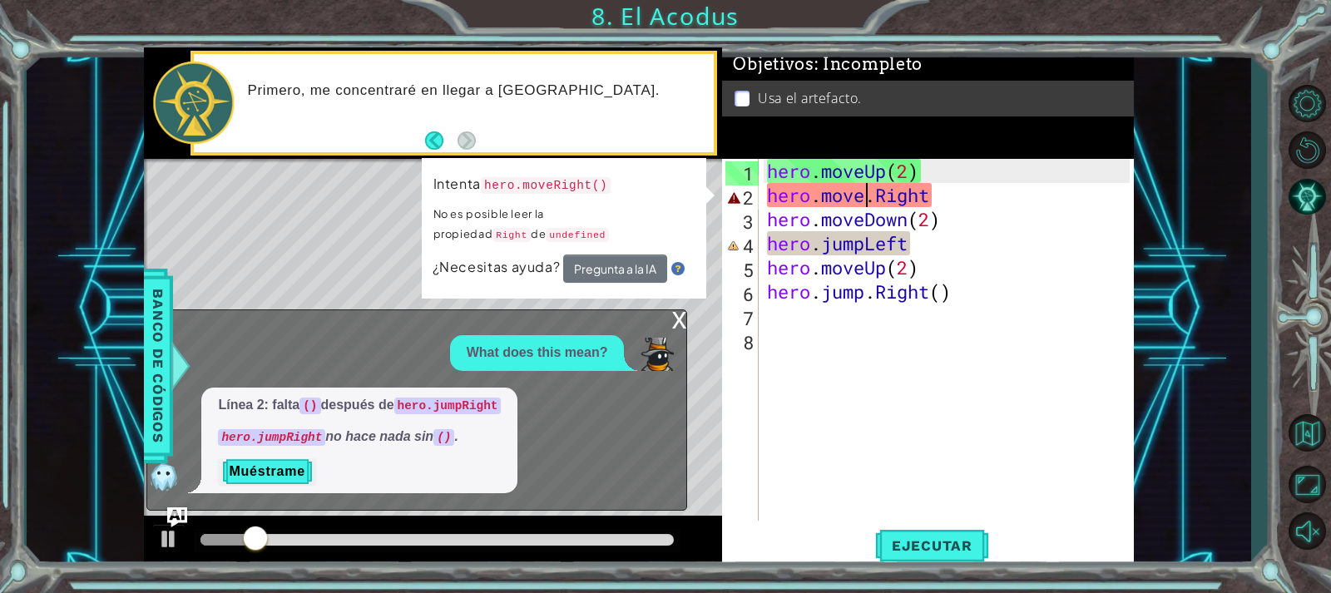
click at [859, 250] on div "hero . moveUp ( 2 ) hero . move . Right hero . moveDown ( 2 ) hero . jumpLeft h…" at bounding box center [951, 364] width 374 height 410
type textarea "hero.jumpLeft"
click at [262, 471] on button "Muéstrame" at bounding box center [266, 471] width 97 height 27
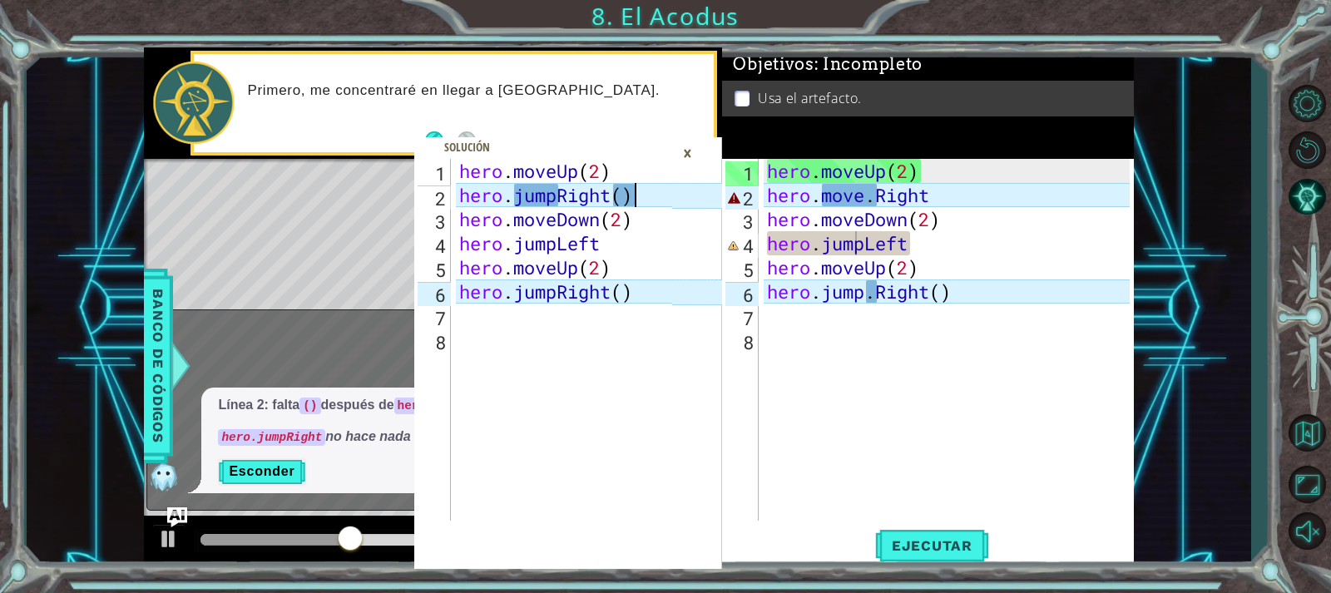
type textarea "hero.jumpRight()"
click at [640, 188] on div "hero . moveUp ( 2 ) hero . jumpRight ( ) hero . moveDown ( 2 ) hero . jumpLeft …" at bounding box center [568, 364] width 225 height 410
click at [693, 154] on div "×" at bounding box center [688, 153] width 26 height 28
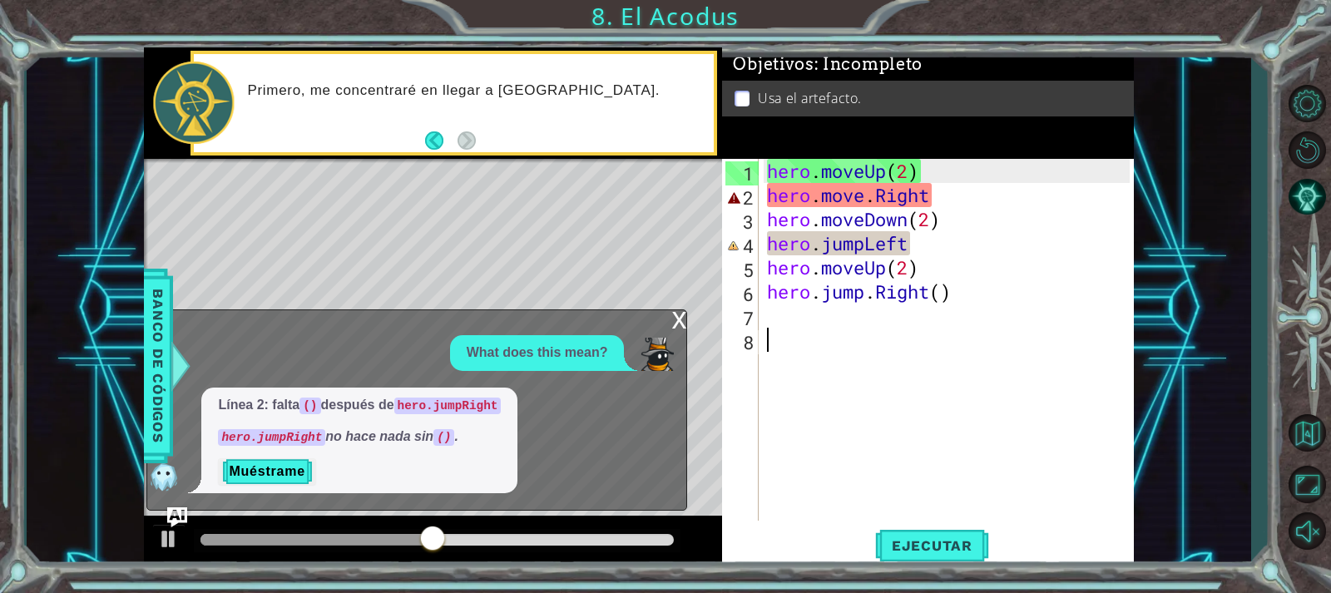
scroll to position [0, 0]
click at [782, 390] on div "hero . moveUp ( 2 ) hero . move . Right hero . moveDown ( 2 ) hero . jumpLeft h…" at bounding box center [951, 364] width 374 height 410
drag, startPoint x: 970, startPoint y: 196, endPoint x: 811, endPoint y: 203, distance: 159.0
click at [813, 201] on div "hero . moveUp ( 2 ) hero . move . Right hero . moveDown ( 2 ) hero . jumpLeft h…" at bounding box center [951, 364] width 374 height 410
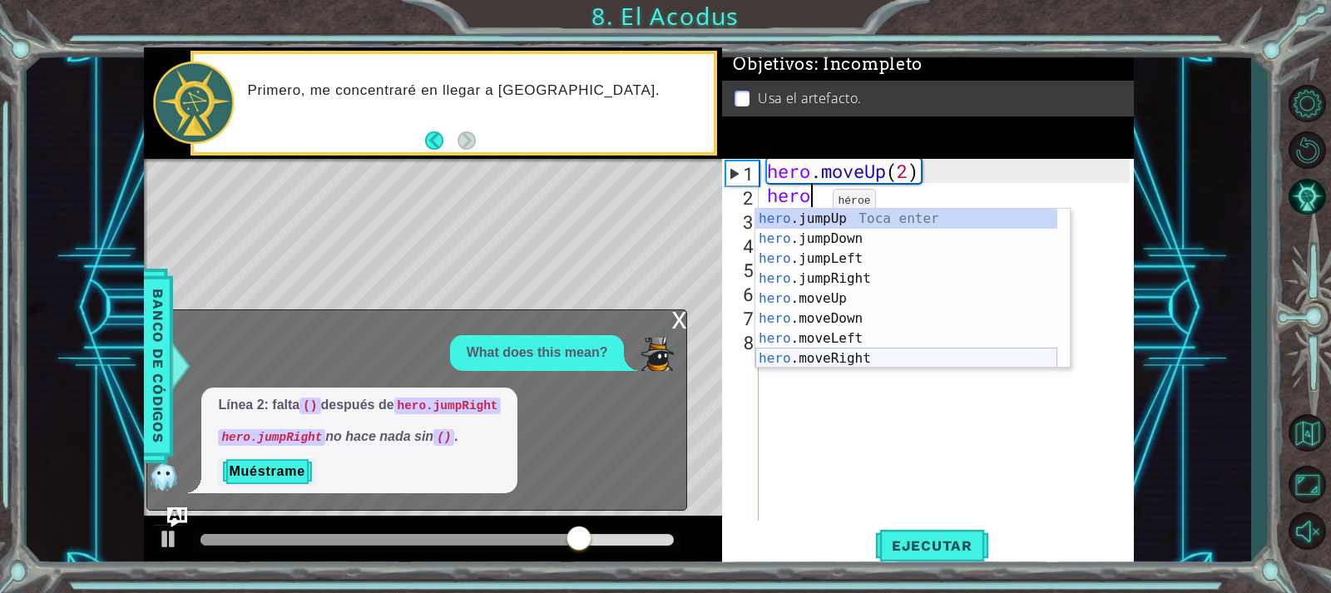
click at [874, 354] on div "hero .jumpUp Toca enter hero .jumpDown Toca enter hero .jumpLeft Toca enter her…" at bounding box center [906, 309] width 302 height 200
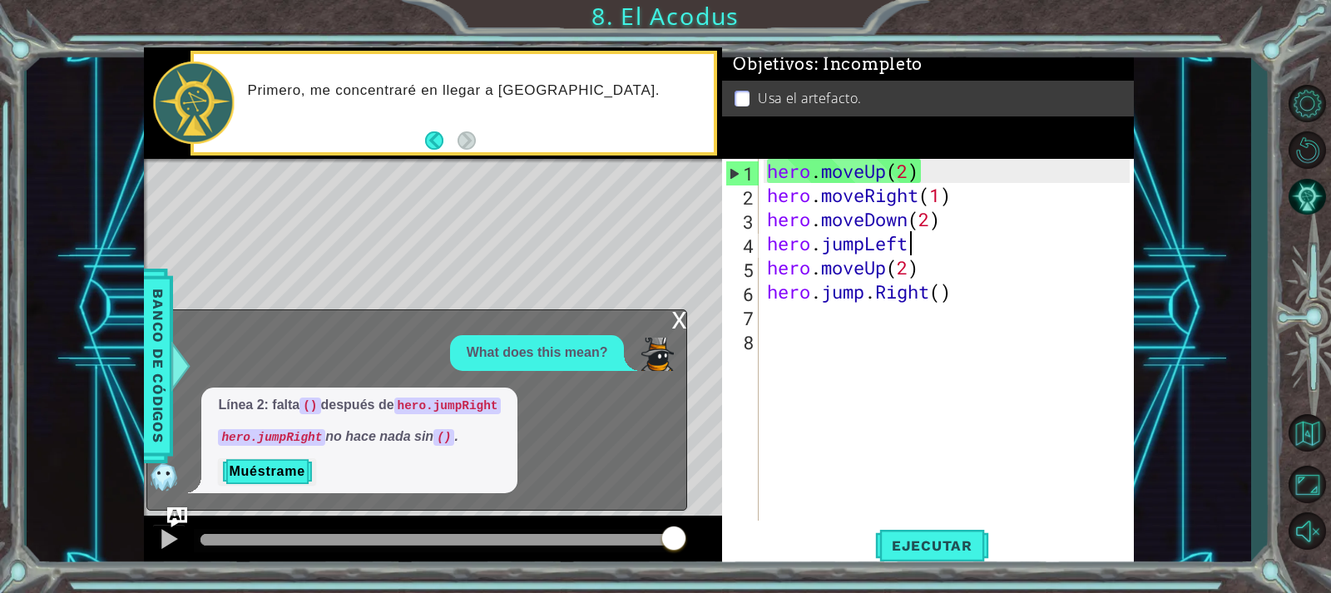
click at [928, 244] on div "hero . moveUp ( 2 ) hero . moveRight ( 1 ) hero . moveDown ( 2 ) hero . jumpLef…" at bounding box center [951, 364] width 374 height 410
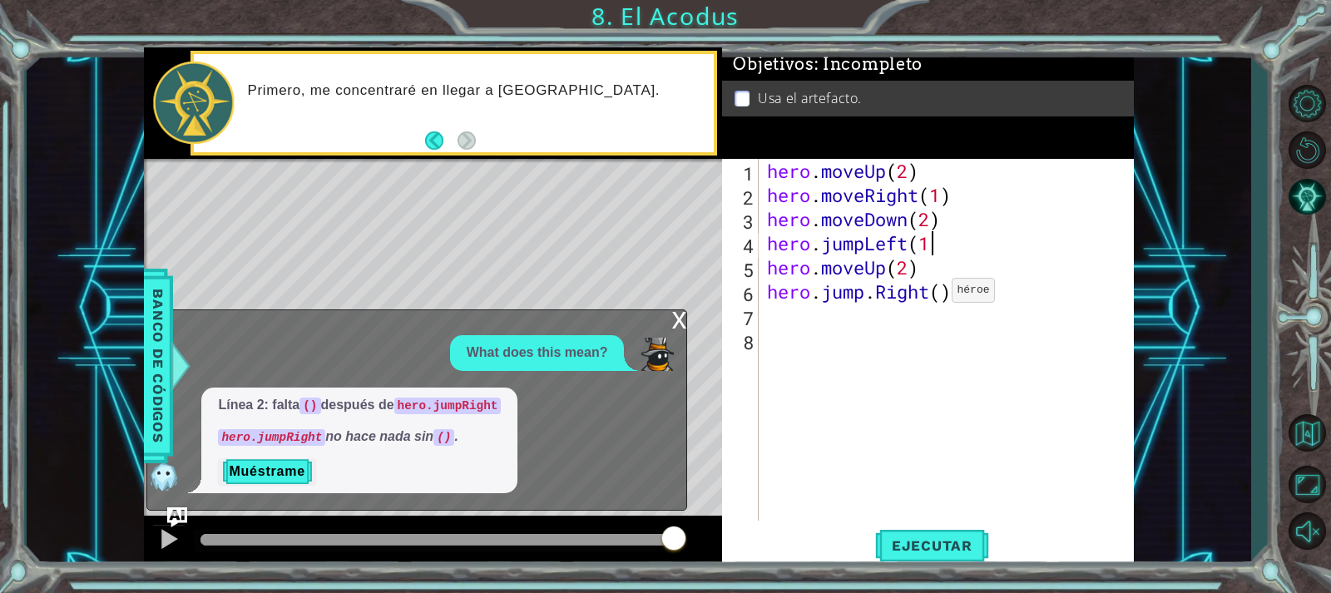
scroll to position [0, 7]
click at [927, 531] on button "Ejecutar" at bounding box center [932, 545] width 114 height 41
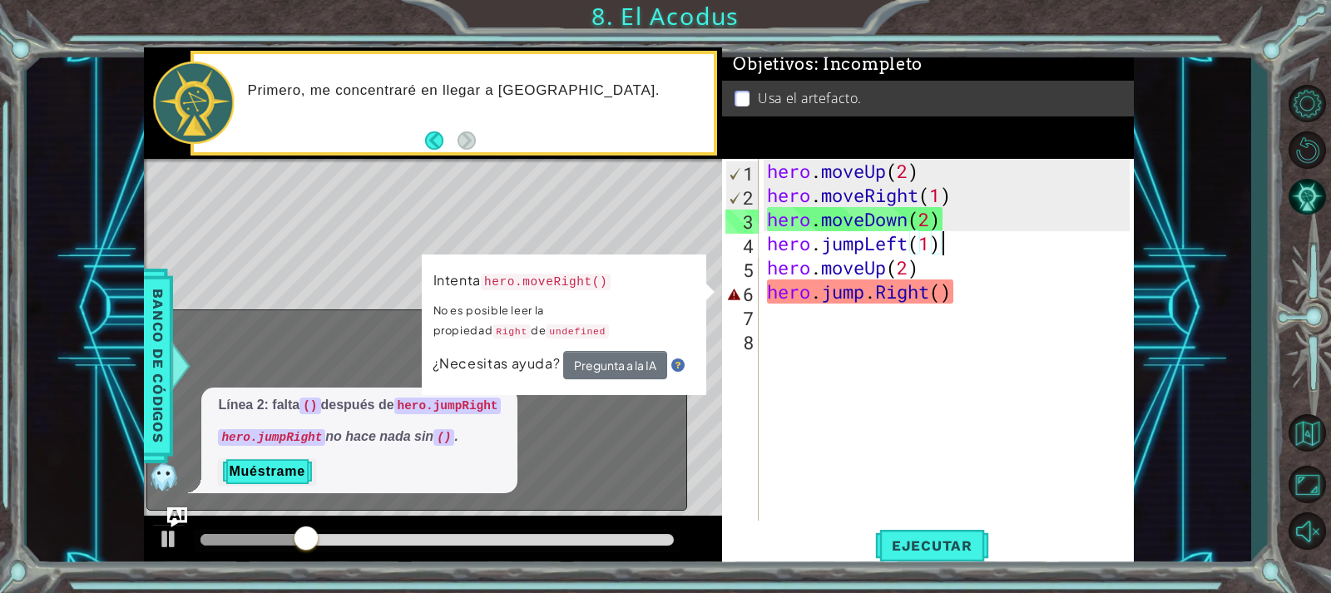
click at [976, 300] on div "hero . moveUp ( 2 ) hero . moveRight ( 1 ) hero . moveDown ( 2 ) hero . jumpLef…" at bounding box center [951, 364] width 374 height 410
type textarea "hero.jump.Right()"
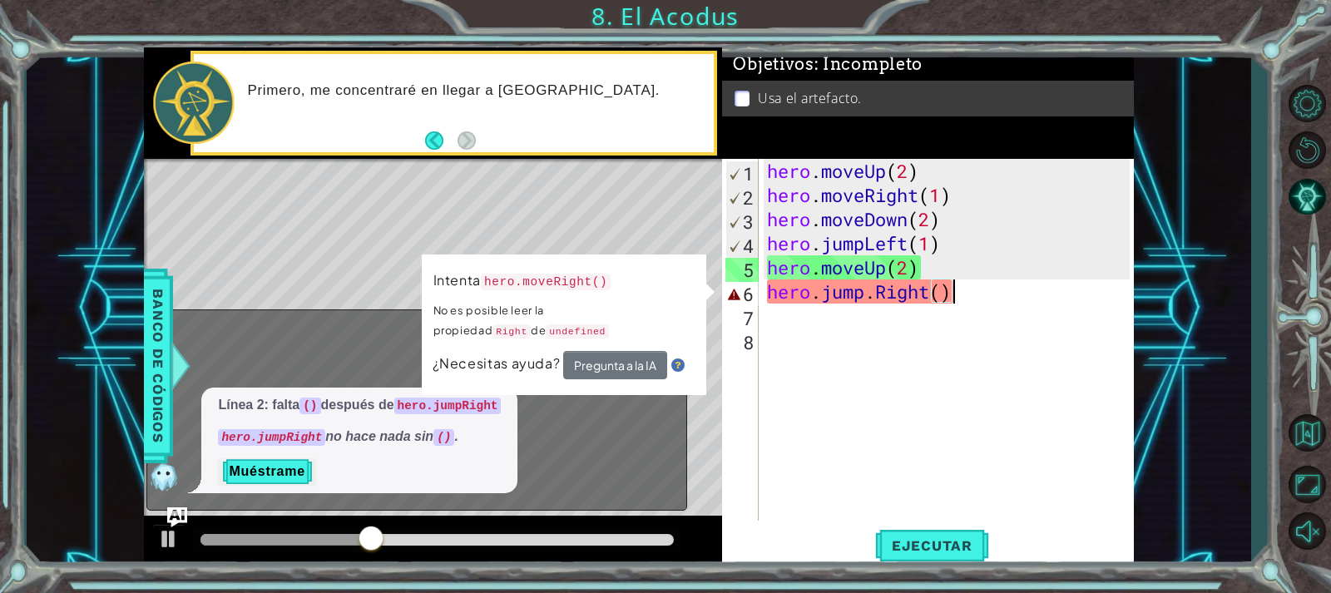
click at [961, 312] on div "hero . moveUp ( 2 ) hero . moveRight ( 1 ) hero . moveDown ( 2 ) hero . jumpLef…" at bounding box center [951, 364] width 374 height 410
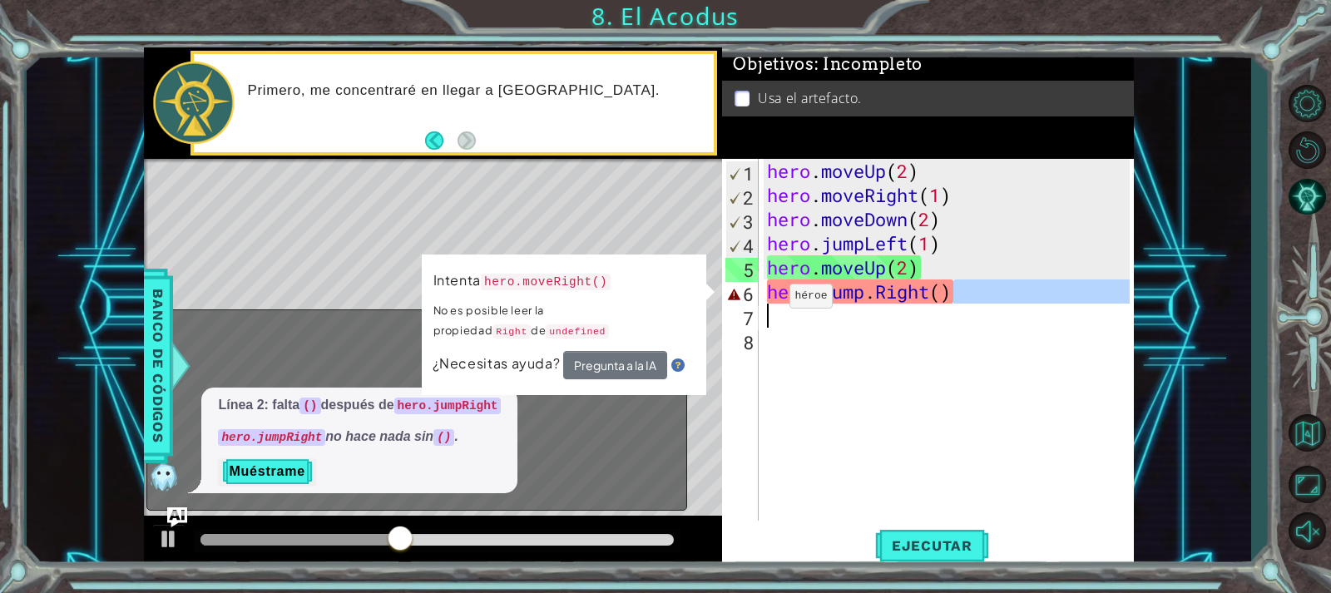
drag, startPoint x: 964, startPoint y: 298, endPoint x: 745, endPoint y: 306, distance: 219.8
click at [745, 306] on div "1 2 3 4 5 6 7 8 hero . moveUp ( 2 ) hero . moveRight ( 1 ) hero . moveDown ( 2 …" at bounding box center [925, 340] width 407 height 362
type textarea "hero.jump.Right()"
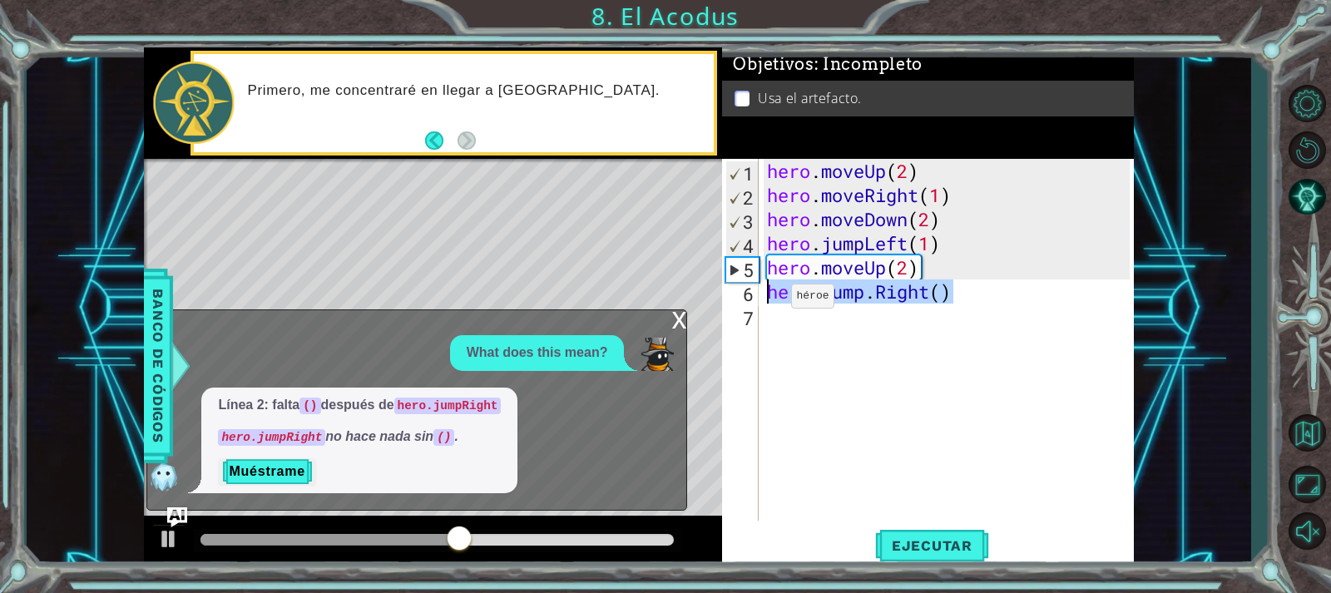
drag, startPoint x: 992, startPoint y: 300, endPoint x: 750, endPoint y: 300, distance: 242.1
click at [750, 300] on div "hero.jump.Right() 1 2 3 4 5 6 7 hero . moveUp ( 2 ) hero . moveRight ( 1 ) hero…" at bounding box center [925, 340] width 407 height 362
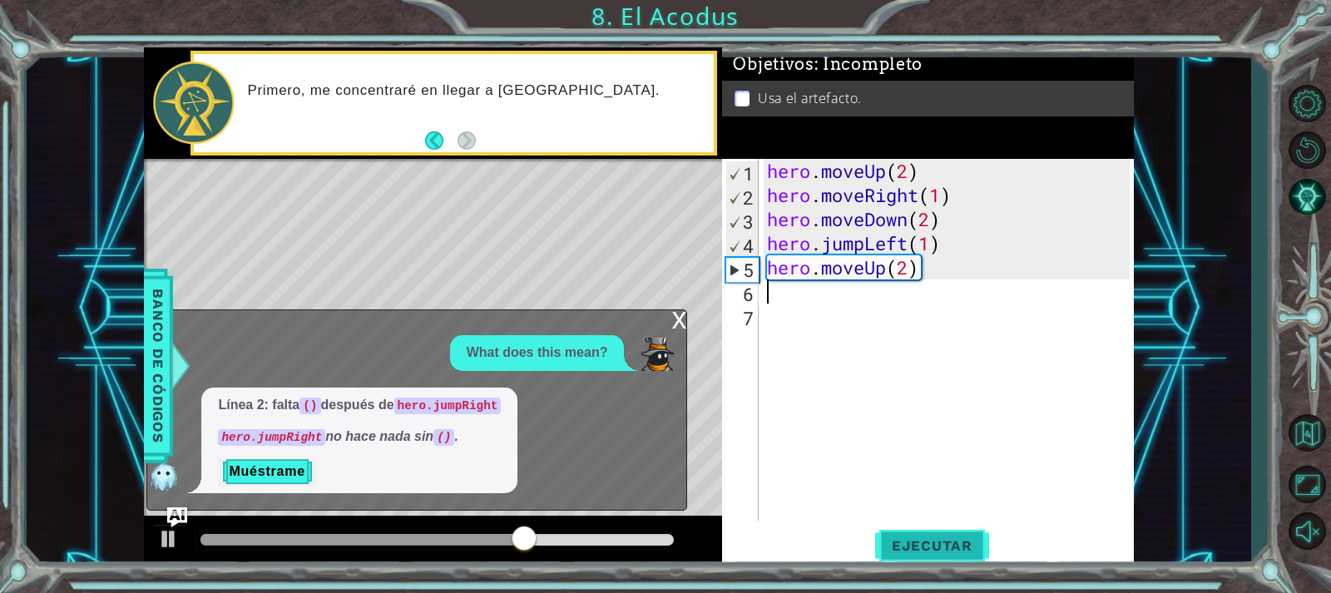
click at [917, 535] on button "Ejecutar" at bounding box center [932, 545] width 114 height 41
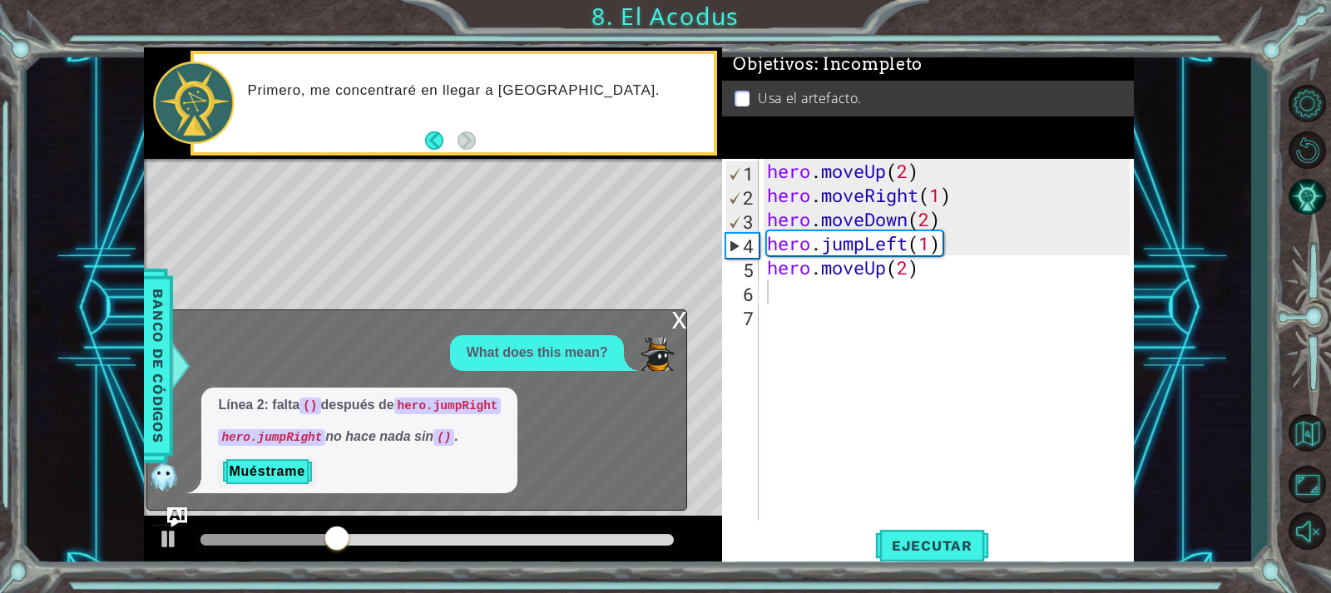
click at [682, 327] on div "x" at bounding box center [678, 318] width 15 height 17
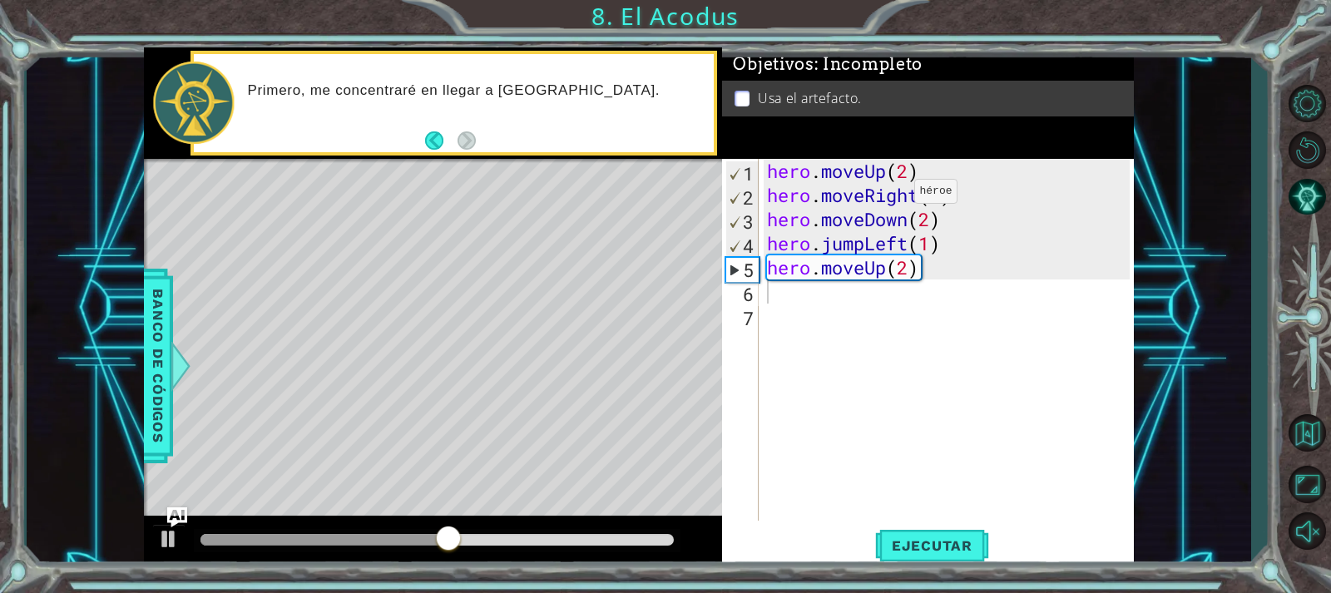
click at [889, 196] on div "hero . moveUp ( 2 ) hero . moveRight ( 1 ) hero . moveDown ( 2 ) hero . jumpLef…" at bounding box center [951, 364] width 374 height 410
click at [889, 196] on div "hero . moveUp ( 2 ) hero . moveRight ( 1 ) hero . moveDown ( 2 ) hero . jumpLef…" at bounding box center [946, 340] width 365 height 362
click at [955, 277] on div "hero . moveUp ( 2 ) hero . moveRight ( 1 ) hero . moveDown ( 2 ) hero . jumpLef…" at bounding box center [951, 364] width 374 height 410
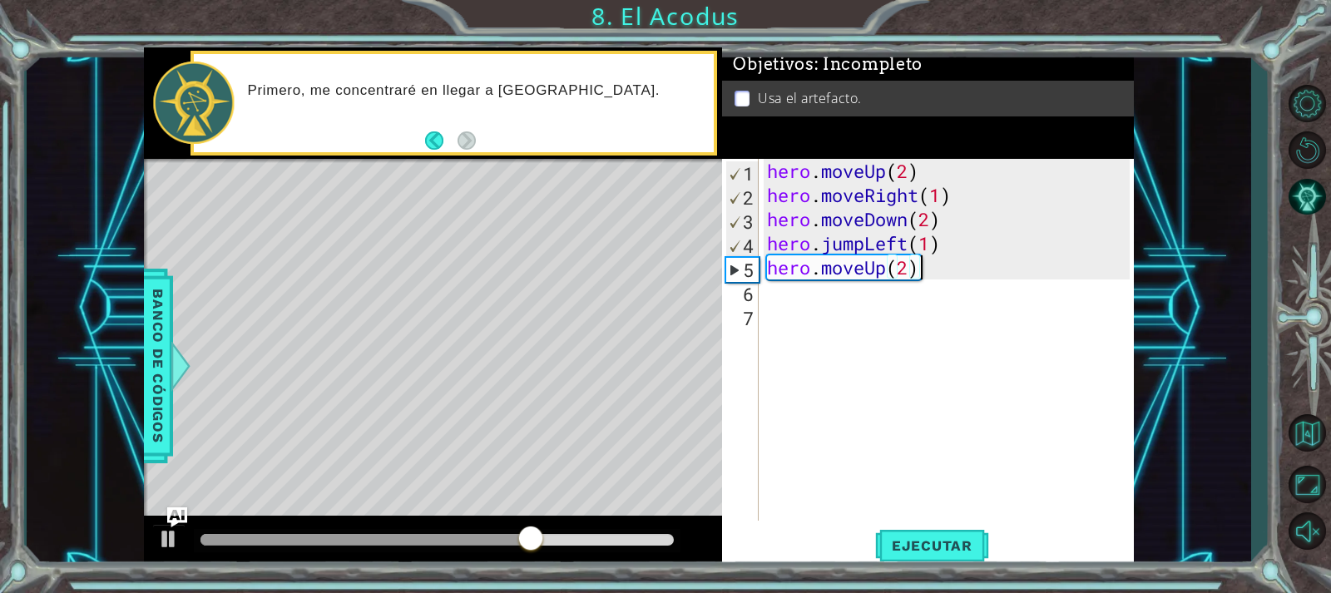
type textarea "hero.moveUp(2)"
click at [963, 285] on div "hero . moveUp ( 2 ) hero . moveRight ( 1 ) hero . moveDown ( 2 ) hero . jumpLef…" at bounding box center [951, 364] width 374 height 410
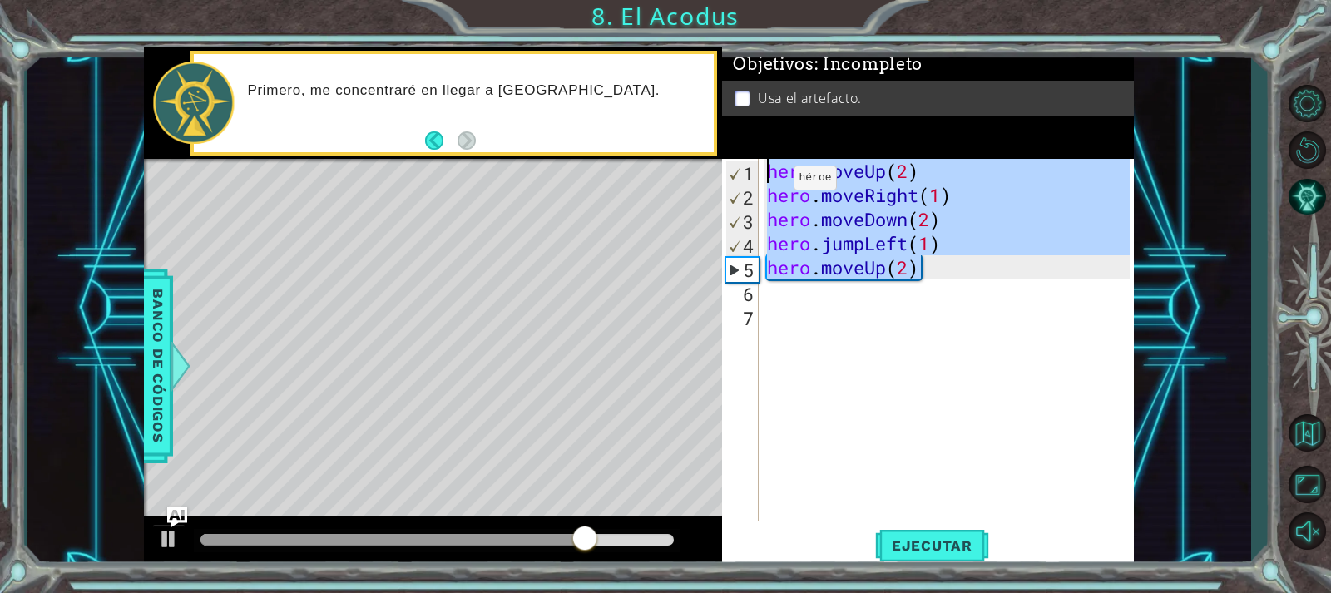
drag, startPoint x: 923, startPoint y: 270, endPoint x: 767, endPoint y: 182, distance: 179.1
click at [767, 182] on div "hero . moveUp ( 2 ) hero . moveRight ( 1 ) hero . moveDown ( 2 ) hero . jumpLef…" at bounding box center [951, 364] width 374 height 410
type textarea "hero.moveUp(2) hero.moveRight(1)"
click at [961, 242] on div "hero . moveUp ( 2 ) hero . moveRight ( 1 ) hero . moveDown ( 2 ) hero . jumpLef…" at bounding box center [946, 340] width 365 height 362
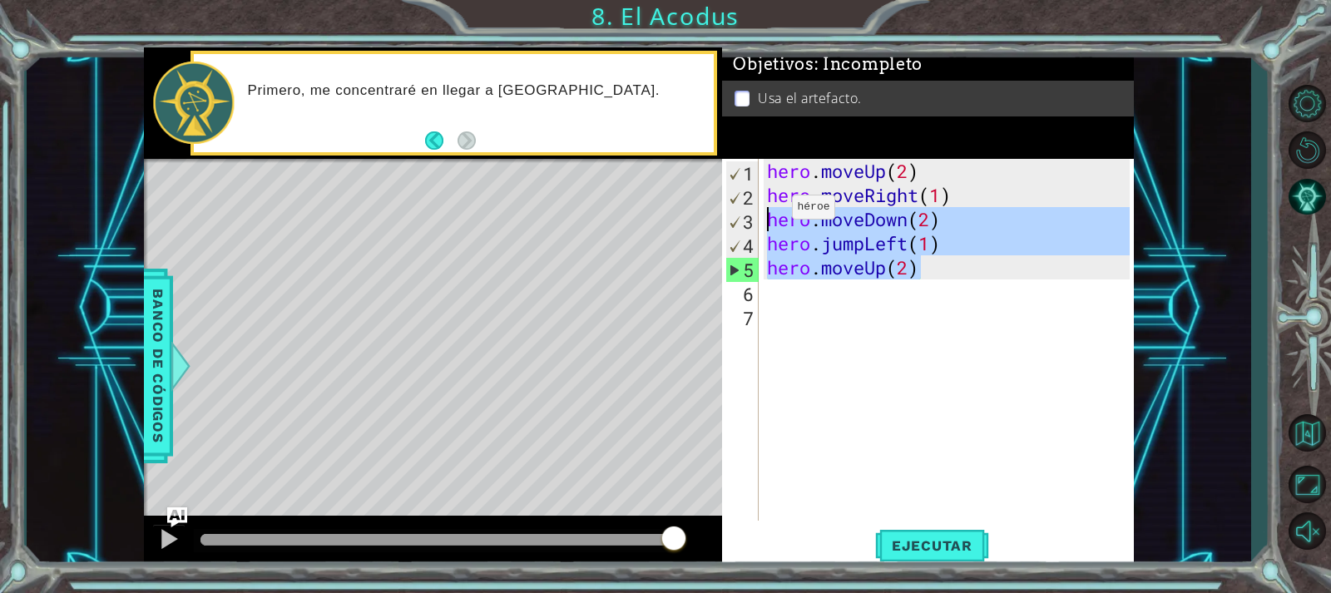
drag, startPoint x: 928, startPoint y: 271, endPoint x: 767, endPoint y: 211, distance: 171.4
click at [767, 211] on div "hero . moveUp ( 2 ) hero . moveRight ( 1 ) hero . moveDown ( 2 ) hero . jumpLef…" at bounding box center [951, 364] width 374 height 410
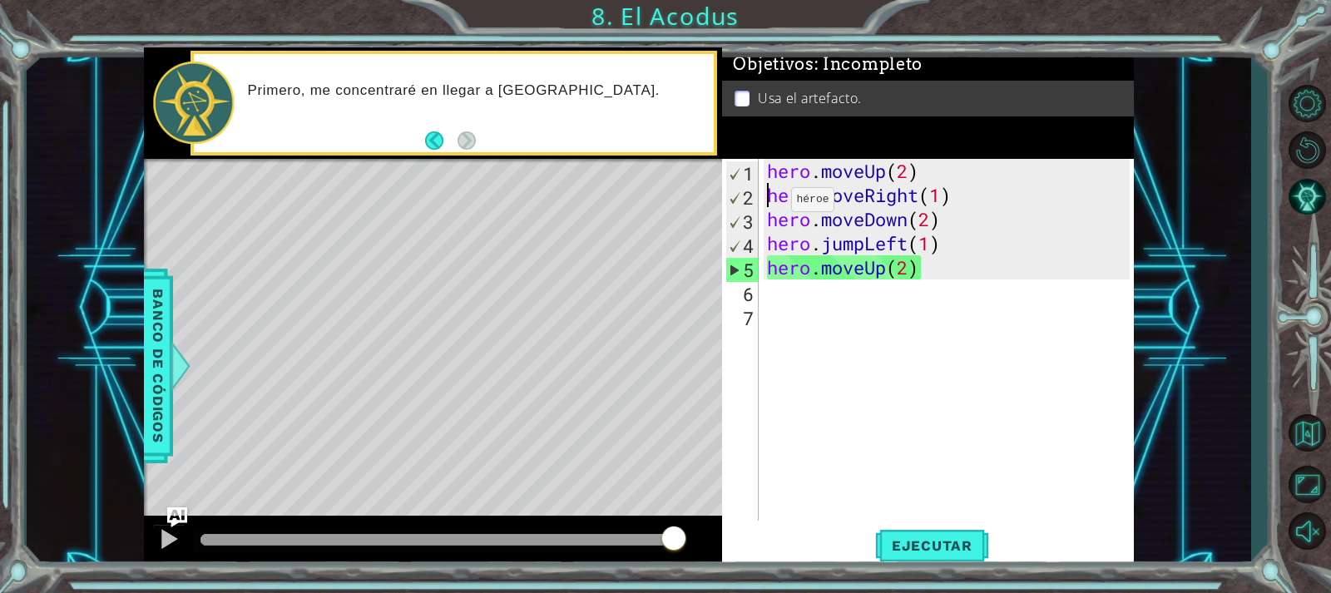
click at [766, 203] on div "hero . moveUp ( 2 ) hero . moveRight ( 1 ) hero . moveDown ( 2 ) hero . jumpLef…" at bounding box center [951, 364] width 374 height 410
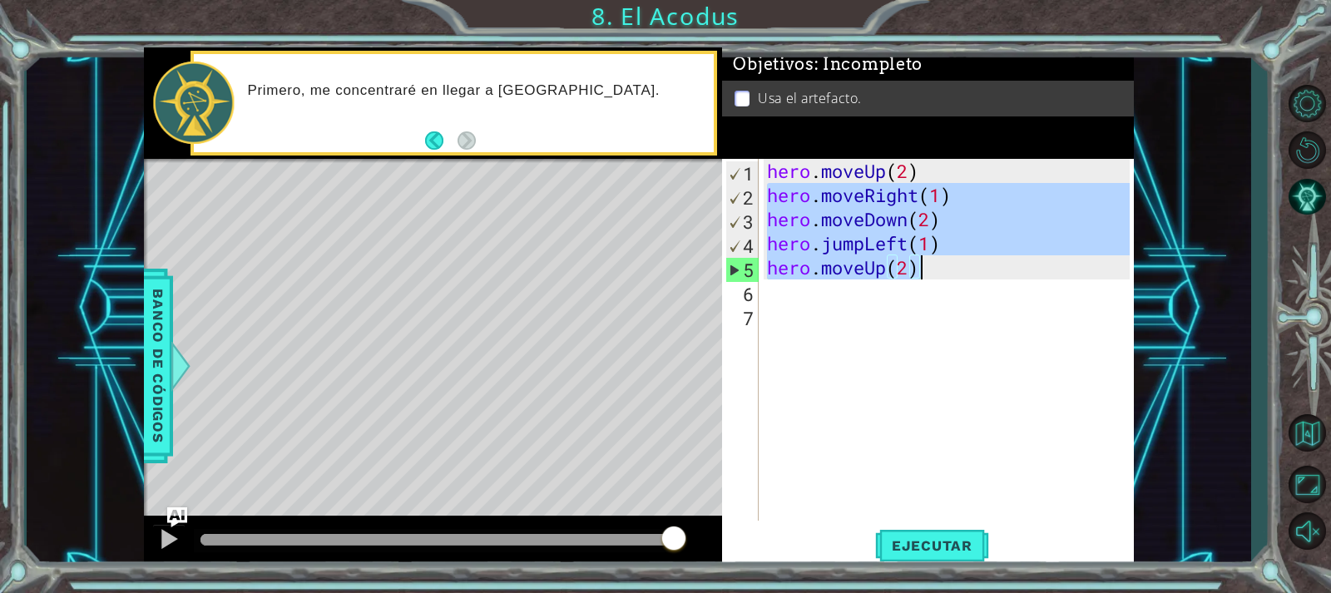
drag, startPoint x: 766, startPoint y: 200, endPoint x: 949, endPoint y: 269, distance: 195.6
click at [949, 269] on div "hero . moveUp ( 2 ) hero . moveRight ( 1 ) hero . moveDown ( 2 ) hero . jumpLef…" at bounding box center [951, 364] width 374 height 410
type textarea "hero.jumpLeft(1) hero.moveUp(2)"
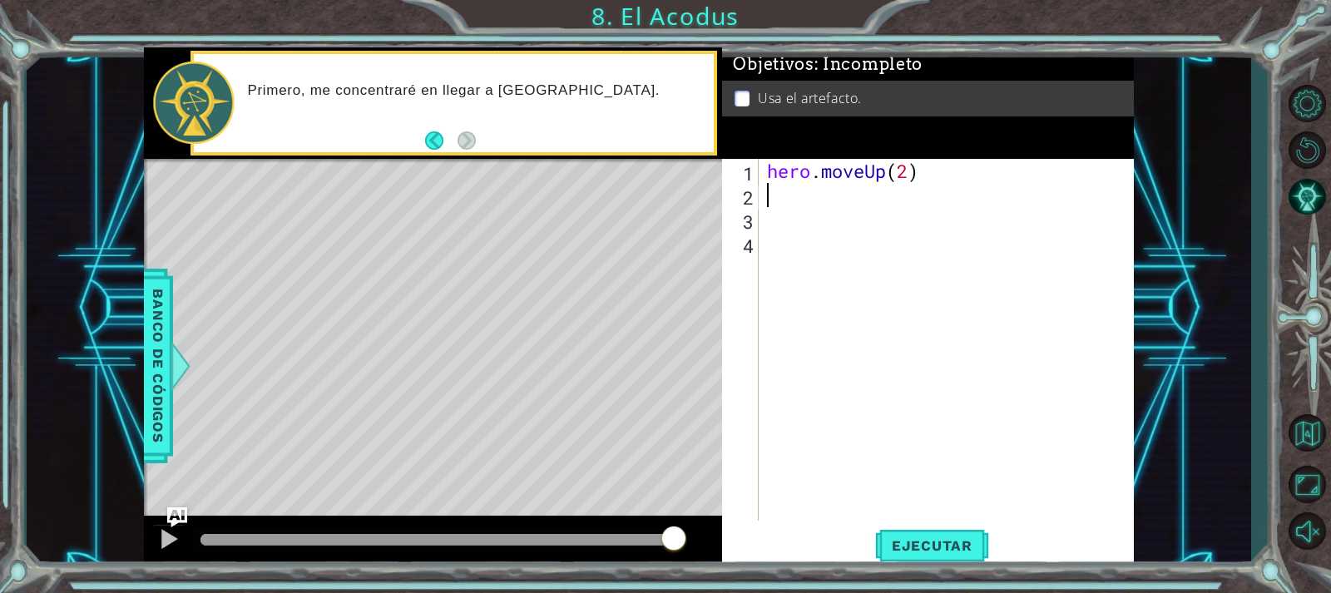
type textarea "h"
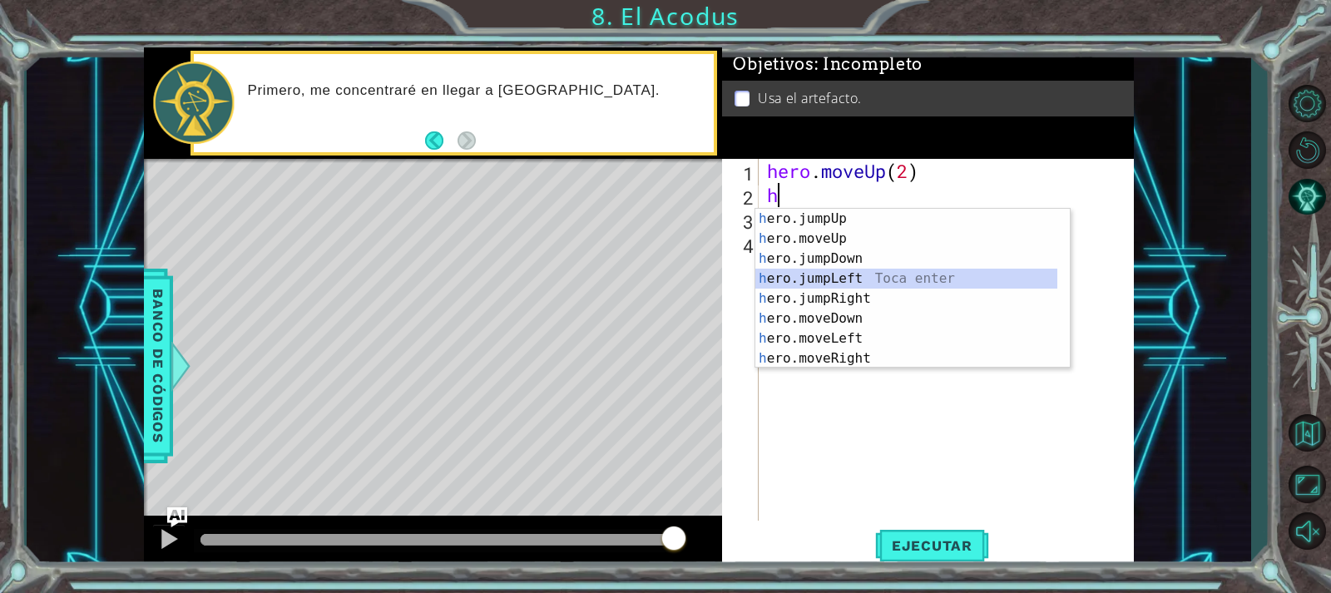
click at [864, 272] on div "h ero.jumpUp Toca enter h ero.moveUp Toca enter h ero.jumpDown Toca enter h ero…" at bounding box center [906, 309] width 302 height 200
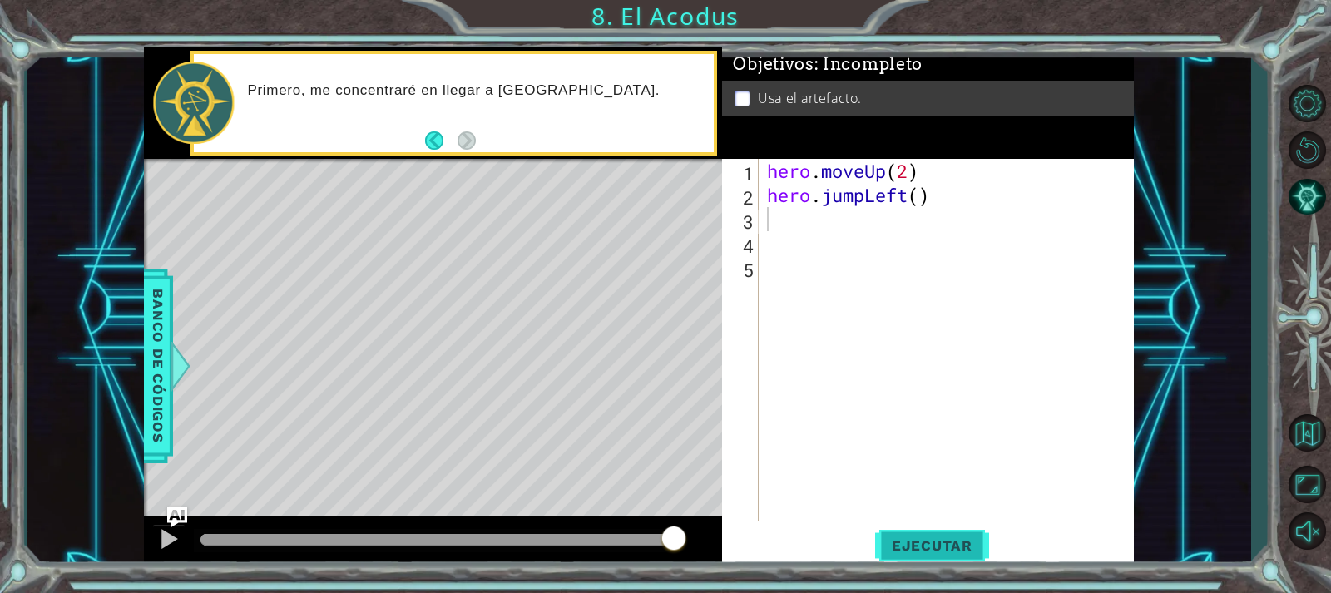
click at [912, 553] on span "Ejecutar" at bounding box center [932, 545] width 114 height 17
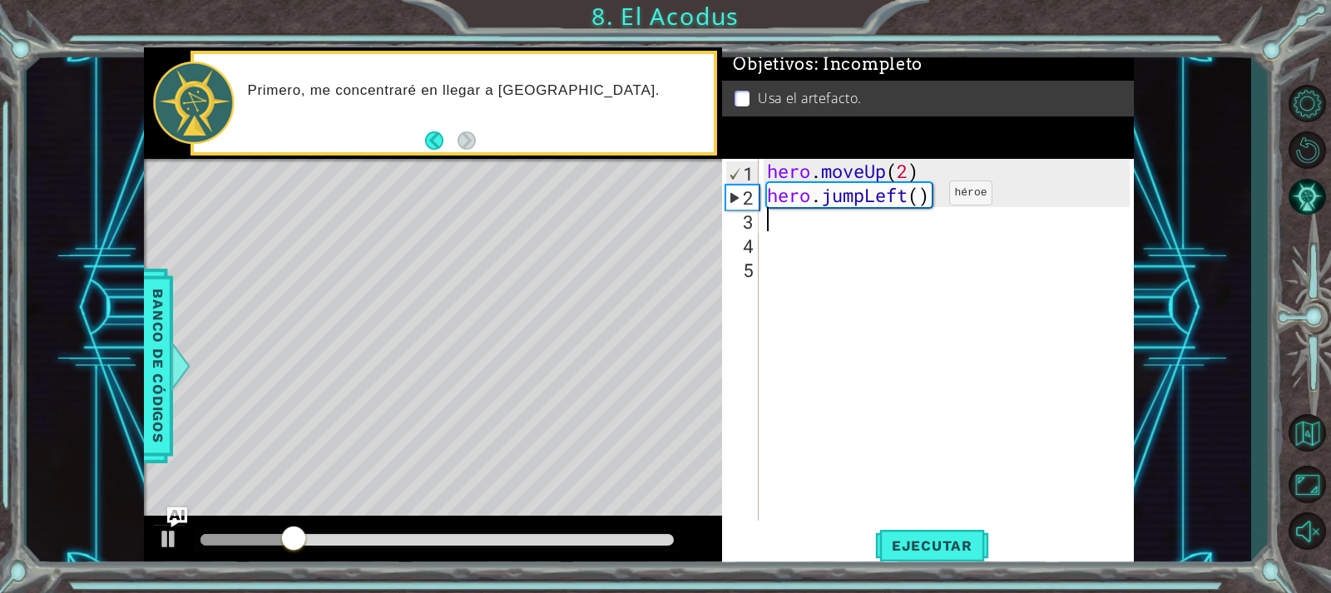
click at [924, 197] on div "hero . moveUp ( 2 ) hero . jumpLeft ( )" at bounding box center [951, 364] width 374 height 410
type textarea "hero.jumpLeft(1)"
click at [953, 536] on button "Ejecutar" at bounding box center [932, 545] width 114 height 41
click at [1054, 327] on div "hero . moveUp ( 2 ) hero . jumpLeft ( 1 )" at bounding box center [951, 364] width 374 height 410
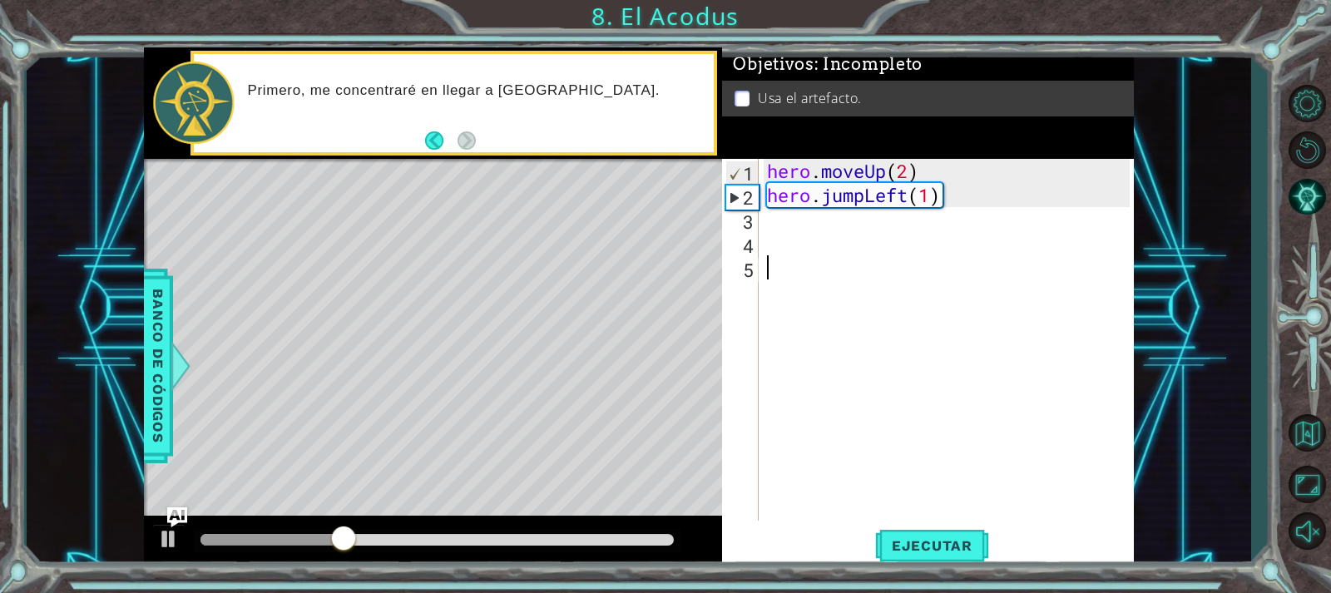
scroll to position [0, 0]
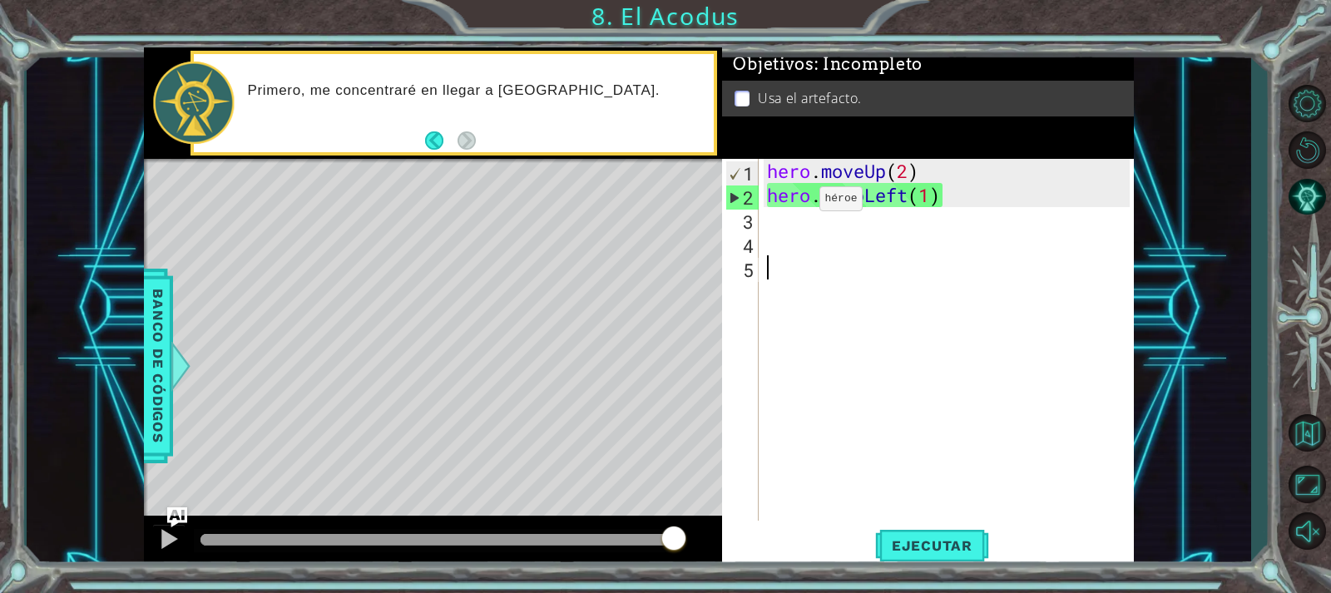
click at [733, 197] on div "2" at bounding box center [742, 198] width 32 height 24
type textarea "hero.jumpLeft(1)"
click at [745, 89] on li "Usa el artefacto." at bounding box center [930, 98] width 390 height 19
click at [739, 204] on div "2" at bounding box center [742, 198] width 32 height 24
click at [179, 505] on div "Level Map" at bounding box center [528, 404] width 769 height 490
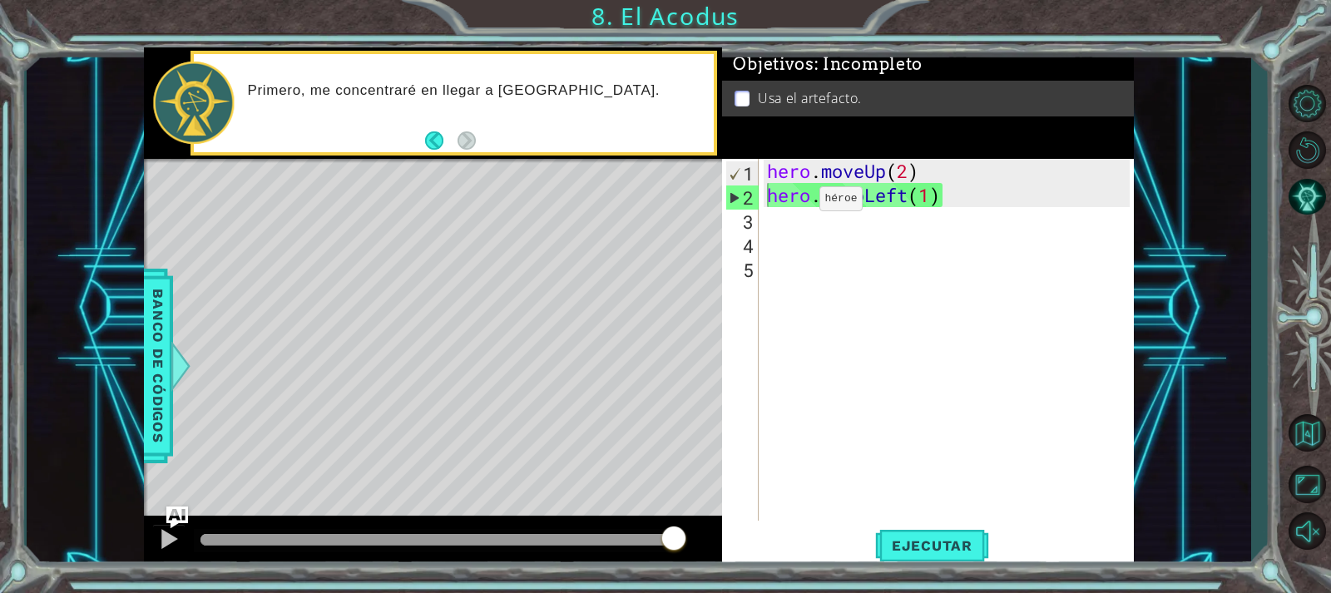
click at [183, 512] on img "Ask AI" at bounding box center [177, 518] width 22 height 22
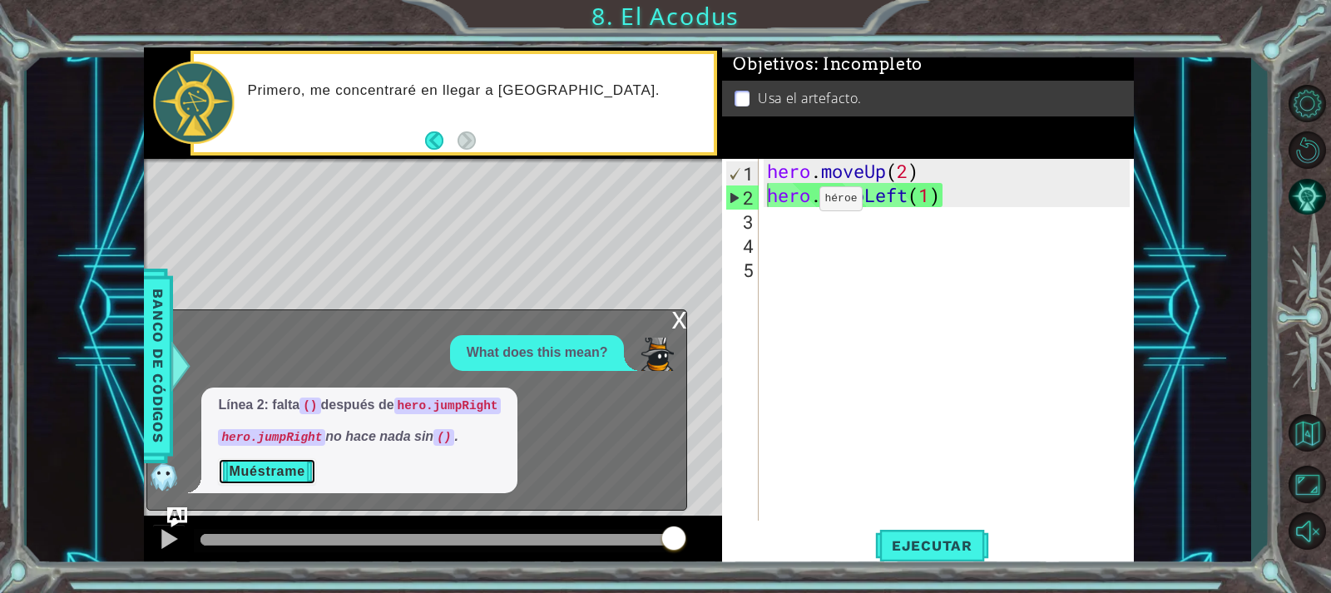
click at [279, 472] on button "Muéstrame" at bounding box center [266, 471] width 97 height 27
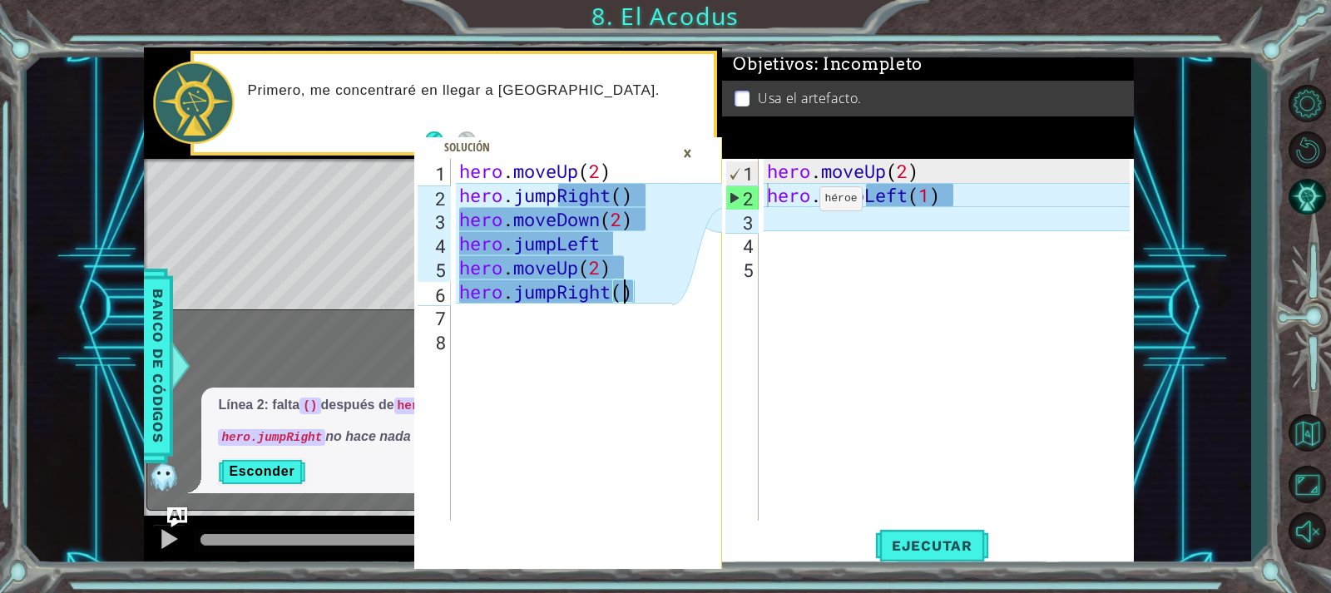
click at [621, 297] on div "hero . moveUp ( 2 ) hero . jumpRight ( ) hero . moveDown ( 2 ) hero . jumpLeft …" at bounding box center [568, 364] width 225 height 410
click at [632, 294] on div "hero . moveUp ( 2 ) hero . jumpRight ( ) hero . moveDown ( 2 ) hero . jumpLeft …" at bounding box center [568, 364] width 225 height 410
drag, startPoint x: 632, startPoint y: 294, endPoint x: 638, endPoint y: 314, distance: 21.6
click at [638, 314] on div "hero . moveUp ( 2 ) hero . jumpRight ( ) hero . moveDown ( 2 ) hero . jumpLeft …" at bounding box center [568, 364] width 225 height 410
type textarea "hero.jumpRight()"
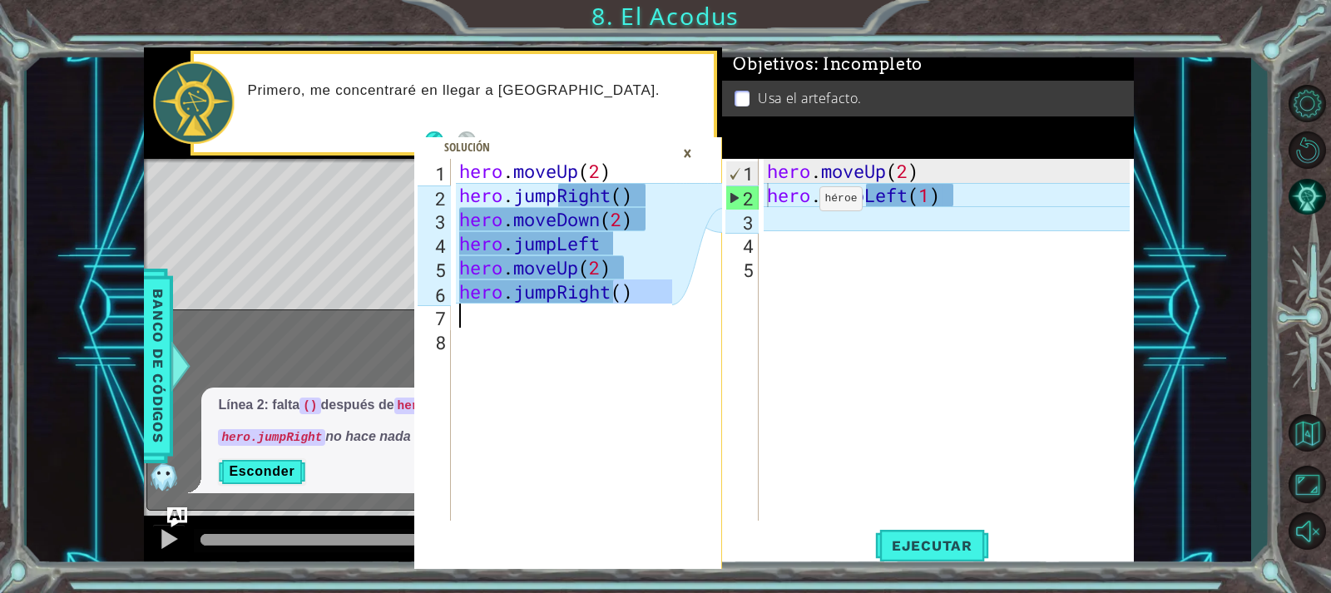
click at [642, 330] on div "hero . moveUp ( 2 ) hero . jumpRight ( ) hero . moveDown ( 2 ) hero . jumpLeft …" at bounding box center [568, 364] width 225 height 410
click at [691, 166] on div "×" at bounding box center [688, 153] width 26 height 28
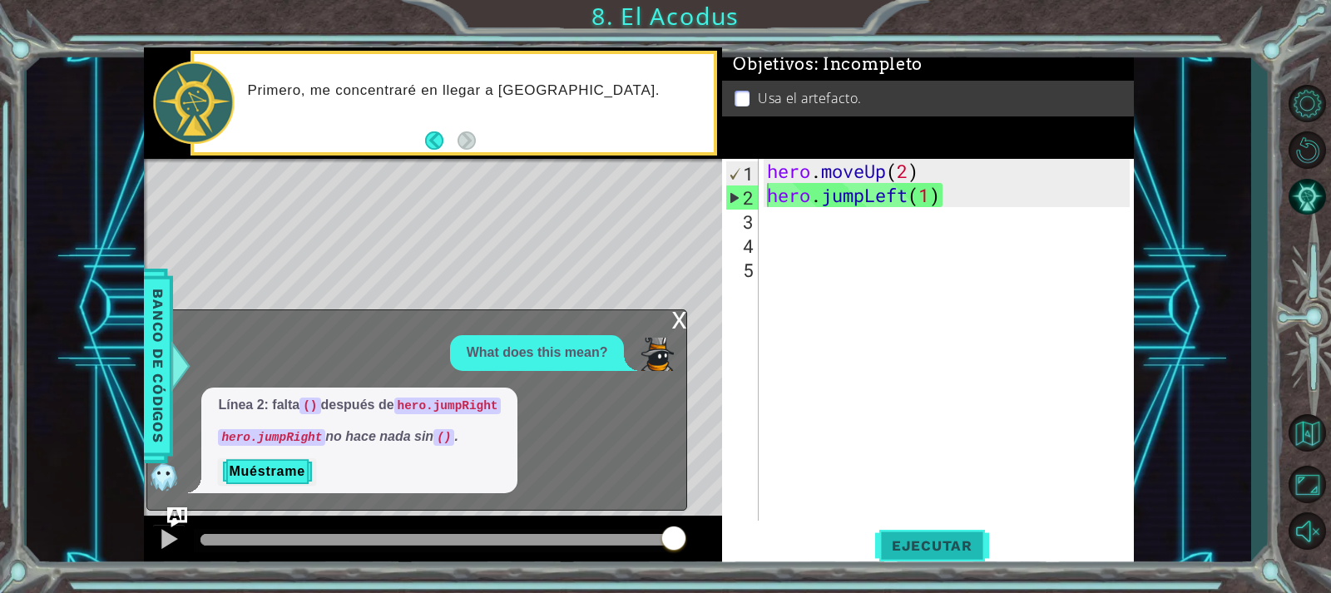
click at [963, 547] on span "Ejecutar" at bounding box center [932, 545] width 114 height 17
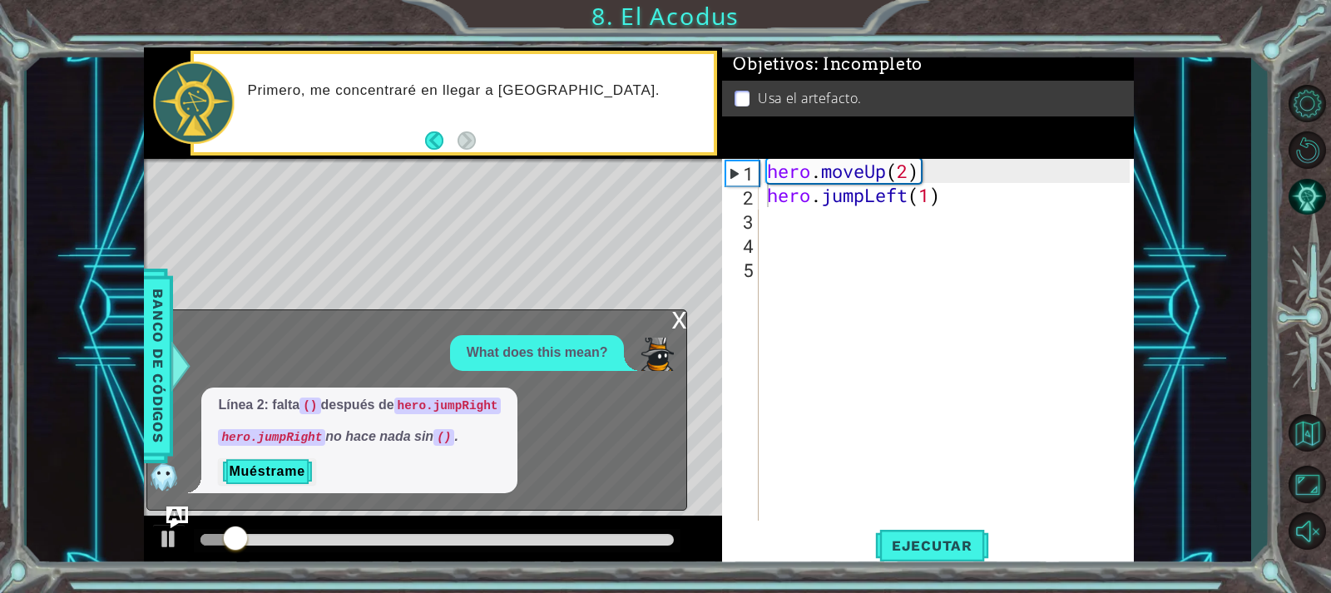
click at [173, 512] on img "Ask AI" at bounding box center [177, 518] width 22 height 22
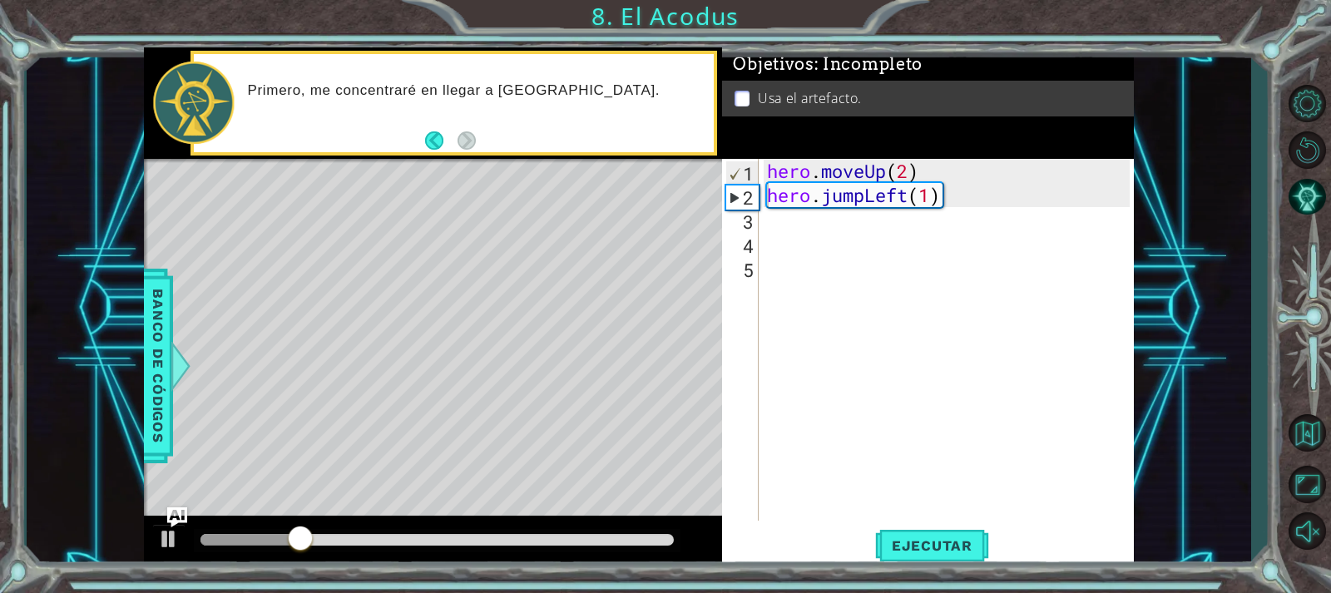
click at [950, 200] on div "hero . moveUp ( 2 ) hero . jumpLeft ( 1 )" at bounding box center [951, 364] width 374 height 410
click at [177, 509] on img "Ask AI" at bounding box center [177, 518] width 22 height 22
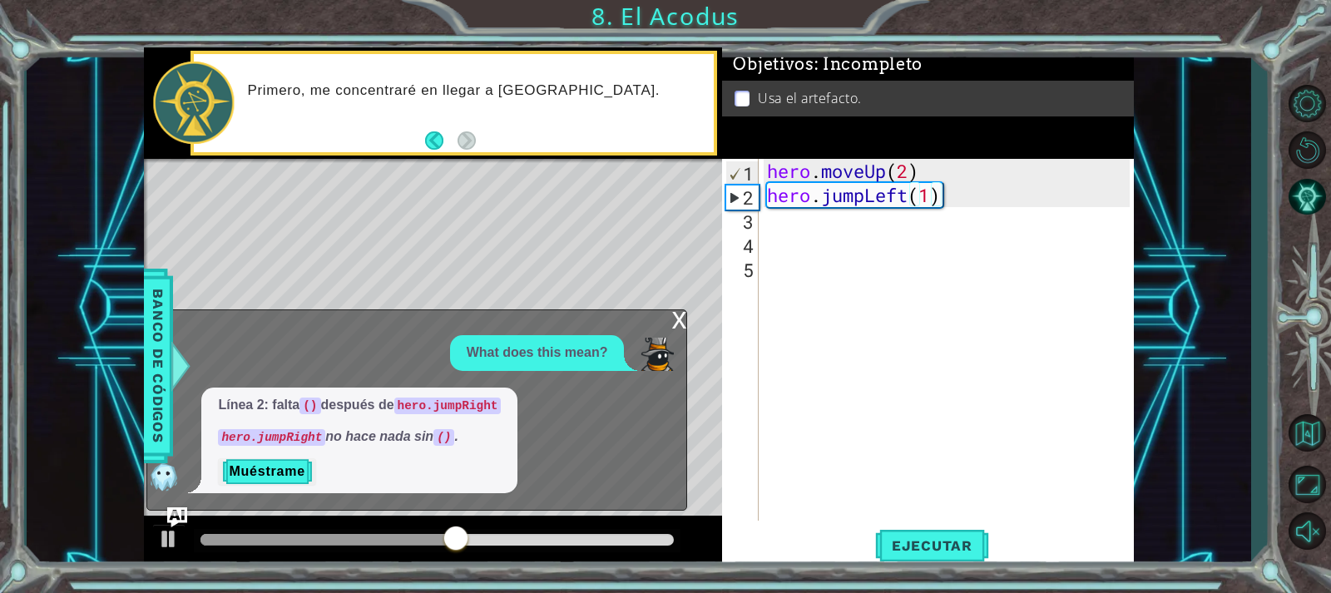
click at [776, 359] on div "hero . moveUp ( 2 ) hero . jumpLeft ( 1 )" at bounding box center [951, 364] width 374 height 410
click at [859, 195] on div "hero . moveUp ( 2 ) hero . jumpLeft ( 1 )" at bounding box center [951, 364] width 374 height 410
click at [861, 195] on div "hero . moveUp ( 2 ) hero . jumpLeft ( 1 )" at bounding box center [946, 340] width 365 height 362
drag, startPoint x: 861, startPoint y: 195, endPoint x: 825, endPoint y: 196, distance: 35.8
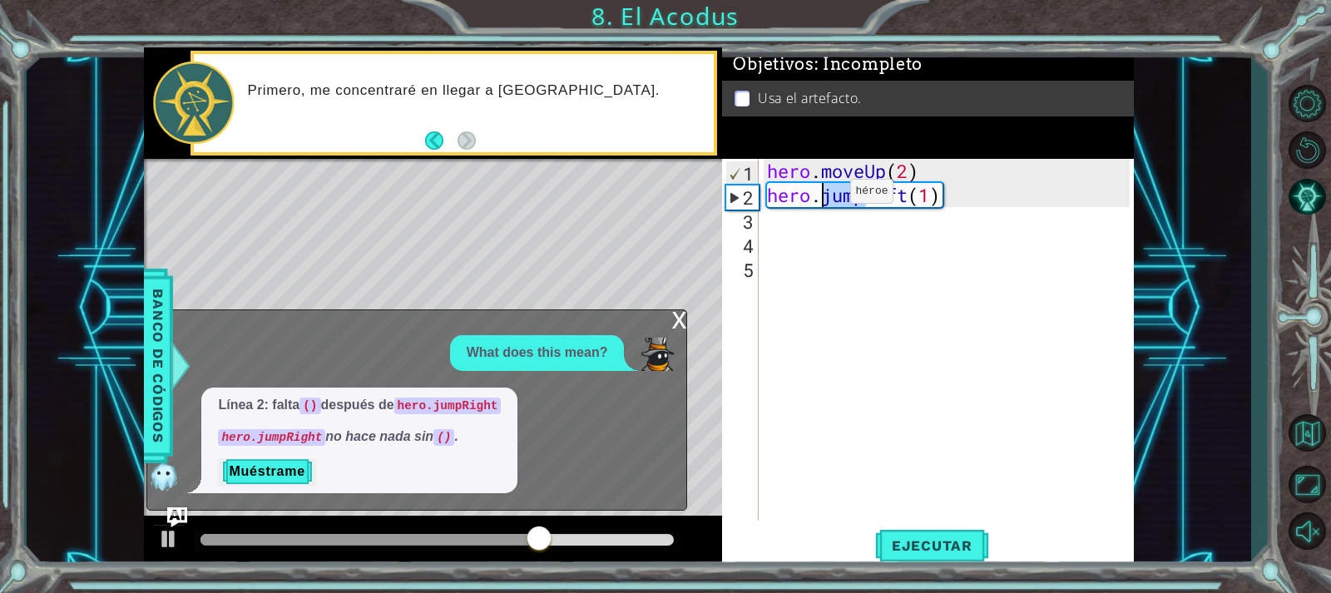
click at [825, 196] on div "hero . moveUp ( 2 ) hero . jumpLeft ( 1 )" at bounding box center [951, 364] width 374 height 410
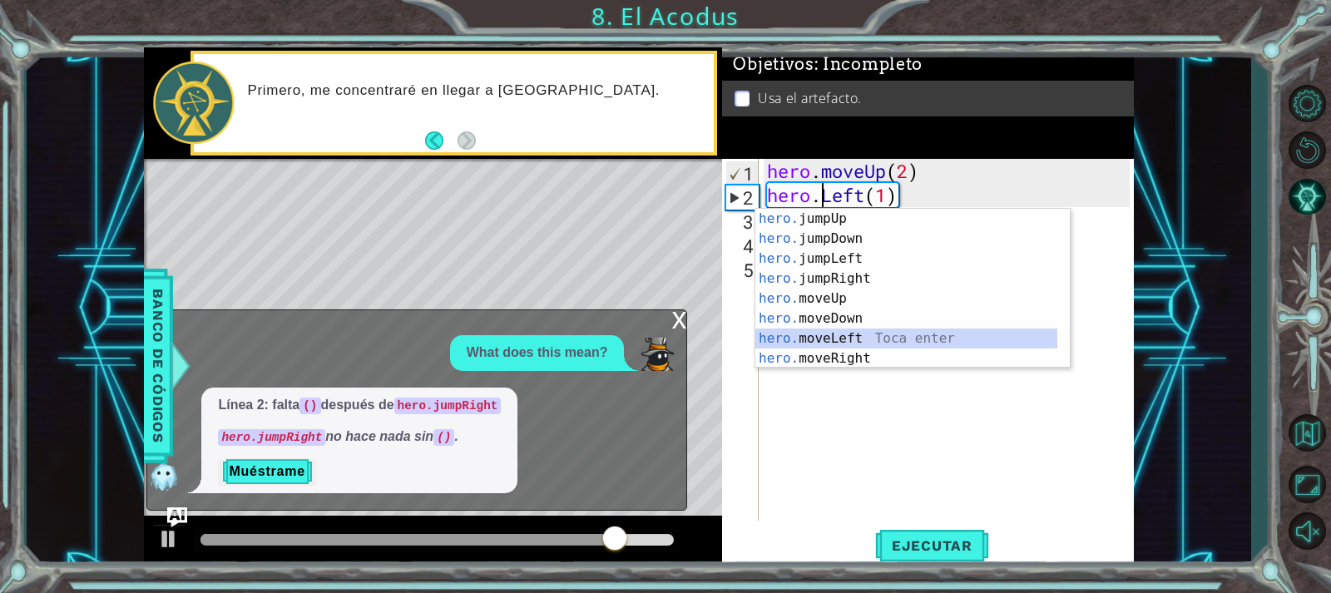
click at [907, 331] on div "hero. jumpUp Toca enter hero. jumpDown Toca enter hero. jumpLeft Toca enter her…" at bounding box center [906, 309] width 302 height 200
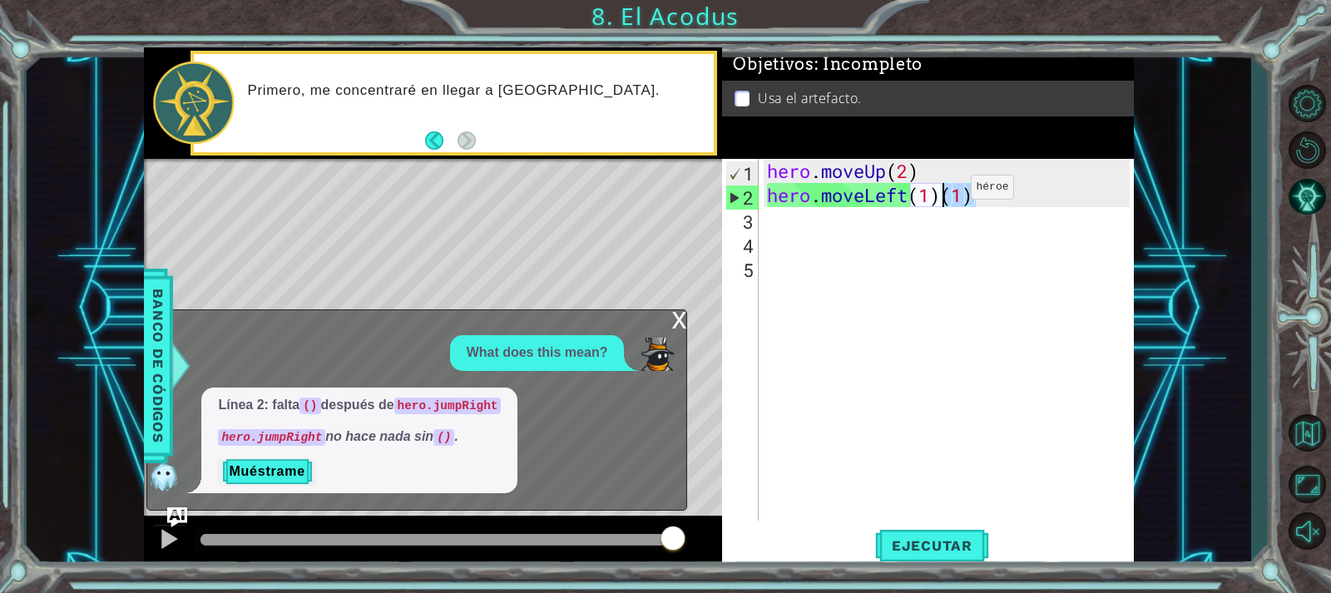
drag, startPoint x: 989, startPoint y: 188, endPoint x: 946, endPoint y: 191, distance: 43.4
click at [946, 191] on div "hero . moveUp ( 2 ) hero . moveLeft ( 1 ) ( 1 )" at bounding box center [951, 364] width 374 height 410
click at [946, 191] on div "hero . moveUp ( 2 ) hero . moveLeft ( 1 ) ( 1 )" at bounding box center [946, 340] width 365 height 362
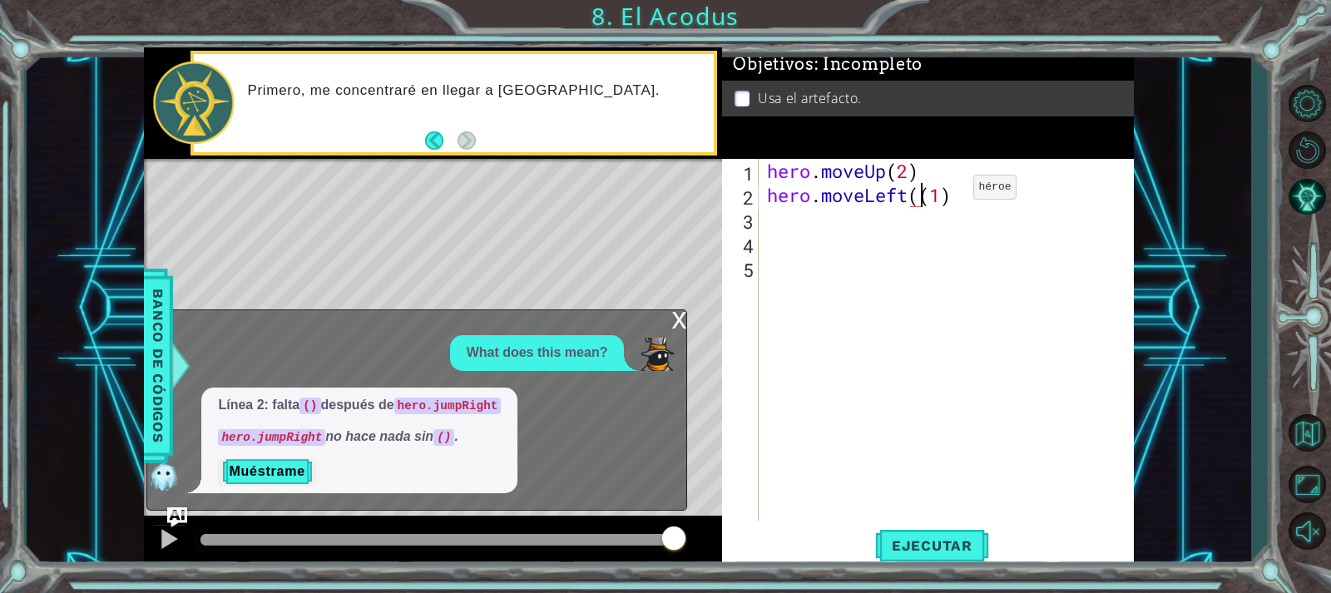
type textarea "hero.moveLeft(1)"
click at [973, 265] on div "hero . moveUp ( 2 ) hero . moveLeft ( 1 )" at bounding box center [951, 364] width 374 height 410
click at [913, 193] on div "hero . moveUp ( 2 ) hero . moveLeft ( 1 )" at bounding box center [951, 364] width 374 height 410
type textarea "hero.moveLeft(1)"
click at [928, 541] on span "Ejecutar" at bounding box center [932, 545] width 114 height 17
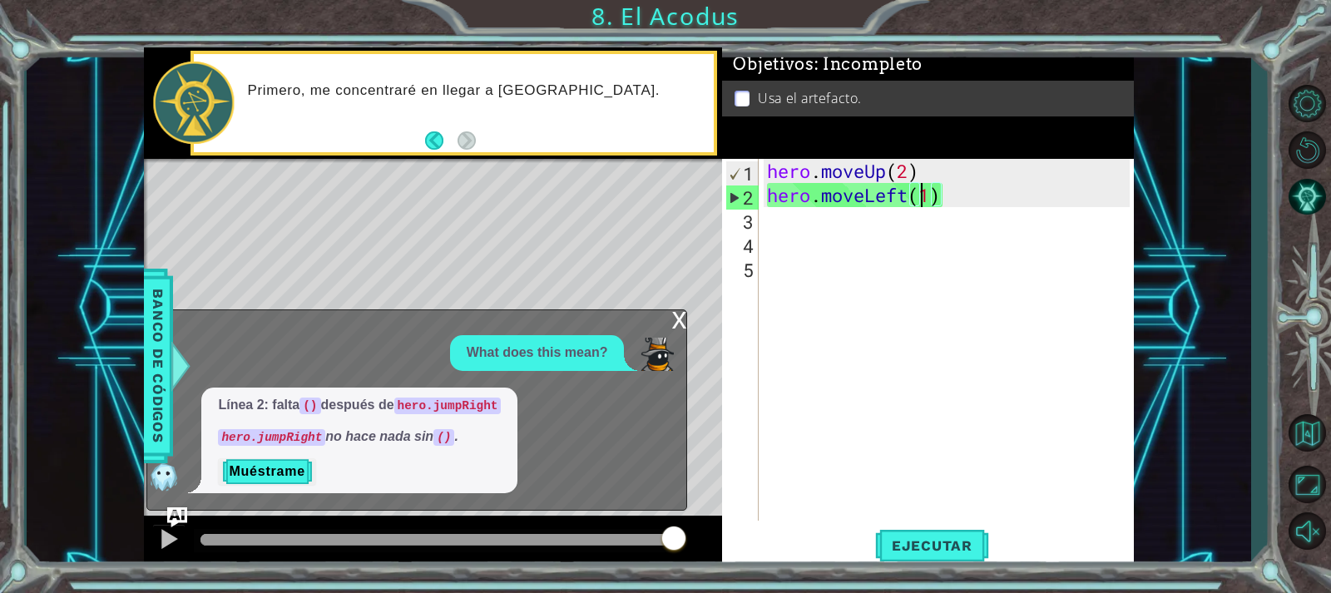
click at [891, 224] on div "hero . moveUp ( 2 ) hero . moveLeft ( 1 )" at bounding box center [951, 364] width 374 height 410
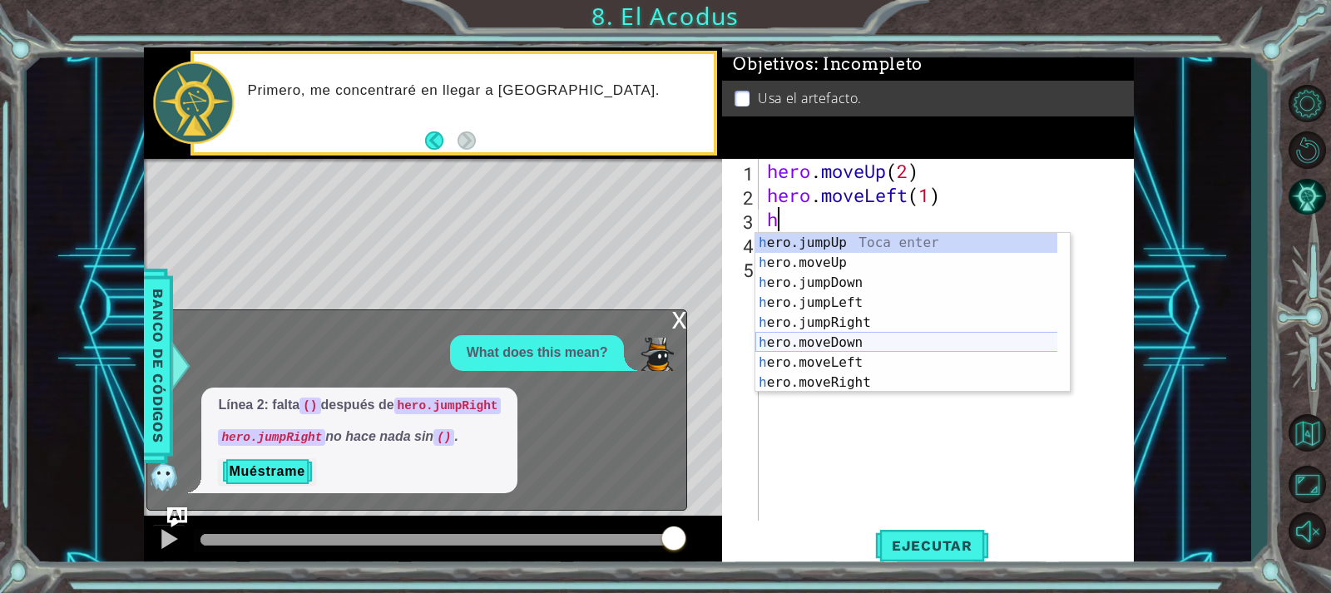
click at [864, 339] on div "h ero.jumpUp Toca enter h ero.moveUp Toca enter h ero.jumpDown Toca enter h ero…" at bounding box center [912, 333] width 314 height 200
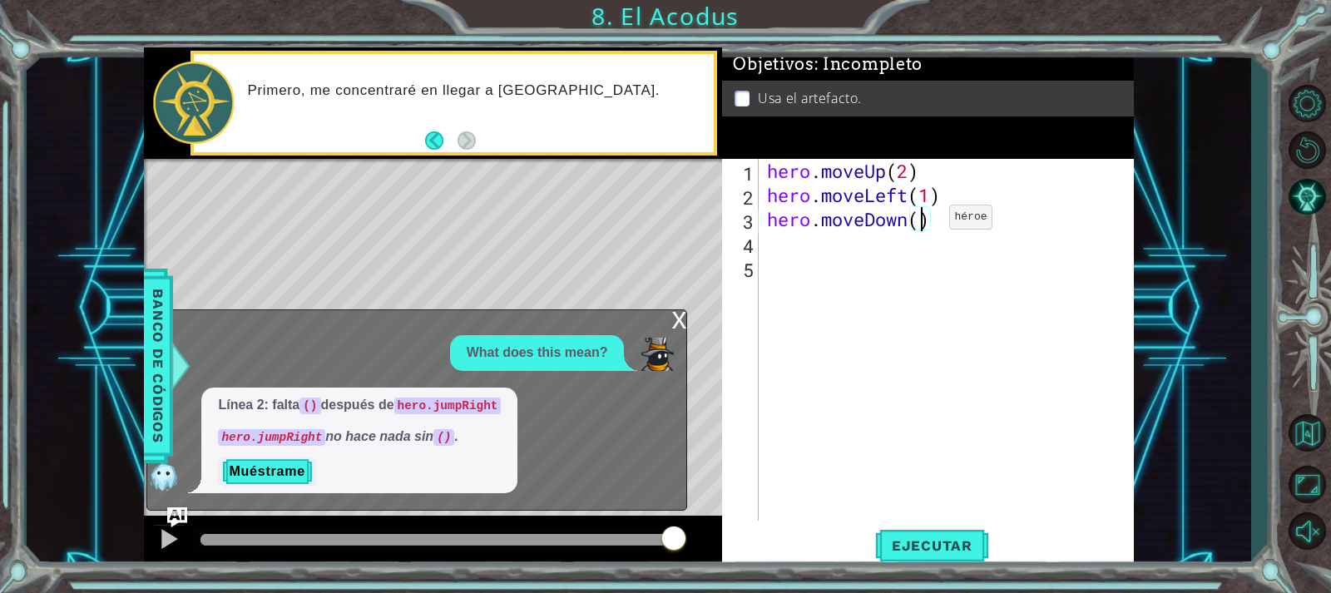
type textarea "hero.moveDown(2)"
click at [913, 244] on div "hero . moveUp ( 2 ) hero . moveLeft ( 1 ) hero . moveDown ( 2 )" at bounding box center [951, 364] width 374 height 410
type textarea "h"
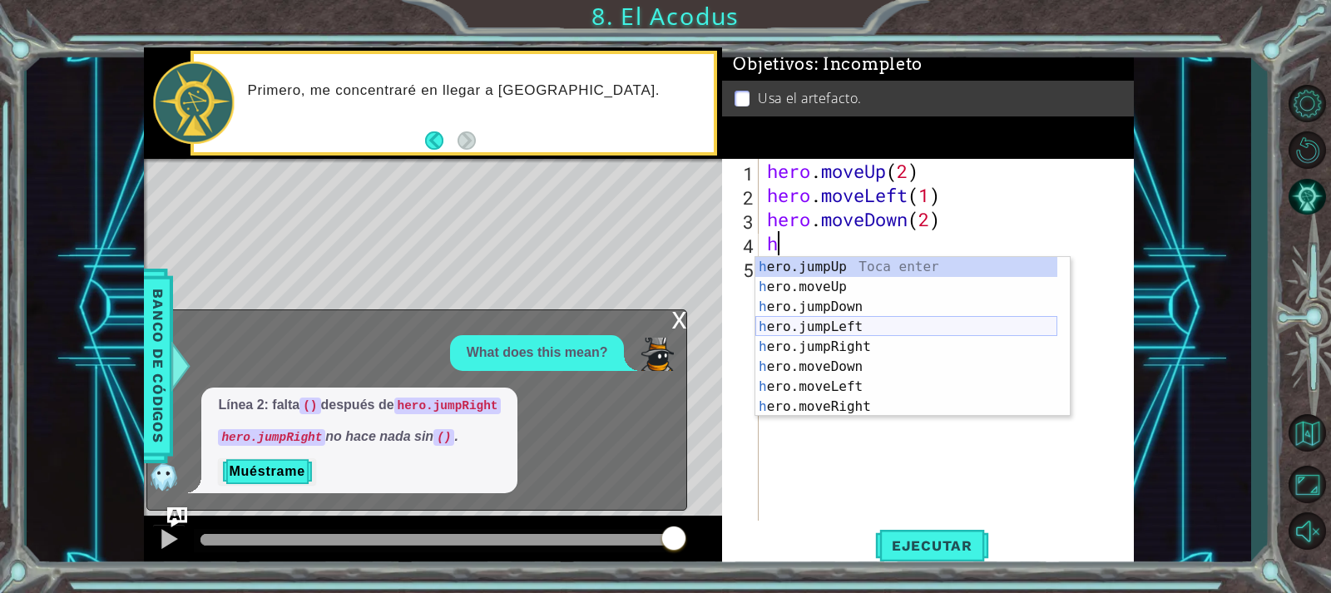
click at [849, 324] on div "h ero.jumpUp Toca enter h ero.moveUp Toca enter h ero.jumpDown Toca enter h ero…" at bounding box center [906, 357] width 302 height 200
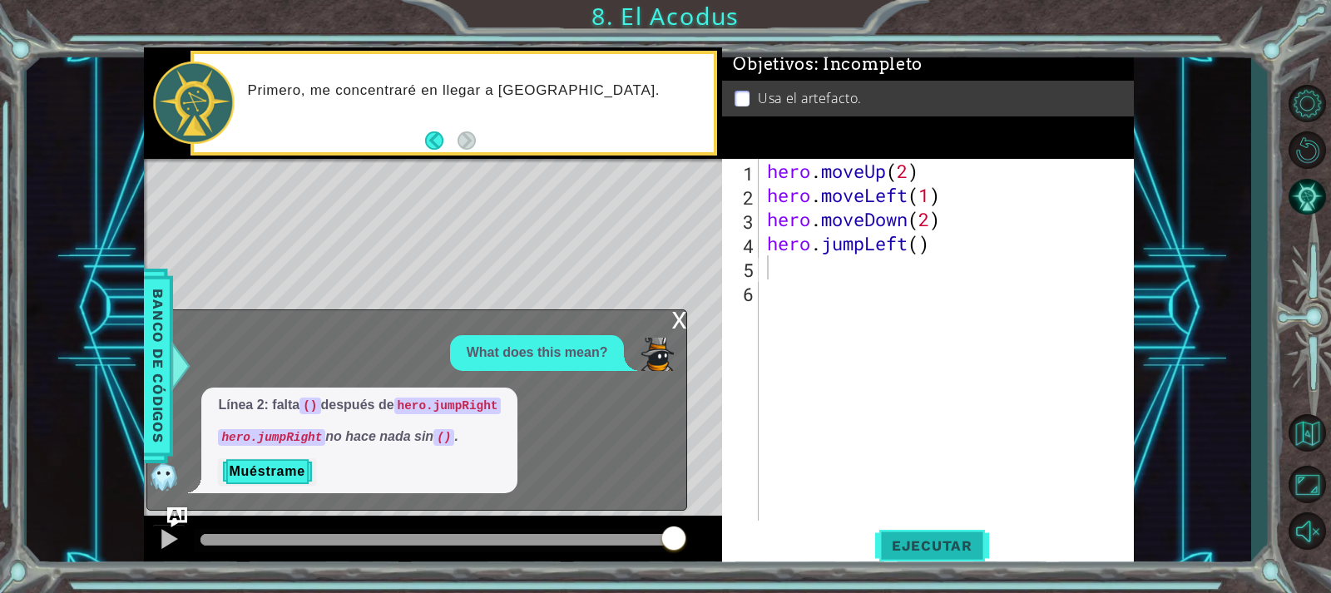
click at [913, 546] on span "Ejecutar" at bounding box center [932, 545] width 114 height 17
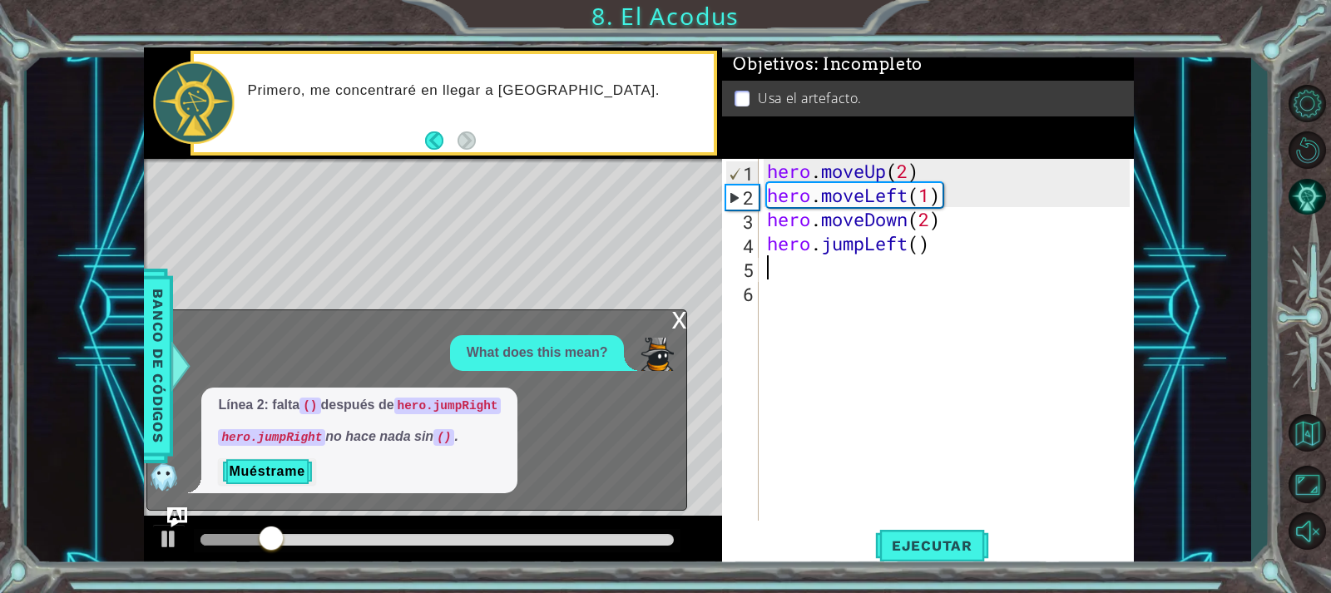
click at [681, 324] on div "x" at bounding box center [678, 318] width 15 height 17
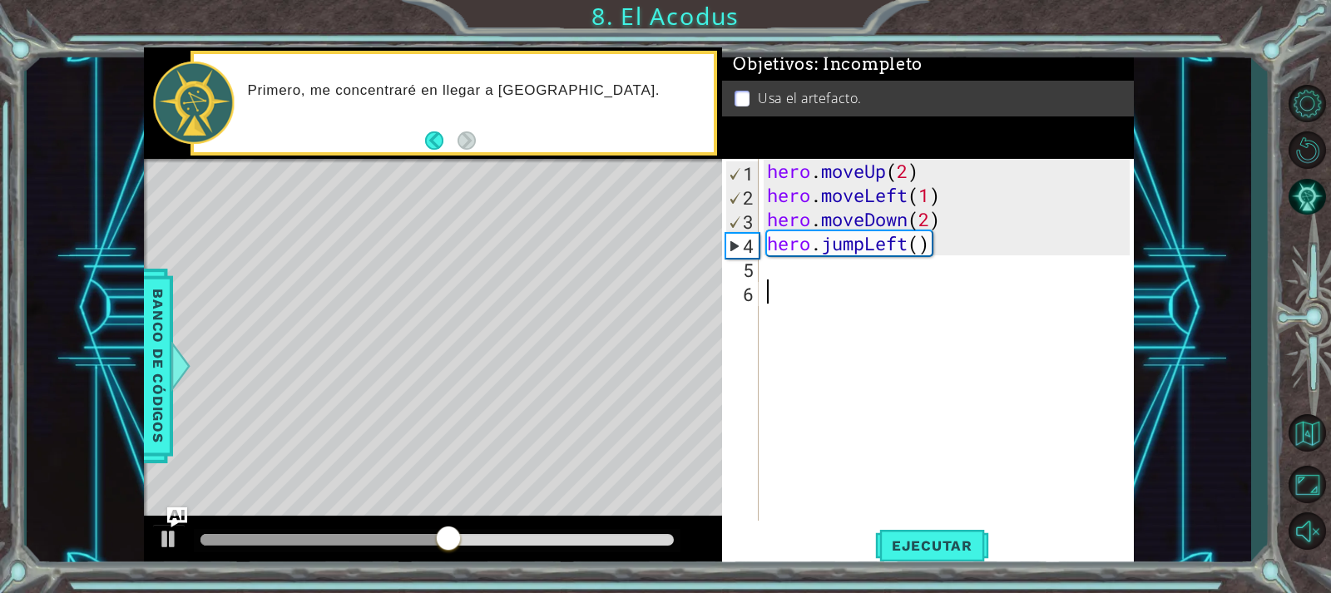
click at [787, 281] on div "hero . moveUp ( 2 ) hero . moveLeft ( 1 ) hero . moveDown ( 2 ) hero . jumpLeft…" at bounding box center [951, 364] width 374 height 410
click at [791, 260] on div "hero . moveUp ( 2 ) hero . moveLeft ( 1 ) hero . moveDown ( 2 ) hero . jumpLeft…" at bounding box center [951, 364] width 374 height 410
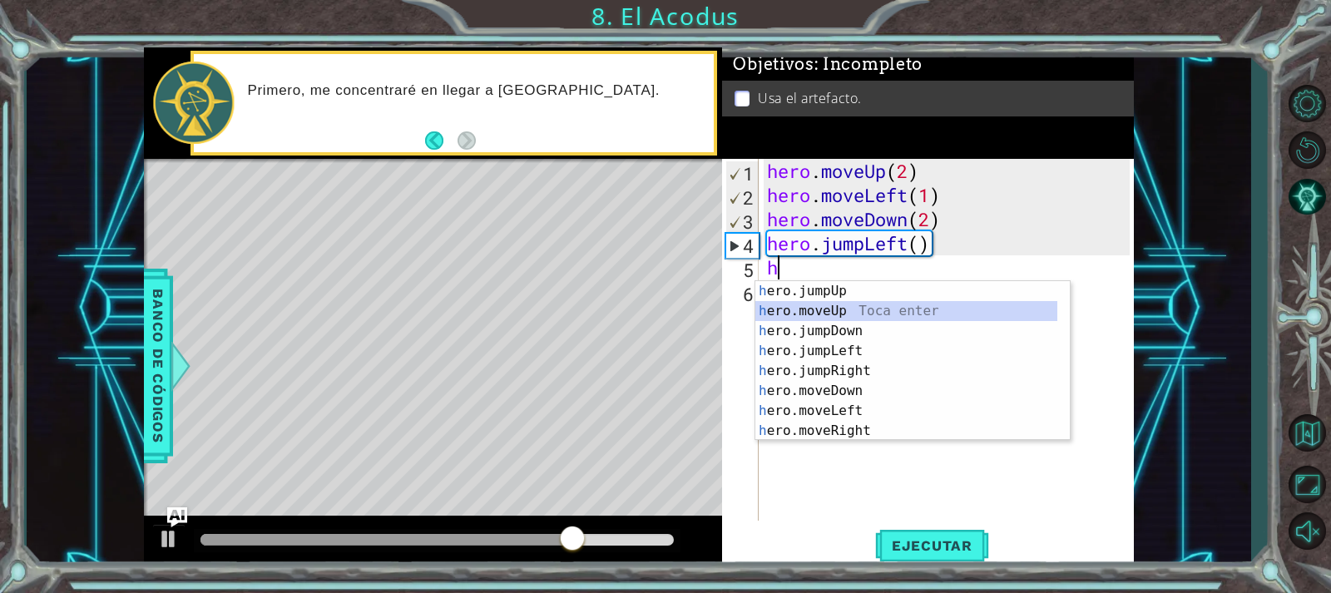
click at [870, 314] on div "h ero.jumpUp Toca enter h ero.moveUp Toca enter h ero.jumpDown Toca enter h ero…" at bounding box center [906, 381] width 302 height 200
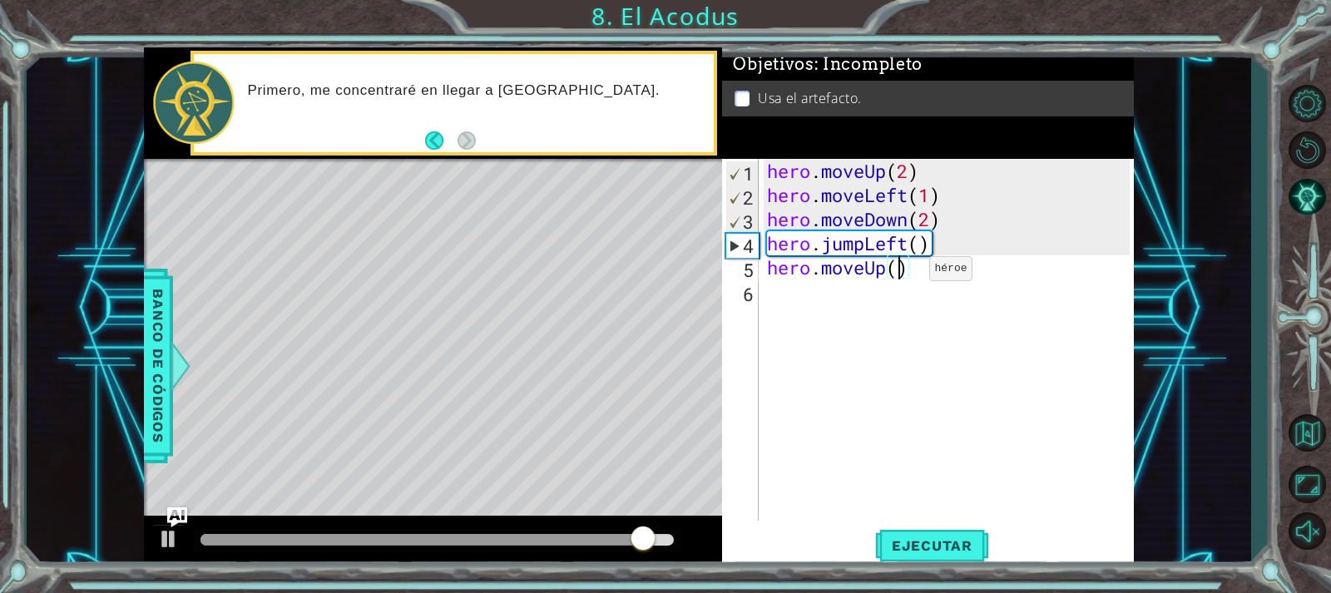
type textarea "hero.moveUp(2)"
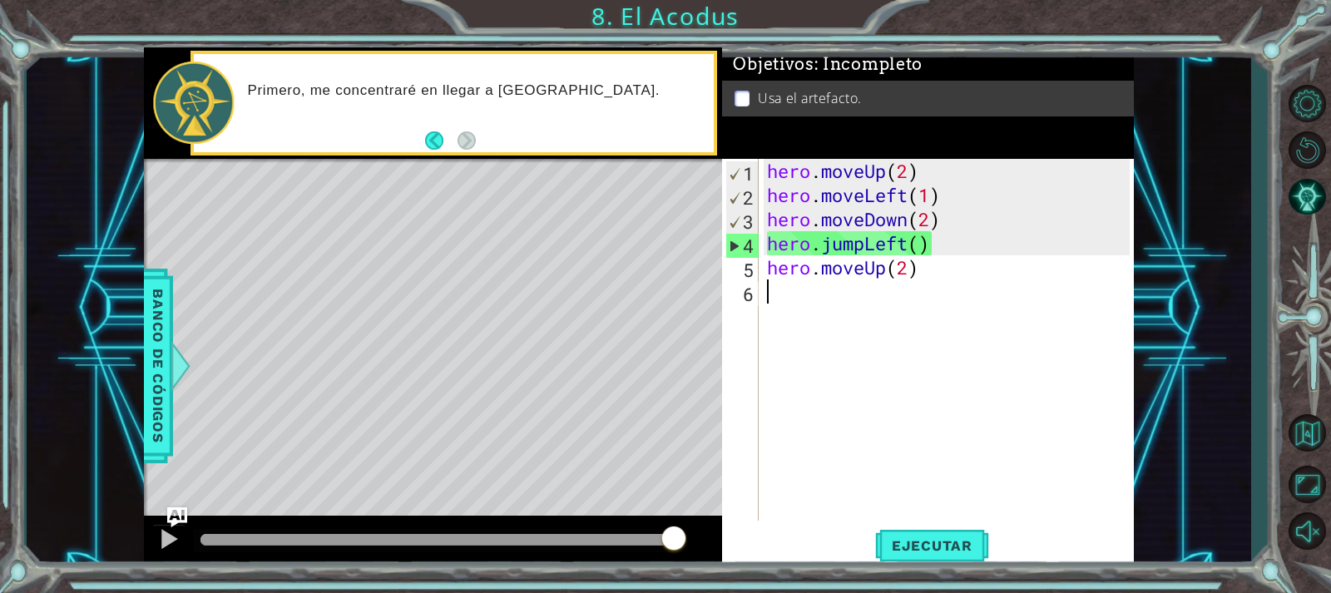
click at [898, 291] on div "hero . moveUp ( 2 ) hero . moveLeft ( 1 ) hero . moveDown ( 2 ) hero . jumpLeft…" at bounding box center [951, 364] width 374 height 410
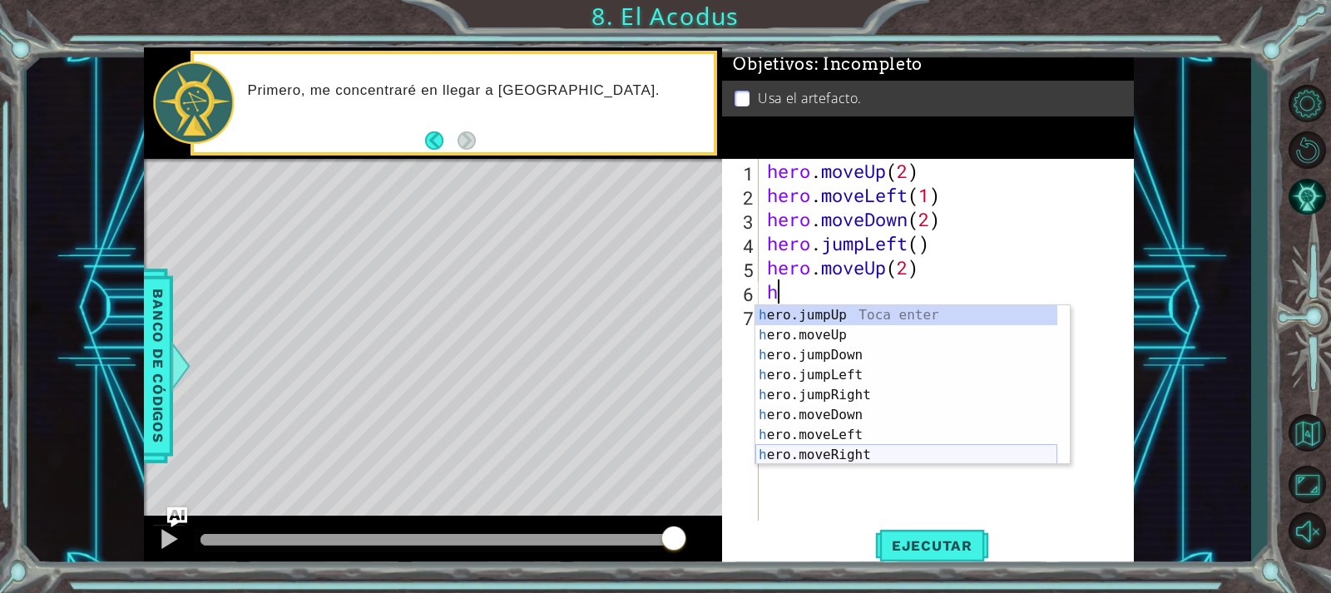
click at [904, 450] on div "h ero.jumpUp Toca enter h ero.moveUp Toca enter h ero.jumpDown Toca enter h ero…" at bounding box center [906, 405] width 302 height 200
type textarea "hero.moveRight(1)"
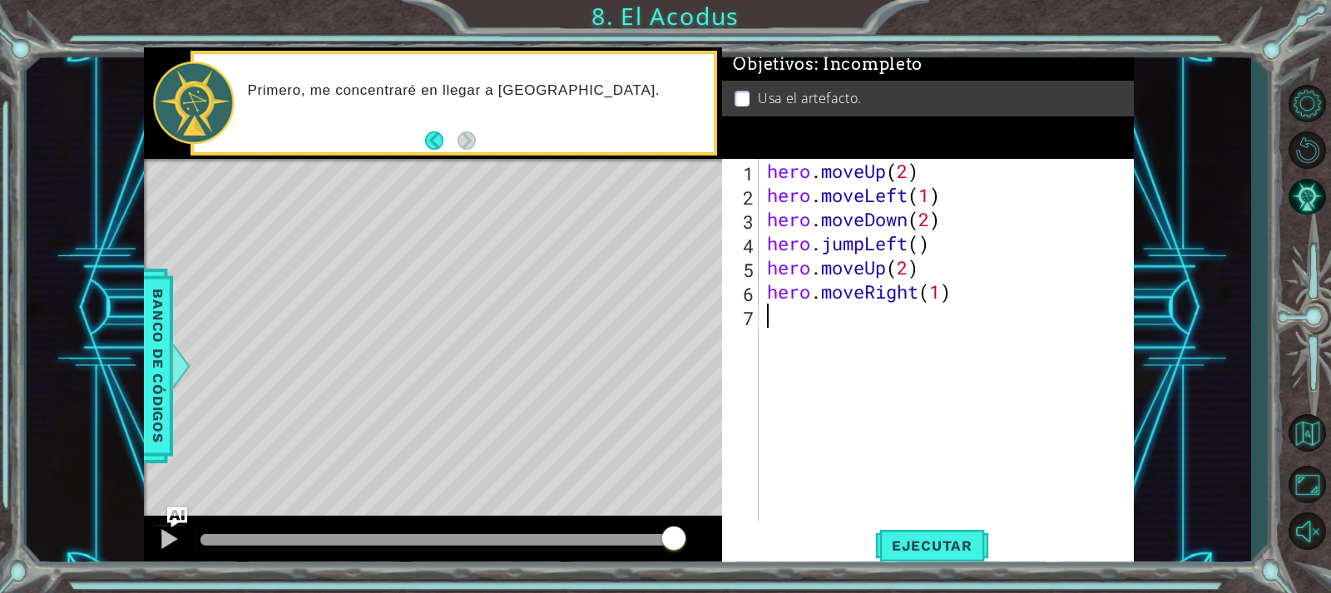
click at [858, 324] on div "hero . moveUp ( 2 ) hero . moveLeft ( 1 ) hero . moveDown ( 2 ) hero . jumpLeft…" at bounding box center [951, 364] width 374 height 410
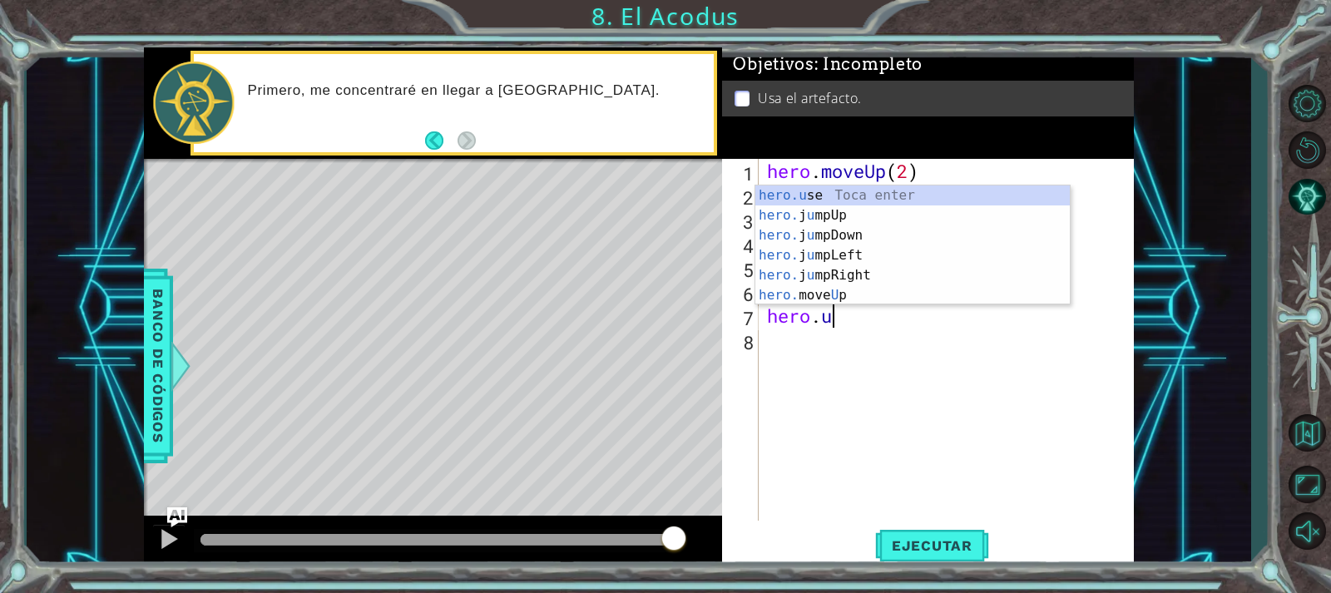
type textarea "h"
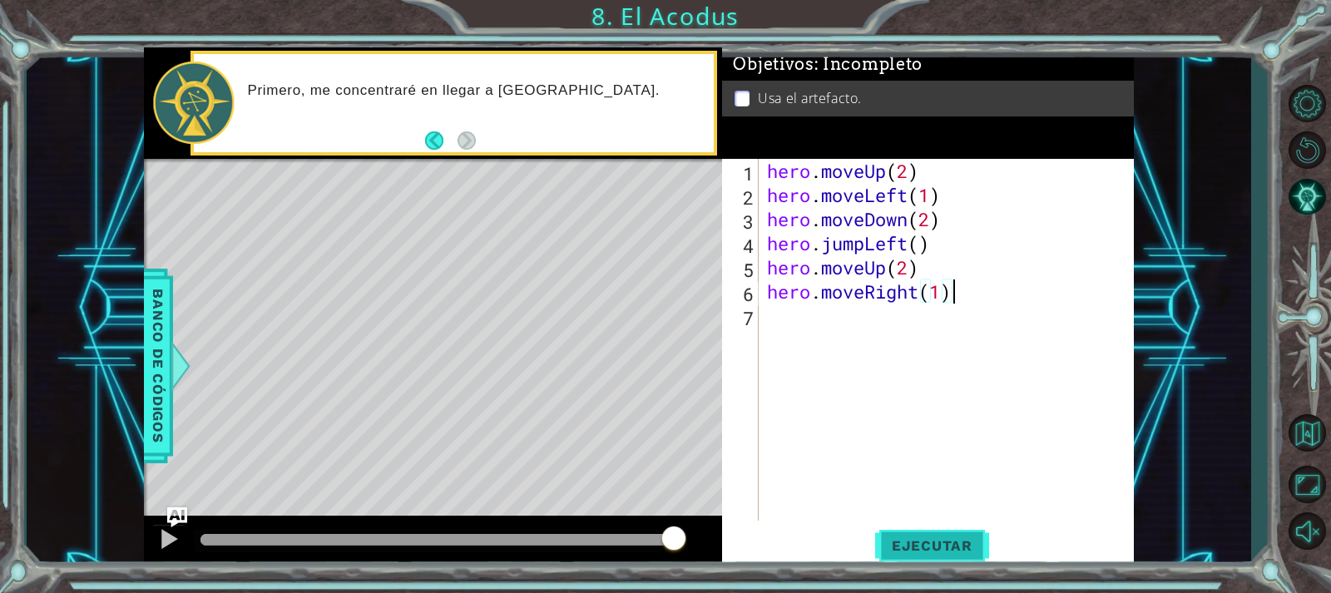
type textarea "hero.moveRight(1)"
click at [938, 539] on span "Ejecutar" at bounding box center [932, 545] width 114 height 17
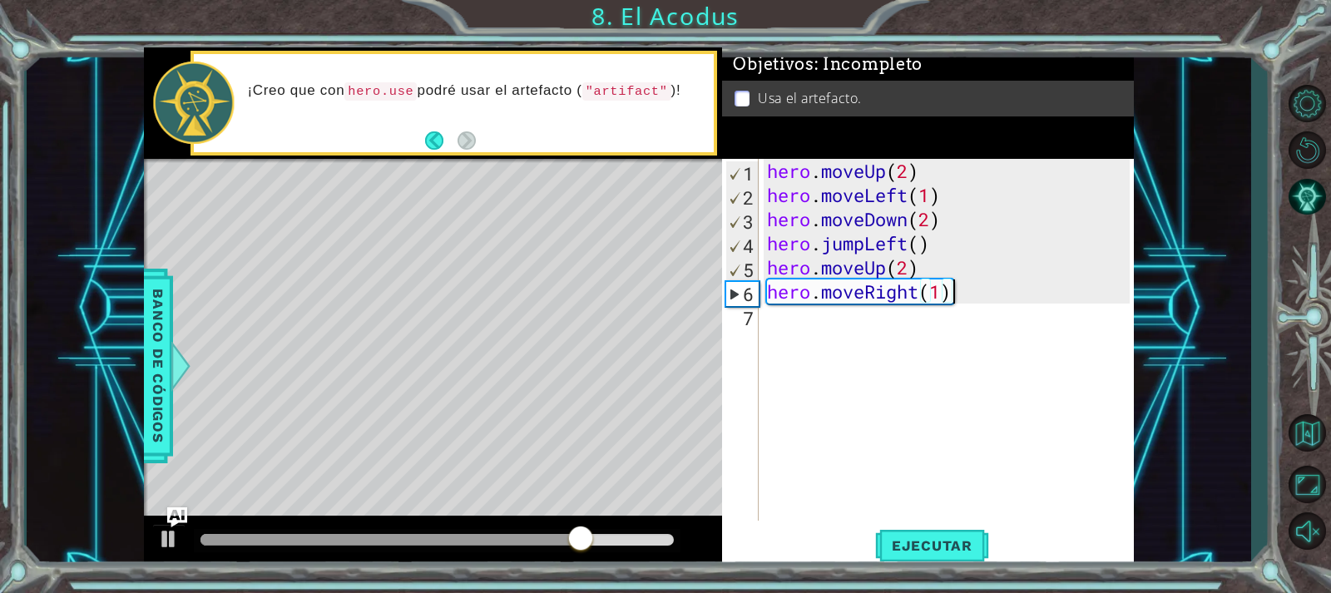
click at [888, 346] on div "hero . moveUp ( 2 ) hero . moveLeft ( 1 ) hero . moveDown ( 2 ) hero . jumpLeft…" at bounding box center [951, 364] width 374 height 410
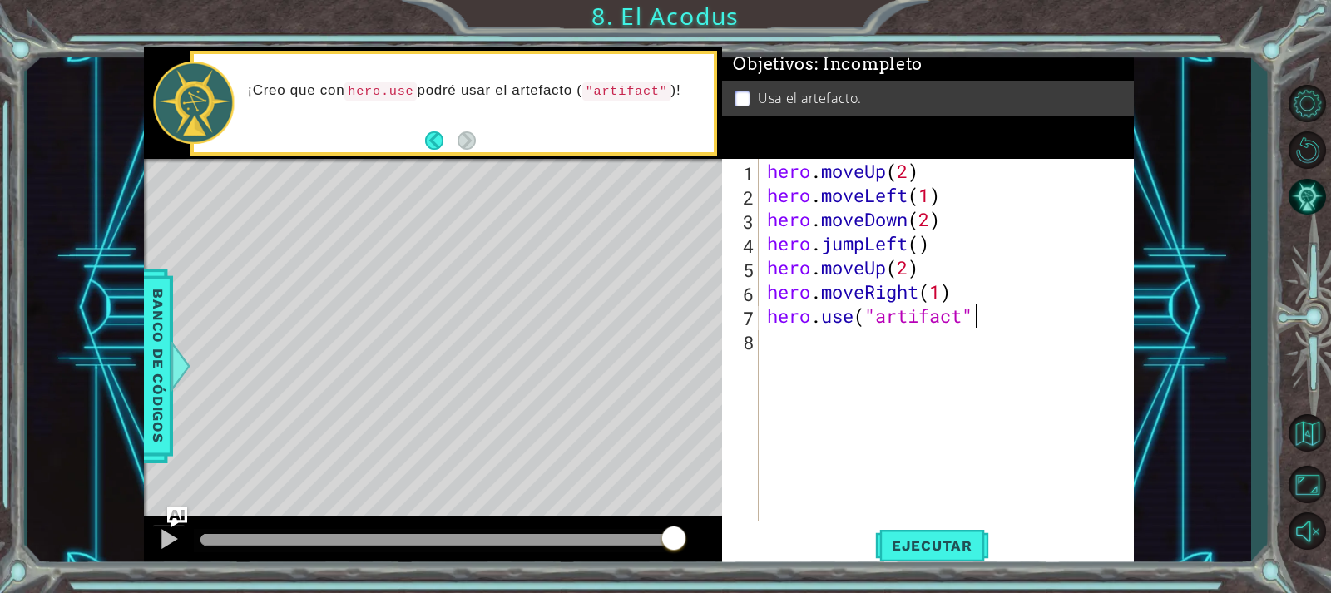
scroll to position [0, 9]
type textarea "hero.use("artifact")"
click at [958, 557] on button "Ejecutar" at bounding box center [932, 545] width 114 height 41
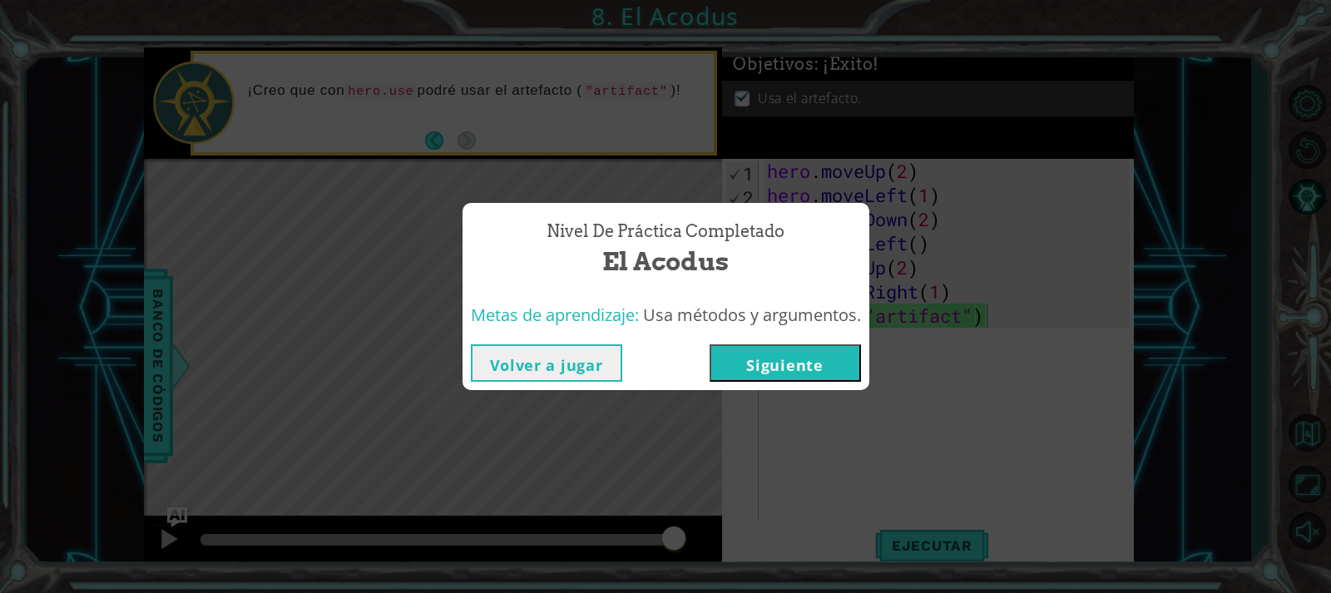
click at [799, 376] on button "Siguiente" at bounding box center [785, 362] width 151 height 37
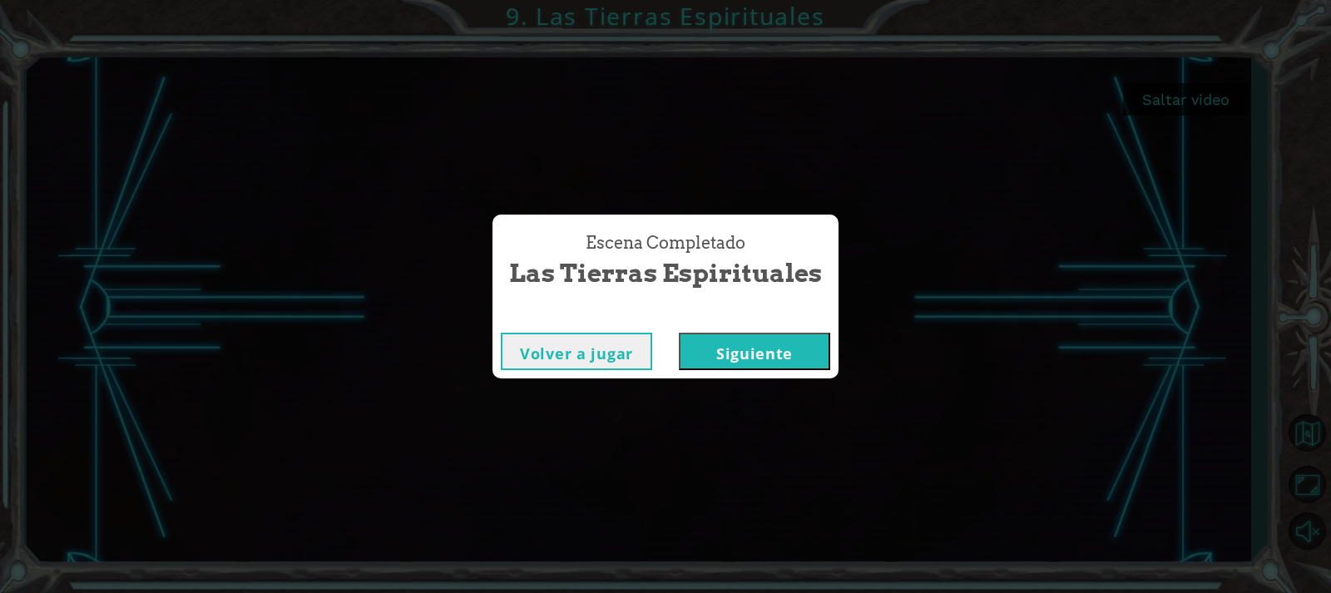
click at [723, 350] on button "Siguiente" at bounding box center [754, 351] width 151 height 37
